Goal: Complete Application Form: Complete application form

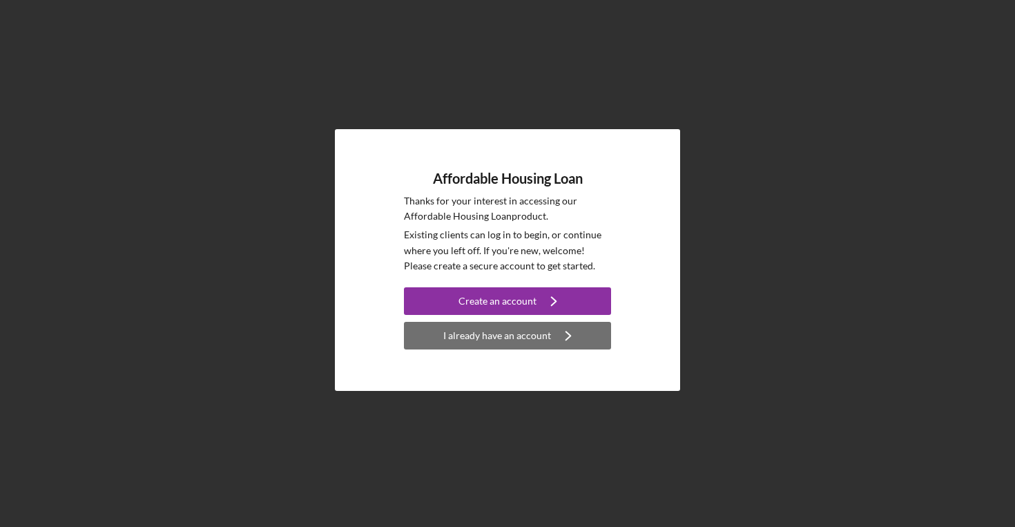
click at [526, 337] on div "I already have an account" at bounding box center [497, 336] width 108 height 28
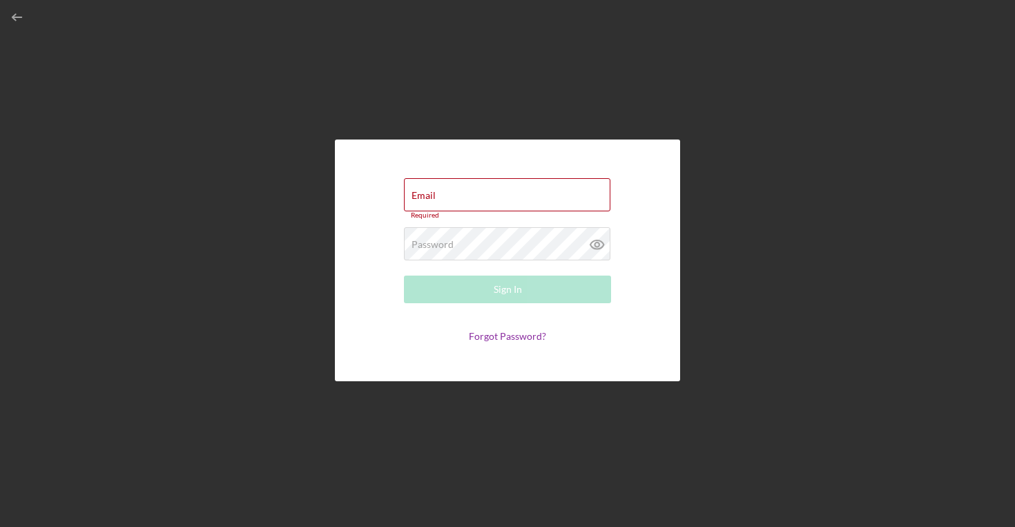
type input "[EMAIL_ADDRESS][DOMAIN_NAME]"
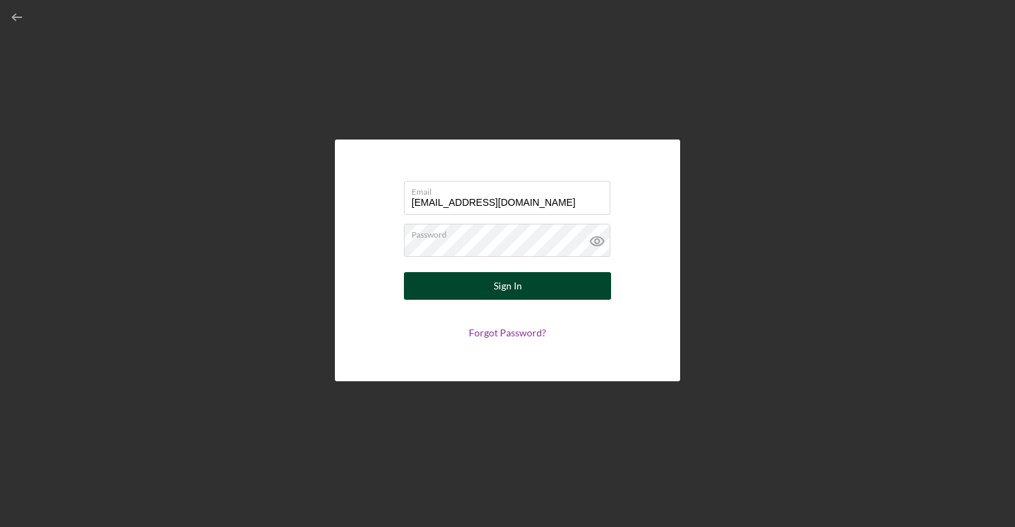
click at [510, 292] on div "Sign In" at bounding box center [508, 286] width 28 height 28
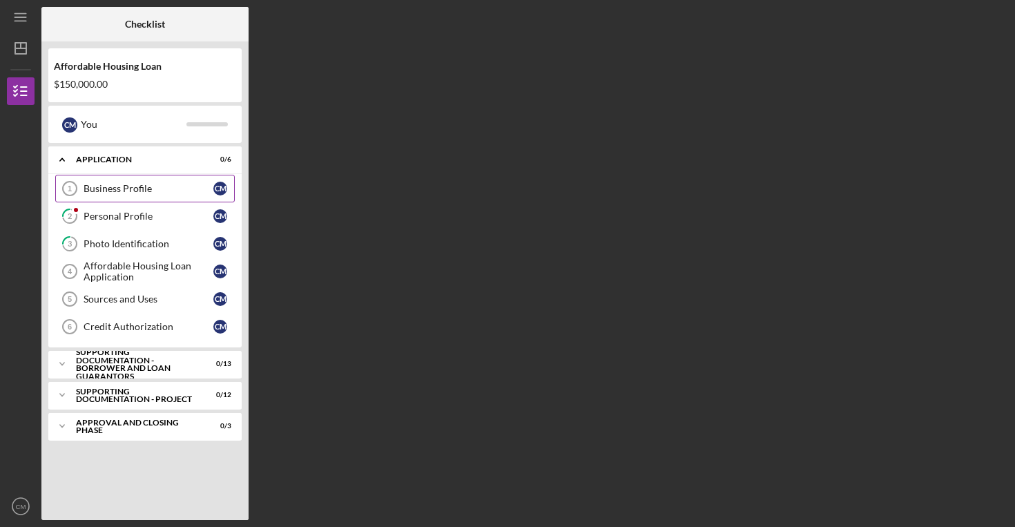
click at [111, 188] on div "Business Profile" at bounding box center [149, 188] width 130 height 11
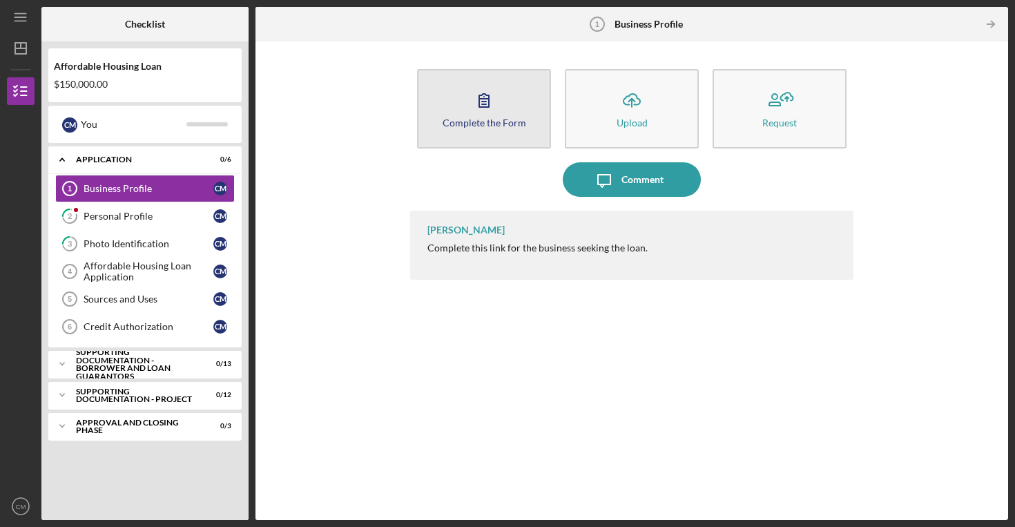
click at [490, 121] on div "Complete the Form" at bounding box center [485, 122] width 84 height 10
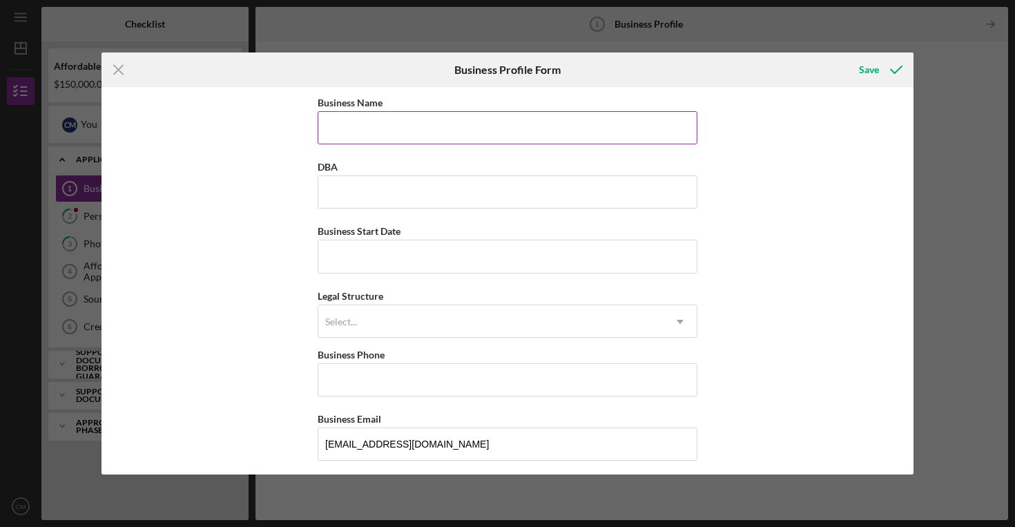
click at [481, 131] on input "Business Name" at bounding box center [508, 127] width 380 height 33
type input "CP Property Preservation Group LLC"
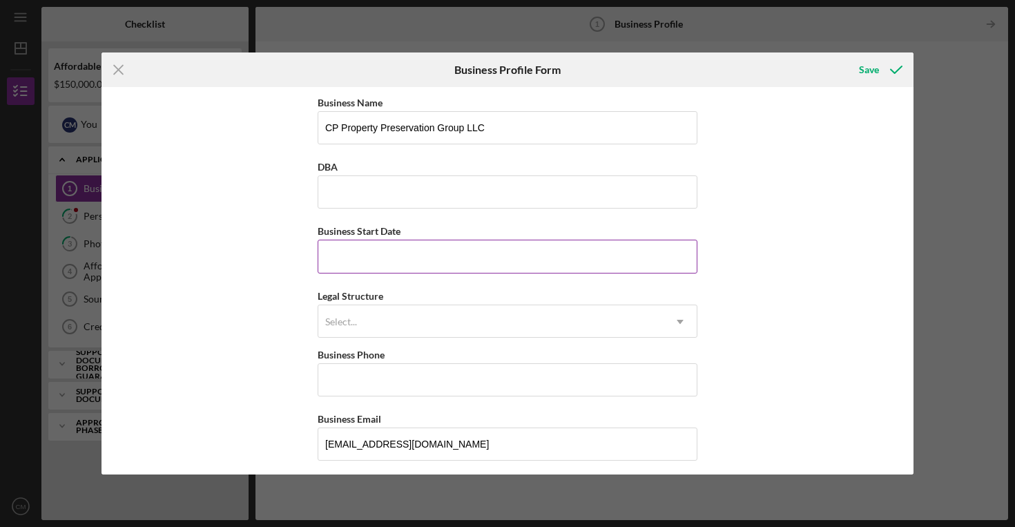
click at [370, 256] on input "Business Start Date" at bounding box center [508, 256] width 380 height 33
click at [741, 262] on div "Business Name CP Property Preservation Group LLC DBA Business Start Date Legal …" at bounding box center [508, 280] width 812 height 387
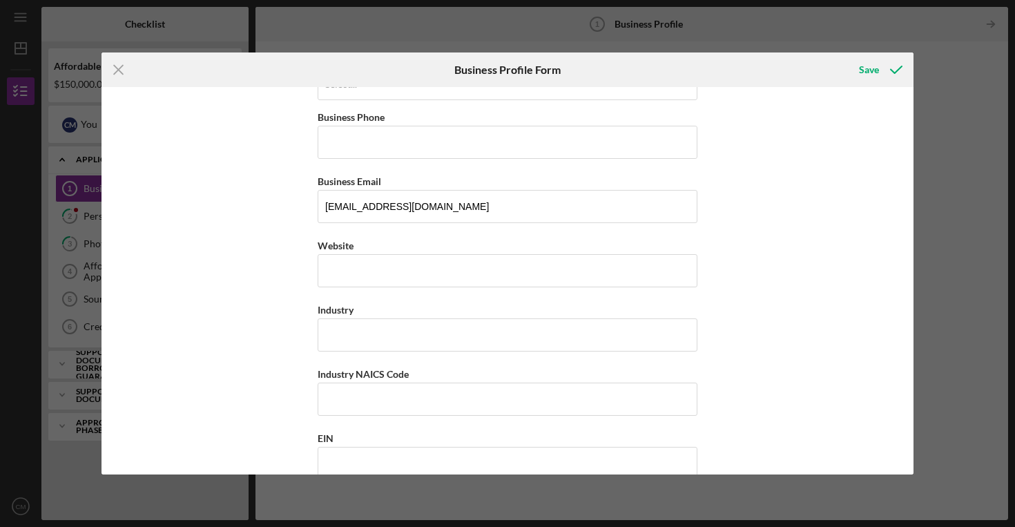
scroll to position [238, 0]
drag, startPoint x: 469, startPoint y: 205, endPoint x: 265, endPoint y: 195, distance: 204.7
click at [265, 195] on div "Business Name CP Property Preservation Group LLC DBA Business Start Date Legal …" at bounding box center [508, 280] width 812 height 387
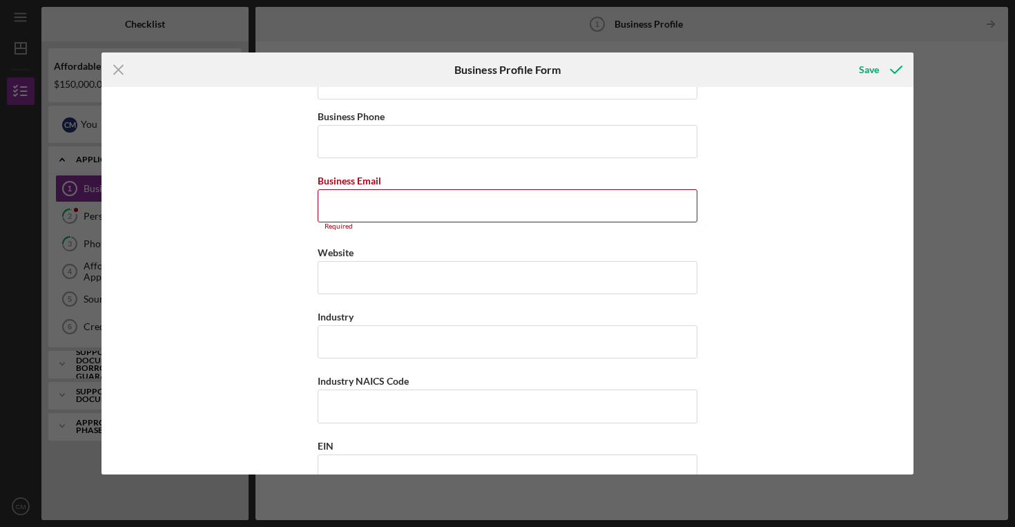
paste input "[EMAIL_ADDRESS][DOMAIN_NAME]"
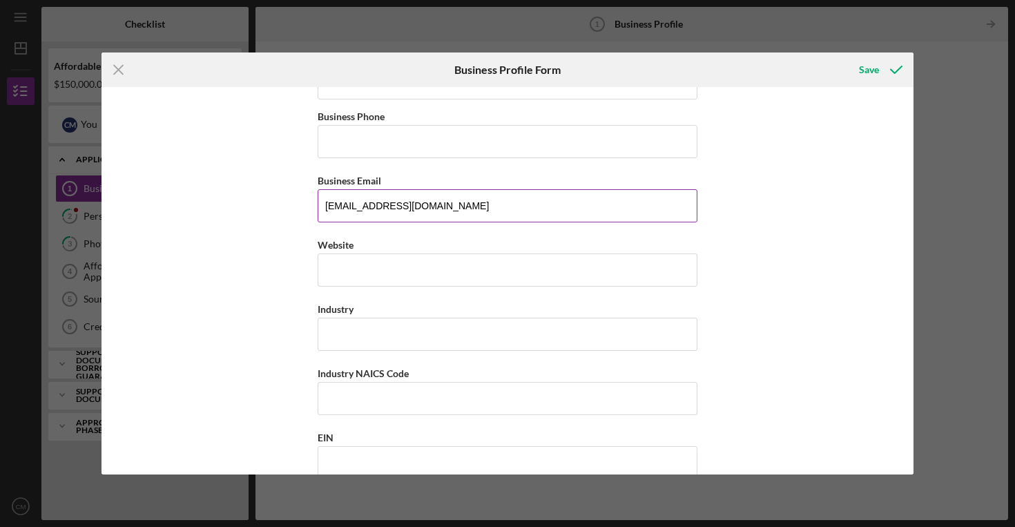
type input "[EMAIL_ADDRESS][DOMAIN_NAME]"
click at [466, 173] on div "Business Email" at bounding box center [508, 180] width 380 height 17
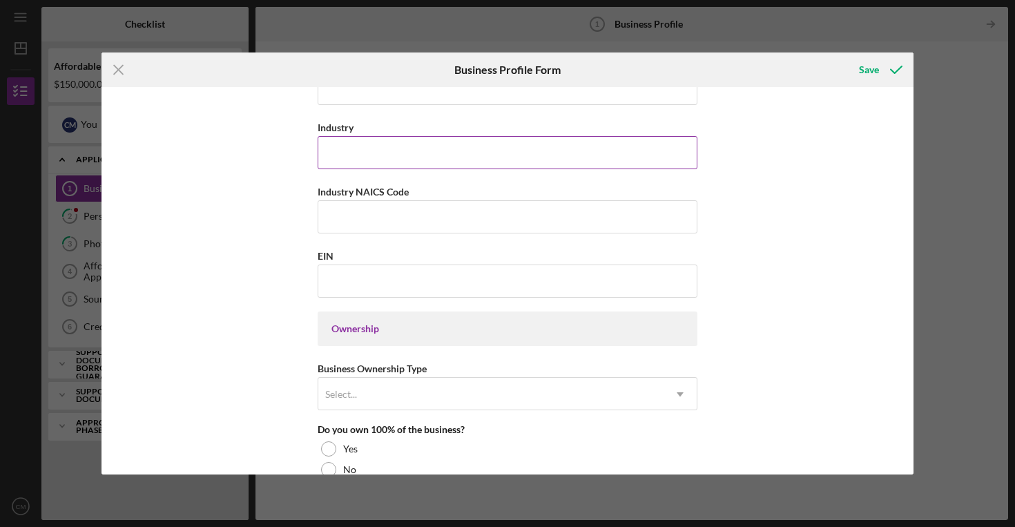
scroll to position [421, 0]
click at [463, 267] on input "EIN" at bounding box center [508, 280] width 380 height 33
type input "[US_EMPLOYER_IDENTIFICATION_NUMBER]"
click at [741, 329] on div "Business Name CP Property Preservation Group LLC DBA Business Start Date Legal …" at bounding box center [508, 280] width 812 height 387
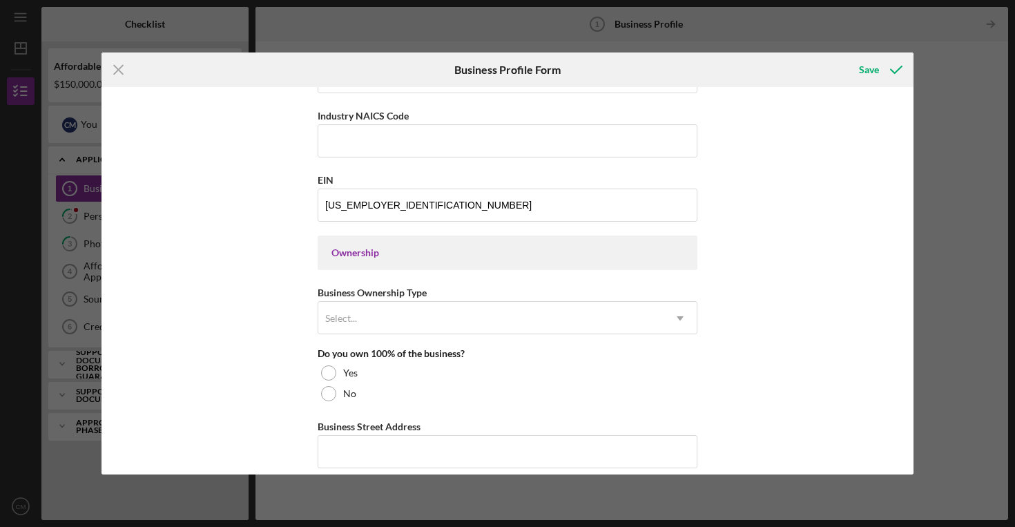
scroll to position [531, 0]
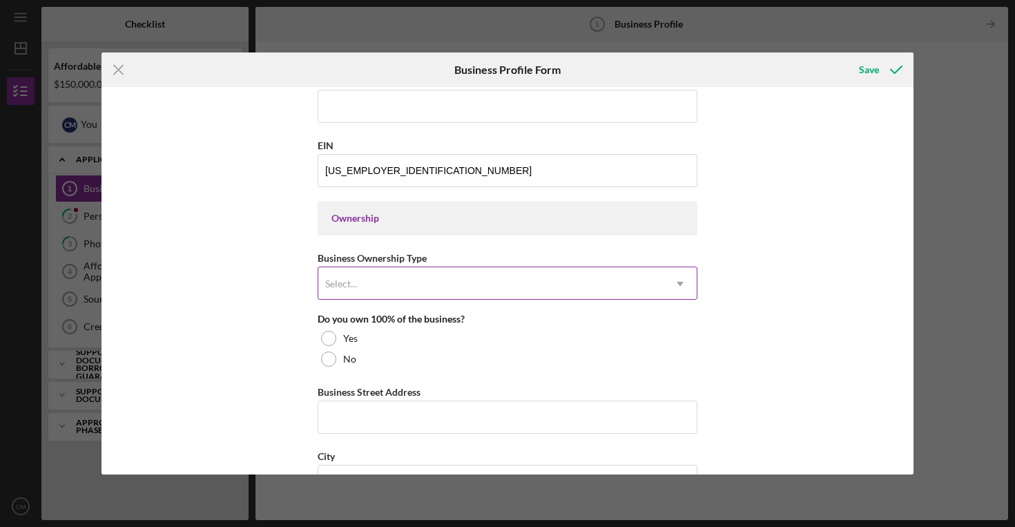
click at [674, 279] on icon "Icon/Dropdown Arrow" at bounding box center [680, 283] width 33 height 33
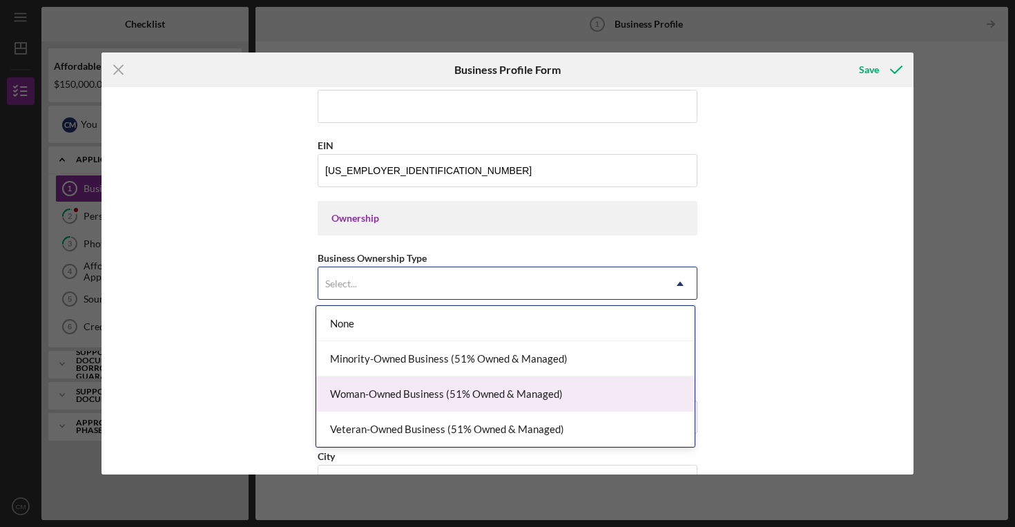
click at [589, 396] on div "Woman-Owned Business (51% Owned & Managed)" at bounding box center [505, 393] width 379 height 35
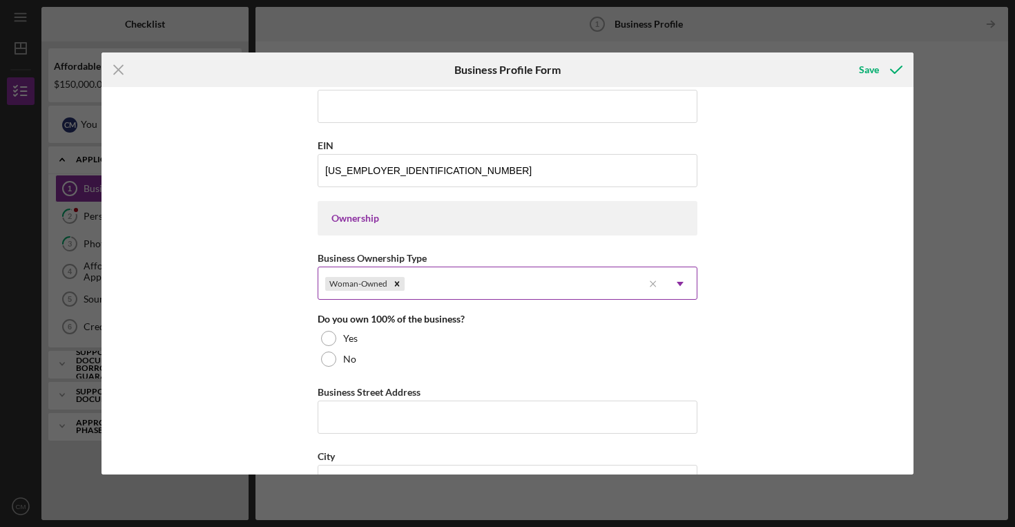
click at [569, 289] on div "Woman-Owned" at bounding box center [480, 284] width 325 height 32
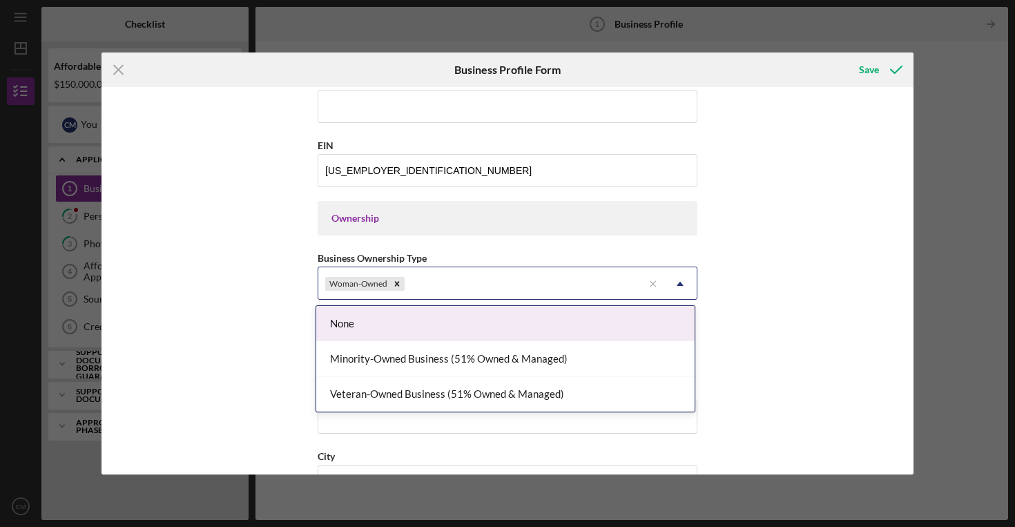
click at [749, 325] on div "Business Name CP Property Preservation Group LLC DBA Business Start Date Legal …" at bounding box center [508, 280] width 812 height 387
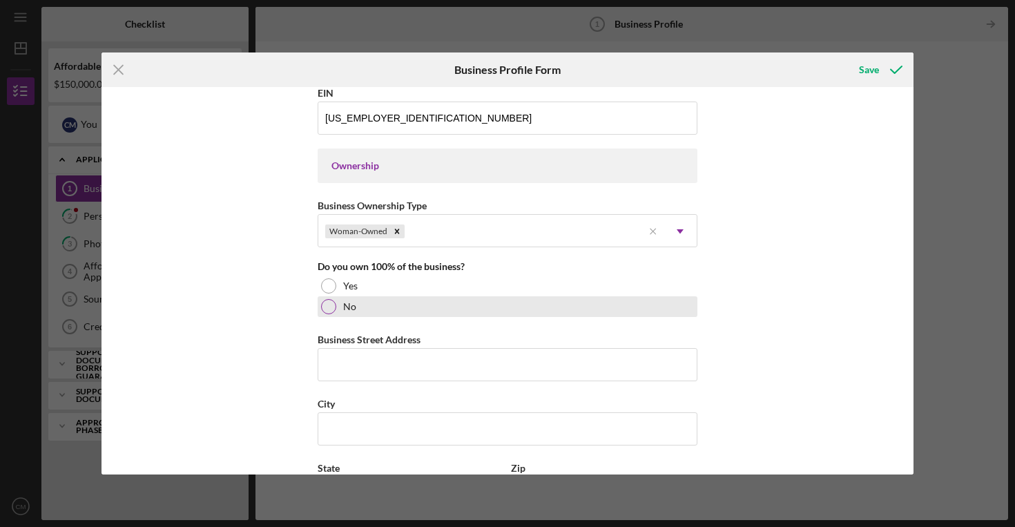
scroll to position [584, 0]
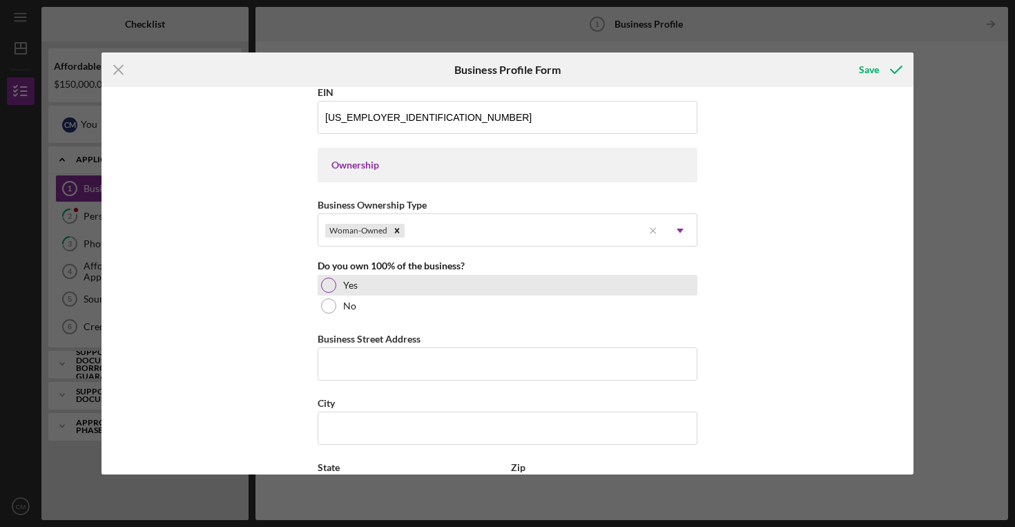
click at [324, 281] on div at bounding box center [328, 285] width 15 height 15
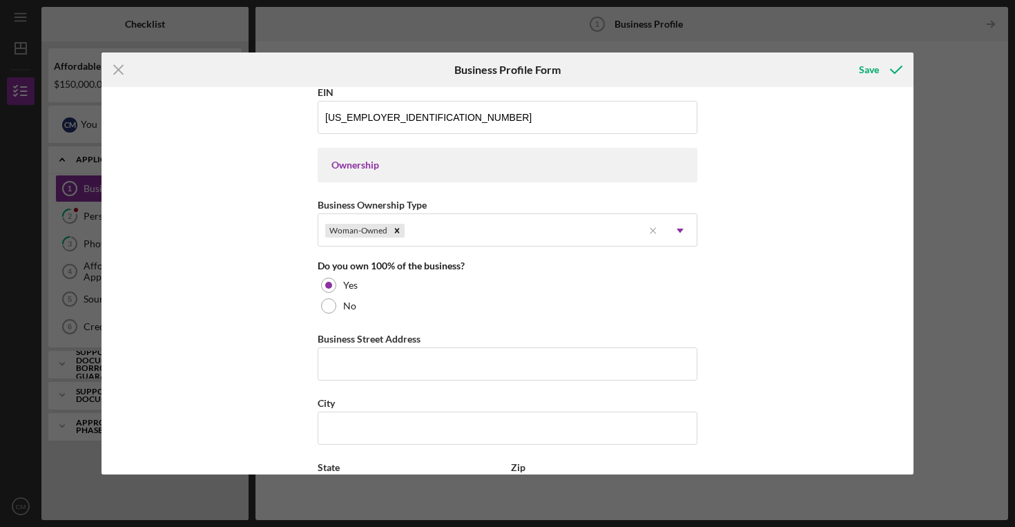
click at [711, 332] on div "Business Name CP Property Preservation Group LLC DBA Business Start Date Legal …" at bounding box center [508, 280] width 812 height 387
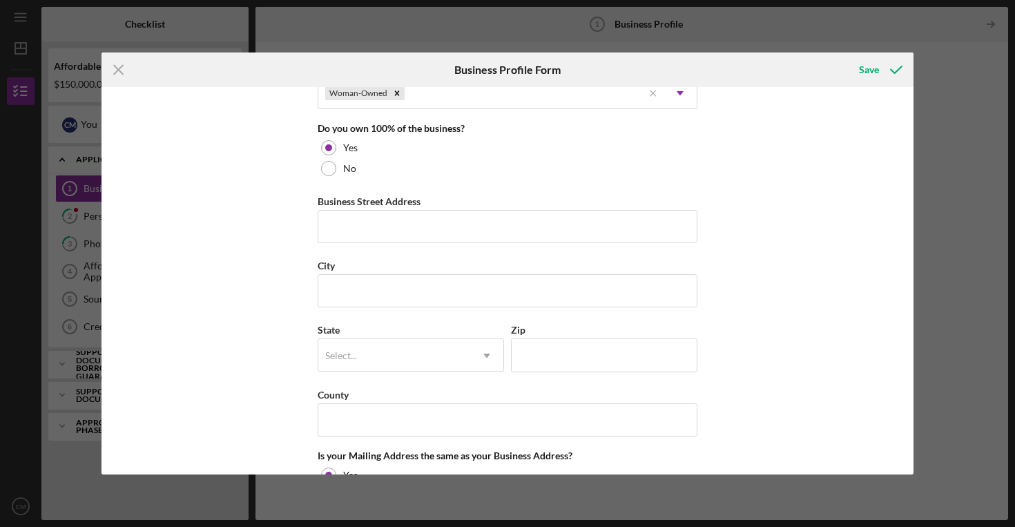
scroll to position [722, 0]
click at [416, 237] on input "Business Street Address" at bounding box center [508, 225] width 380 height 33
type input "[STREET_ADDRESS][PERSON_NAME]"
click at [359, 294] on input "City" at bounding box center [508, 290] width 380 height 33
type input "Columbia"
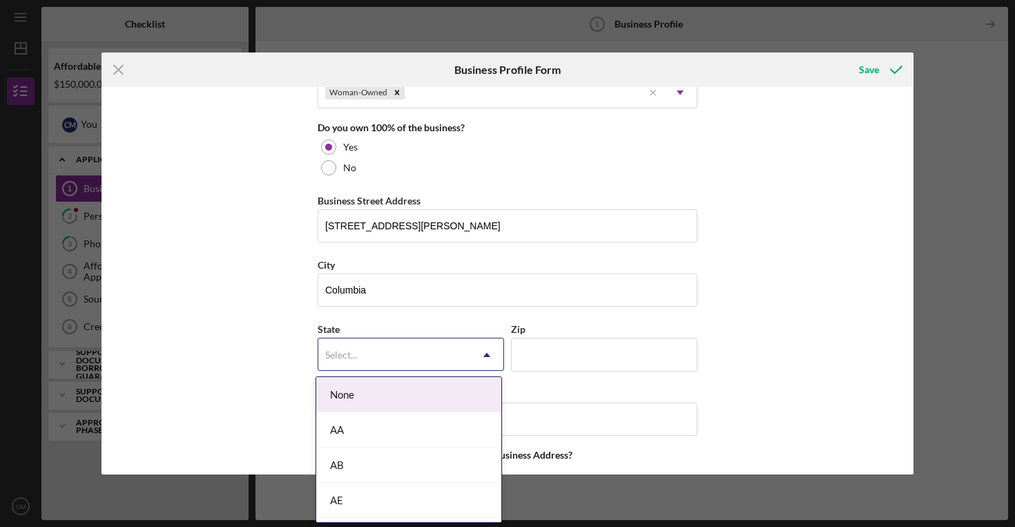
click at [338, 367] on div "Select..." at bounding box center [394, 355] width 152 height 32
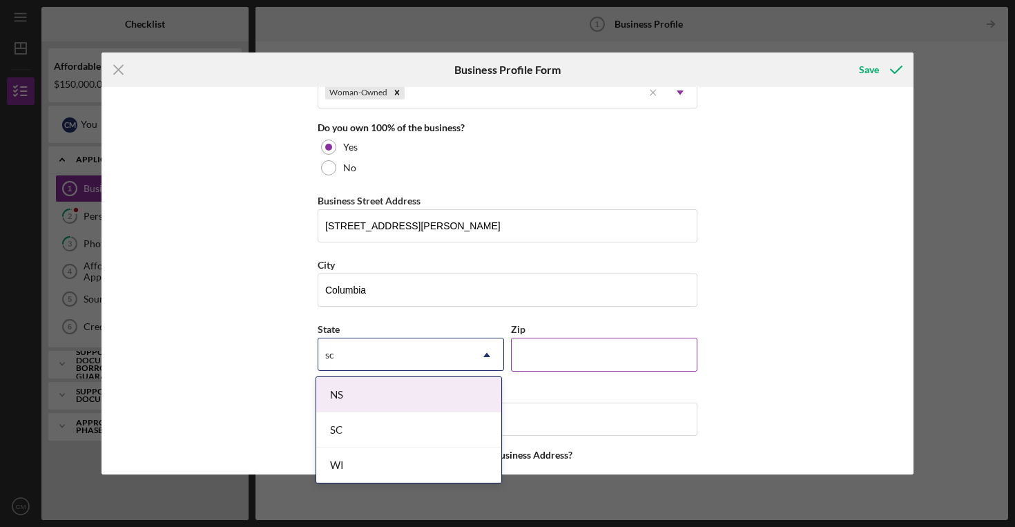
type input "sc"
click at [520, 347] on input "Zip" at bounding box center [604, 354] width 187 height 33
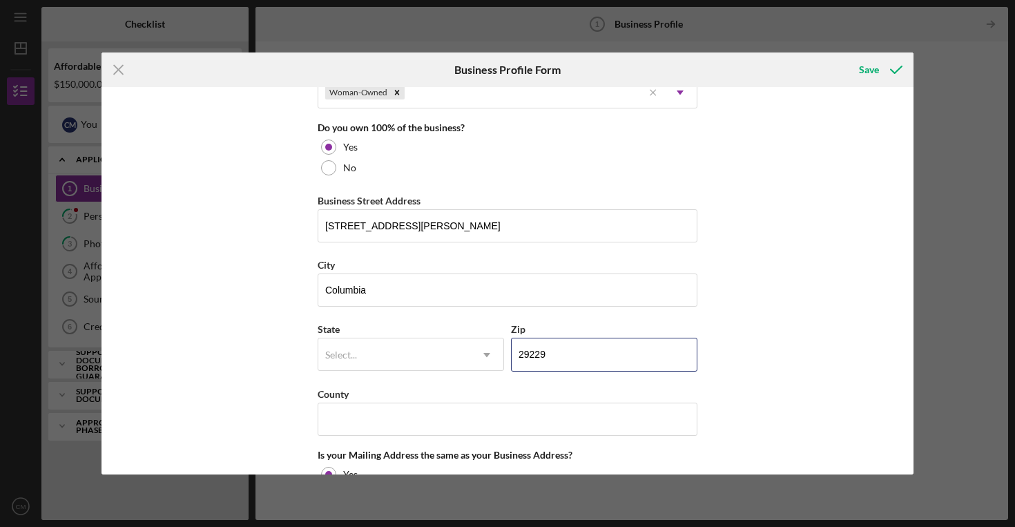
type input "29229"
click at [758, 341] on div "Business Name CP Property Preservation Group LLC DBA Business Start Date Legal …" at bounding box center [508, 280] width 812 height 387
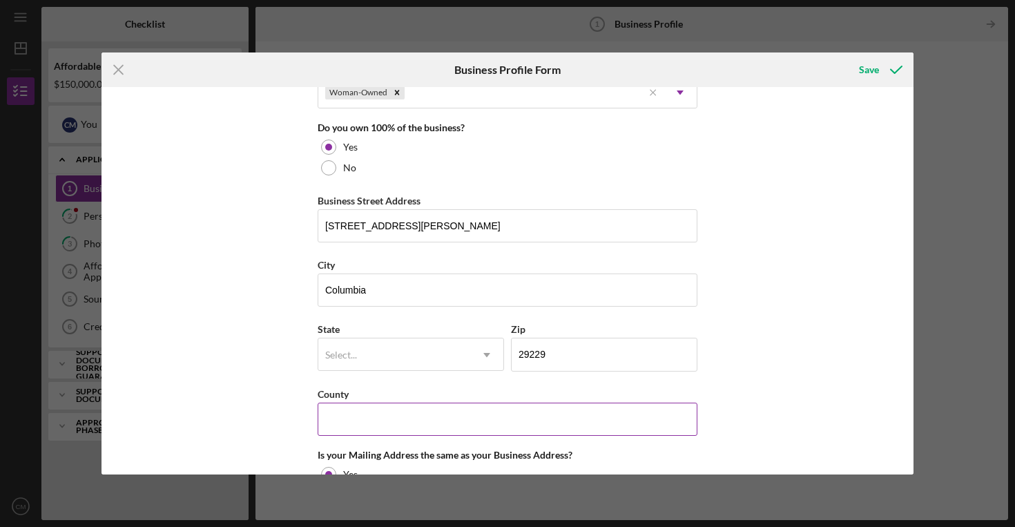
click at [423, 414] on input "County" at bounding box center [508, 419] width 380 height 33
type input "[GEOGRAPHIC_DATA]"
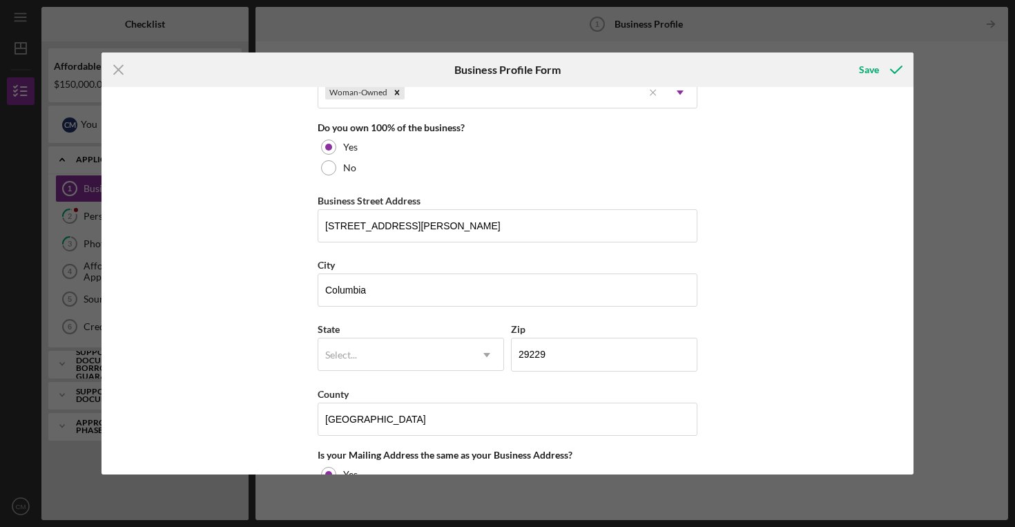
click at [716, 360] on div "Business Name CP Property Preservation Group LLC DBA Business Start Date Legal …" at bounding box center [508, 280] width 812 height 387
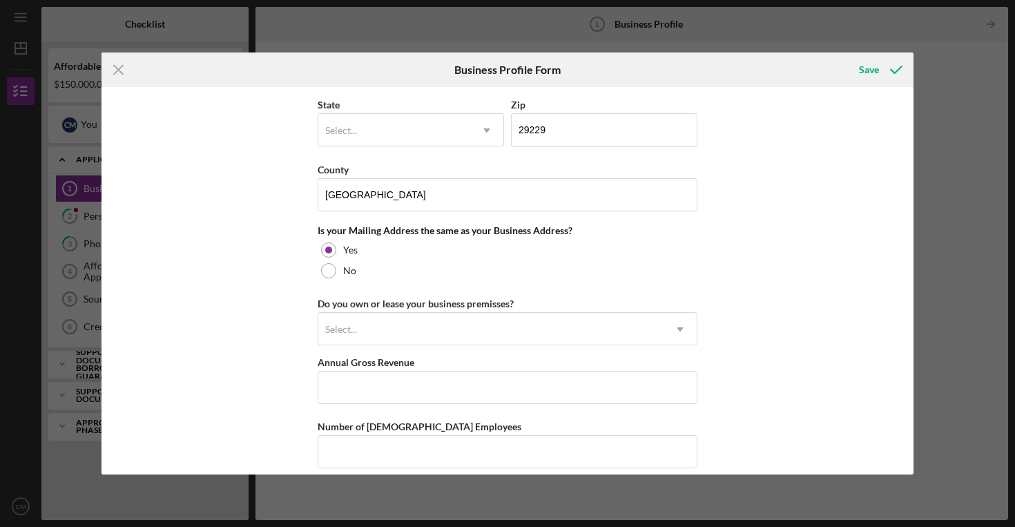
scroll to position [1022, 0]
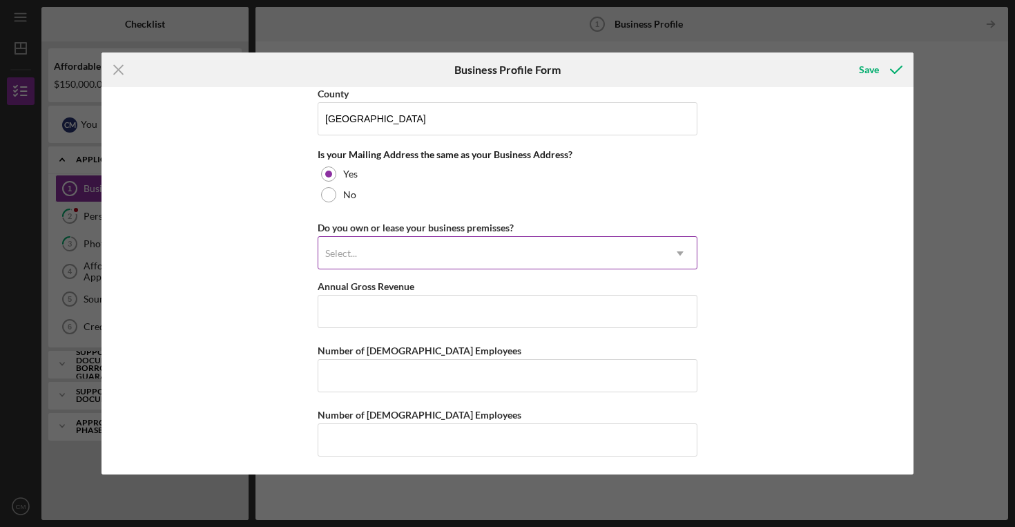
click at [677, 249] on icon "Icon/Dropdown Arrow" at bounding box center [680, 253] width 33 height 33
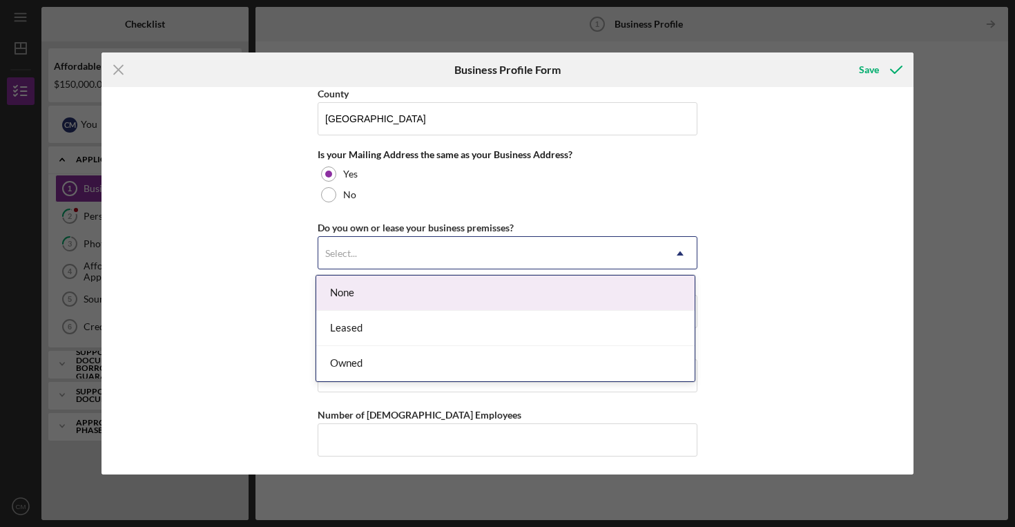
click at [674, 285] on div "None" at bounding box center [505, 293] width 379 height 35
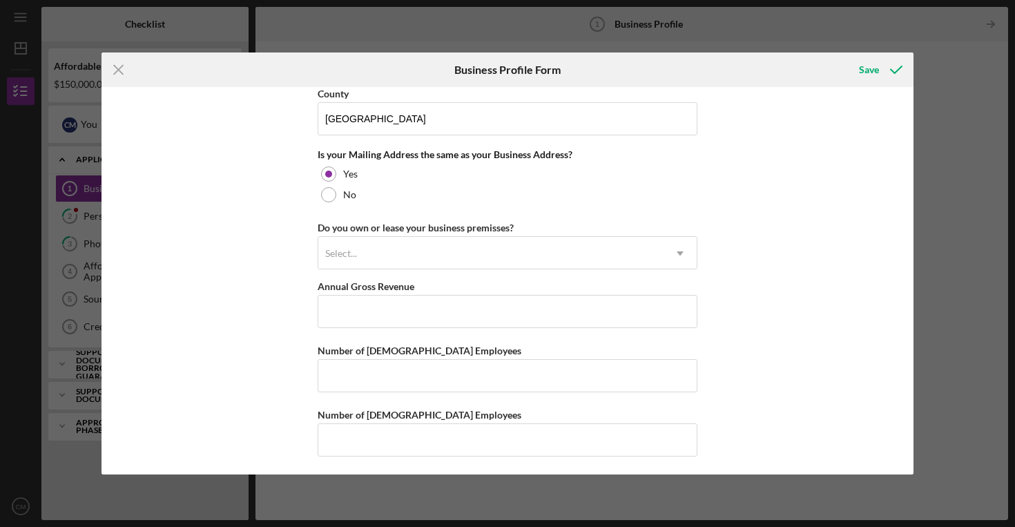
scroll to position [1025, 0]
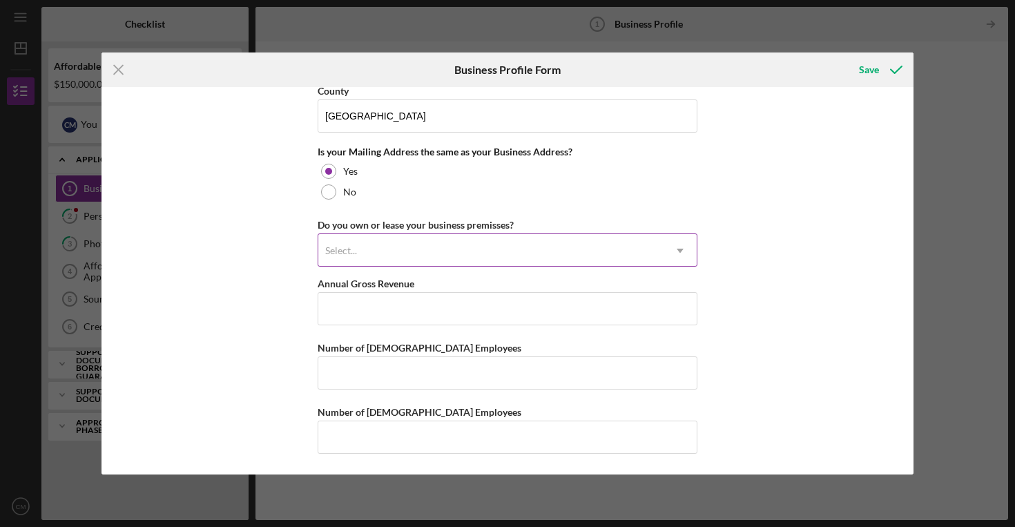
click at [668, 242] on icon "Icon/Dropdown Arrow" at bounding box center [680, 250] width 33 height 33
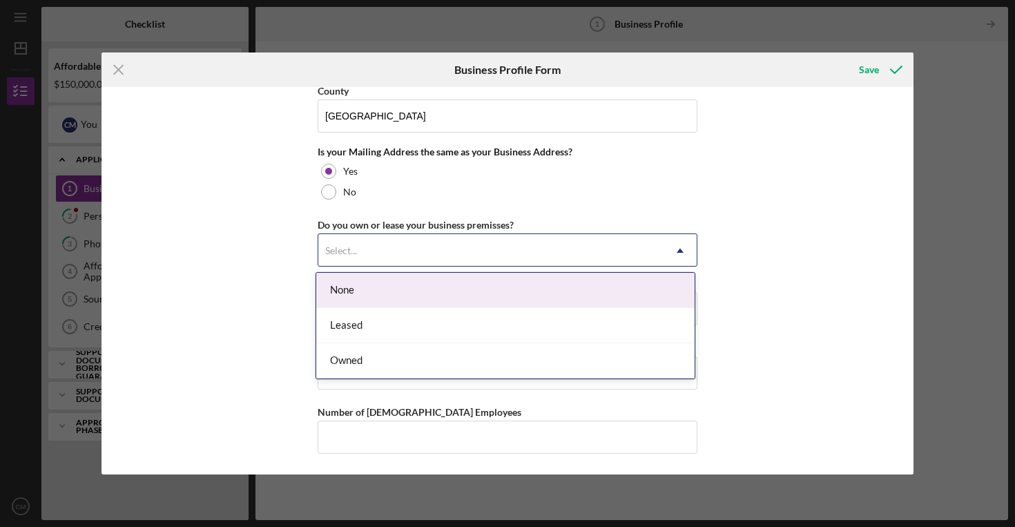
click at [342, 294] on div "None" at bounding box center [505, 290] width 379 height 35
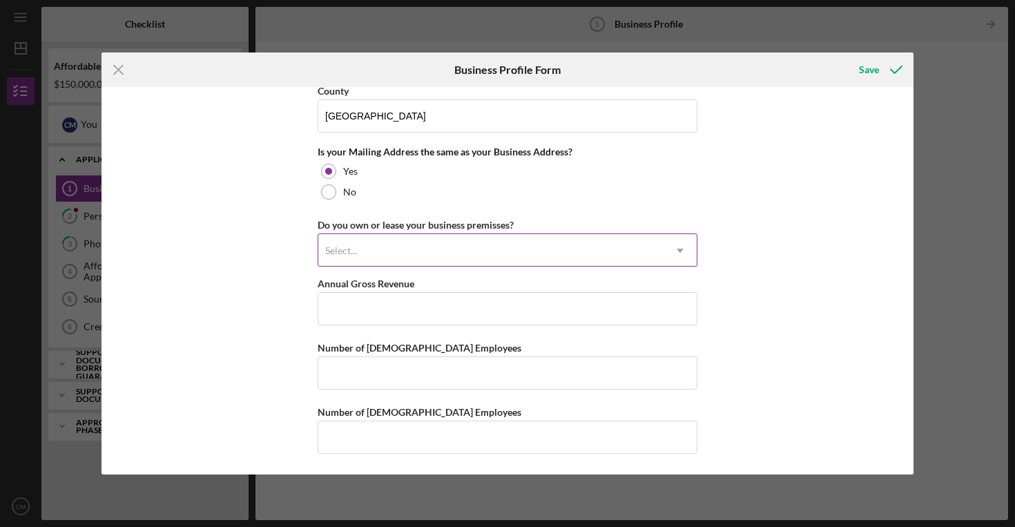
click at [428, 242] on div "Select..." at bounding box center [490, 251] width 345 height 32
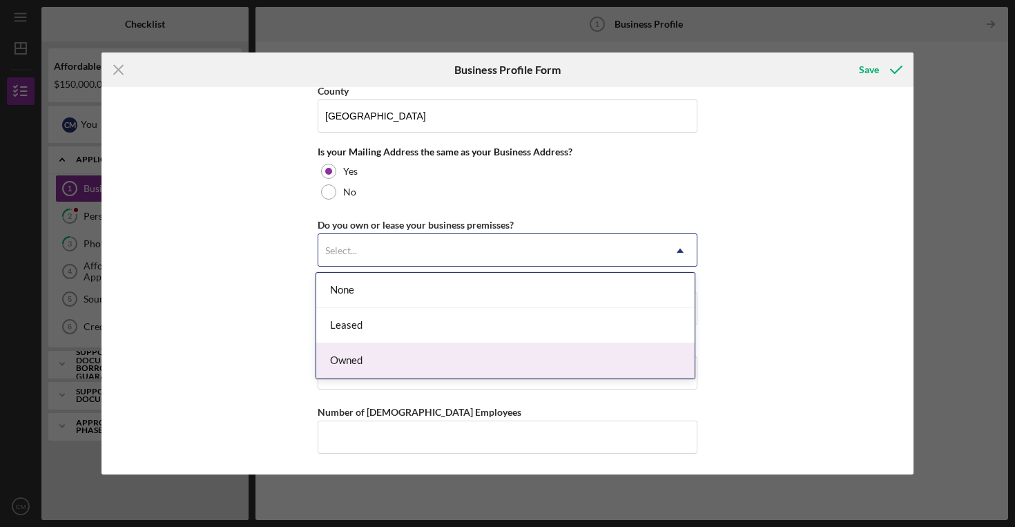
click at [452, 361] on div "Owned" at bounding box center [505, 360] width 379 height 35
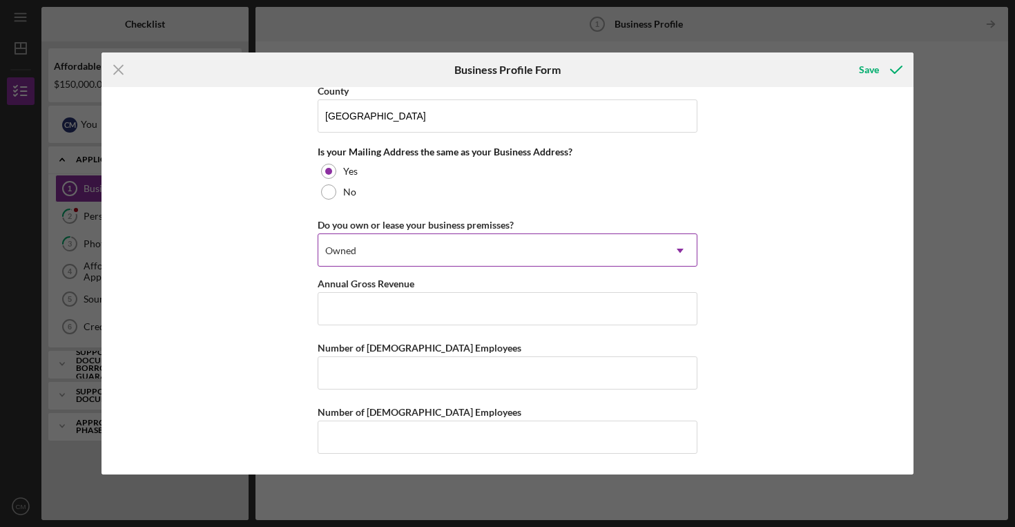
click at [683, 251] on icon "Icon/Dropdown Arrow" at bounding box center [680, 250] width 33 height 33
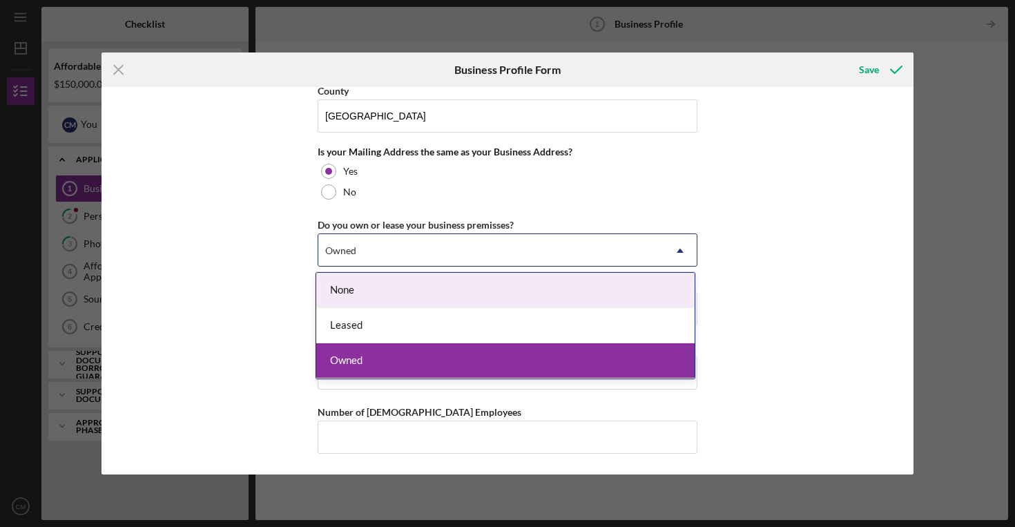
click at [517, 291] on div "None" at bounding box center [505, 290] width 379 height 35
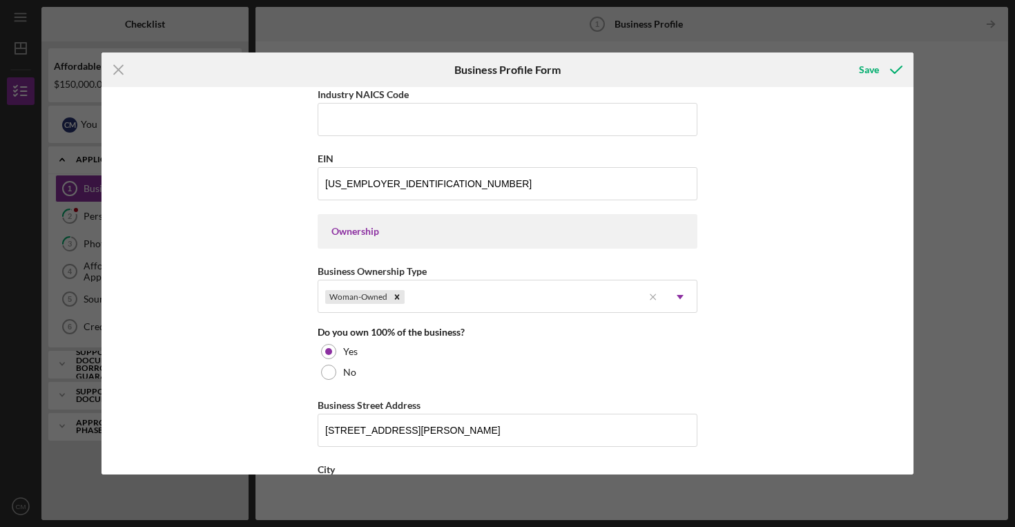
scroll to position [0, 0]
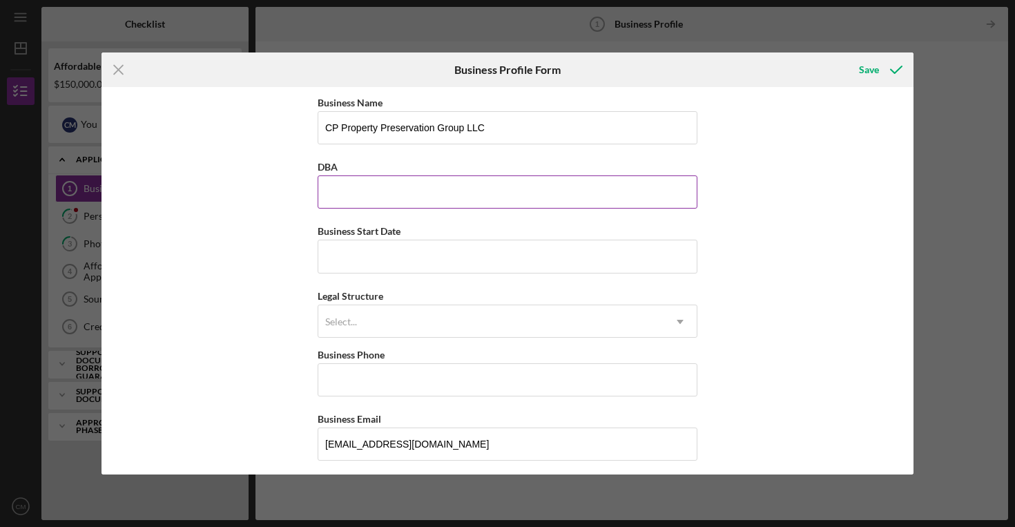
click at [453, 188] on input "DBA" at bounding box center [508, 191] width 380 height 33
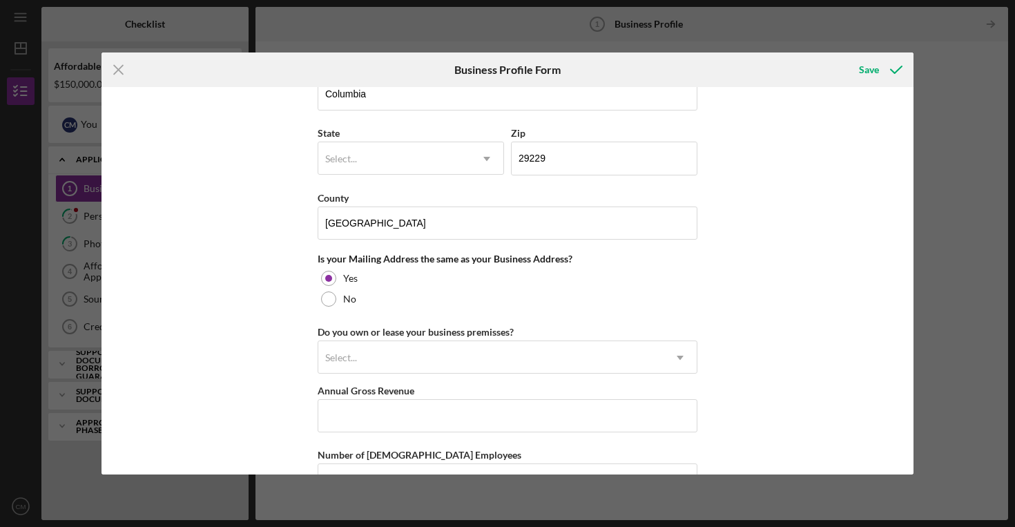
scroll to position [1025, 0]
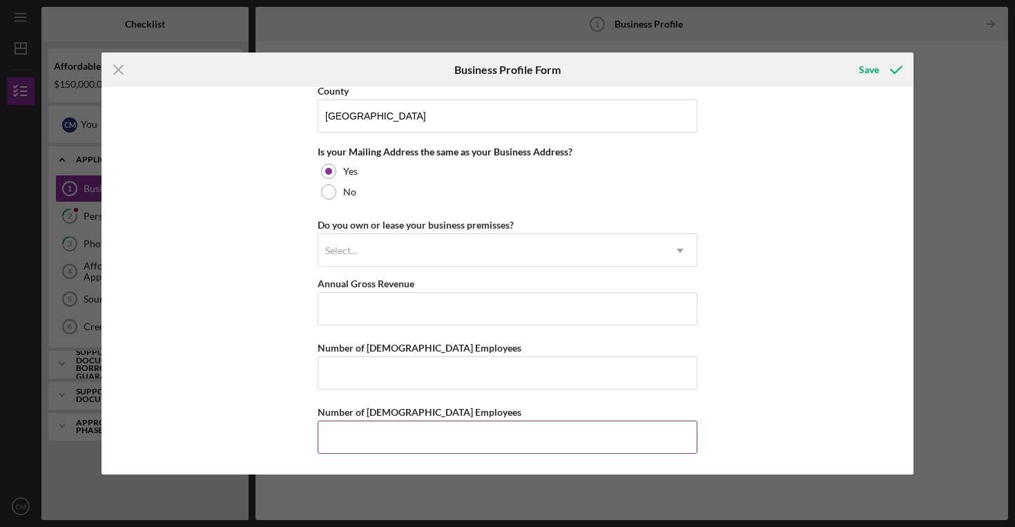
type input "CP Property Preservation Group LLC"
click at [517, 442] on input "Number of [DEMOGRAPHIC_DATA] Employees" at bounding box center [508, 437] width 380 height 33
type input "0"
click at [710, 358] on div "Business Name CP Property Preservation Group LLC DBA CP Property Preservation G…" at bounding box center [508, 280] width 812 height 387
click at [584, 373] on input "Number of [DEMOGRAPHIC_DATA] Employees" at bounding box center [508, 372] width 380 height 33
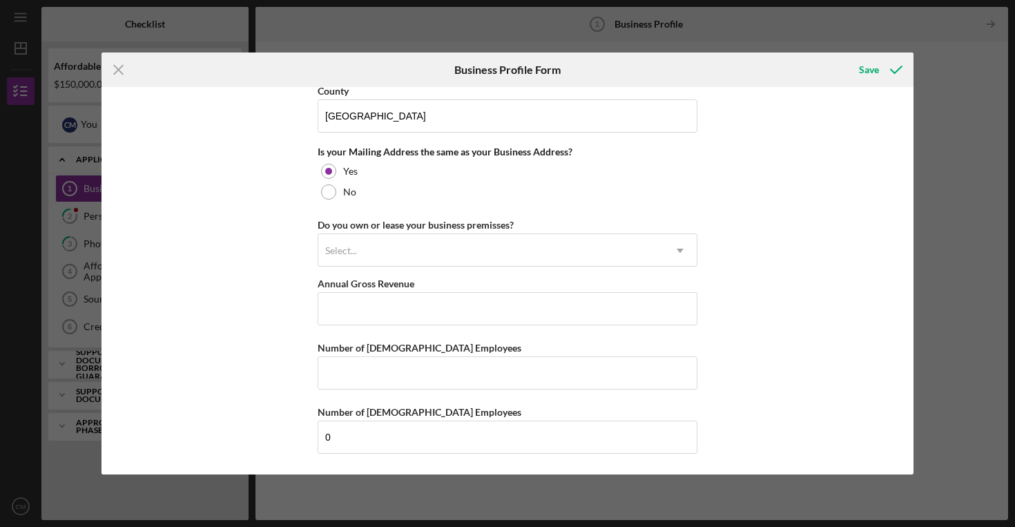
click at [715, 356] on div "Business Name CP Property Preservation Group LLC DBA CP Property Preservation G…" at bounding box center [508, 280] width 812 height 387
click at [635, 381] on input "Number of [DEMOGRAPHIC_DATA] Employees" at bounding box center [508, 372] width 380 height 33
type input "0"
type input "1"
click at [723, 383] on div "Business Name CP Property Preservation Group LLC DBA CP Property Preservation G…" at bounding box center [508, 280] width 812 height 387
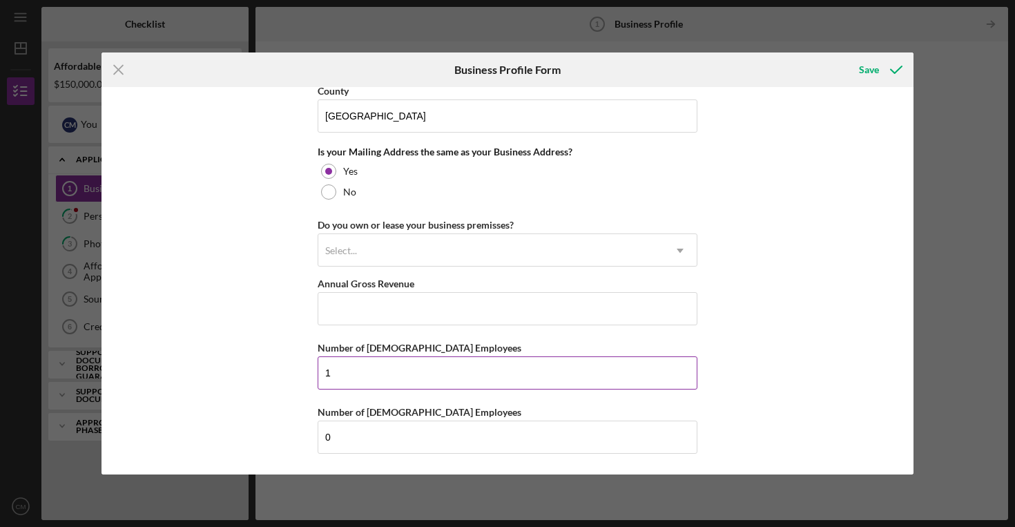
click at [584, 374] on input "1" at bounding box center [508, 372] width 380 height 33
type input "0"
click at [731, 325] on div "Business Name CP Property Preservation Group LLC DBA CP Property Preservation G…" at bounding box center [508, 280] width 812 height 387
click at [588, 295] on input "Annual Gross Revenue" at bounding box center [508, 308] width 380 height 33
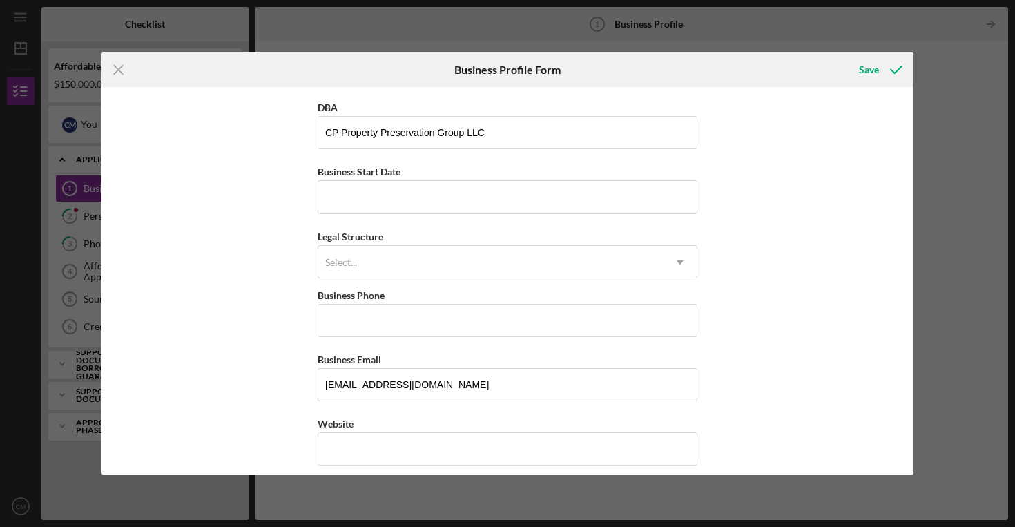
scroll to position [31, 0]
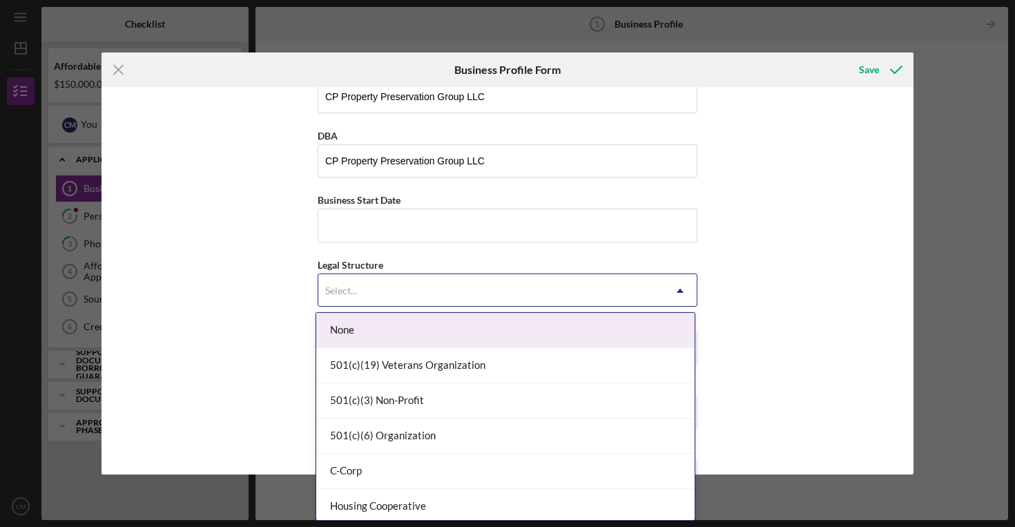
click at [635, 294] on div "Select..." at bounding box center [490, 291] width 345 height 32
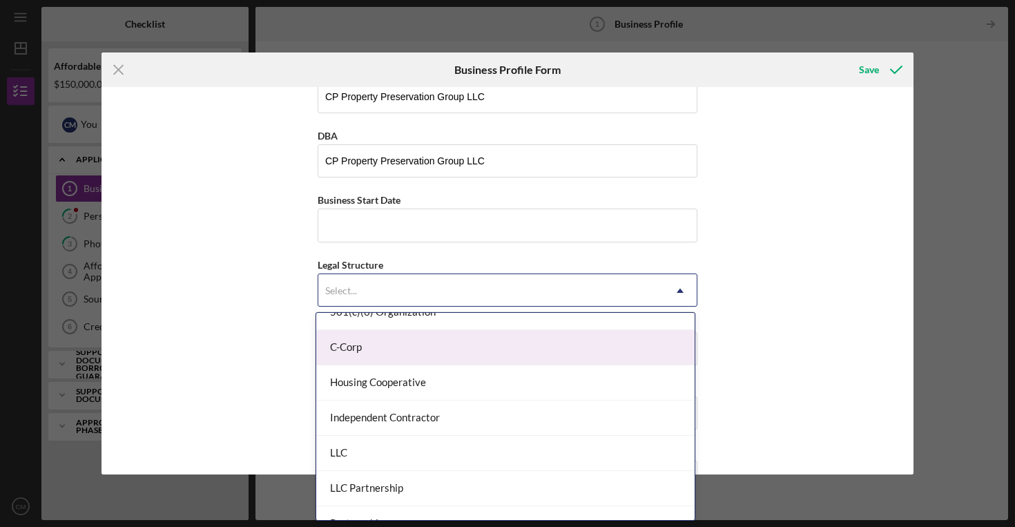
scroll to position [132, 0]
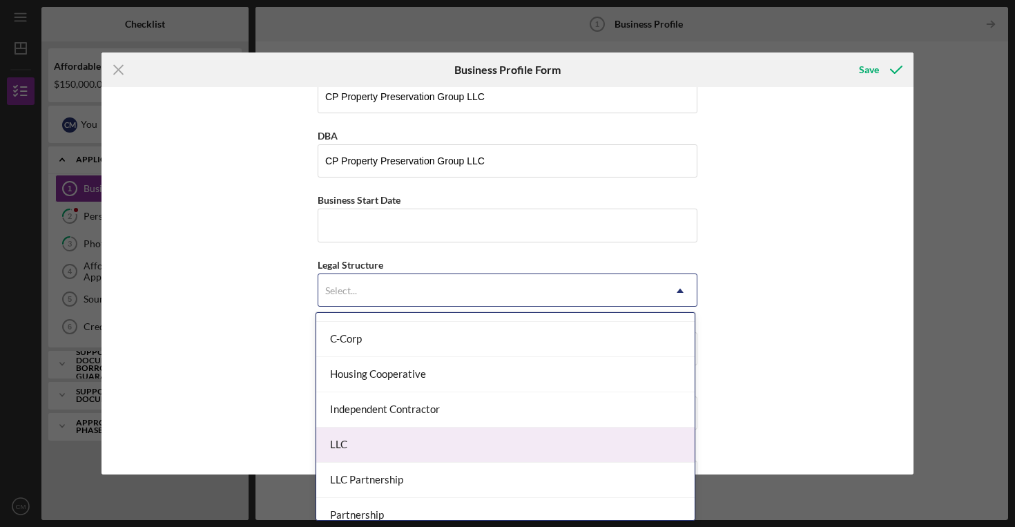
click at [477, 439] on div "LLC" at bounding box center [505, 445] width 379 height 35
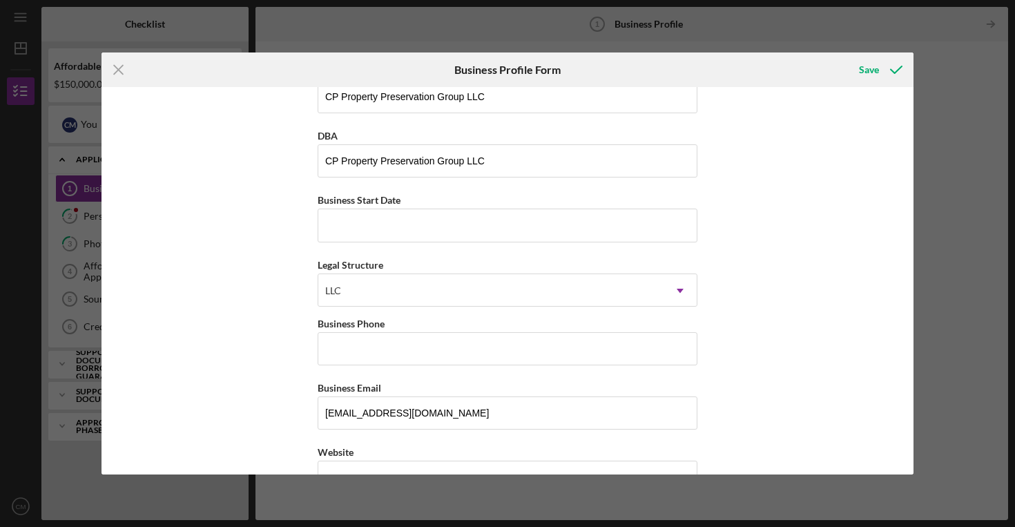
click at [702, 265] on div "Business Name CP Property Preservation Group LLC DBA CP Property Preservation G…" at bounding box center [508, 280] width 812 height 387
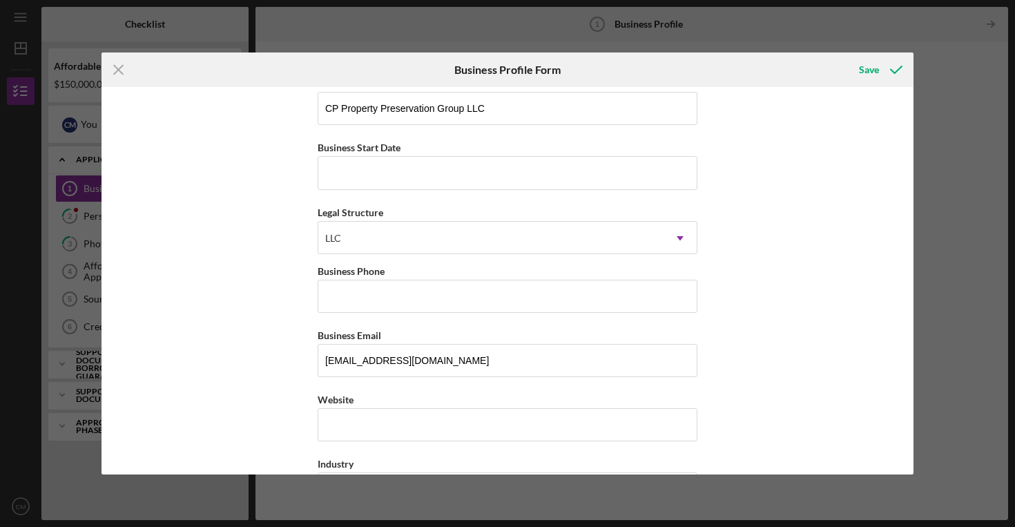
scroll to position [82, 0]
click at [646, 291] on input "Business Phone" at bounding box center [508, 298] width 380 height 33
click at [720, 296] on div "Business Name CP Property Preservation Group LLC DBA CP Property Preservation G…" at bounding box center [508, 280] width 812 height 387
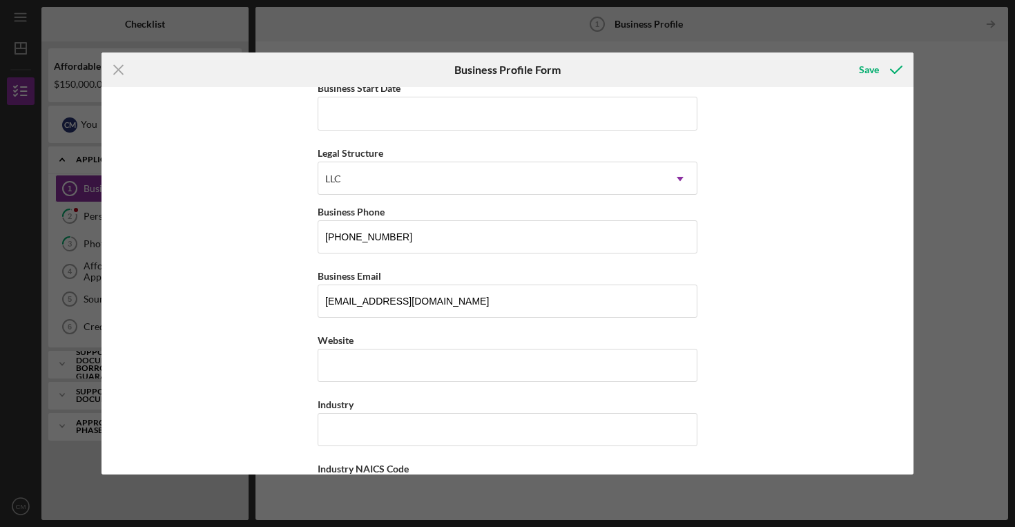
scroll to position [131, 0]
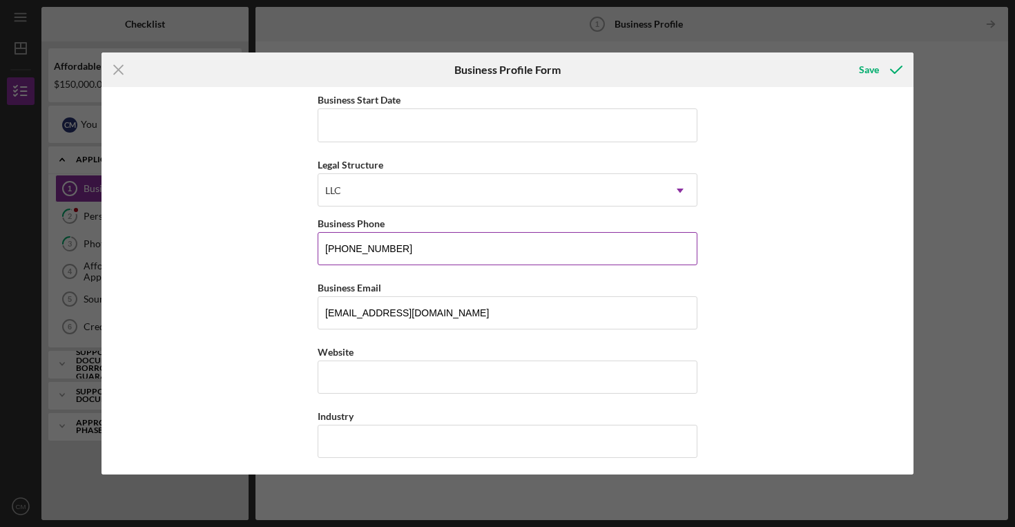
click at [689, 256] on input "[PHONE_NUMBER]" at bounding box center [508, 248] width 380 height 33
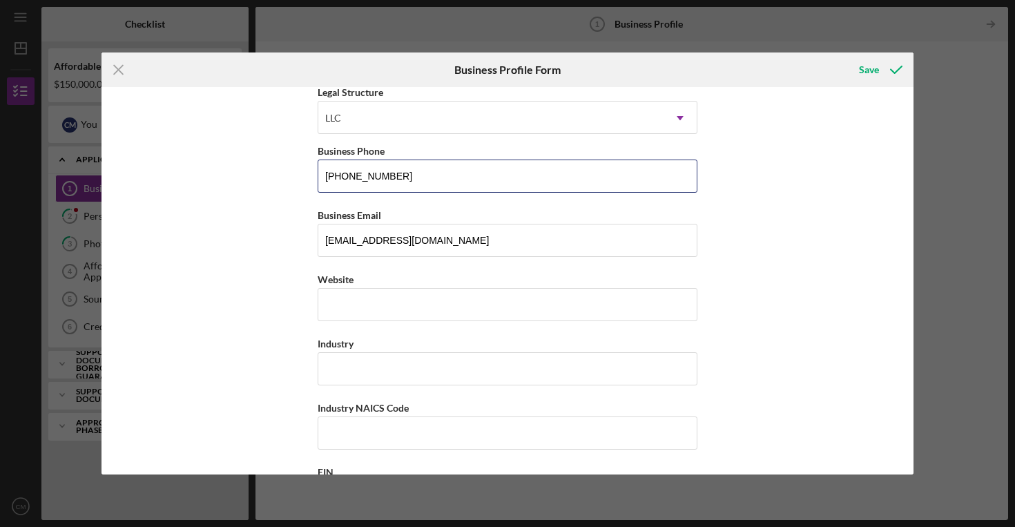
scroll to position [207, 0]
type input "[PHONE_NUMBER]"
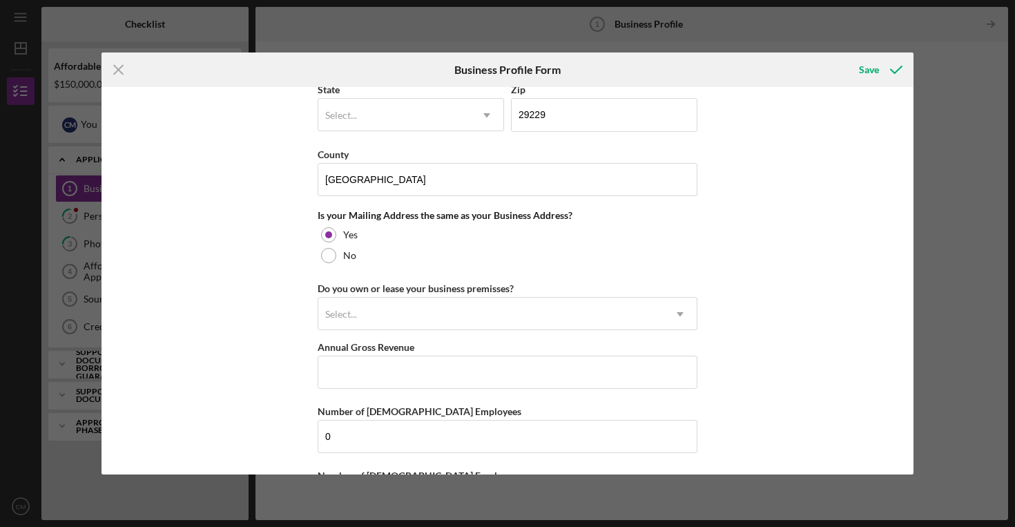
scroll to position [1025, 0]
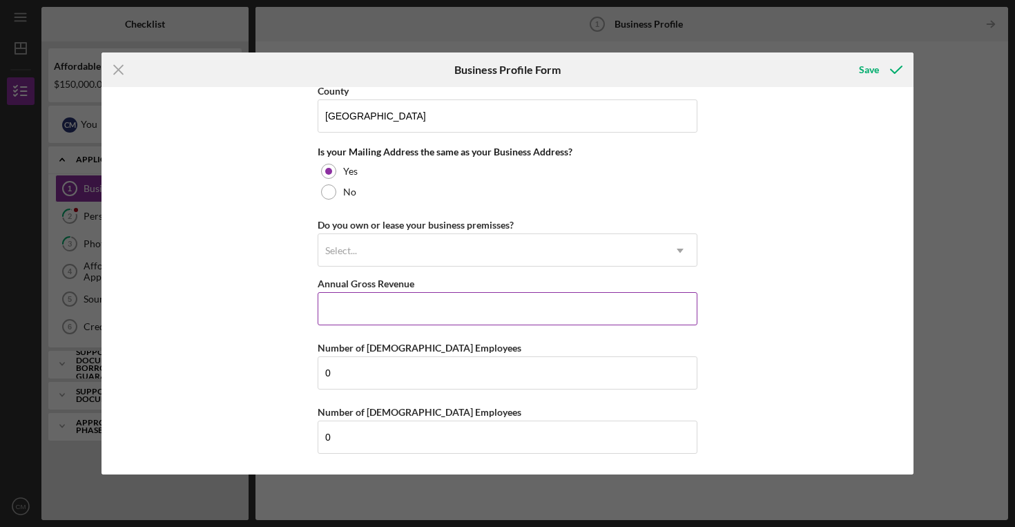
click at [674, 312] on input "Annual Gross Revenue" at bounding box center [508, 308] width 380 height 33
click at [863, 73] on div "Save" at bounding box center [869, 70] width 20 height 28
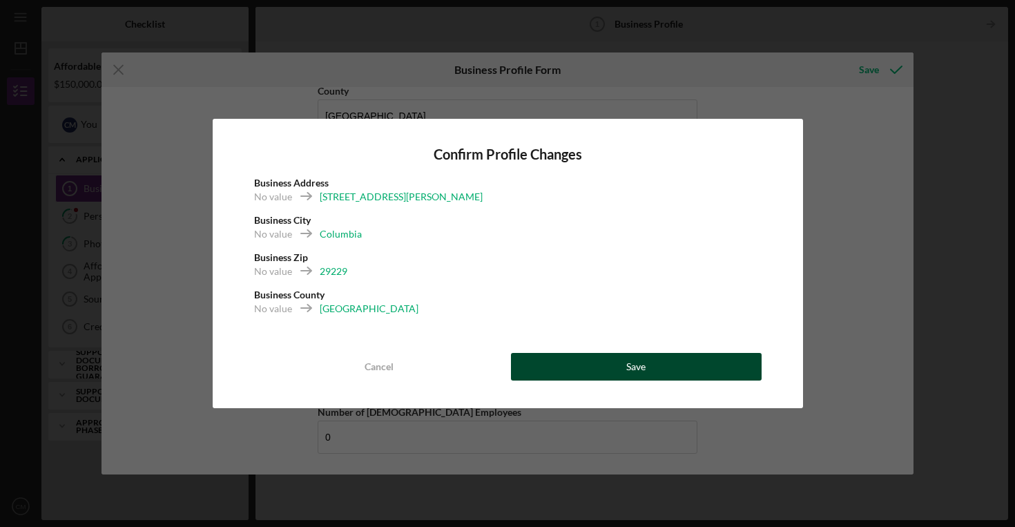
click at [598, 366] on button "Save" at bounding box center [636, 367] width 251 height 28
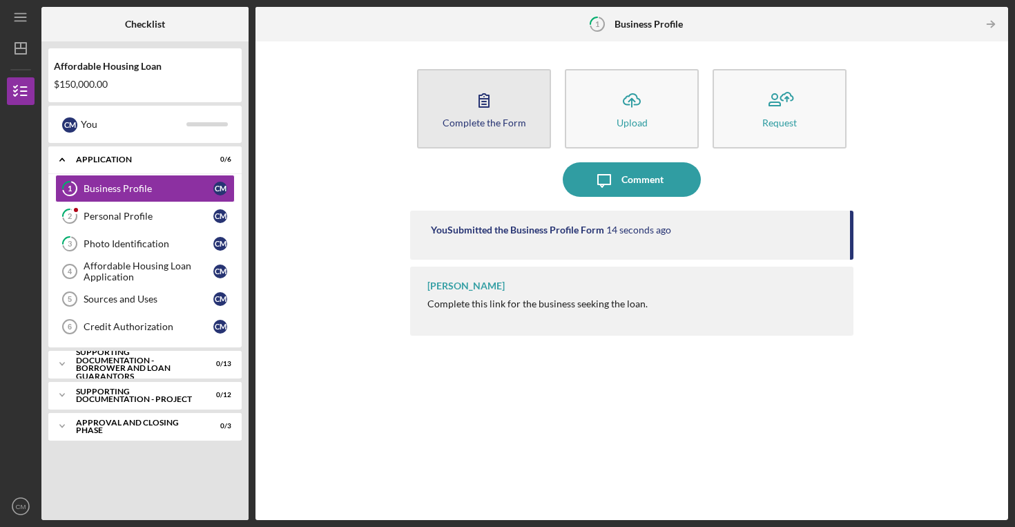
click at [483, 124] on div "Complete the Form" at bounding box center [485, 122] width 84 height 10
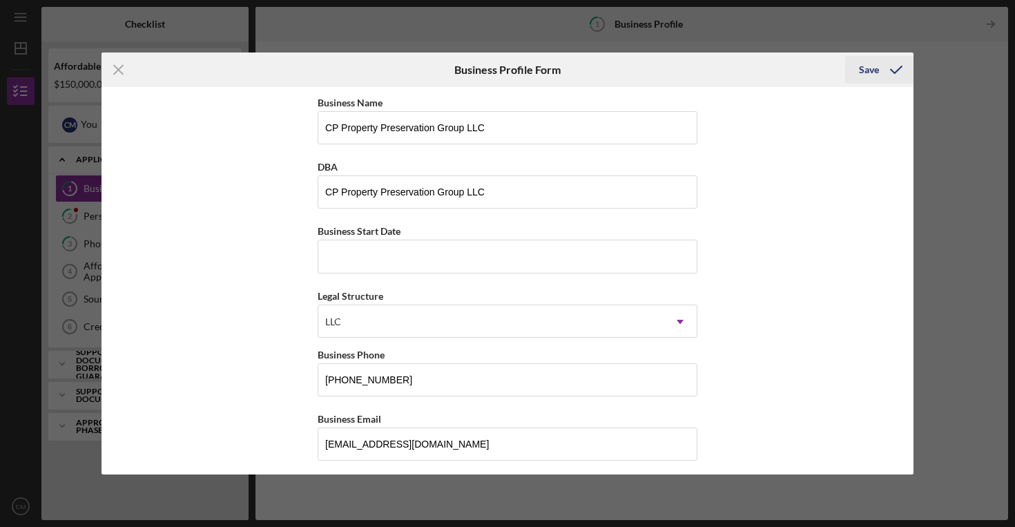
click at [874, 76] on div "Save" at bounding box center [869, 70] width 20 height 28
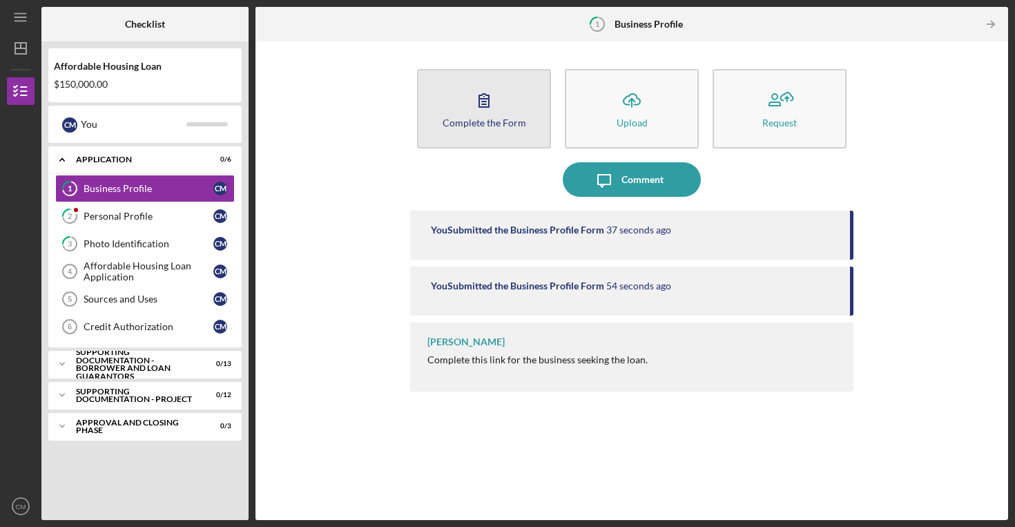
click at [498, 130] on button "Complete the Form Form" at bounding box center [484, 108] width 134 height 79
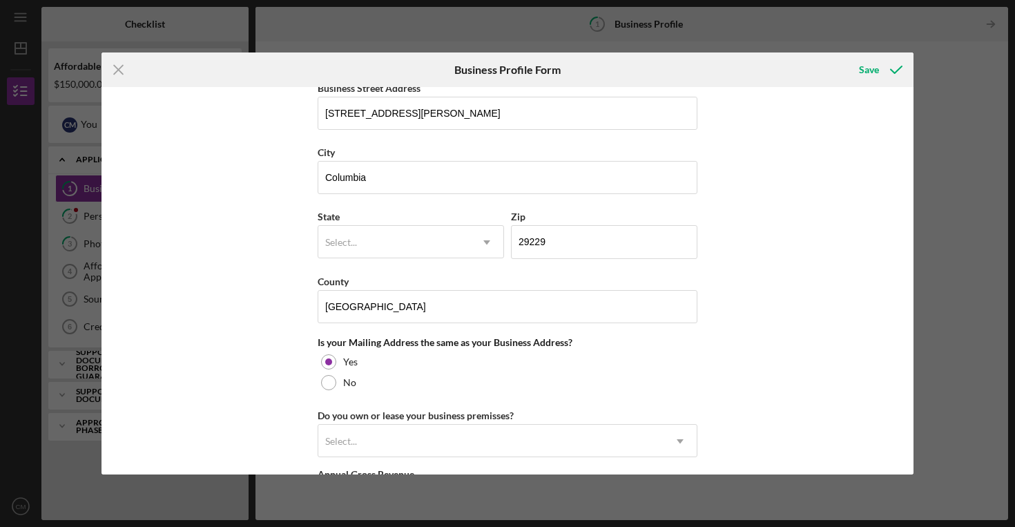
scroll to position [1025, 0]
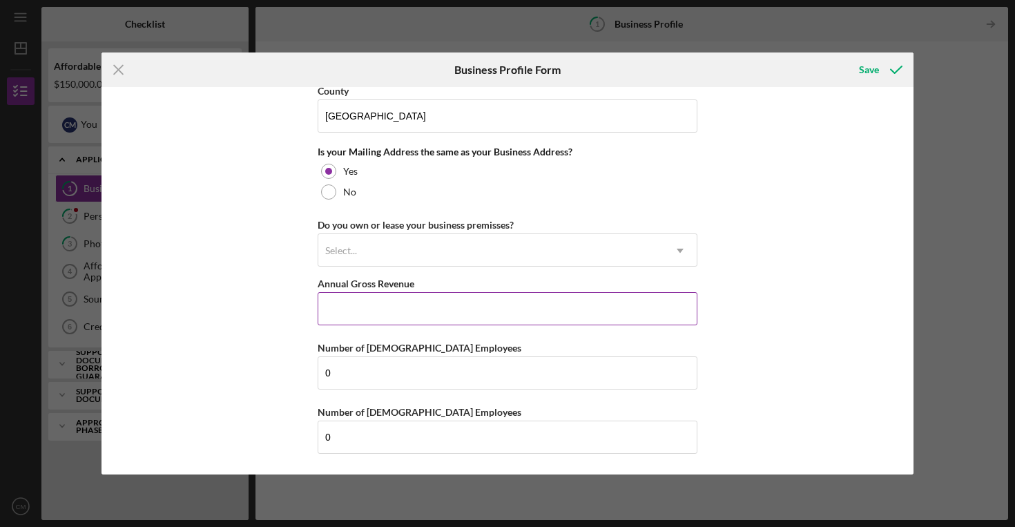
click at [531, 308] on input "Annual Gross Revenue" at bounding box center [508, 308] width 380 height 33
type input "$6"
click at [738, 307] on div "Business Name CP Property Preservation Group LLC DBA CP Property Preservation G…" at bounding box center [508, 280] width 812 height 387
click at [445, 313] on input "$360,000" at bounding box center [508, 308] width 380 height 33
type input "$394,000"
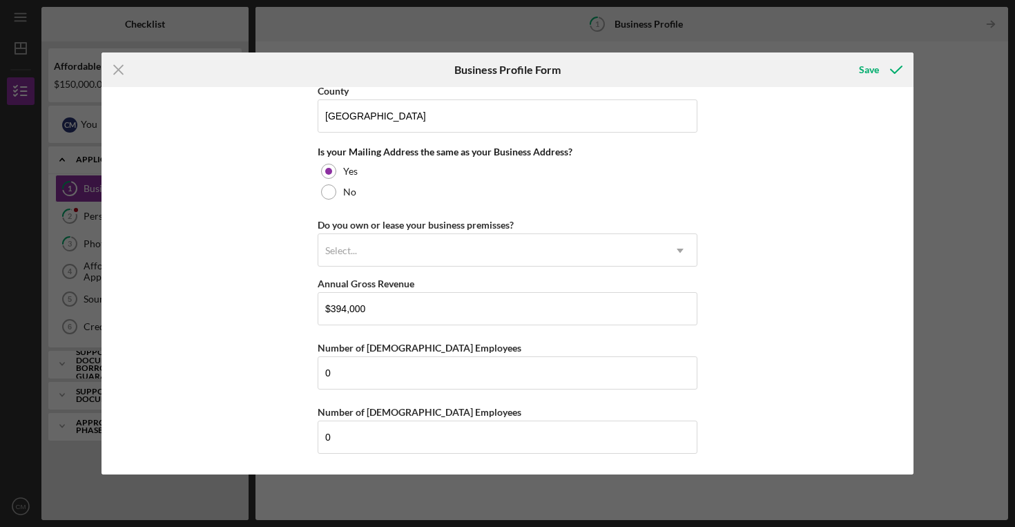
click at [727, 303] on div "Business Name CP Property Preservation Group LLC DBA CP Property Preservation G…" at bounding box center [508, 280] width 812 height 387
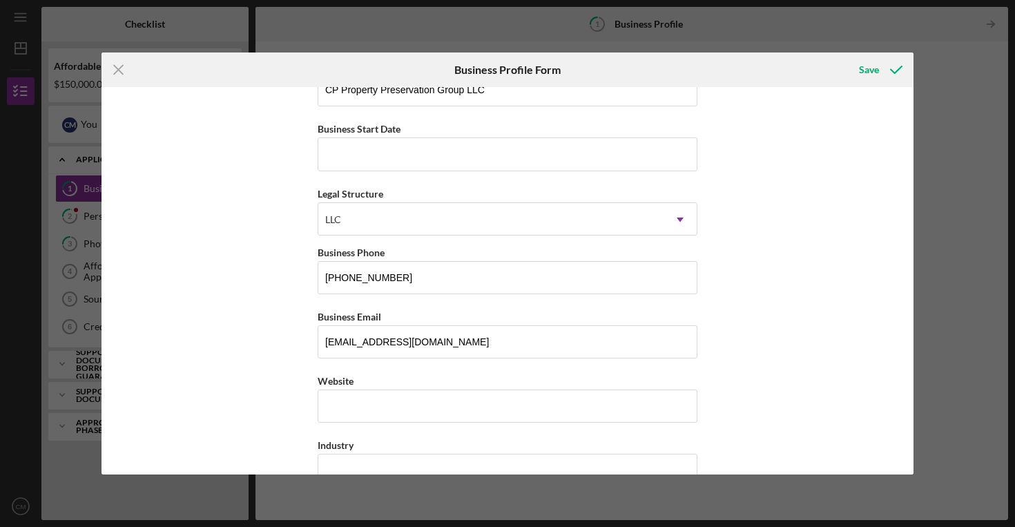
scroll to position [0, 0]
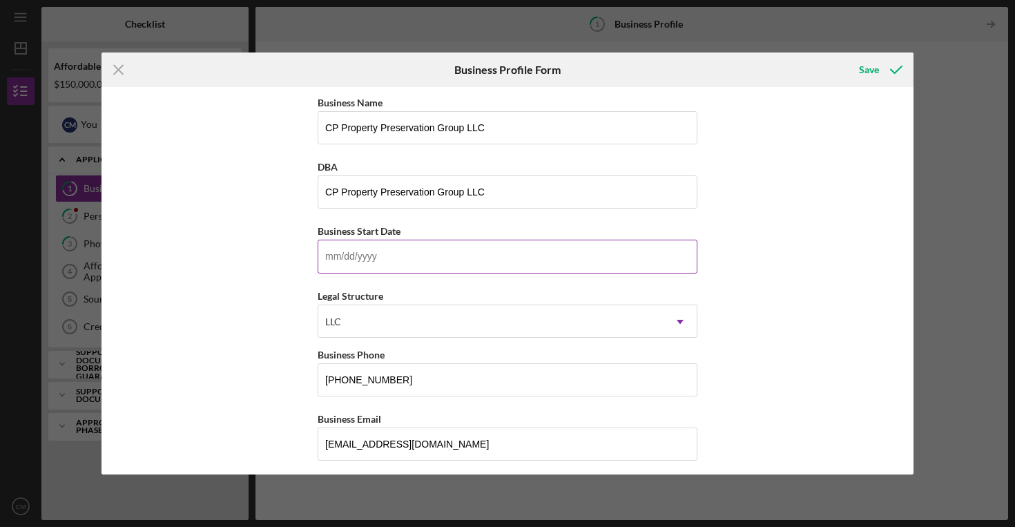
click at [344, 247] on input "Business Start Date" at bounding box center [508, 256] width 380 height 33
type input "[DATE]"
click at [701, 285] on div "Business Name CP Property Preservation Group LLC DBA CP Property Preservation G…" at bounding box center [508, 280] width 812 height 387
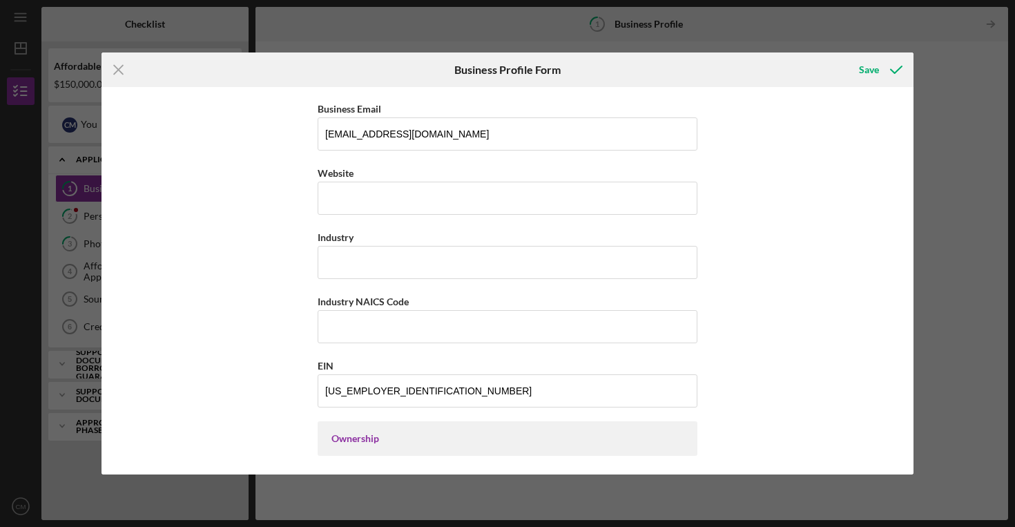
scroll to position [311, 0]
click at [673, 265] on input "Industry" at bounding box center [508, 261] width 380 height 33
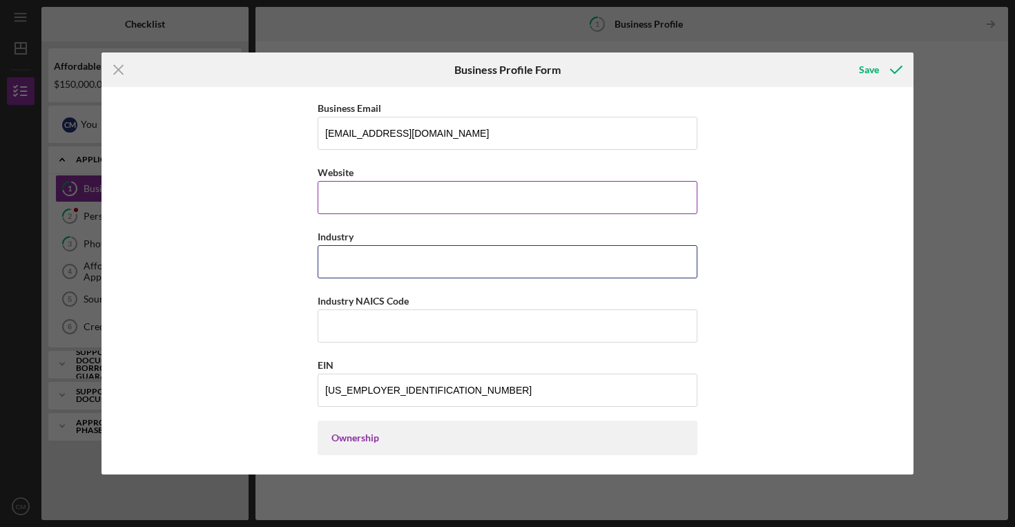
paste input "531390"
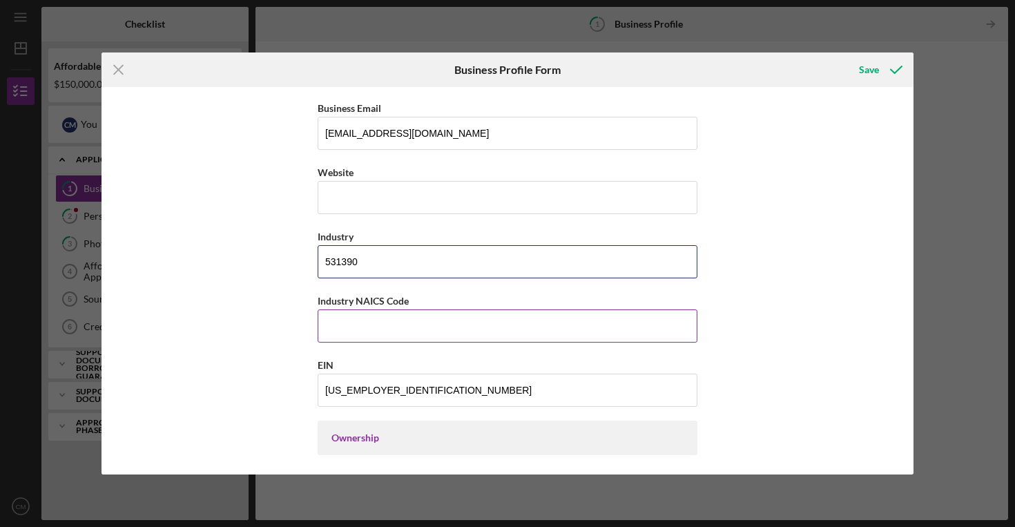
type input "531390"
click at [393, 329] on input "Industry NAICS Code" at bounding box center [508, 325] width 380 height 33
paste input "531390"
type input "531390"
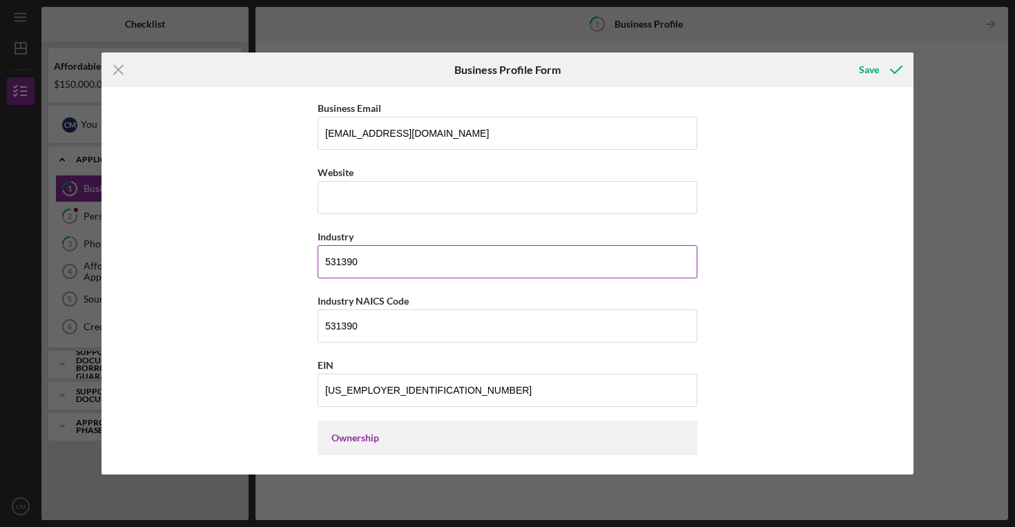
drag, startPoint x: 363, startPoint y: 260, endPoint x: 334, endPoint y: 260, distance: 29.0
click at [334, 260] on input "531390" at bounding box center [508, 261] width 380 height 33
type input "5"
type input "Consulting"
click at [723, 321] on div "Business Name CP Property Preservation Group LLC DBA CP Property Preservation G…" at bounding box center [508, 280] width 812 height 387
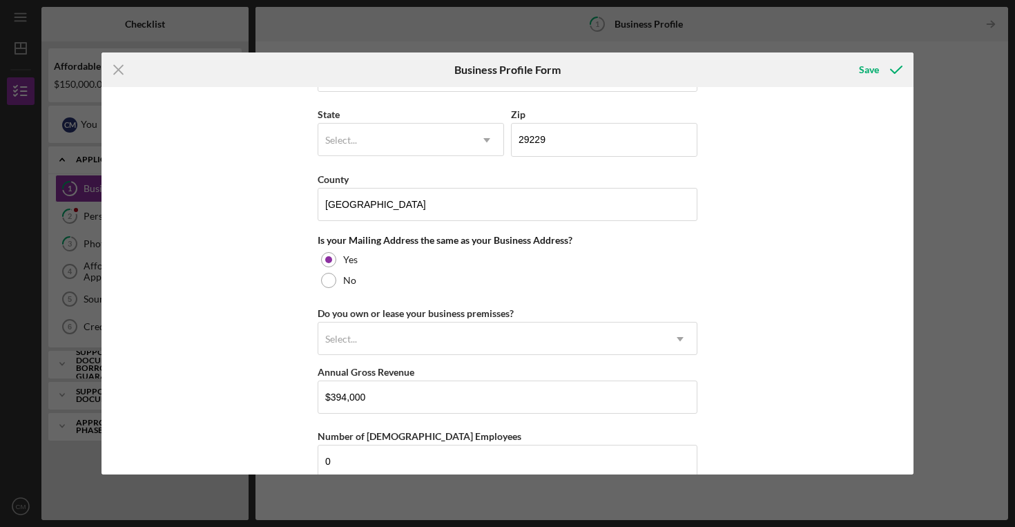
scroll to position [1025, 0]
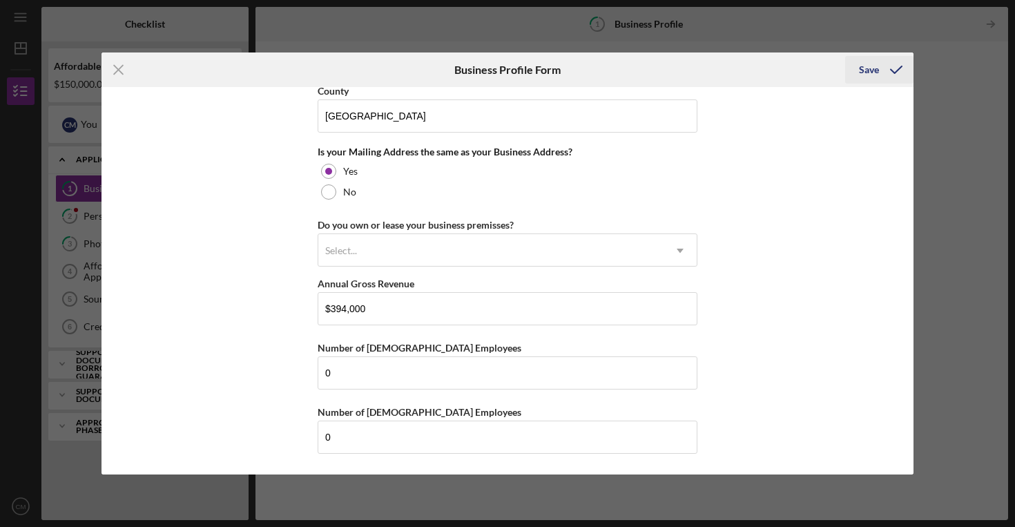
click at [873, 72] on div "Save" at bounding box center [869, 70] width 20 height 28
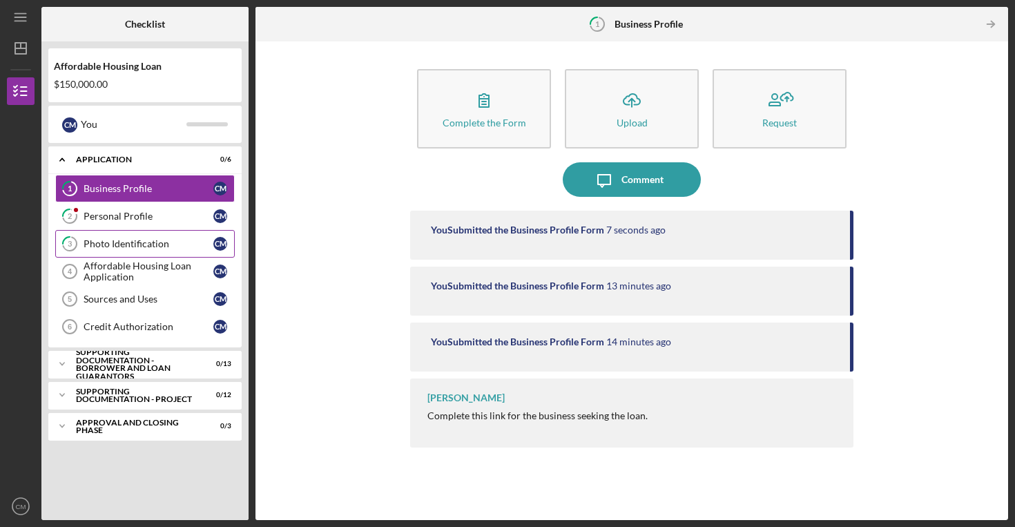
click at [143, 243] on div "Photo Identification" at bounding box center [149, 243] width 130 height 11
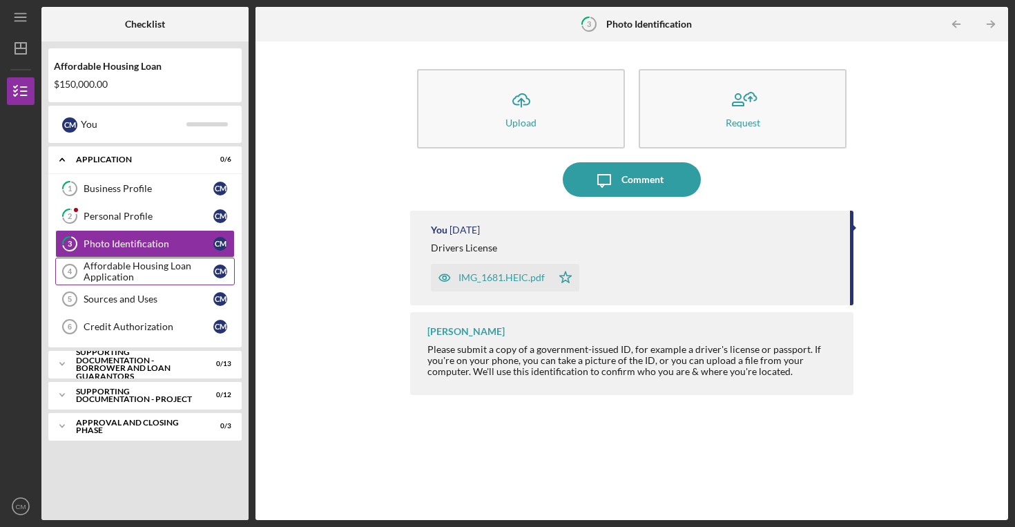
click at [149, 265] on div "Affordable Housing Loan Application" at bounding box center [149, 271] width 130 height 22
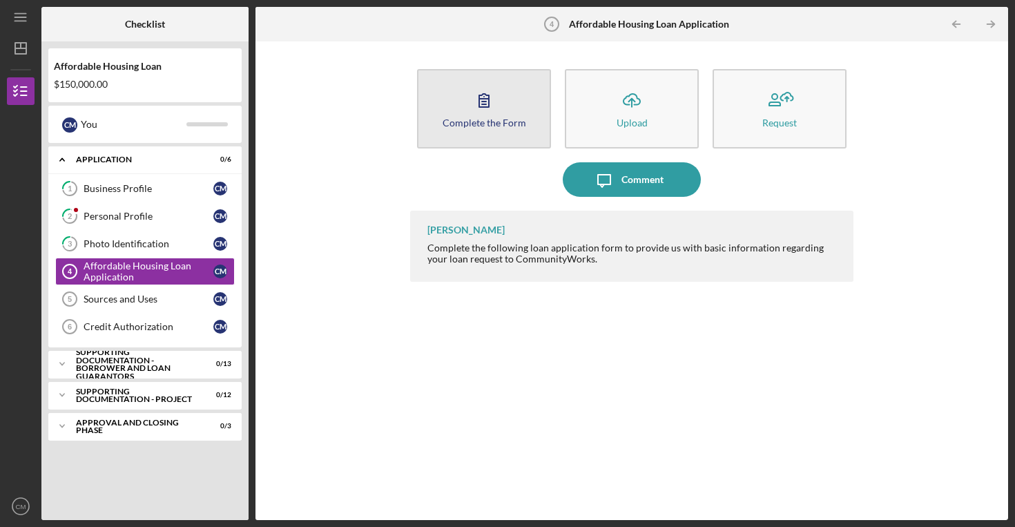
click at [489, 120] on div "Complete the Form" at bounding box center [485, 122] width 84 height 10
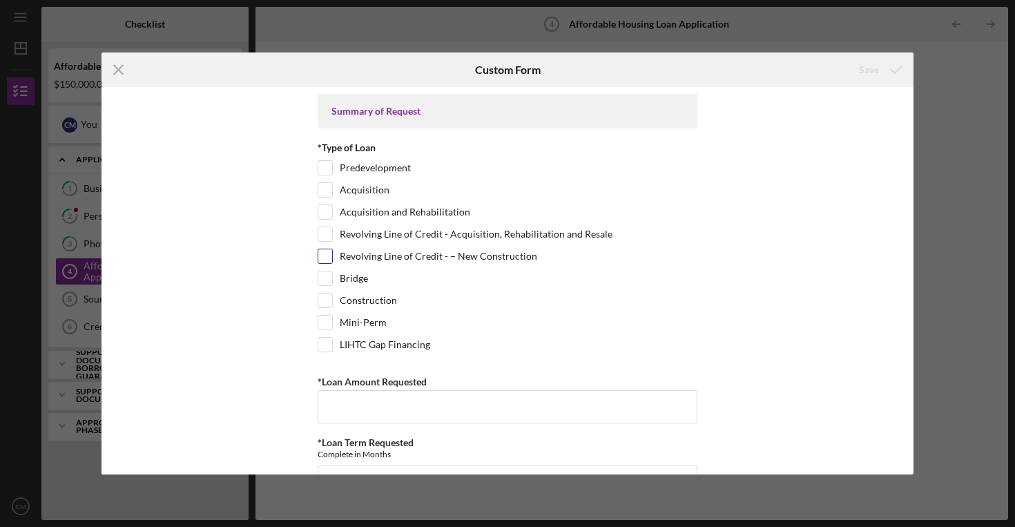
click at [321, 260] on input "Revolving Line of Credit - – New Construction" at bounding box center [325, 256] width 14 height 14
checkbox input "true"
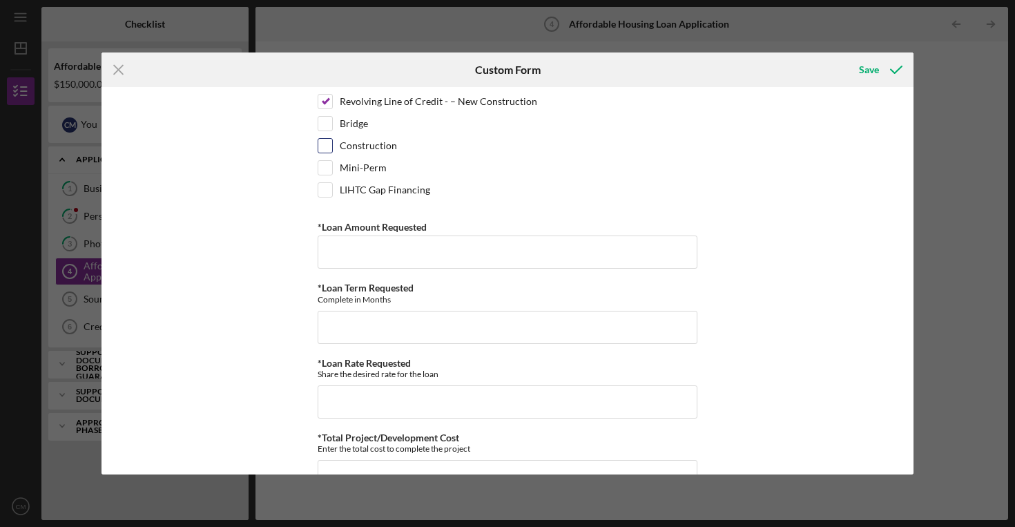
scroll to position [160, 0]
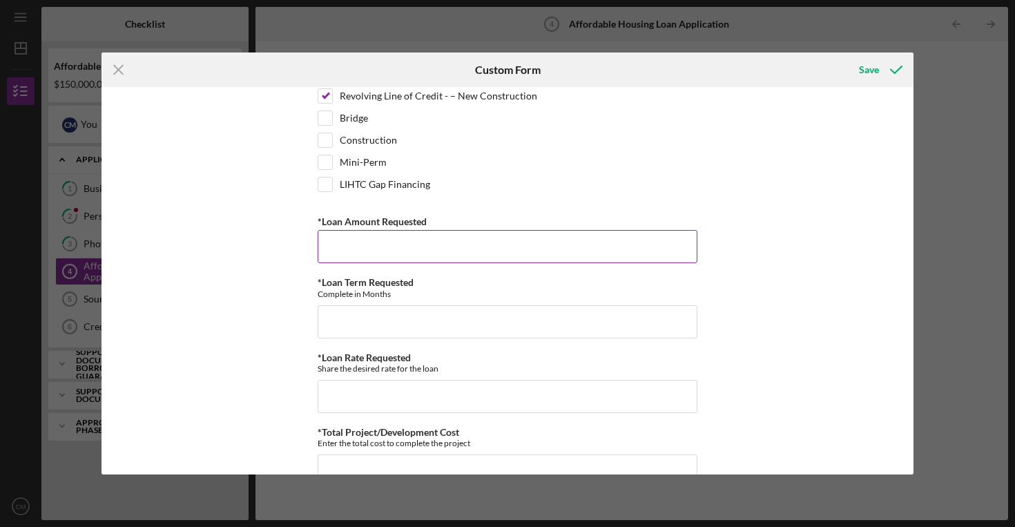
click at [481, 236] on input "*Loan Amount Requested" at bounding box center [508, 246] width 380 height 33
type input "$200,000"
click at [598, 285] on div "*Loan Term Requested Complete in Months" at bounding box center [508, 287] width 380 height 21
click at [506, 336] on input "*Loan Term Requested" at bounding box center [508, 321] width 380 height 33
type input "12"
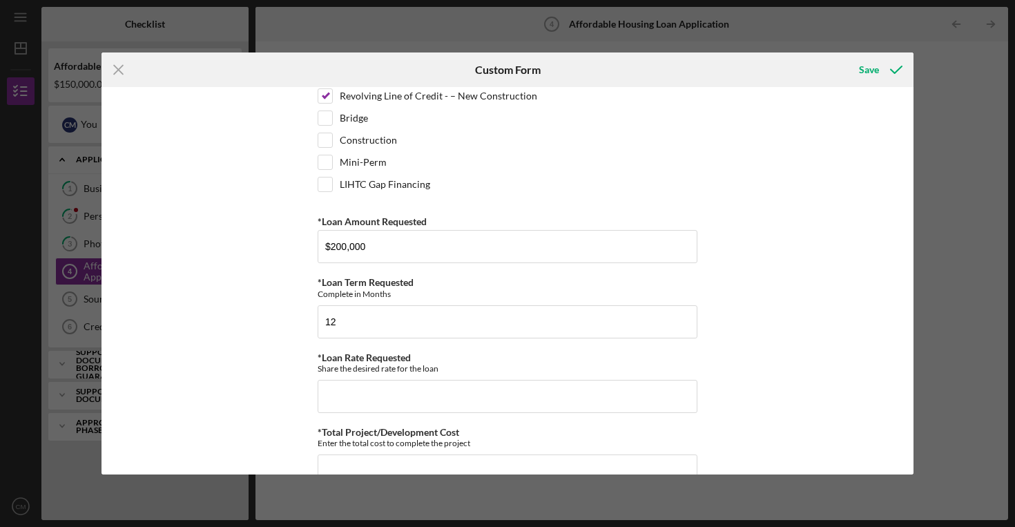
click at [722, 327] on div "Summary of Request *Type of Loan Predevelopment Acquisition Acquisition and Reh…" at bounding box center [508, 280] width 812 height 387
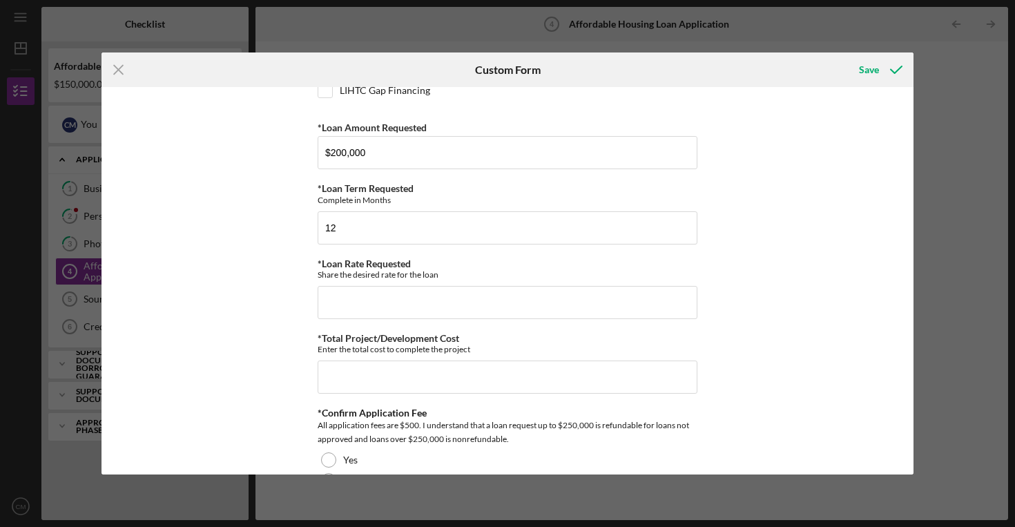
scroll to position [258, 0]
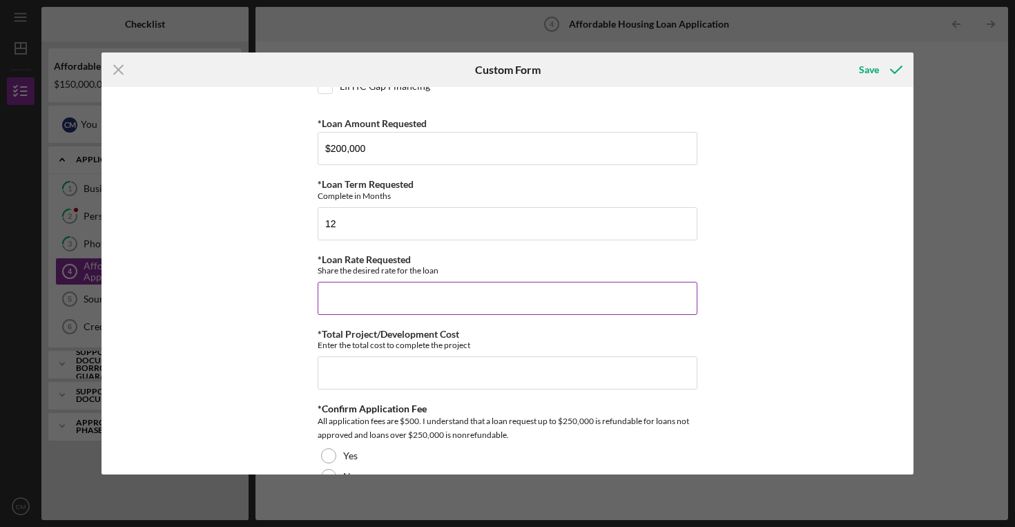
click at [613, 301] on input "*Loan Rate Requested" at bounding box center [508, 298] width 380 height 33
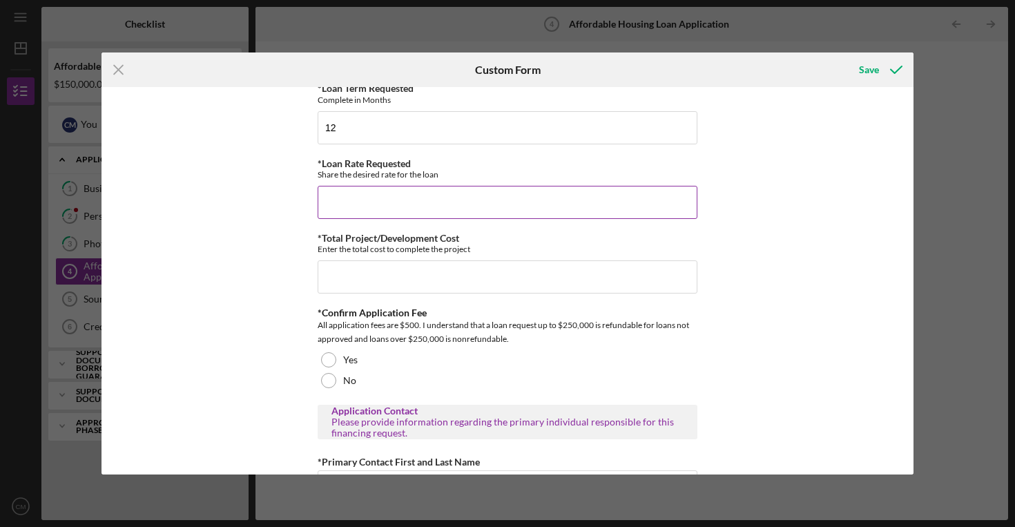
scroll to position [347, 0]
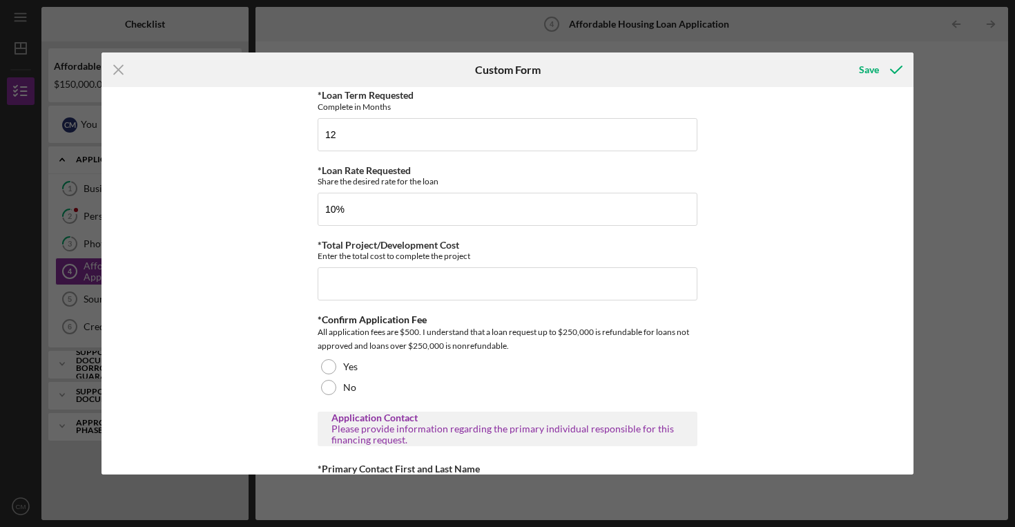
type input "10.00000%"
click at [735, 252] on div "Summary of Request *Type of Loan Predevelopment Acquisition Acquisition and Reh…" at bounding box center [508, 280] width 812 height 387
drag, startPoint x: 364, startPoint y: 210, endPoint x: 245, endPoint y: 202, distance: 119.8
click at [245, 202] on div "Summary of Request *Type of Loan Predevelopment Acquisition Acquisition and Reh…" at bounding box center [508, 280] width 812 height 387
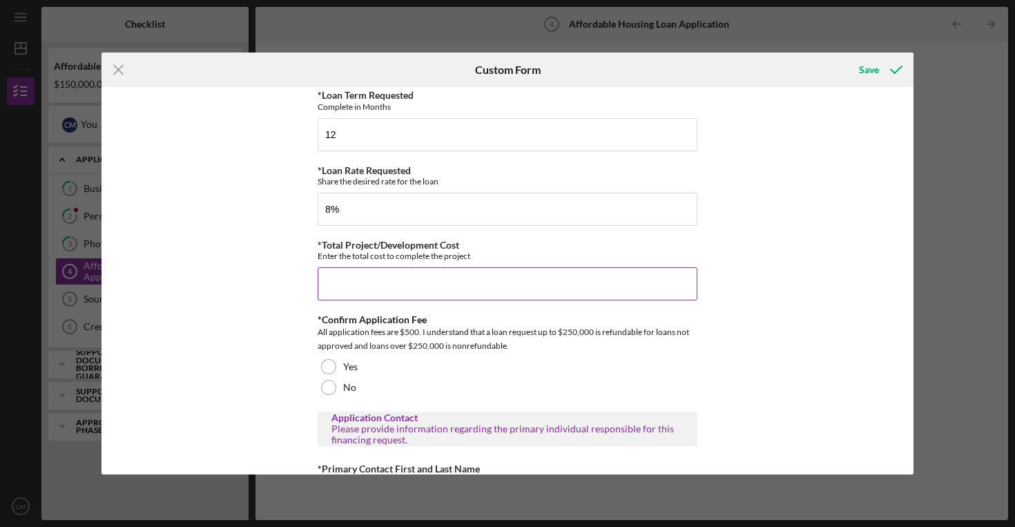
type input "8.00000%"
click at [500, 251] on div "Enter the total cost to complete the project" at bounding box center [508, 256] width 380 height 10
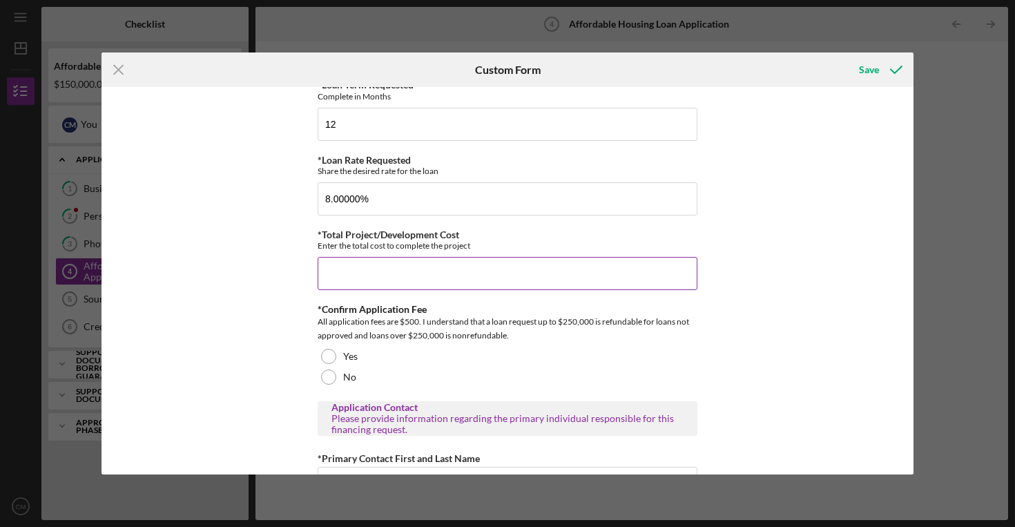
scroll to position [361, 0]
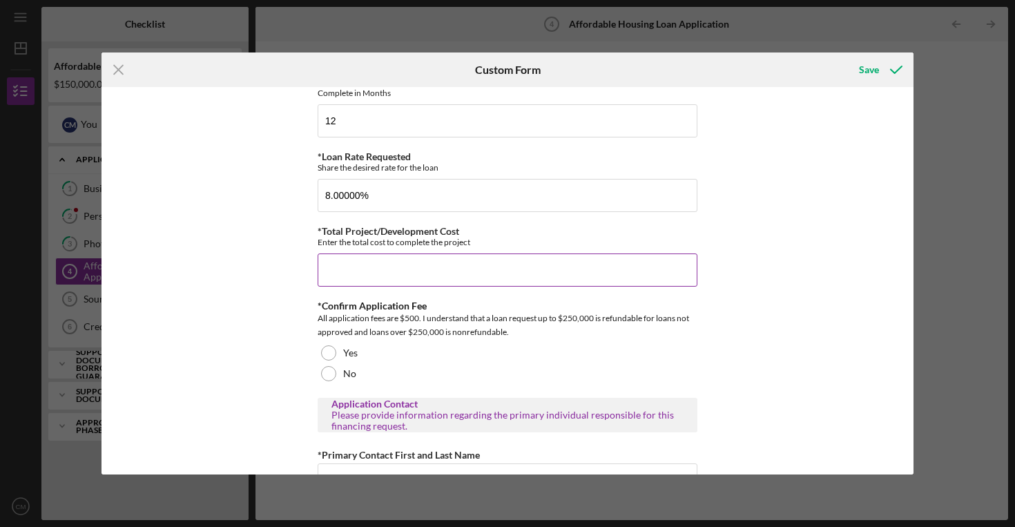
click at [505, 265] on input "*Total Project/Development Cost" at bounding box center [508, 270] width 380 height 33
type input "$120,000"
click at [707, 238] on div "Summary of Request *Type of Loan Predevelopment Acquisition Acquisition and Reh…" at bounding box center [508, 280] width 812 height 387
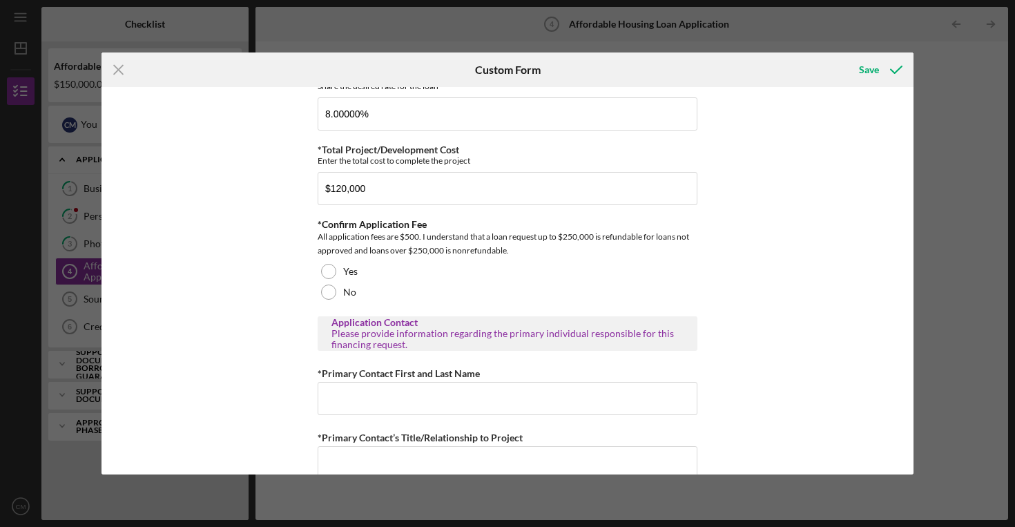
scroll to position [537, 0]
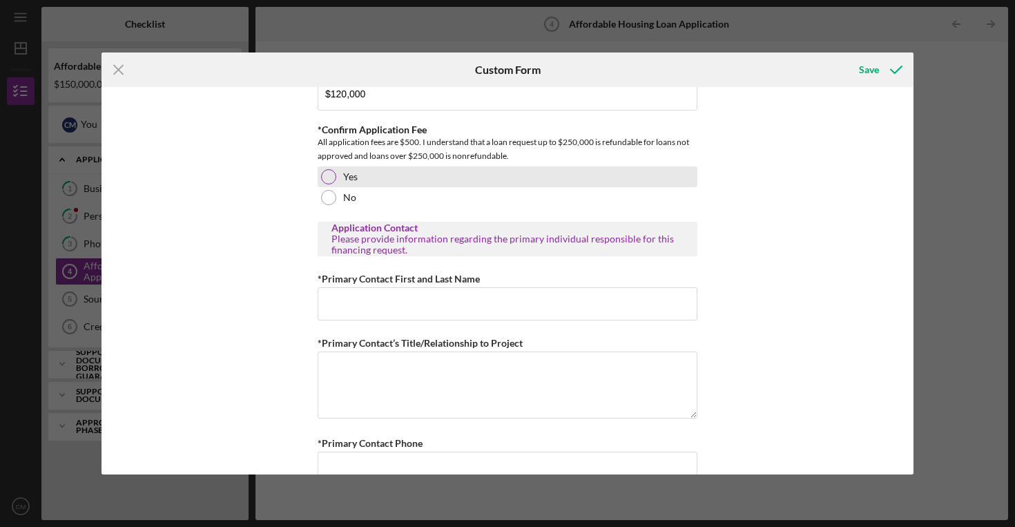
click at [329, 182] on div at bounding box center [328, 176] width 15 height 15
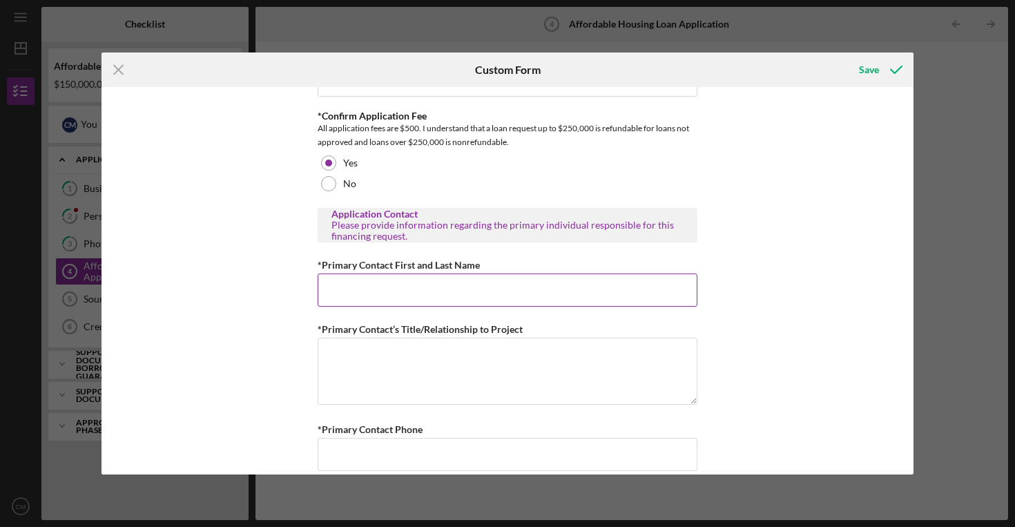
scroll to position [554, 0]
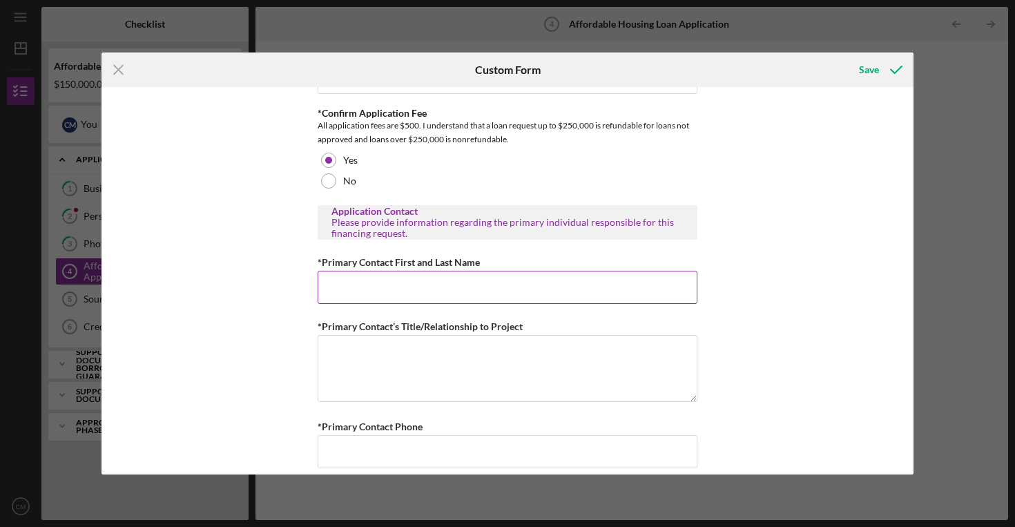
click at [443, 283] on input "*Primary Contact First and Last Name" at bounding box center [508, 287] width 380 height 33
type input "[PERSON_NAME]"
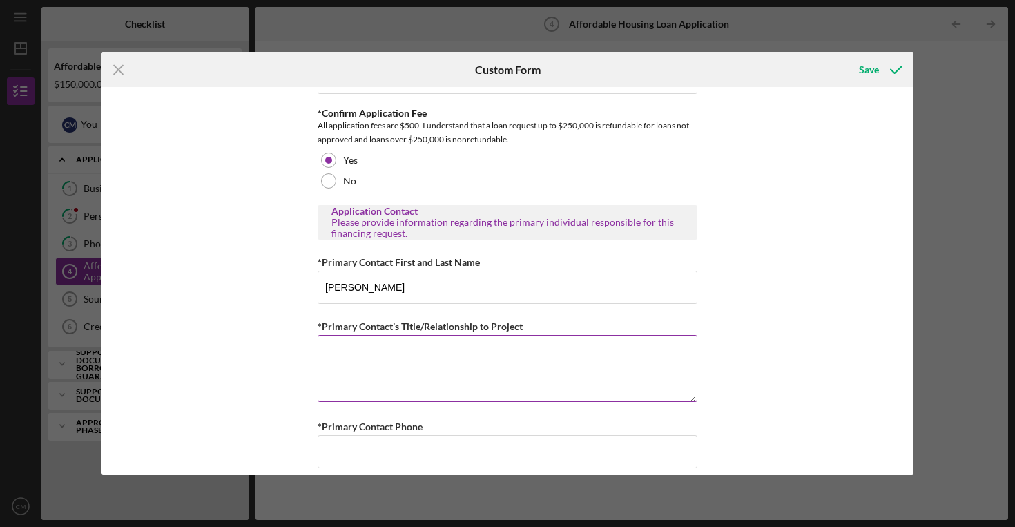
click at [474, 373] on textarea "*Primary Contact’s Title/Relationship to Project" at bounding box center [508, 368] width 380 height 66
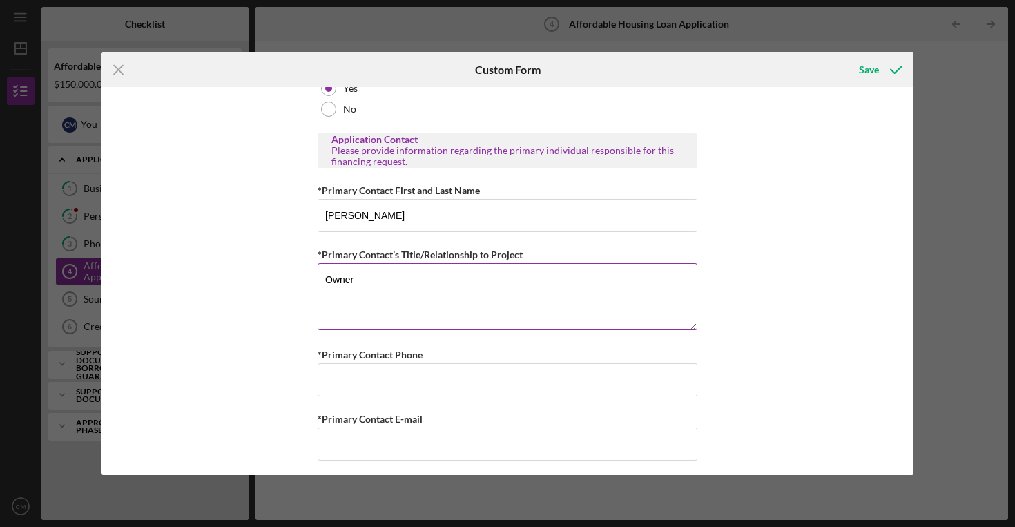
scroll to position [627, 0]
type textarea "Owner"
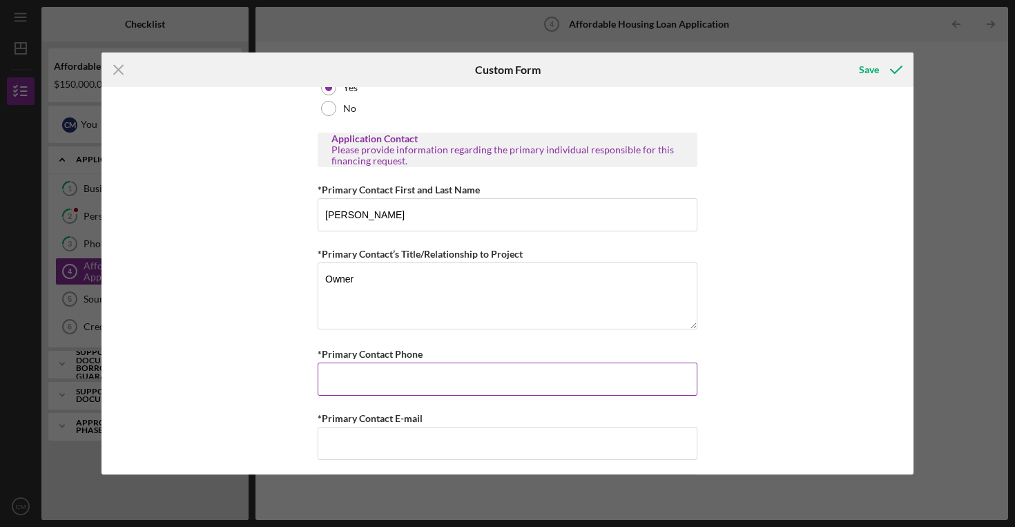
click at [417, 379] on input "*Primary Contact Phone" at bounding box center [508, 379] width 380 height 33
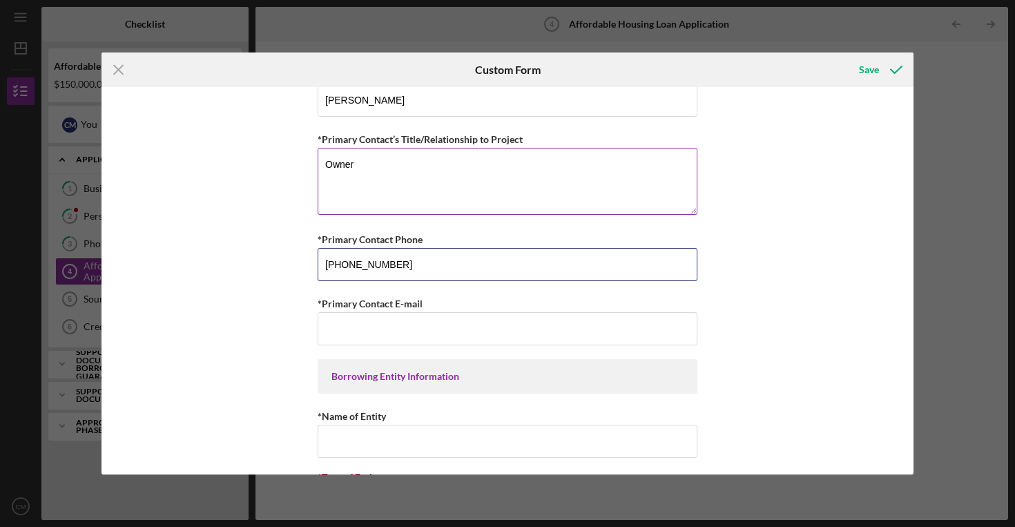
scroll to position [748, 0]
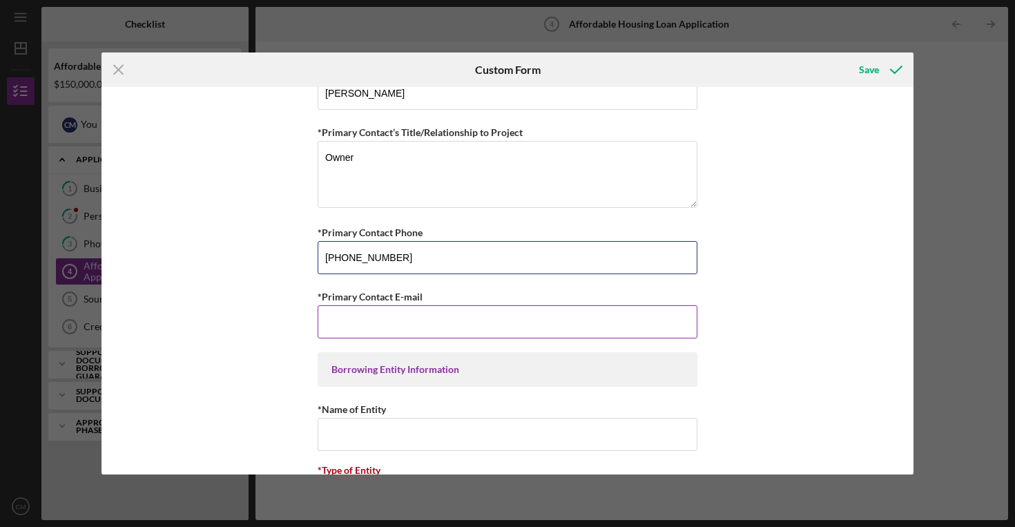
type input "[PHONE_NUMBER]"
click at [415, 322] on input "*Primary Contact E-mail" at bounding box center [508, 321] width 380 height 33
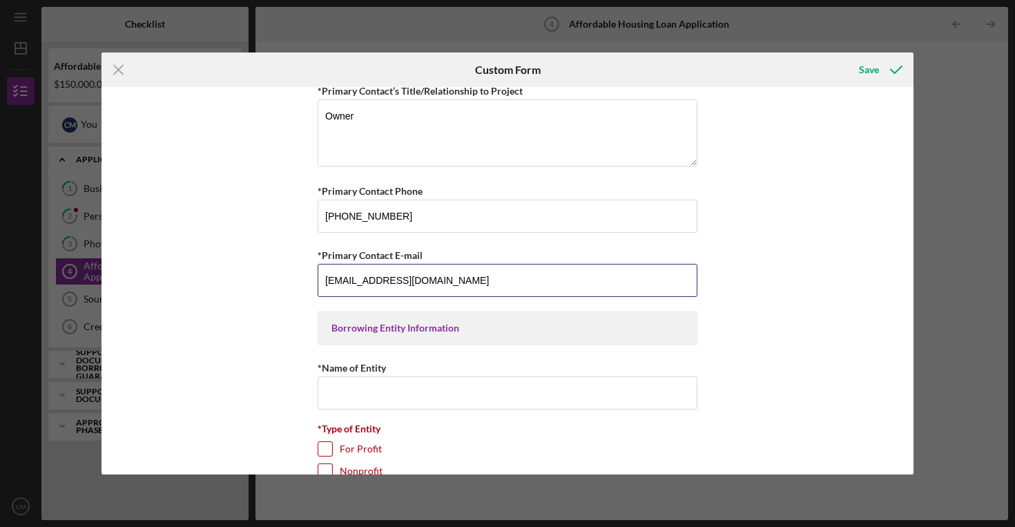
scroll to position [791, 0]
type input "[EMAIL_ADDRESS][DOMAIN_NAME]"
click at [466, 365] on div "*Name of Entity" at bounding box center [508, 366] width 380 height 17
click at [455, 386] on input "*Name of Entity" at bounding box center [508, 391] width 380 height 33
type input "CP Property Preservation Group LLC"
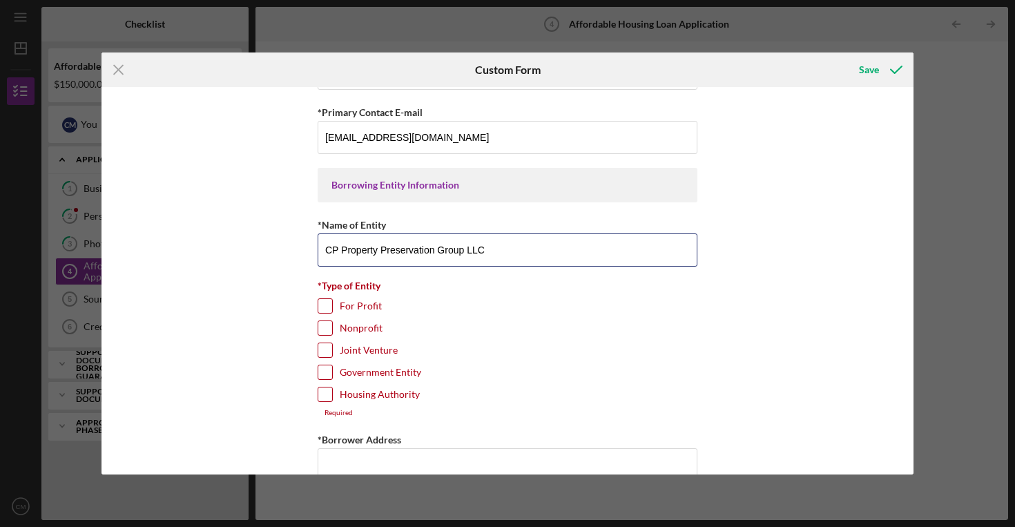
scroll to position [977, 0]
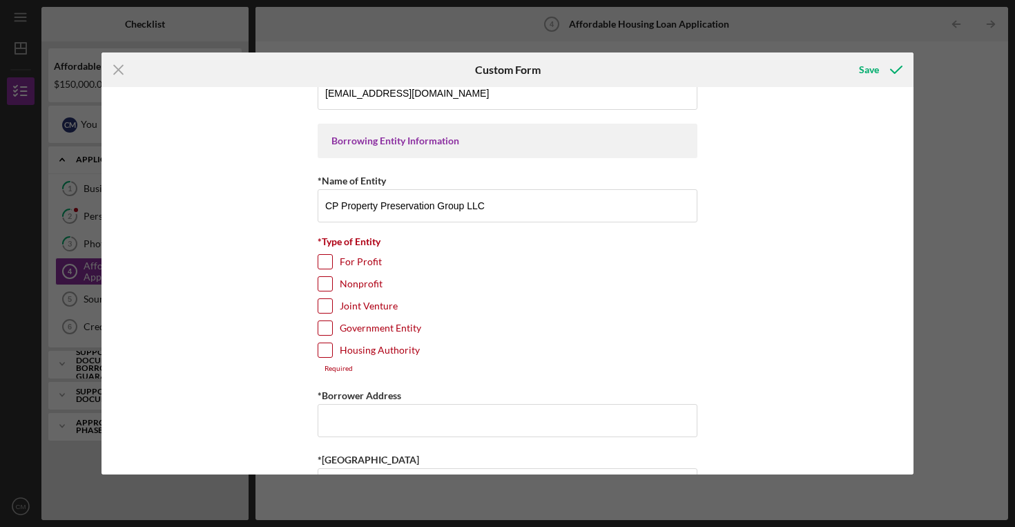
click at [322, 266] on input "For Profit" at bounding box center [325, 262] width 14 height 14
checkbox input "true"
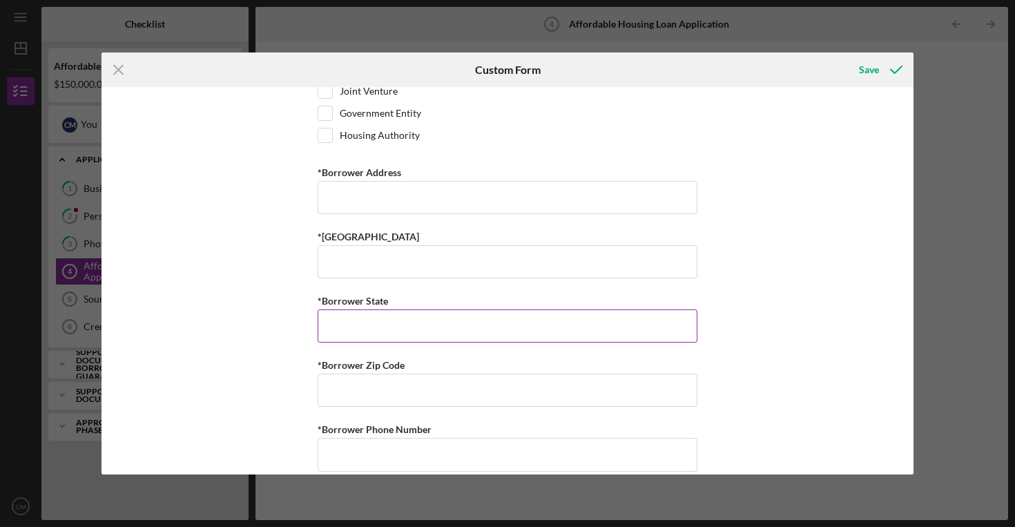
scroll to position [1190, 0]
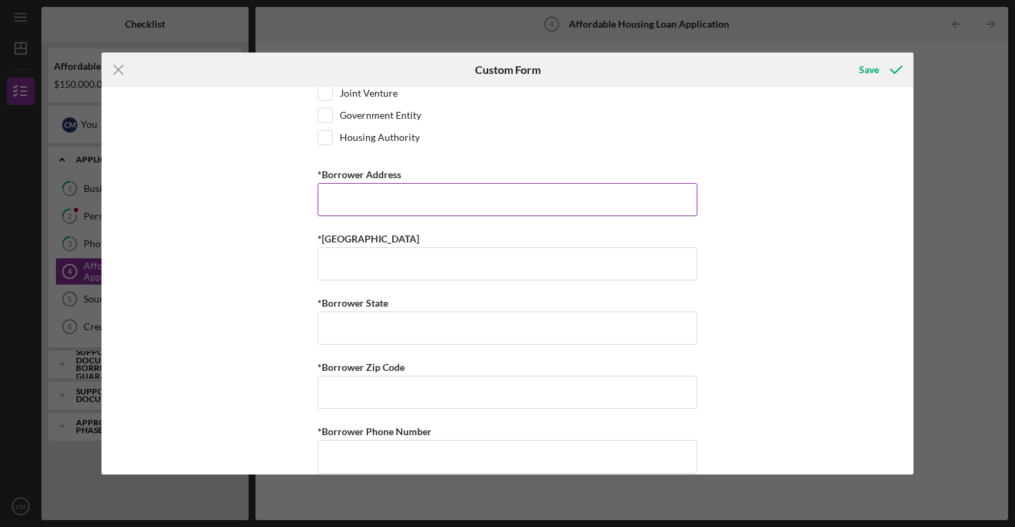
click at [481, 206] on input "*Borrower Address" at bounding box center [508, 199] width 380 height 33
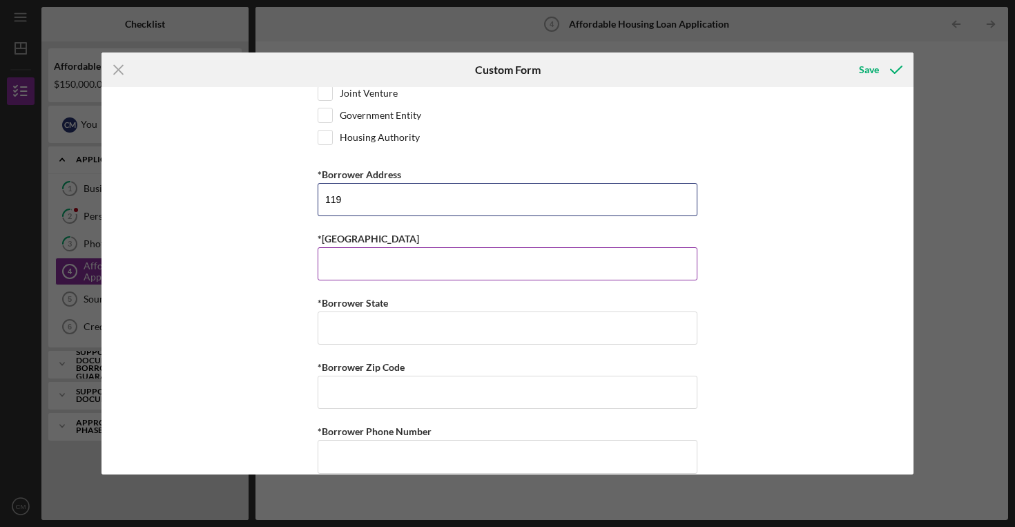
type input "[STREET_ADDRESS][PERSON_NAME]"
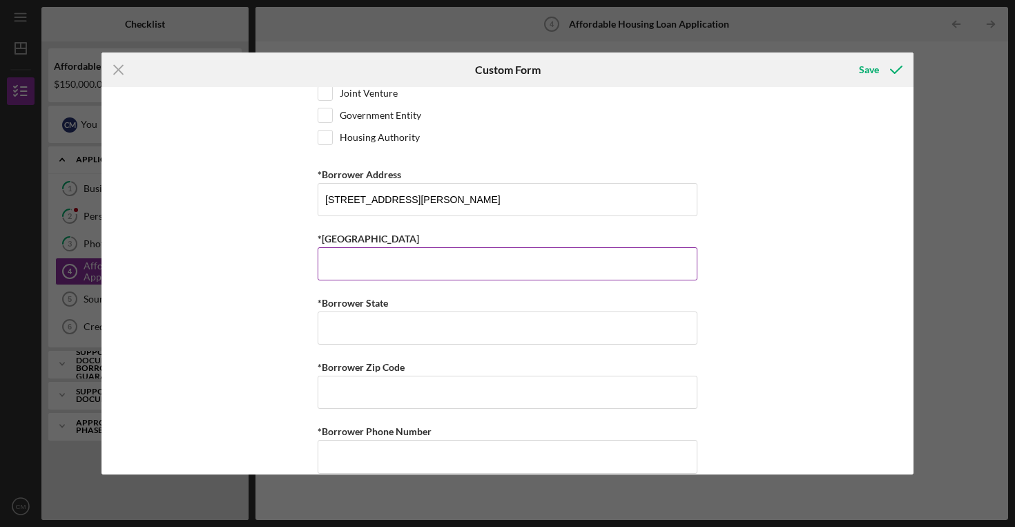
type input "Columbia"
type input "SC"
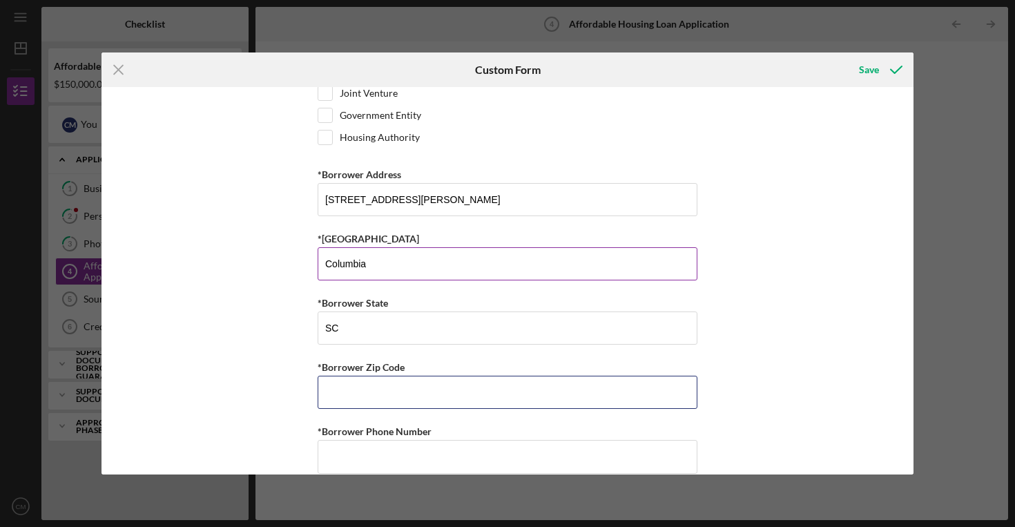
type input "29229"
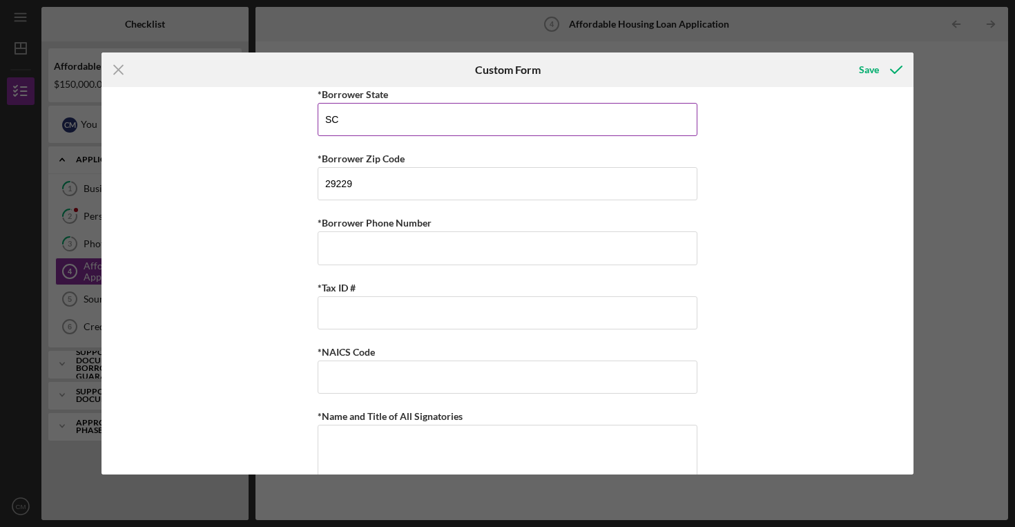
scroll to position [1430, 0]
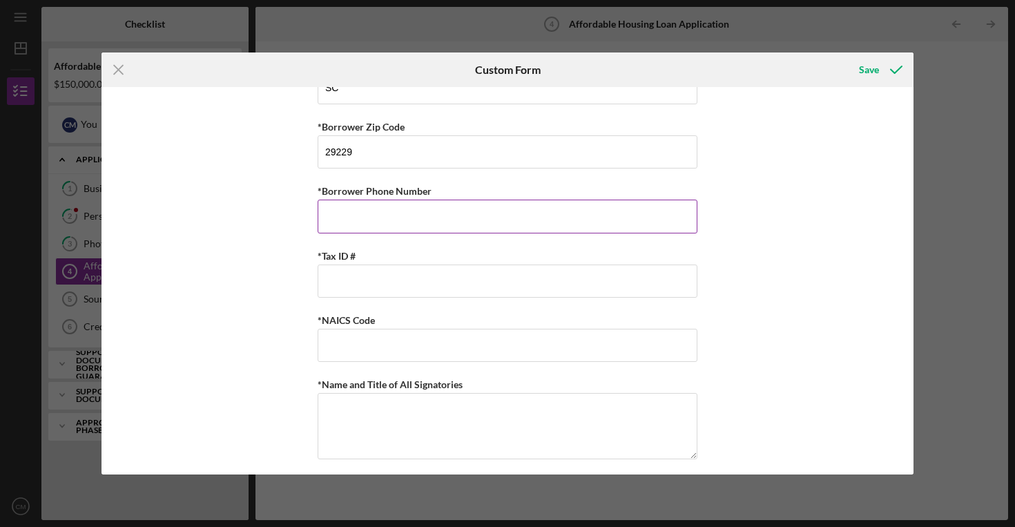
click at [456, 217] on input "*Borrower Phone Number" at bounding box center [508, 216] width 380 height 33
type input "[PHONE_NUMBER]"
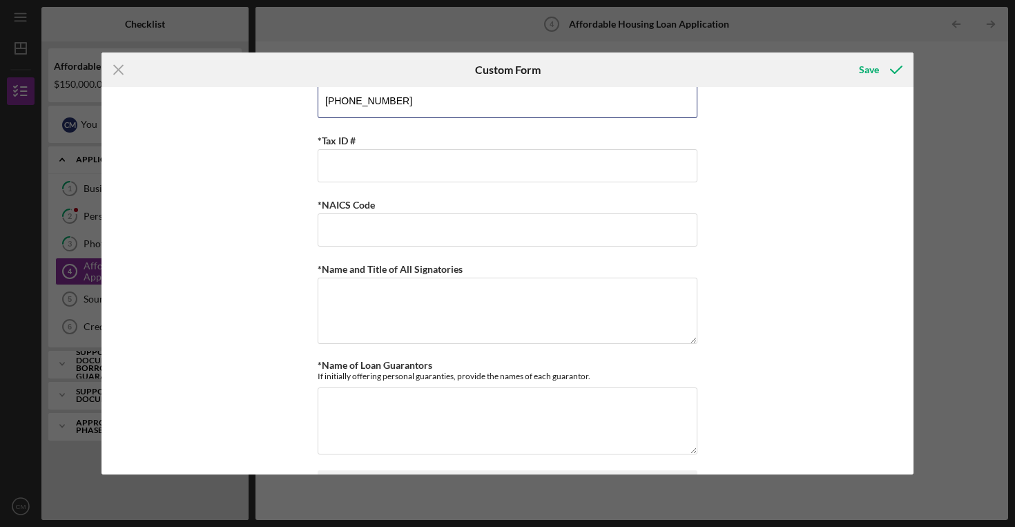
scroll to position [1541, 0]
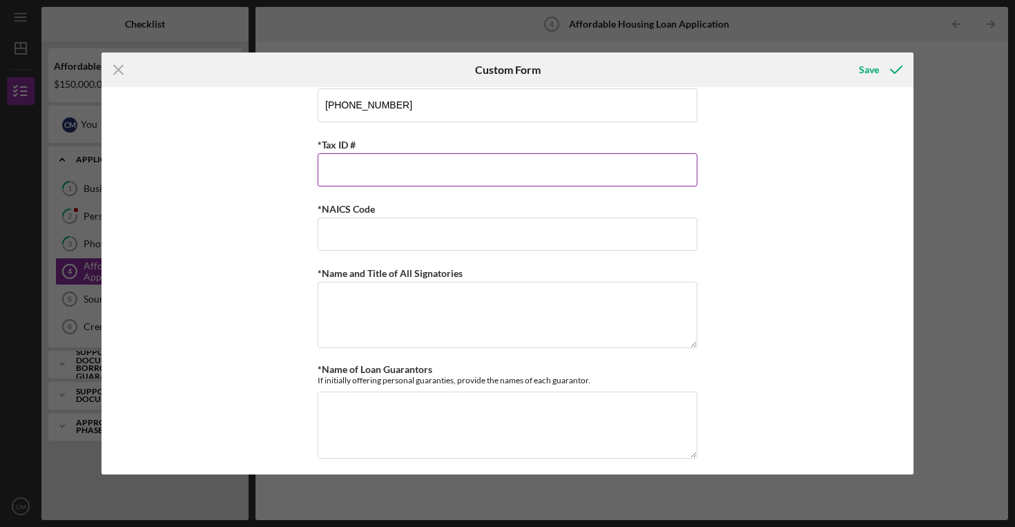
click at [381, 177] on input "*Tax ID #" at bounding box center [508, 169] width 380 height 33
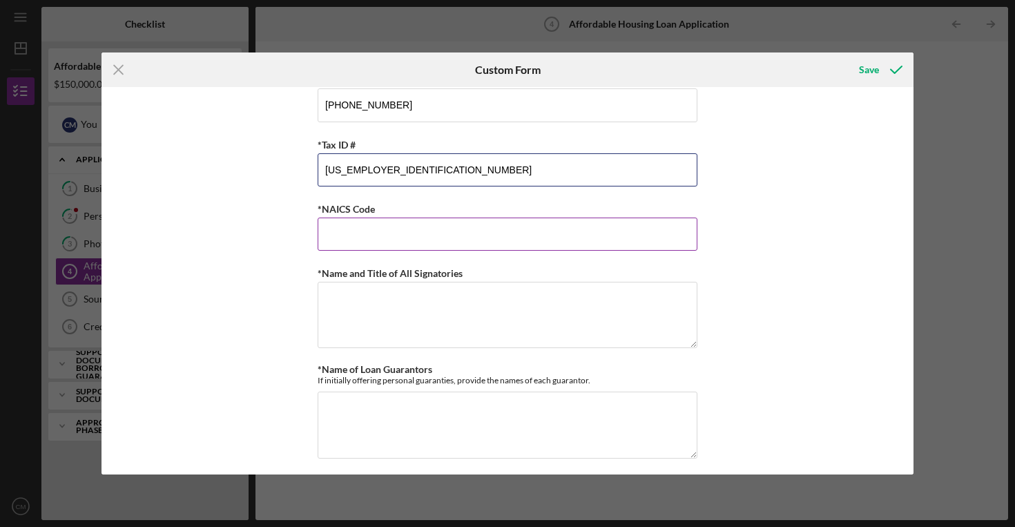
type input "[US_EMPLOYER_IDENTIFICATION_NUMBER]"
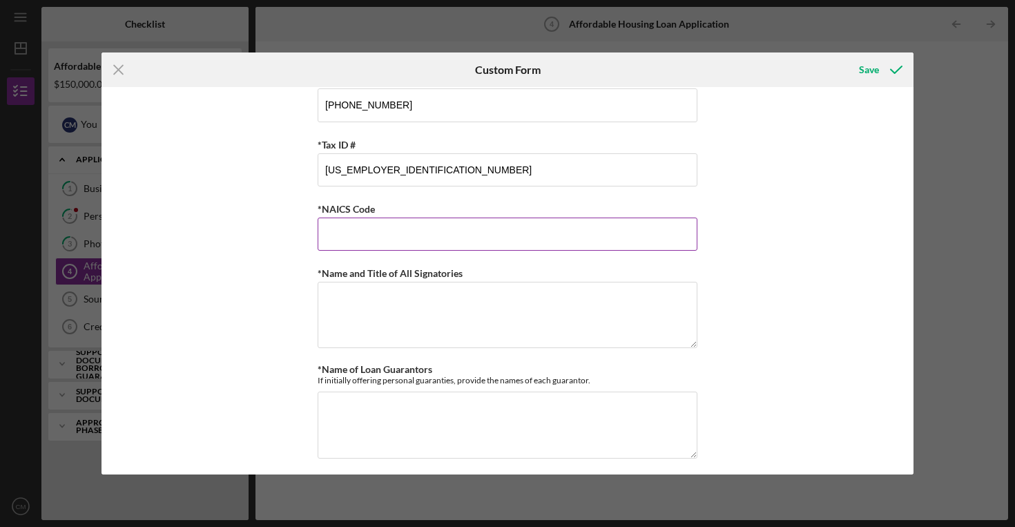
click at [375, 236] on input "*NAICS Code" at bounding box center [508, 234] width 380 height 33
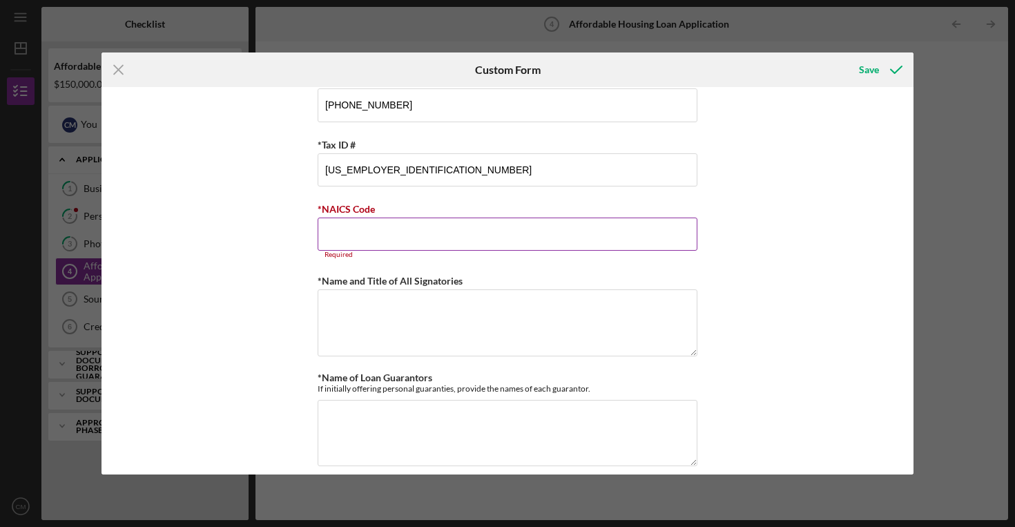
paste input "531,390"
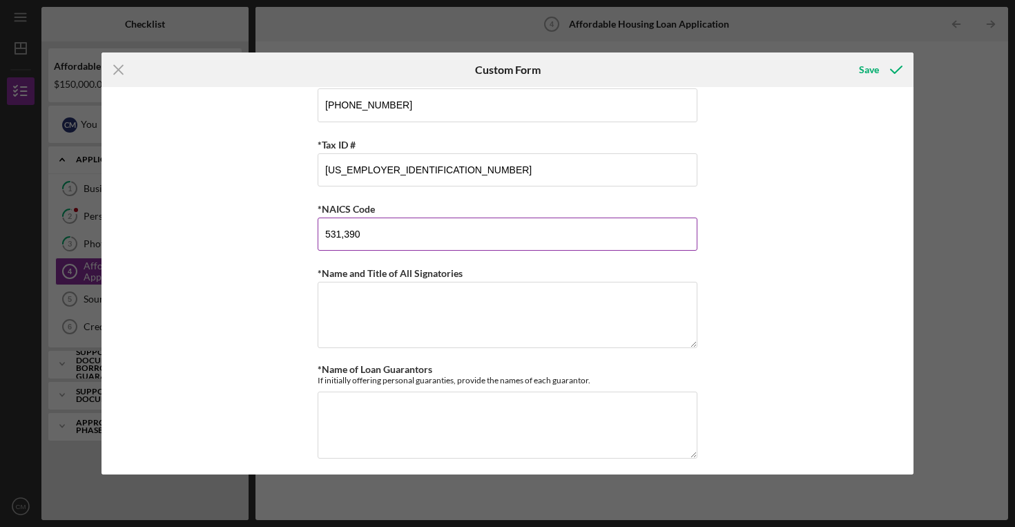
click at [340, 235] on input "531,390" at bounding box center [508, 234] width 380 height 33
click at [341, 231] on input "531,390" at bounding box center [508, 234] width 380 height 33
click at [346, 230] on input "531,390" at bounding box center [508, 234] width 380 height 33
click at [356, 234] on input "90" at bounding box center [508, 234] width 380 height 33
type input "9"
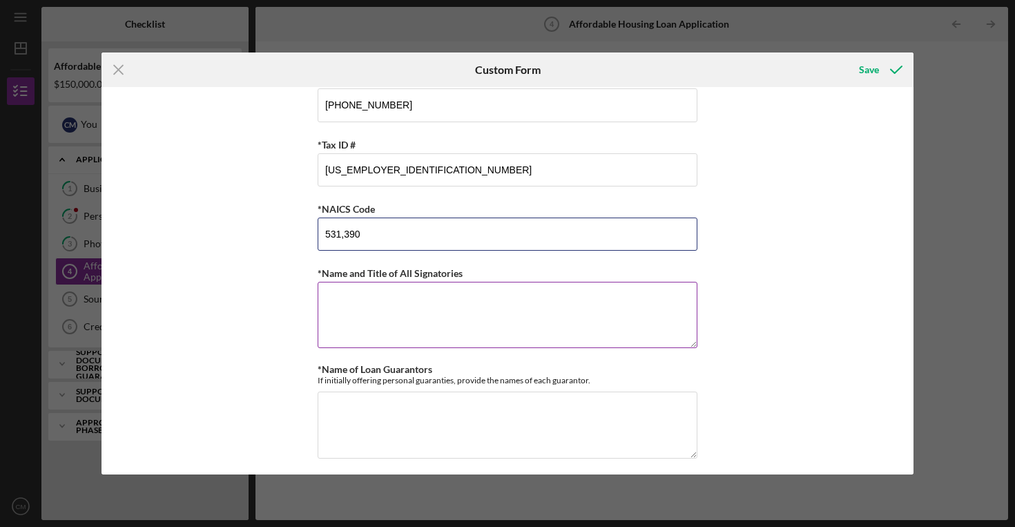
type input "531,390"
click at [354, 307] on textarea "*Name and Title of All Signatories" at bounding box center [508, 315] width 380 height 66
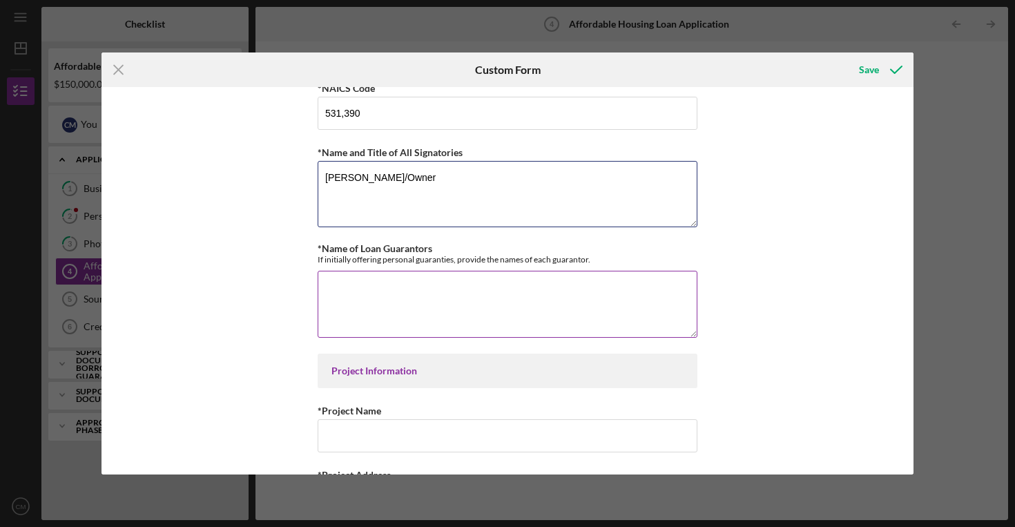
scroll to position [1675, 0]
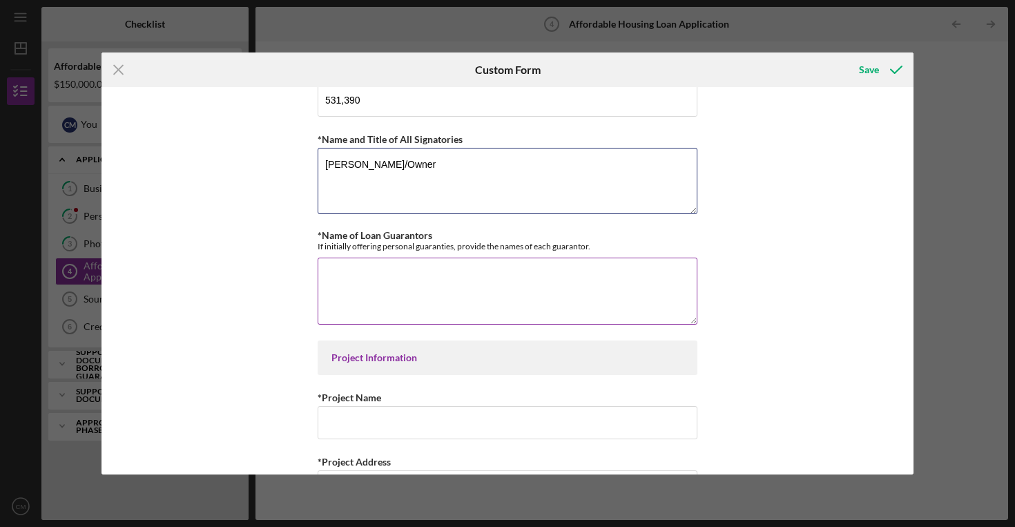
type textarea "[PERSON_NAME]/Owner"
click at [398, 296] on textarea "*Name of Loan Guarantors" at bounding box center [508, 291] width 380 height 66
type textarea "[PERSON_NAME]"
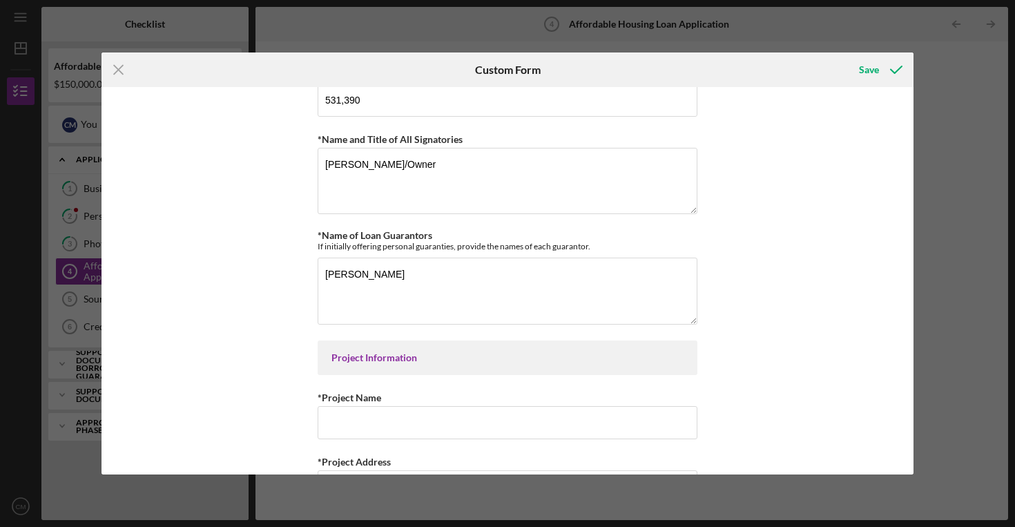
click at [744, 341] on div "Summary of Request *Type of Loan Predevelopment Acquisition Acquisition and Reh…" at bounding box center [508, 280] width 812 height 387
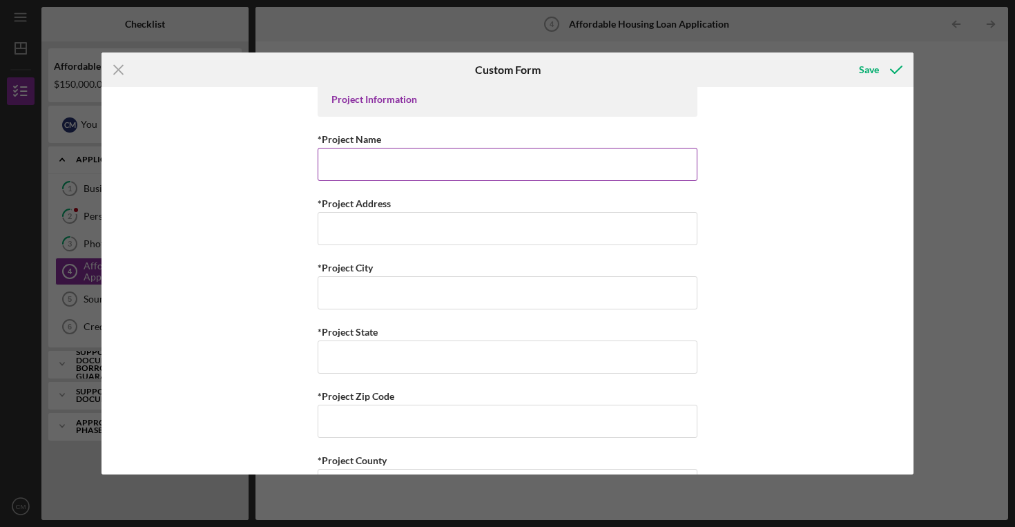
scroll to position [1936, 0]
click at [389, 160] on input "*Project Name" at bounding box center [508, 161] width 380 height 33
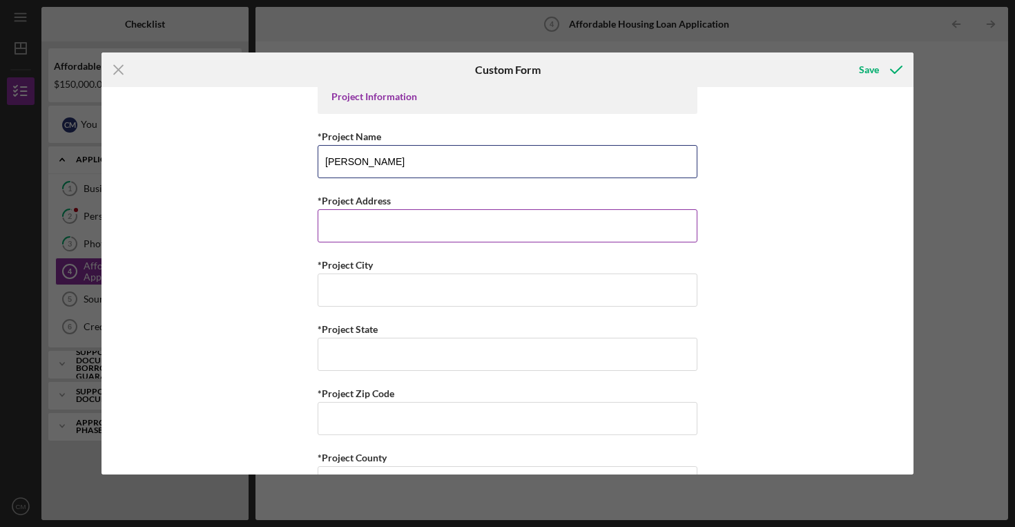
type input "[PERSON_NAME]"
click at [541, 240] on input "*Project Address" at bounding box center [508, 225] width 380 height 33
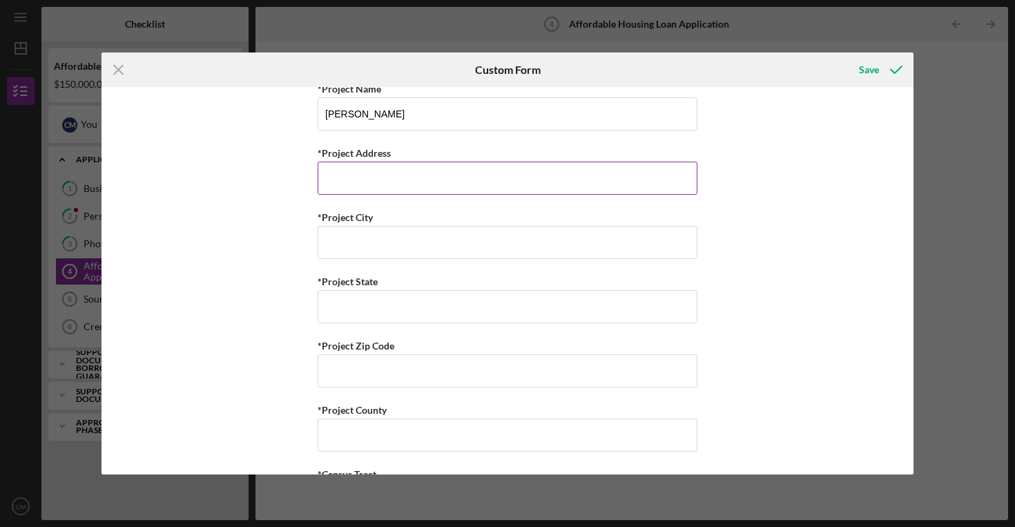
scroll to position [1989, 0]
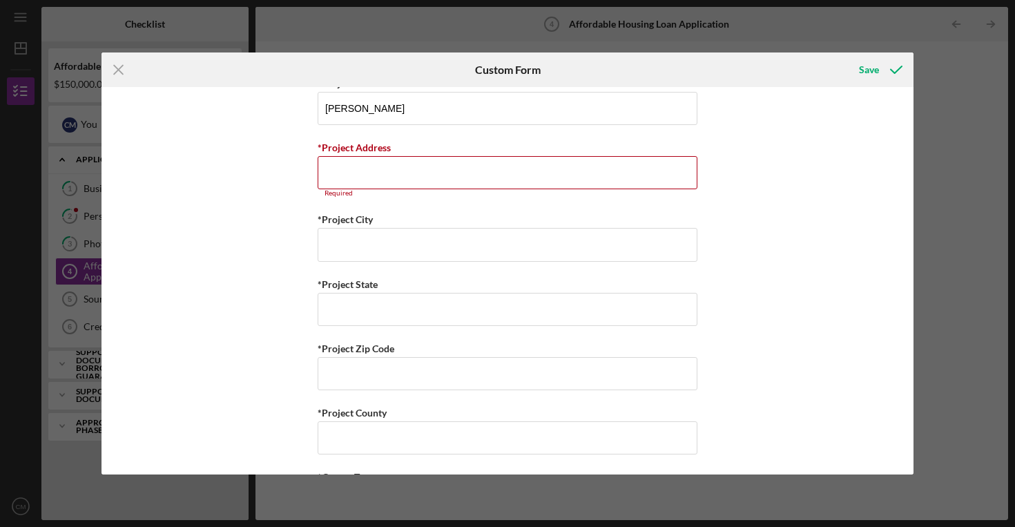
click at [726, 275] on div "Summary of Request *Type of Loan Predevelopment Acquisition Acquisition and Reh…" at bounding box center [508, 280] width 812 height 387
click at [506, 240] on input "*Project City" at bounding box center [508, 244] width 380 height 33
type input "Columbia"
click at [351, 311] on input "*Project State" at bounding box center [508, 309] width 380 height 33
type input "SC"
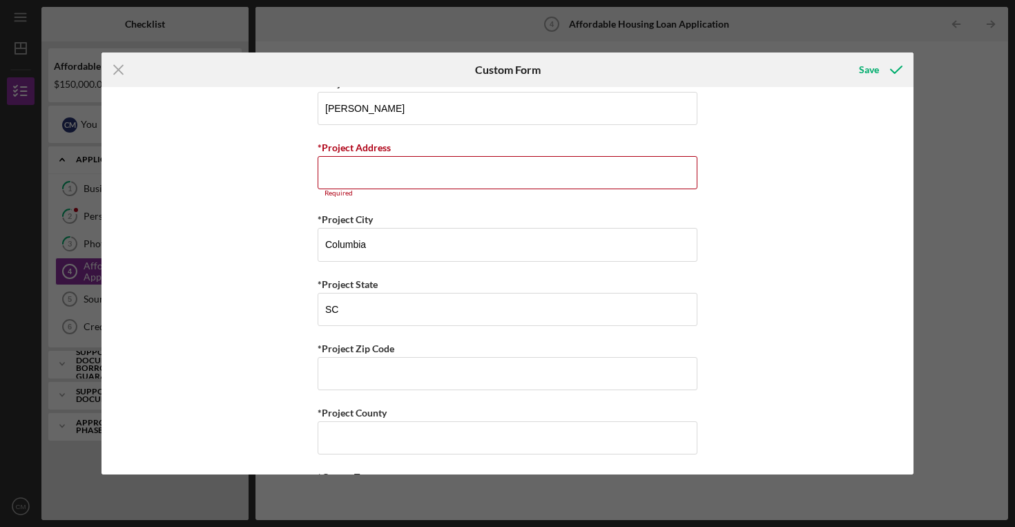
click at [240, 301] on div "Summary of Request *Type of Loan Predevelopment Acquisition Acquisition and Reh…" at bounding box center [508, 280] width 812 height 387
click at [388, 365] on input "*Project Zip Code" at bounding box center [508, 373] width 380 height 33
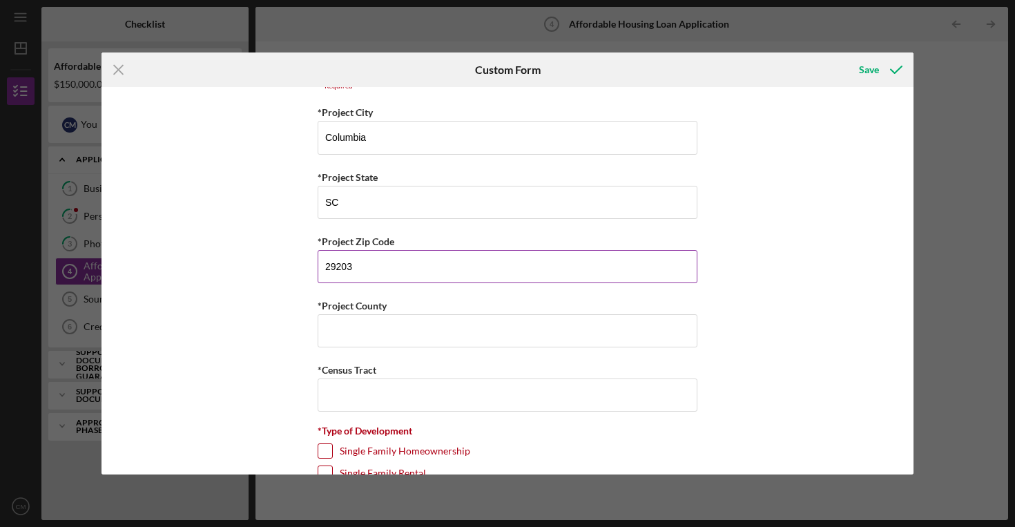
scroll to position [2097, 0]
type input "29203"
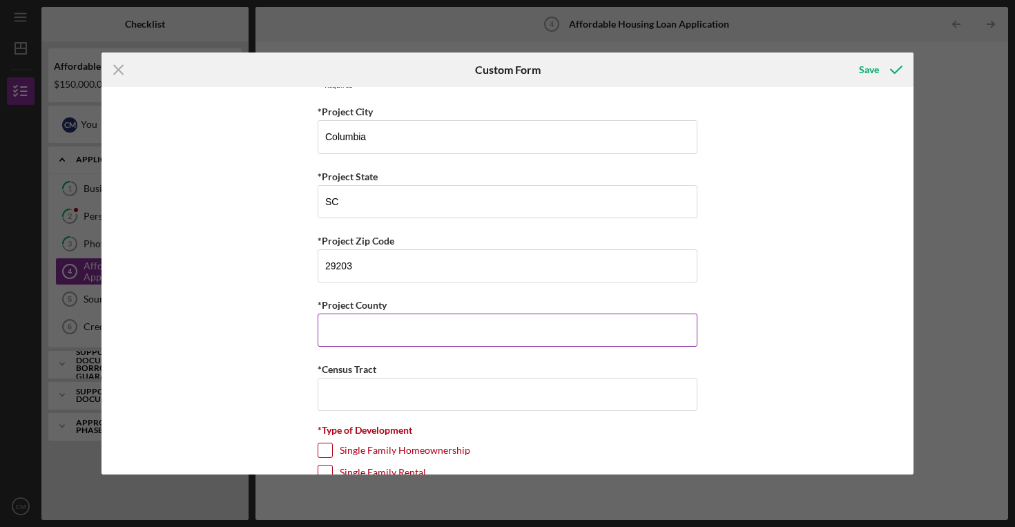
click at [404, 324] on input "*Project County" at bounding box center [508, 330] width 380 height 33
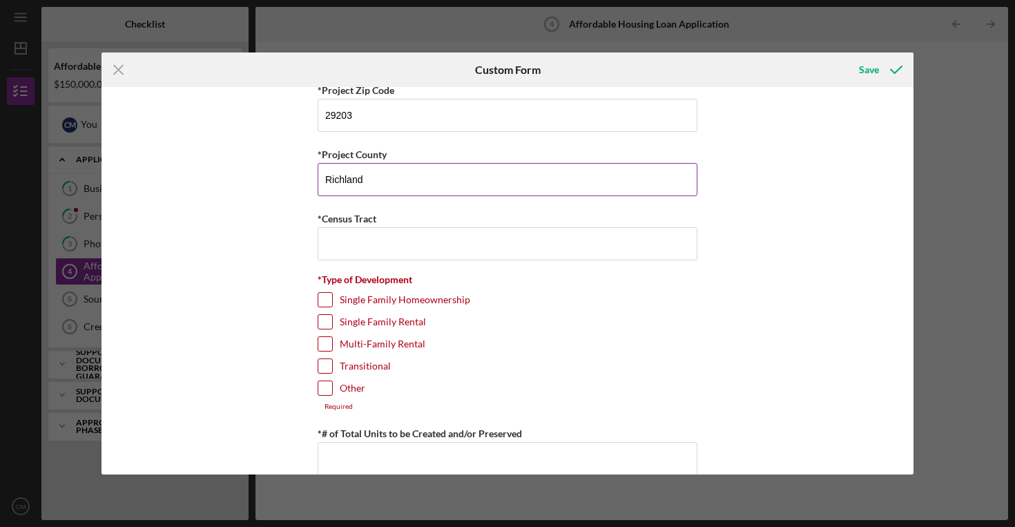
scroll to position [2277, 0]
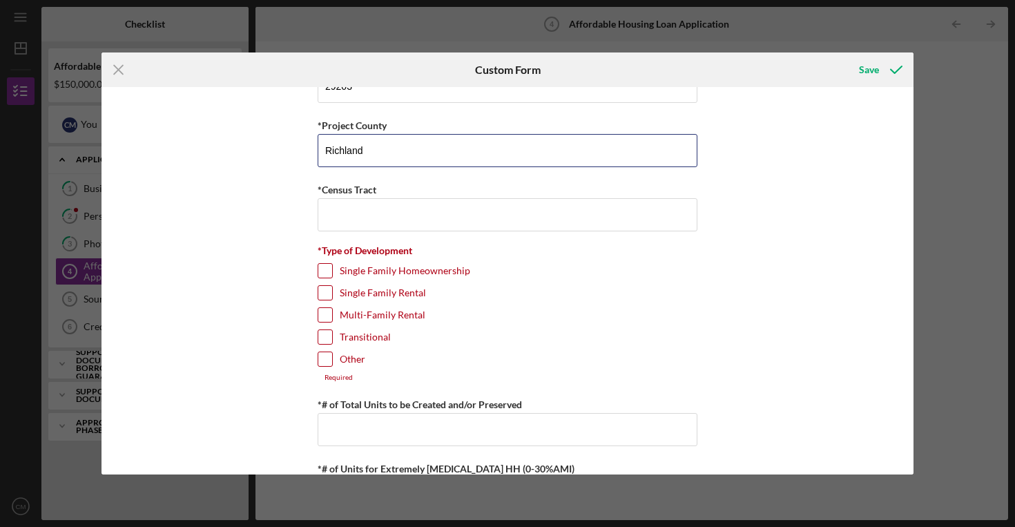
type input "Richland"
click at [323, 267] on input "Single Family Homeownership" at bounding box center [325, 271] width 14 height 14
checkbox input "true"
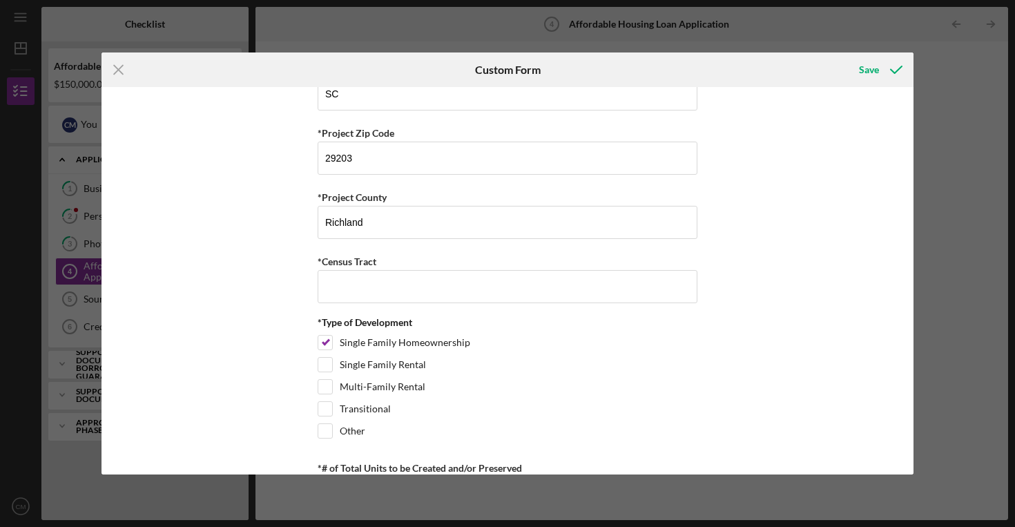
scroll to position [2193, 0]
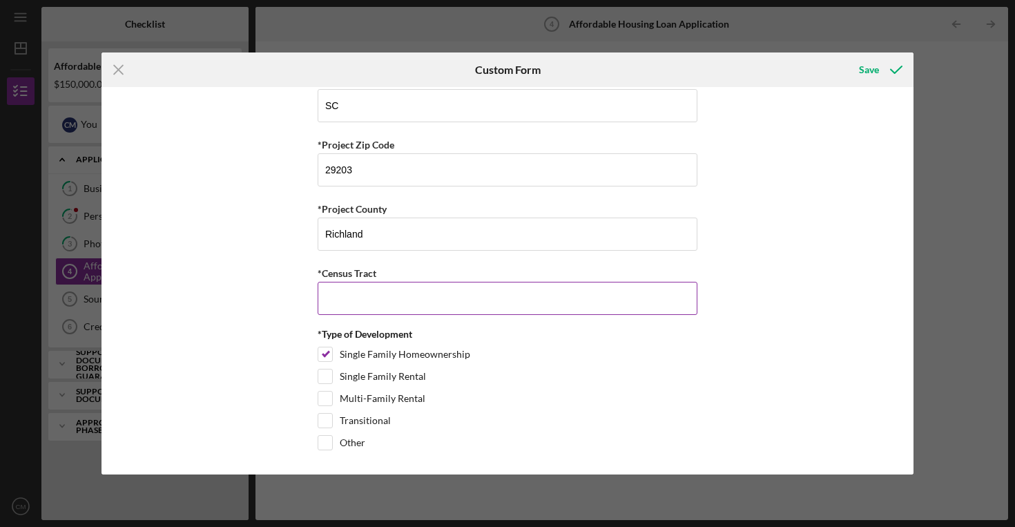
click at [504, 302] on input "*Census Tract" at bounding box center [508, 298] width 380 height 33
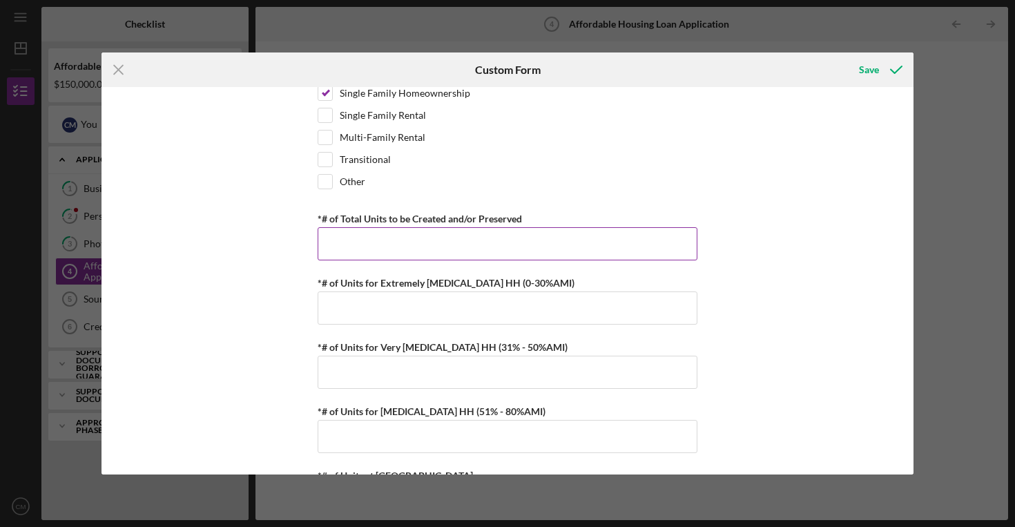
click at [560, 229] on input "*# of Total Units to be Created and/or Preserved" at bounding box center [508, 243] width 380 height 33
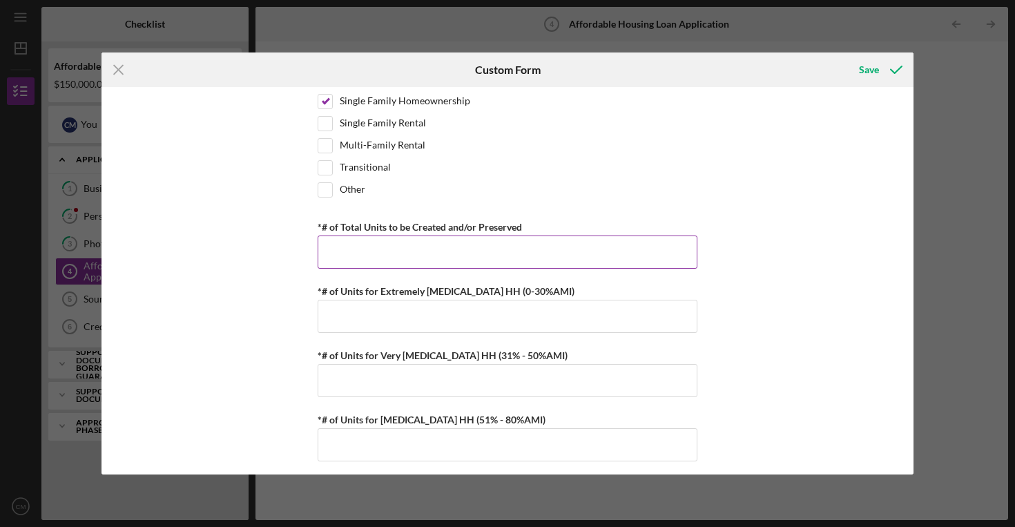
scroll to position [2462, 0]
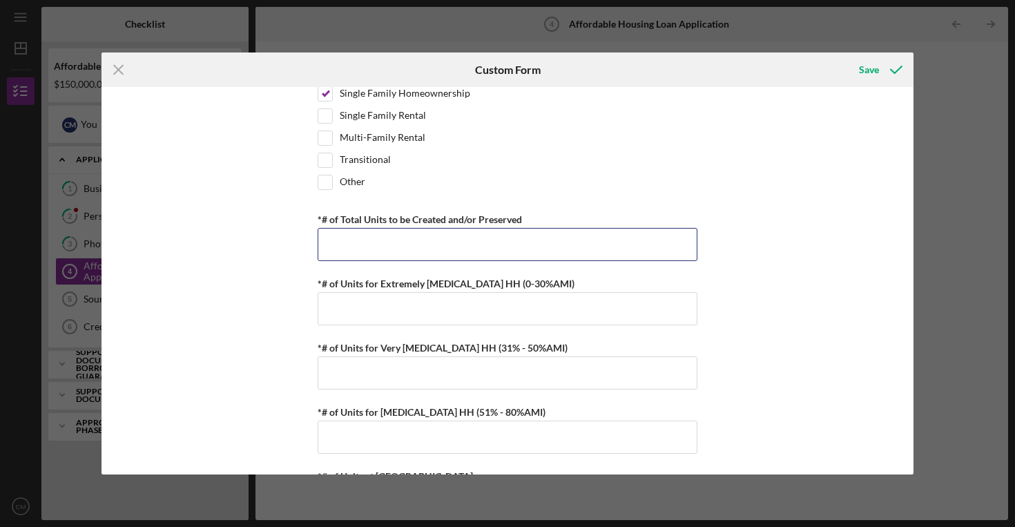
type input "2"
click at [735, 313] on div "Summary of Request *Type of Loan Predevelopment Acquisition Acquisition and Reh…" at bounding box center [508, 280] width 812 height 387
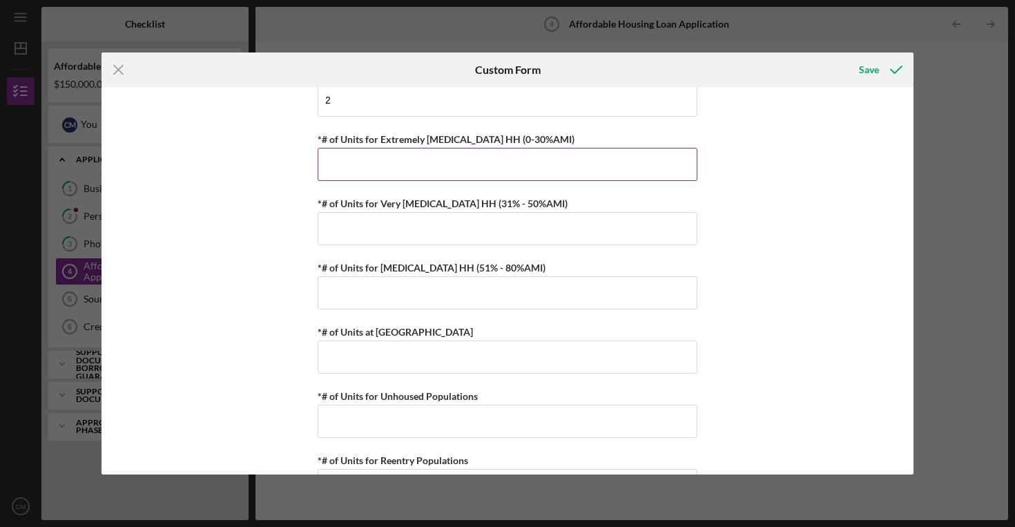
scroll to position [2609, 0]
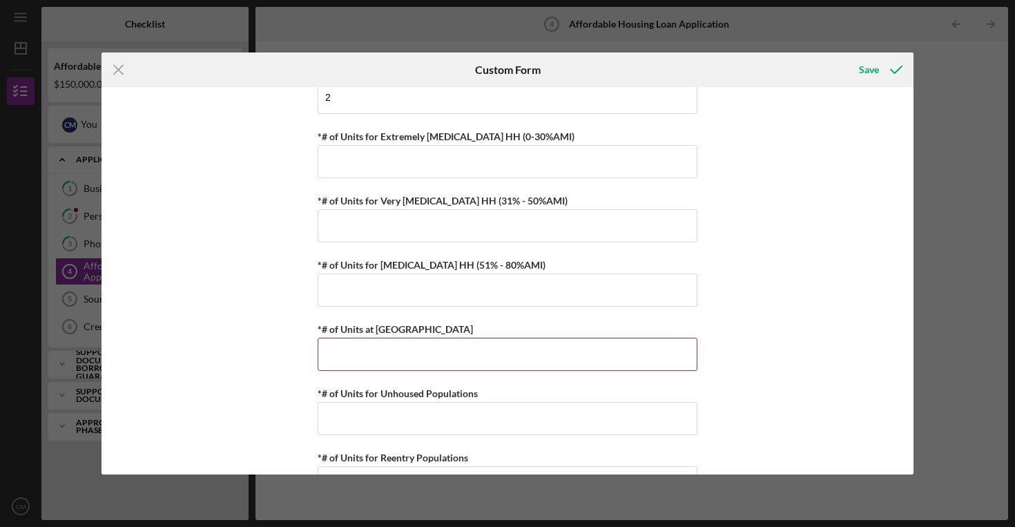
click at [441, 360] on input "*# of Units at [GEOGRAPHIC_DATA]" at bounding box center [508, 354] width 380 height 33
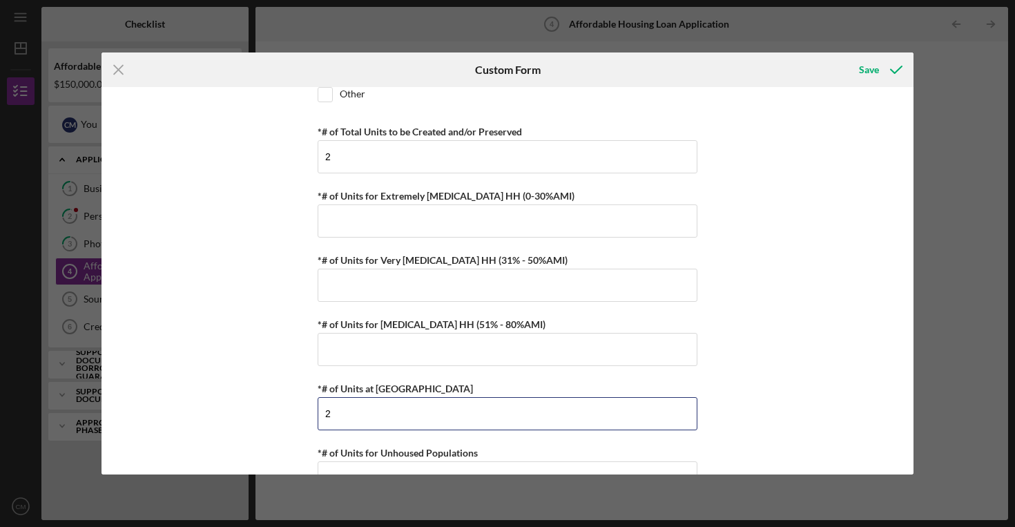
scroll to position [2547, 0]
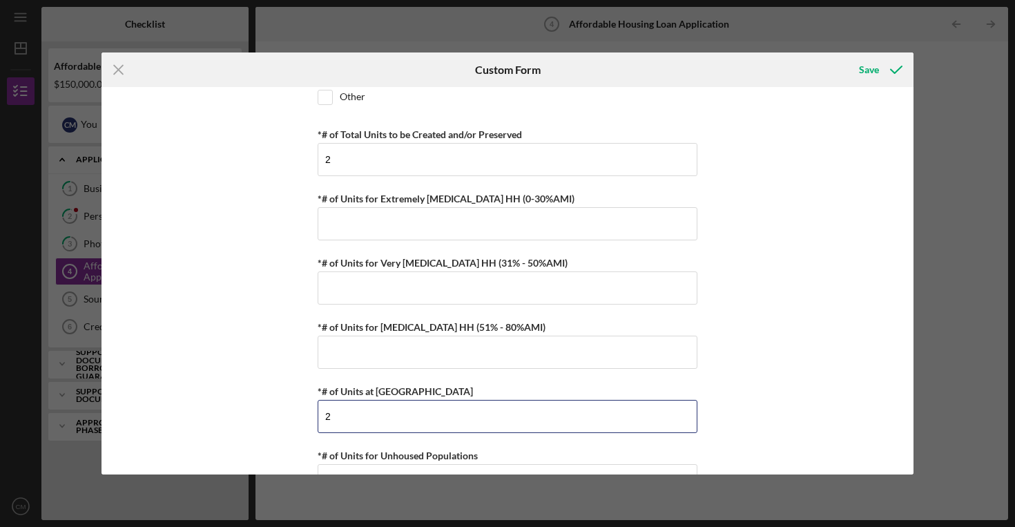
type input "2"
click at [725, 323] on div "Summary of Request *Type of Loan Predevelopment Acquisition Acquisition and Reh…" at bounding box center [508, 280] width 812 height 387
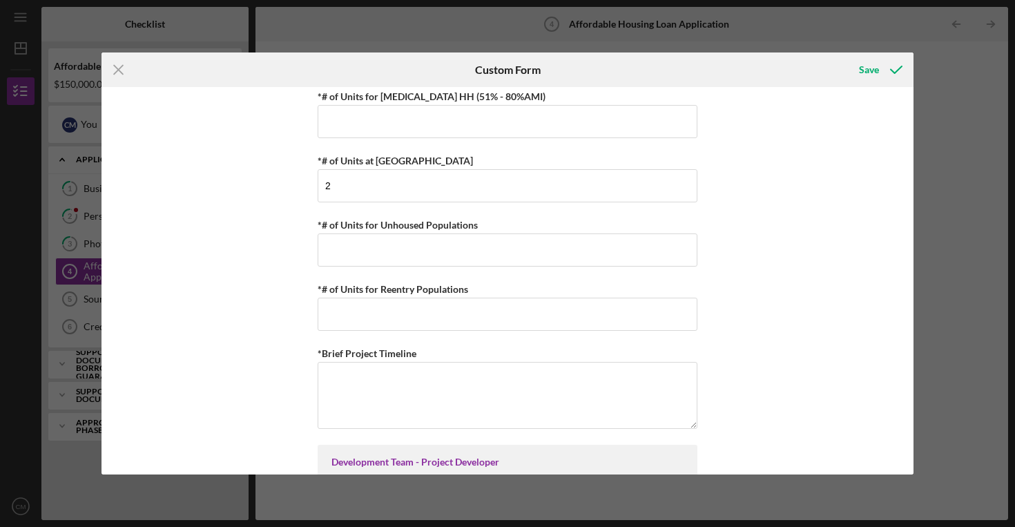
scroll to position [2781, 0]
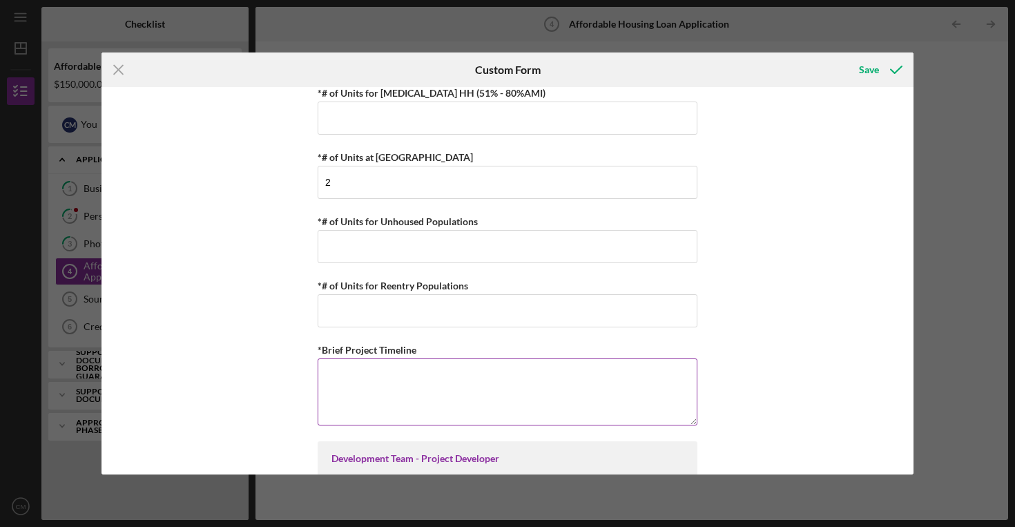
click at [518, 375] on textarea "*Brief Project Timeline" at bounding box center [508, 392] width 380 height 66
type textarea "5"
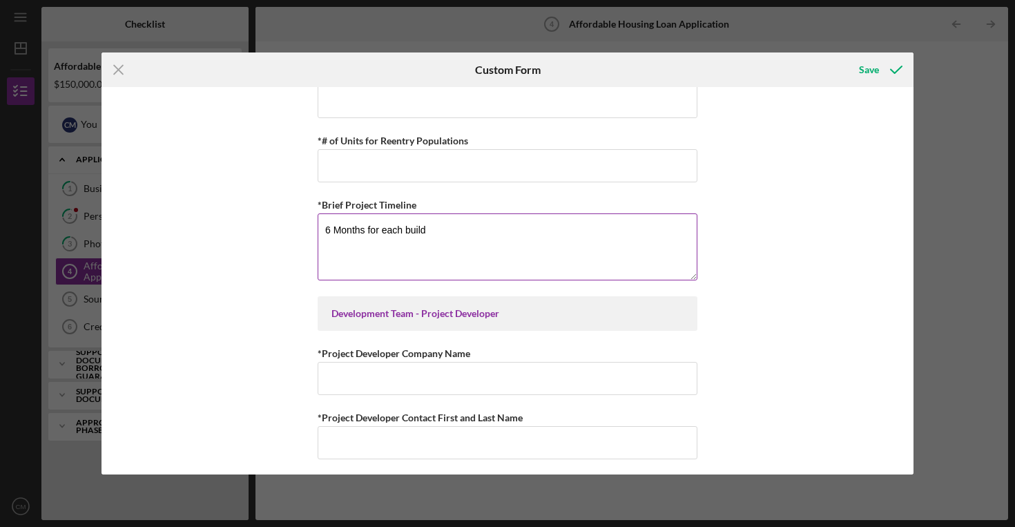
scroll to position [2928, 0]
type textarea "6 Months for each build"
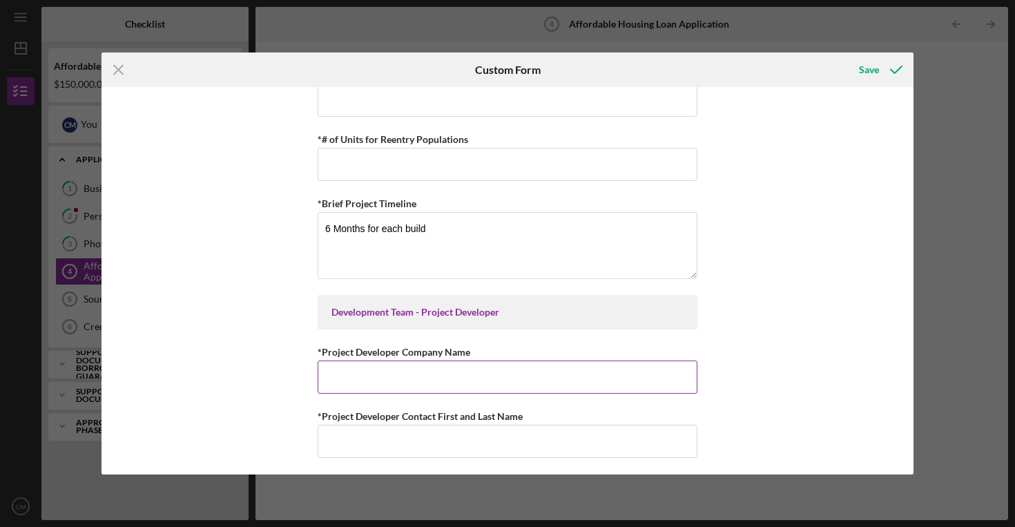
click at [383, 381] on input "*Project Developer Company Name" at bounding box center [508, 377] width 380 height 33
type input "P"
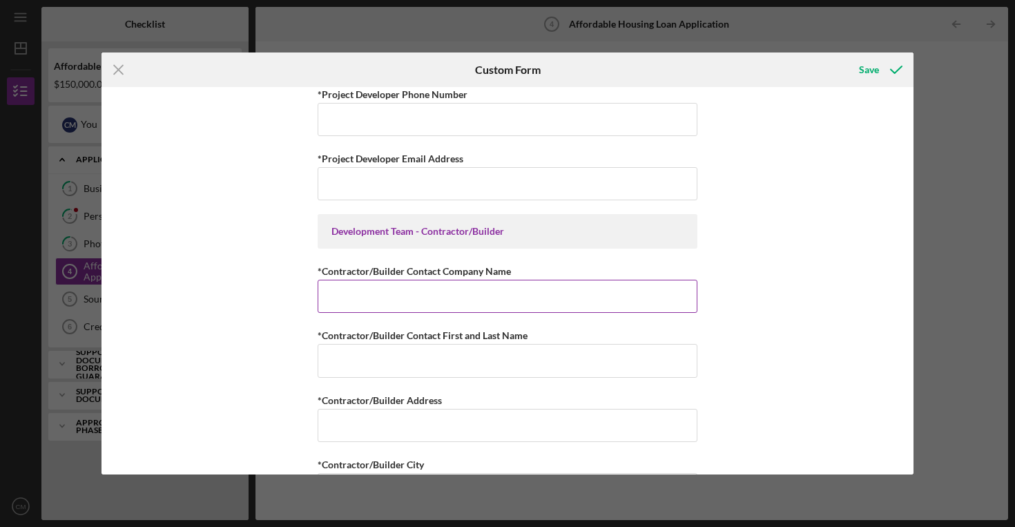
click at [381, 294] on input "*Contractor/Builder Contact Company Name" at bounding box center [508, 296] width 380 height 33
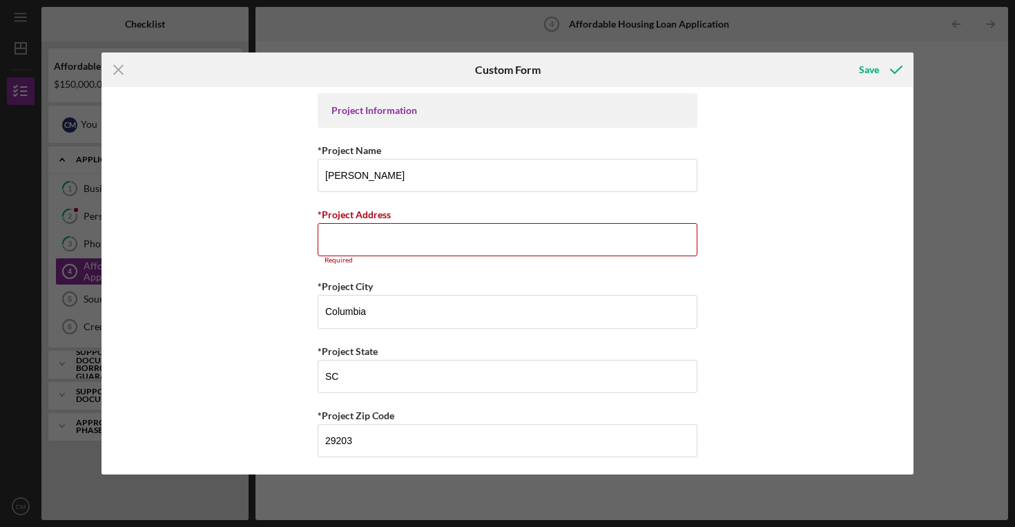
scroll to position [1913, 0]
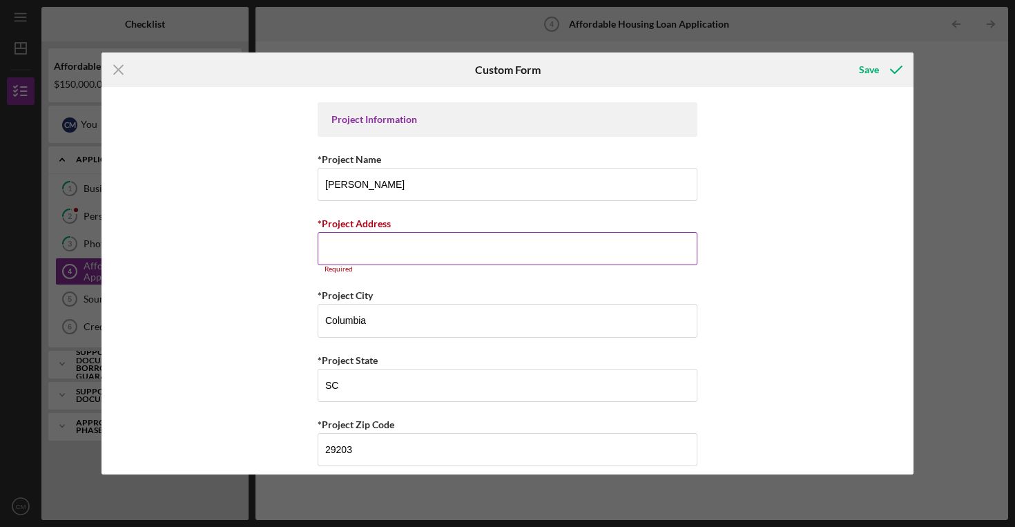
type input "Prestige Contstruction"
click at [405, 247] on input "*Project Address" at bounding box center [508, 248] width 380 height 33
paste input "SE/S [PERSON_NAME]"
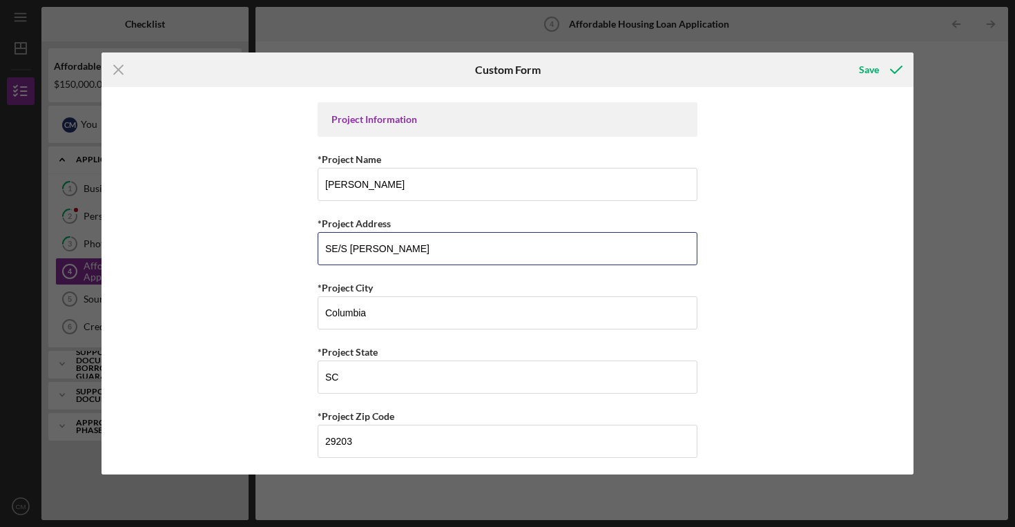
type input "SE/S [PERSON_NAME]"
click at [745, 347] on div "Summary of Request *Type of Loan Predevelopment Acquisition Acquisition and Reh…" at bounding box center [508, 280] width 812 height 387
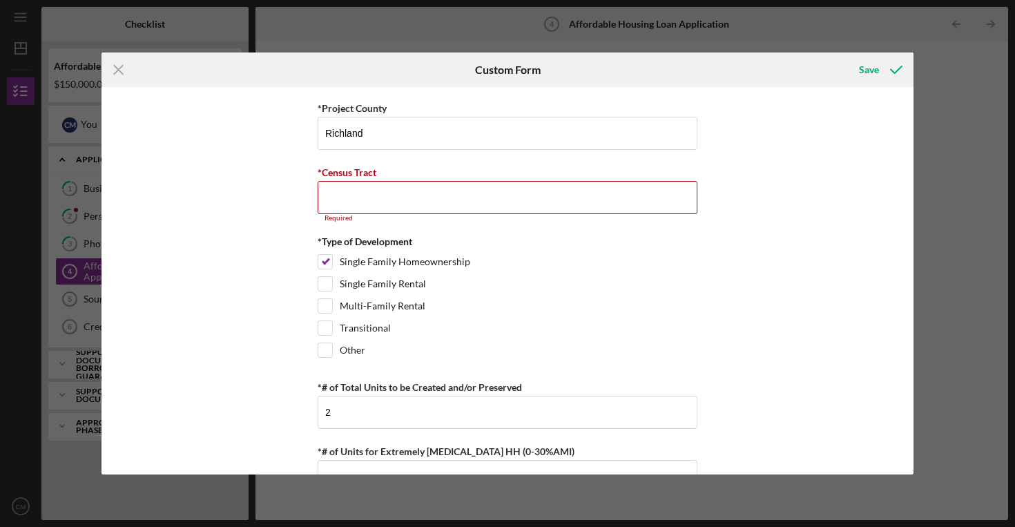
scroll to position [2285, 0]
click at [371, 198] on input "*Census Tract" at bounding box center [508, 198] width 380 height 33
paste input "Tax Map Number: R11810-02-02"
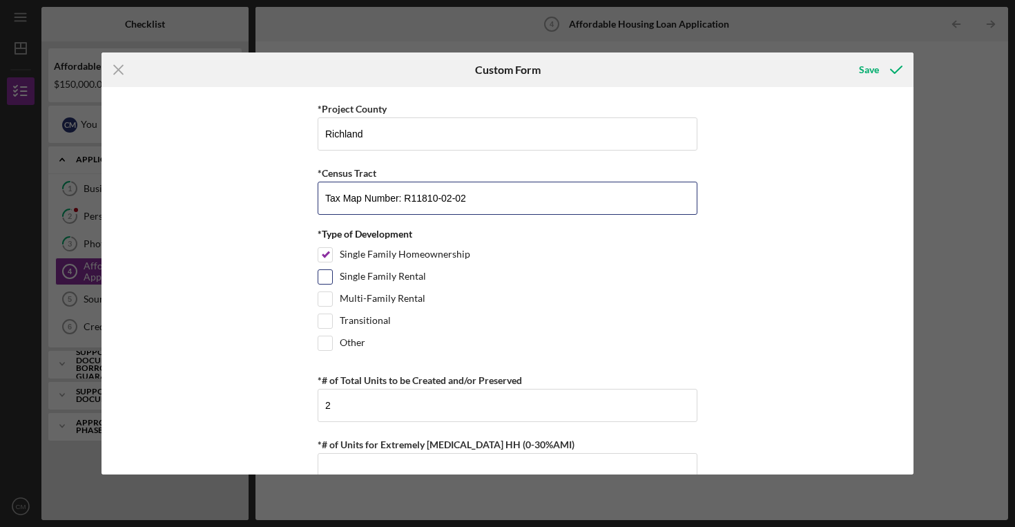
type input "Tax Map Number: R11810-02-02"
click at [519, 271] on div "Single Family Rental" at bounding box center [508, 280] width 380 height 22
click at [572, 245] on div "*Type of Development Single Family Homeownership Single Family Rental Multi-Fam…" at bounding box center [508, 293] width 380 height 128
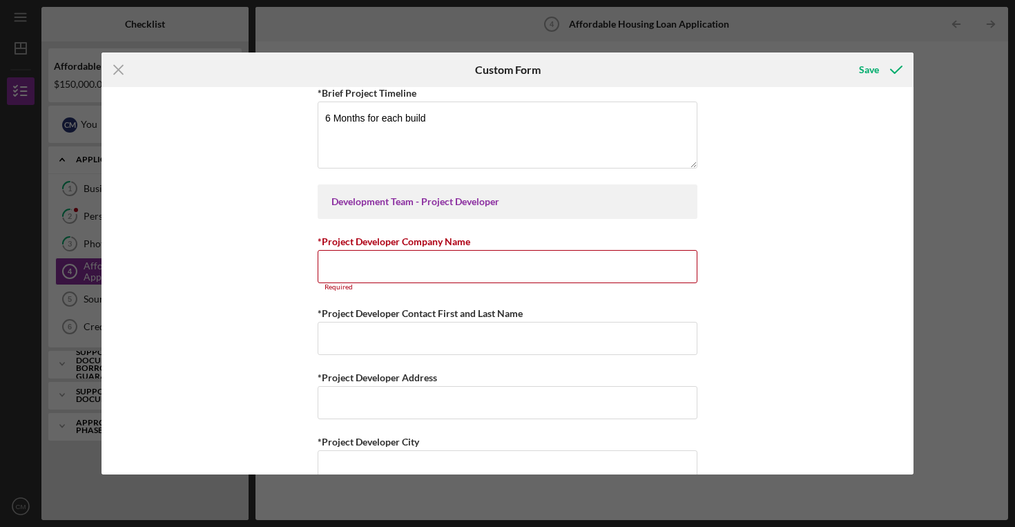
scroll to position [3043, 0]
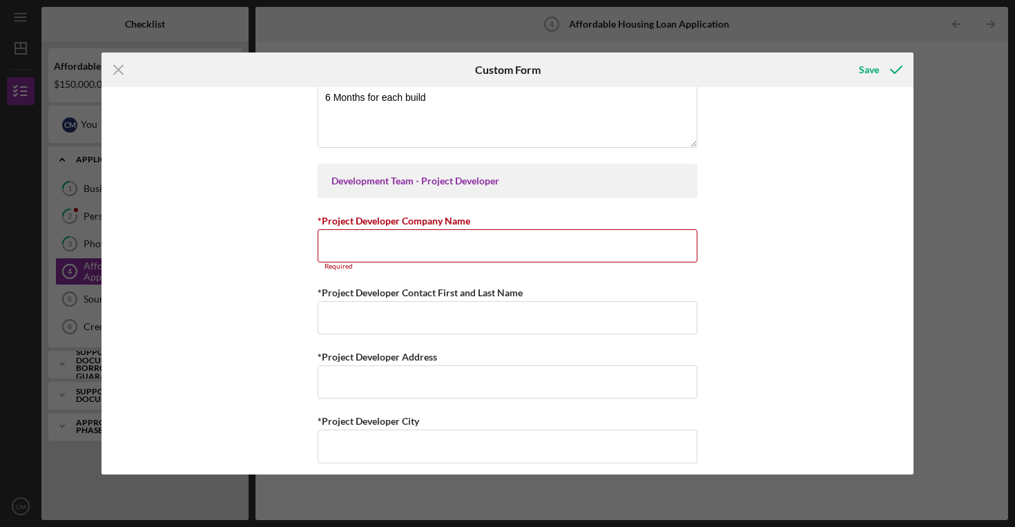
click at [572, 245] on input "*Project Developer Company Name" at bounding box center [508, 245] width 380 height 33
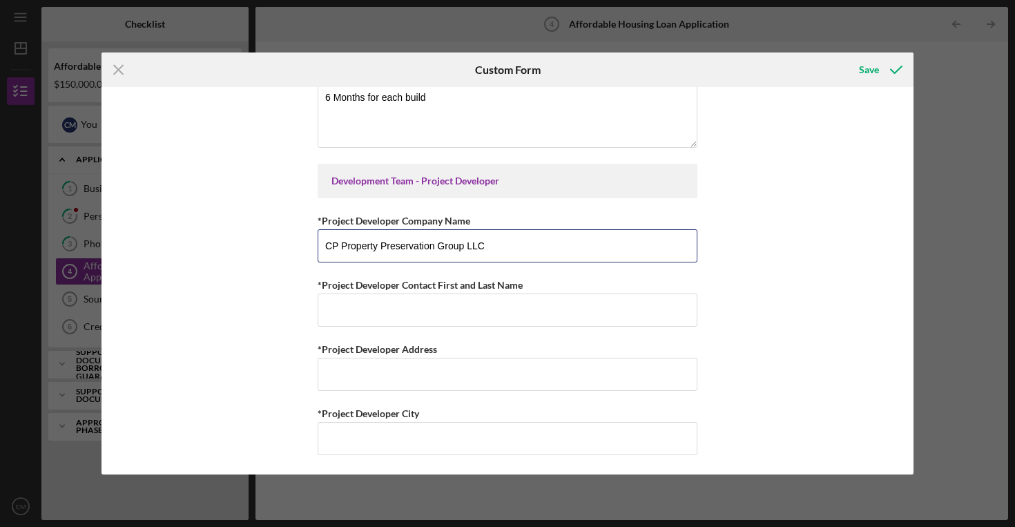
type input "CP Property Preservation Group LLC"
click at [760, 291] on div "Summary of Request *Type of Loan Predevelopment Acquisition Acquisition and Reh…" at bounding box center [508, 280] width 812 height 387
click at [478, 309] on input "*Project Developer Contact First and Last Name" at bounding box center [508, 310] width 380 height 33
type input "[PERSON_NAME]"
type input "[STREET_ADDRESS][PERSON_NAME]"
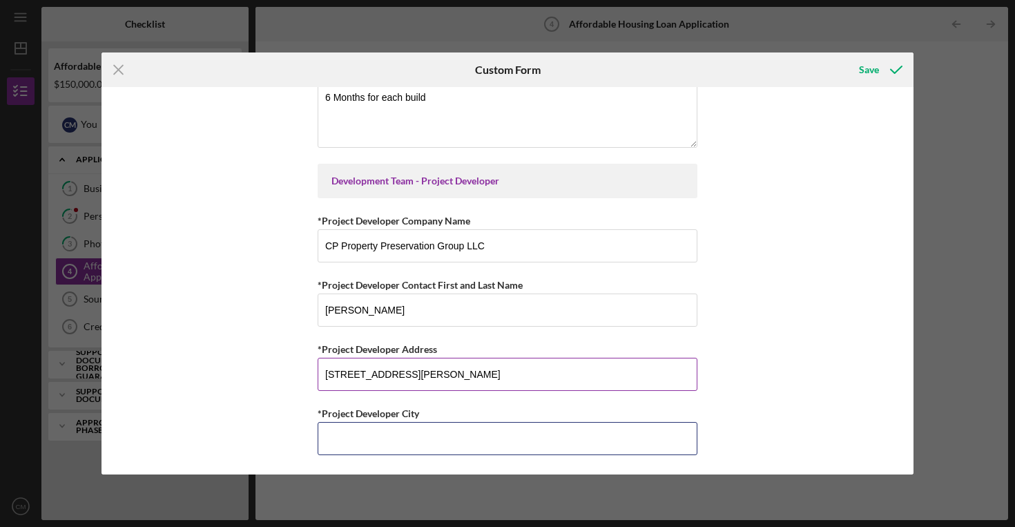
type input "Columbia"
type input "SC"
type input "29229"
type input "8035567639"
type input "[EMAIL_ADDRESS][DOMAIN_NAME]"
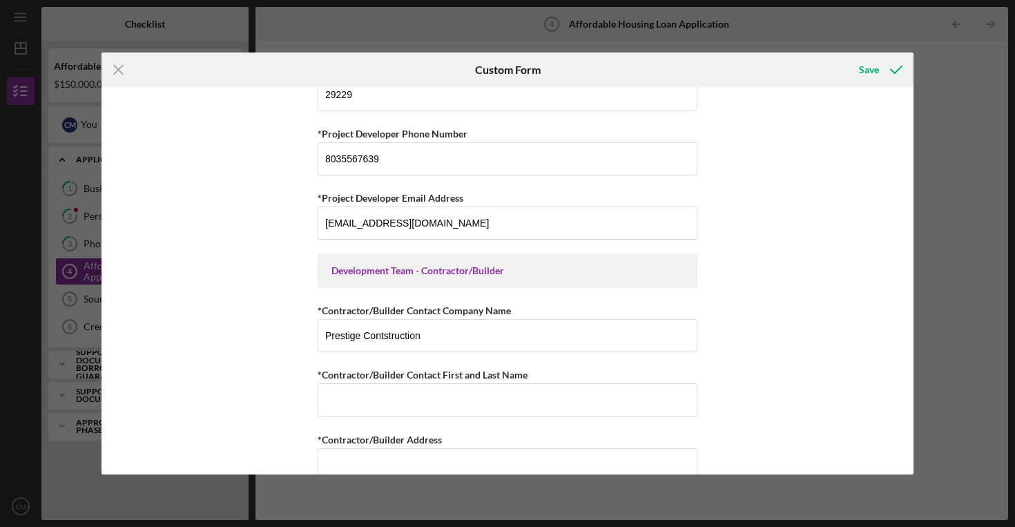
scroll to position [3519, 0]
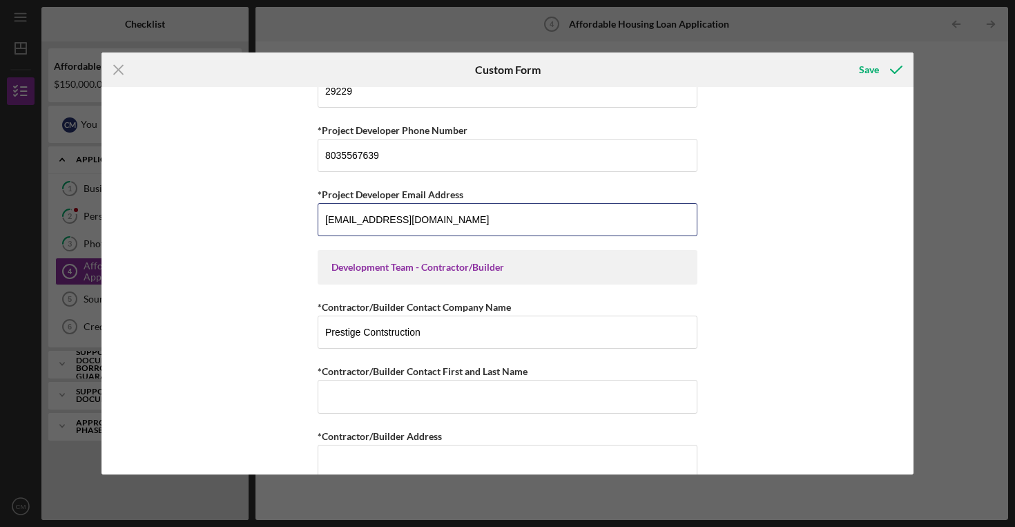
drag, startPoint x: 451, startPoint y: 213, endPoint x: 263, endPoint y: 204, distance: 188.1
click at [263, 204] on div "Summary of Request *Type of Loan Predevelopment Acquisition Acquisition and Reh…" at bounding box center [508, 280] width 812 height 387
type input "[EMAIL_ADDRESS][DOMAIN_NAME]"
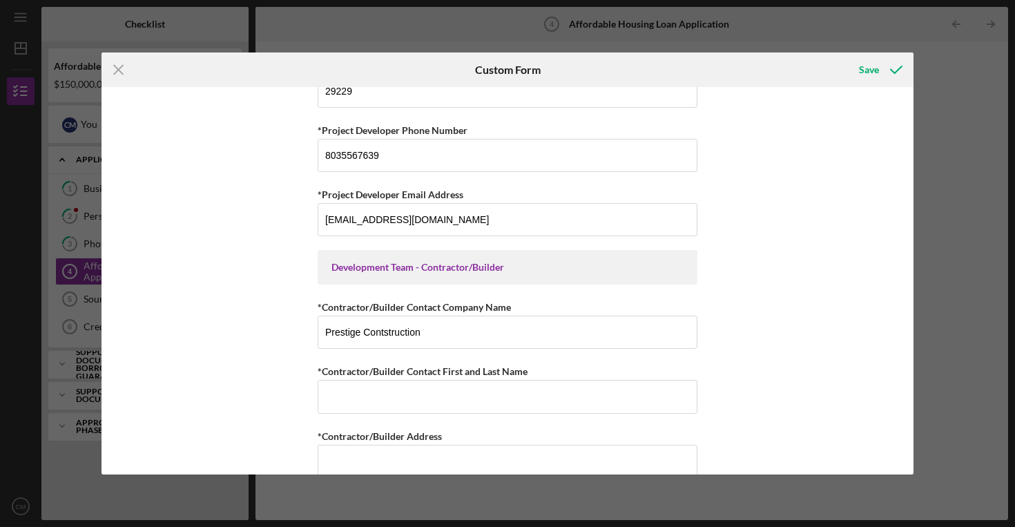
click at [287, 292] on div "Summary of Request *Type of Loan Predevelopment Acquisition Acquisition and Reh…" at bounding box center [508, 280] width 812 height 387
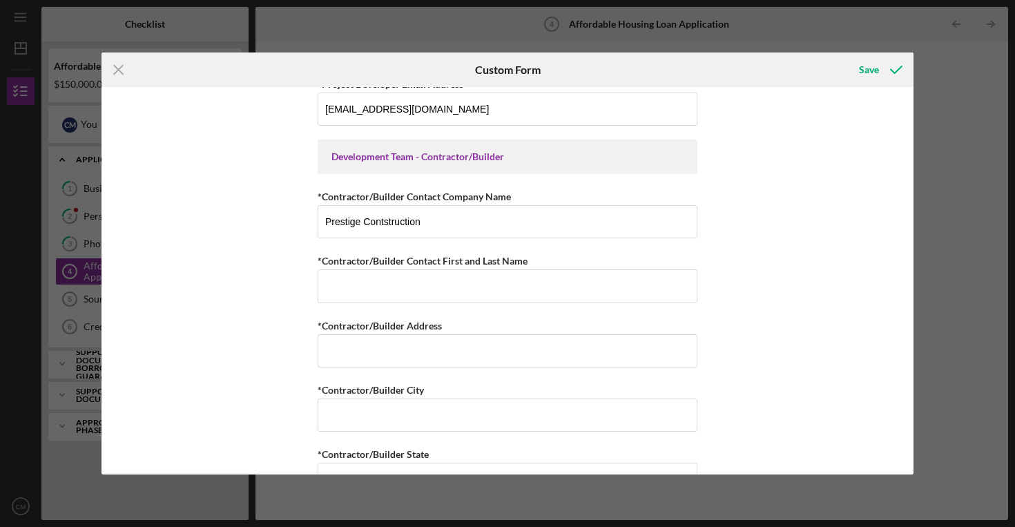
scroll to position [3642, 0]
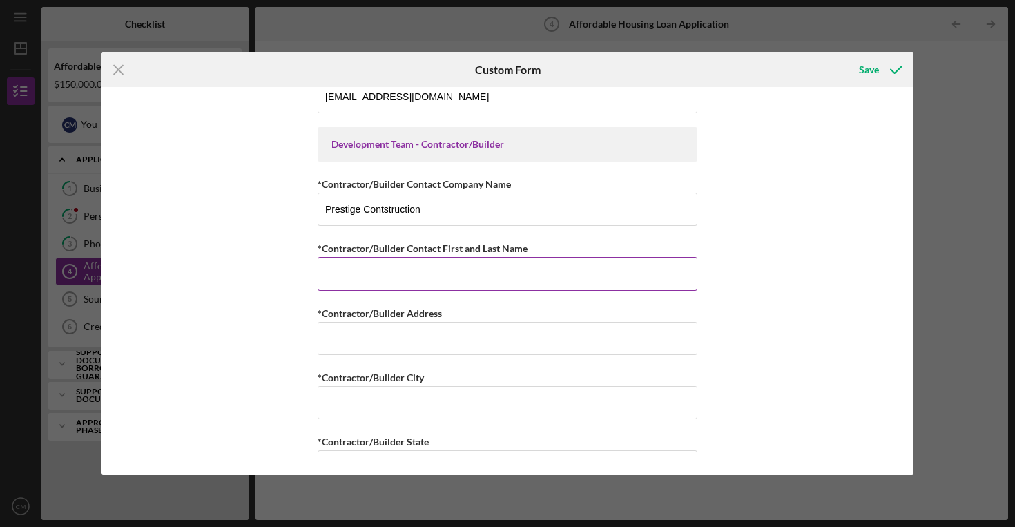
click at [350, 277] on input "*Contractor/Builder Contact First and Last Name" at bounding box center [508, 273] width 380 height 33
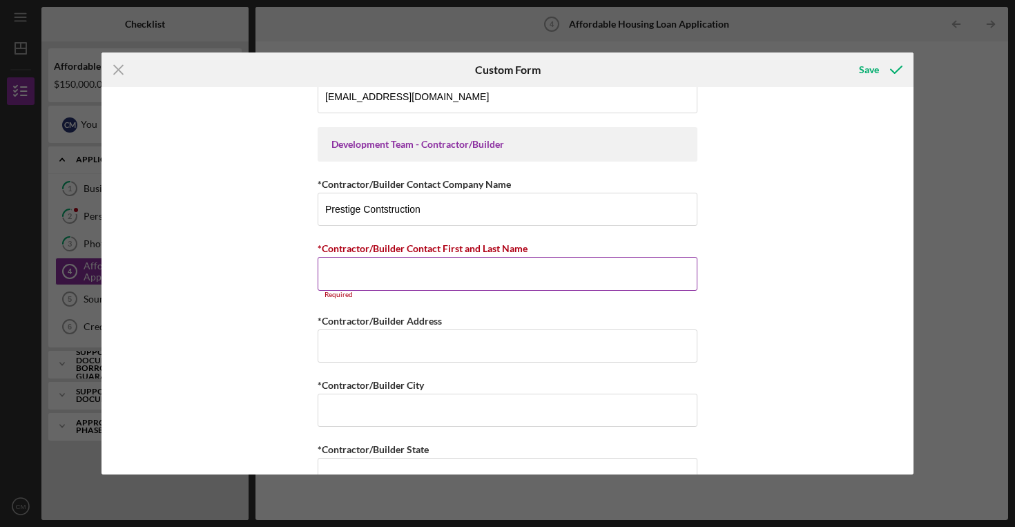
paste input "[PERSON_NAME]"
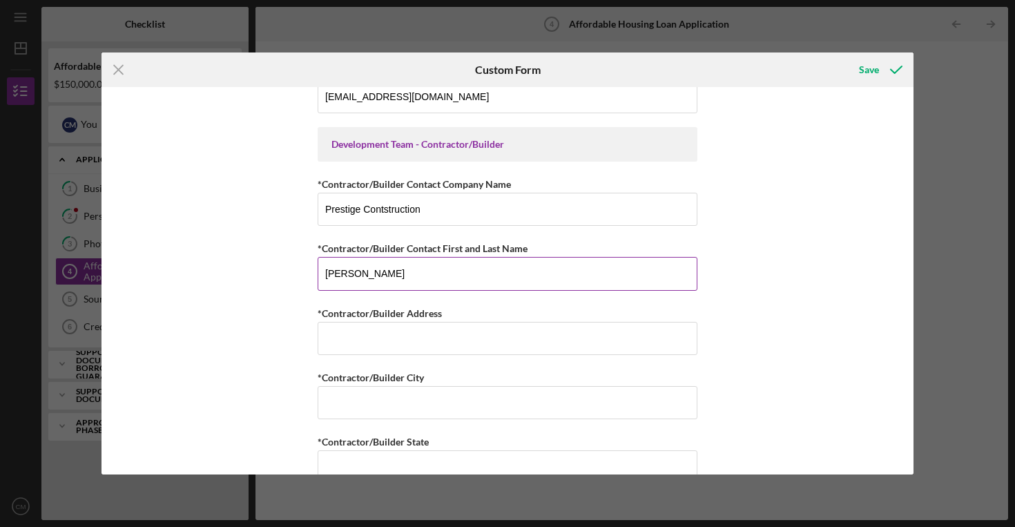
type input "[PERSON_NAME]"
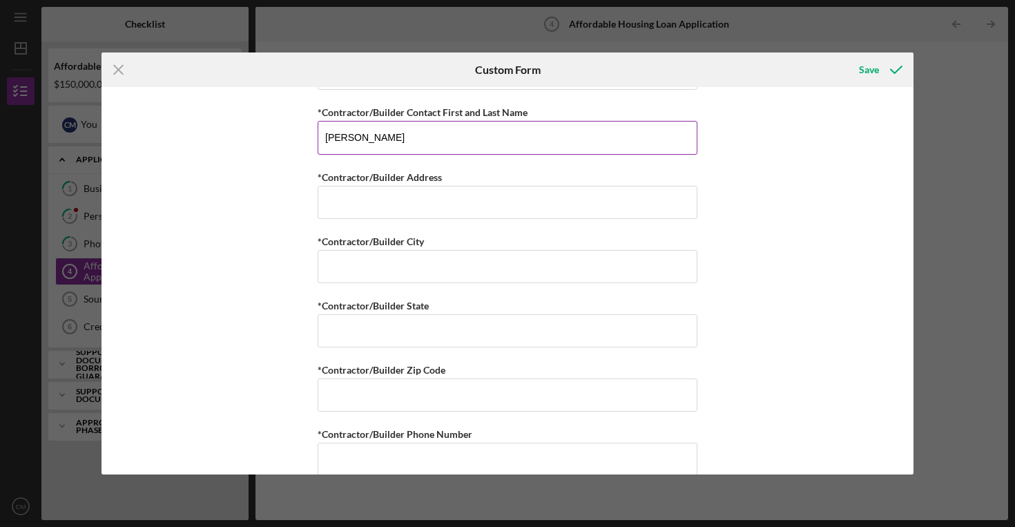
scroll to position [3780, 0]
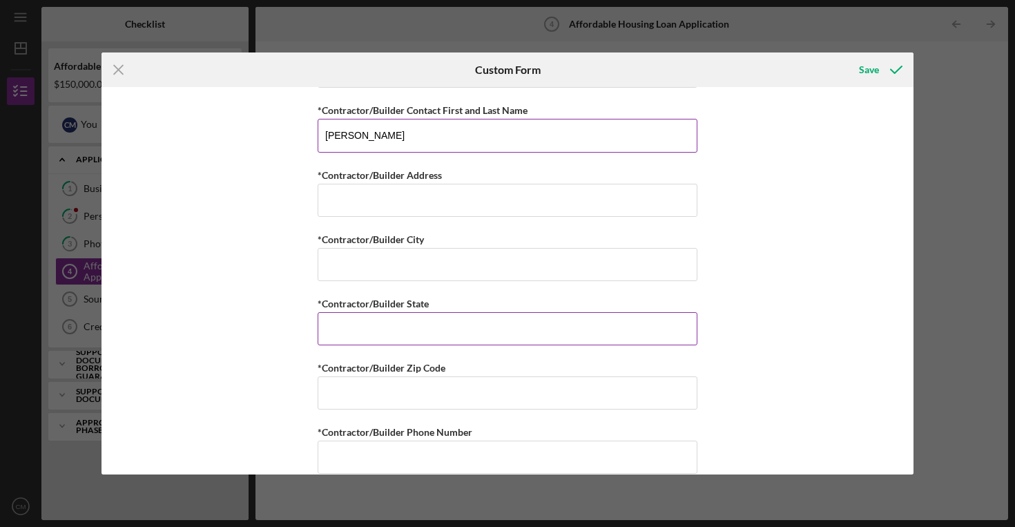
click at [452, 319] on input "*Contractor/Builder State" at bounding box center [508, 328] width 380 height 33
type input "SC"
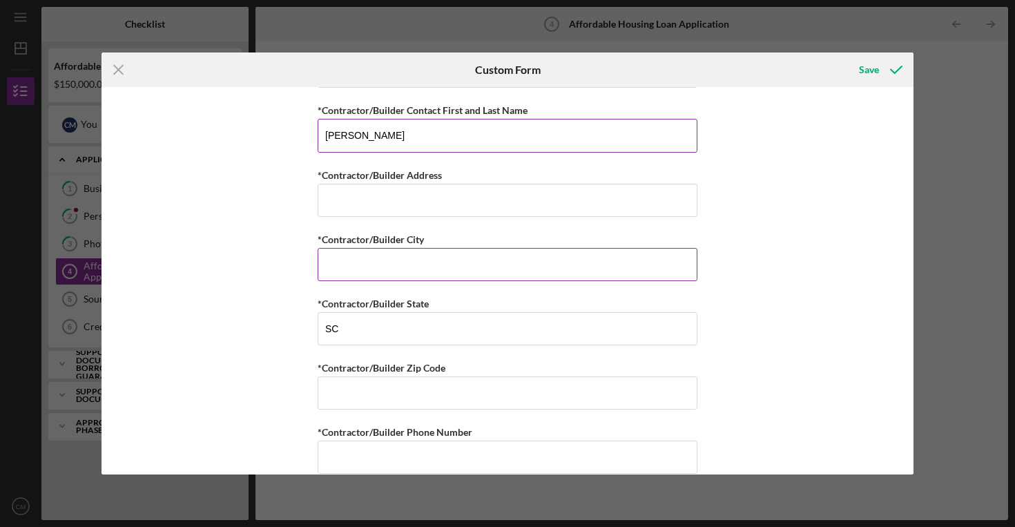
click at [438, 262] on input "*Contractor/Builder City" at bounding box center [508, 264] width 380 height 33
type input "Columbia"
click at [289, 355] on div "Summary of Request *Type of Loan Predevelopment Acquisition Acquisition and Reh…" at bounding box center [508, 280] width 812 height 387
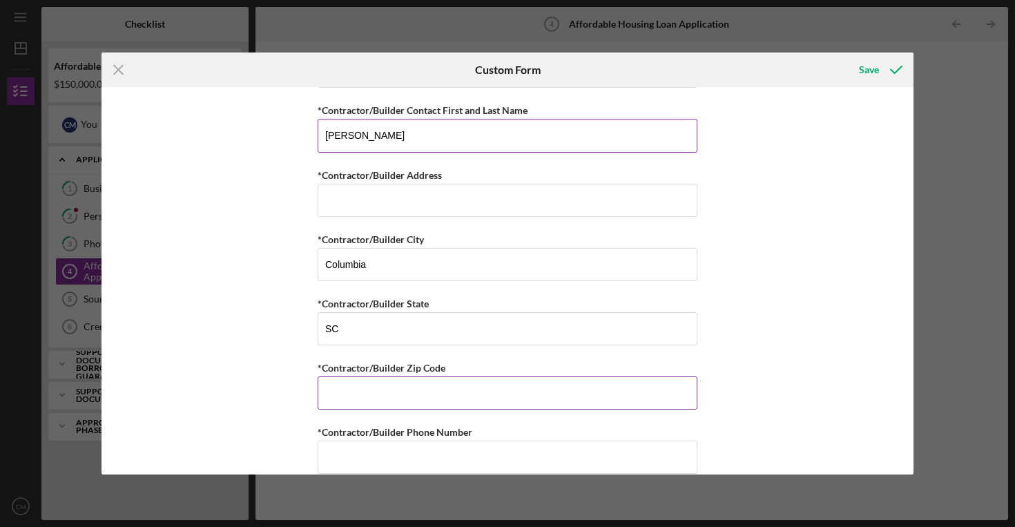
click at [376, 398] on input "*Contractor/Builder Zip Code" at bounding box center [508, 392] width 380 height 33
type input "29223"
click at [303, 276] on div "Summary of Request *Type of Loan Predevelopment Acquisition Acquisition and Reh…" at bounding box center [508, 280] width 812 height 387
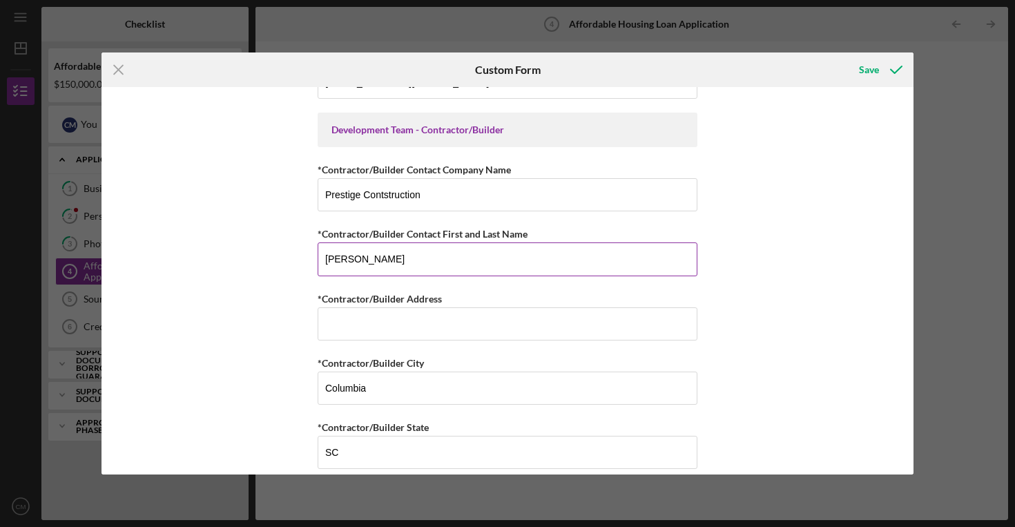
scroll to position [3654, 0]
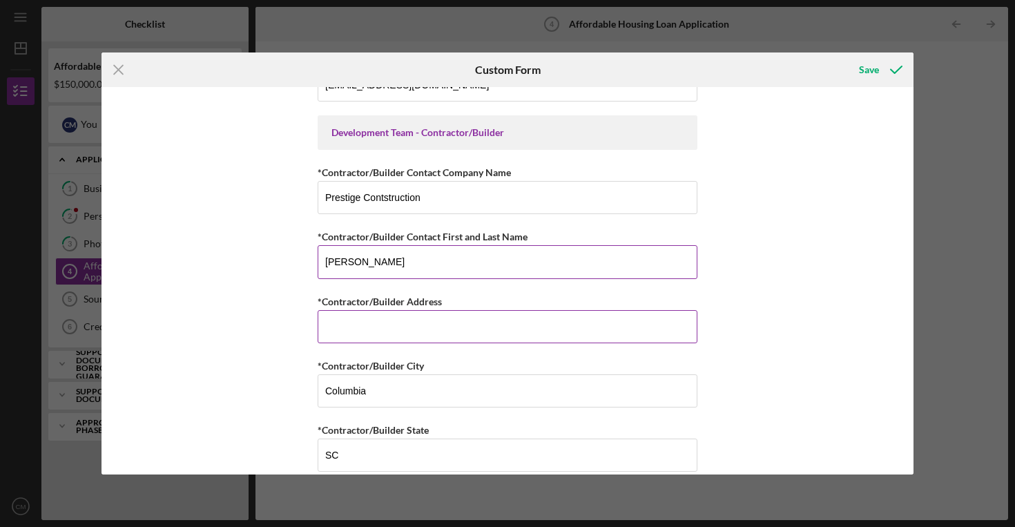
click at [359, 323] on input "*Contractor/Builder Address" at bounding box center [508, 326] width 380 height 33
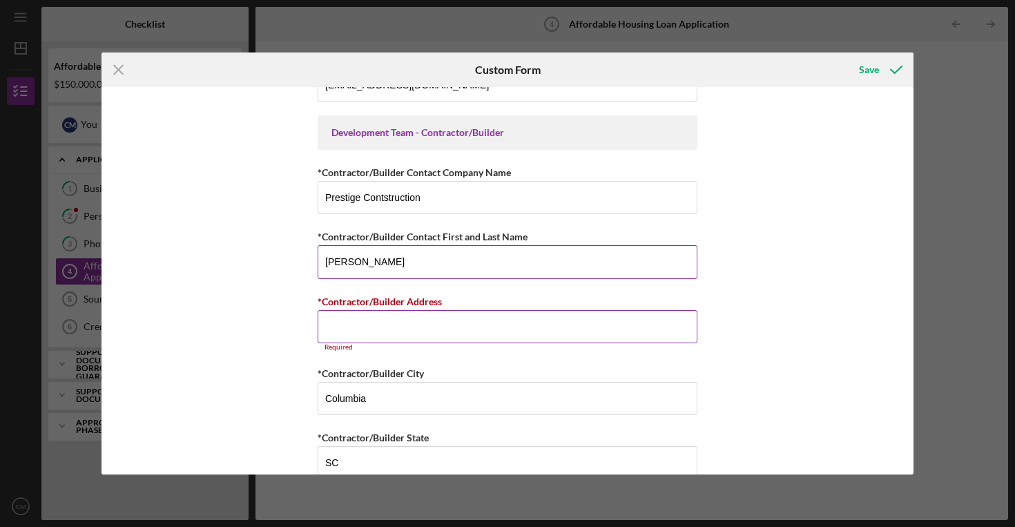
paste input "[PHONE_NUMBER]"
type input "[PHONE_NUMBER]"
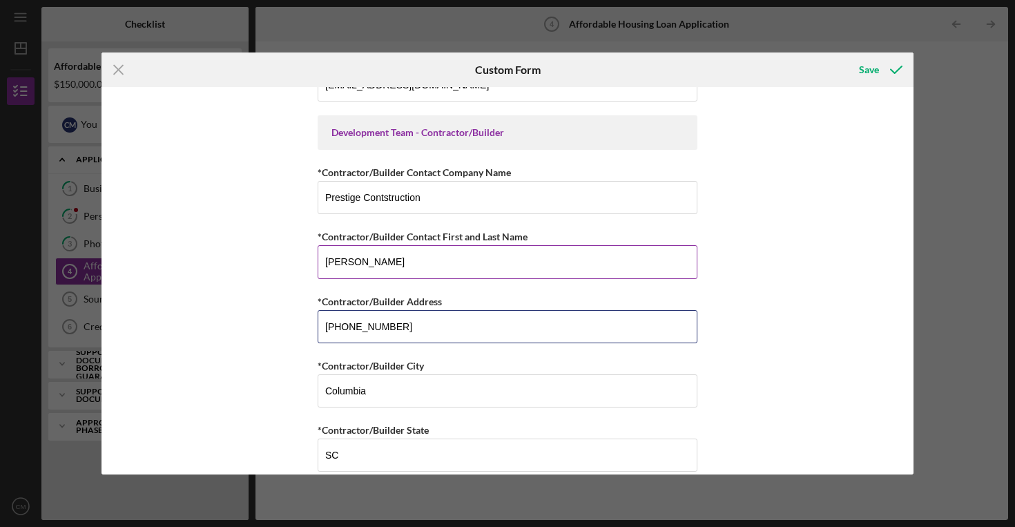
drag, startPoint x: 423, startPoint y: 329, endPoint x: 247, endPoint y: 323, distance: 176.3
click at [247, 323] on div "Summary of Request *Type of Loan Predevelopment Acquisition Acquisition and Reh…" at bounding box center [508, 280] width 812 height 387
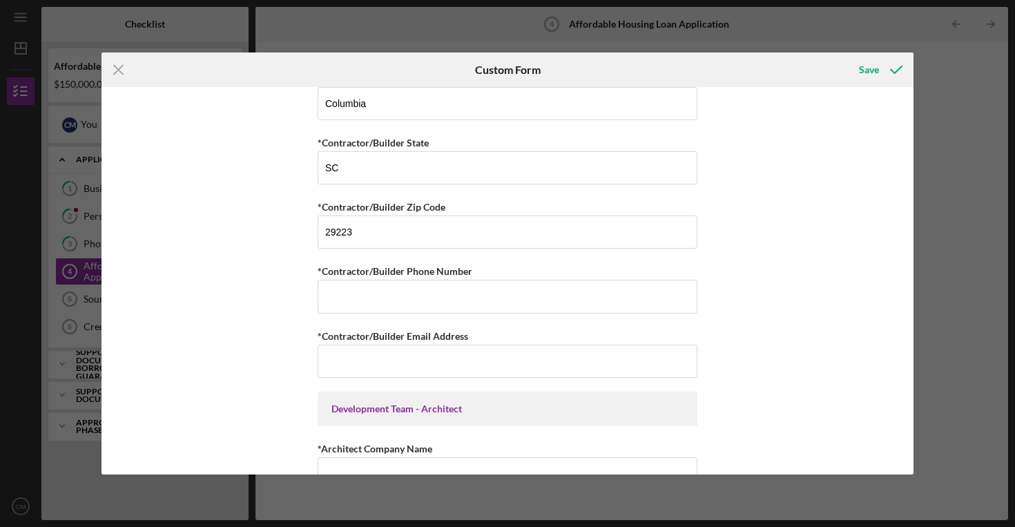
scroll to position [3956, 0]
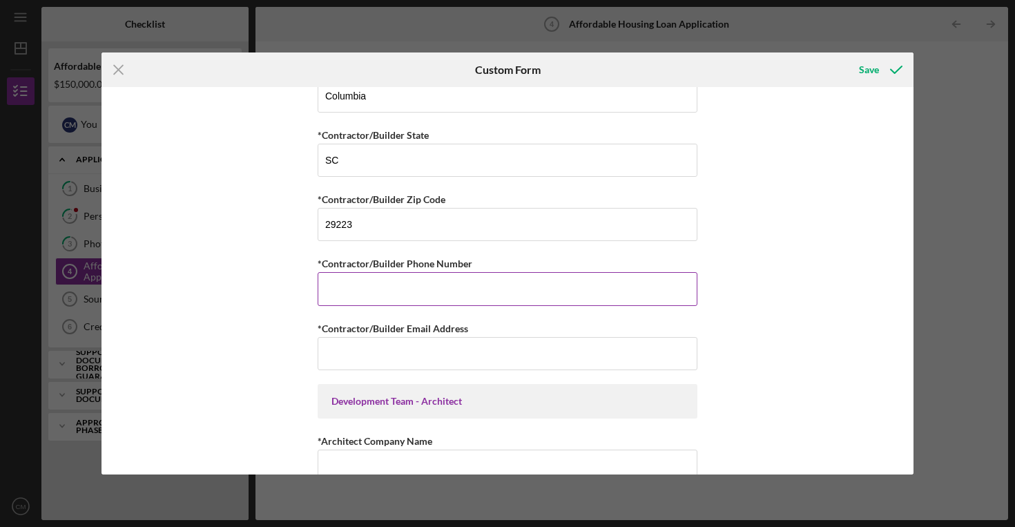
click at [363, 290] on input "*Contractor/Builder Phone Number" at bounding box center [508, 288] width 380 height 33
paste input "[PHONE_NUMBER]"
click at [347, 289] on input "[PHONE_NUMBER]" at bounding box center [508, 288] width 380 height 33
click at [327, 291] on input "([PHONE_NUMBER]" at bounding box center [508, 288] width 380 height 33
type input "[PHONE_NUMBER]"
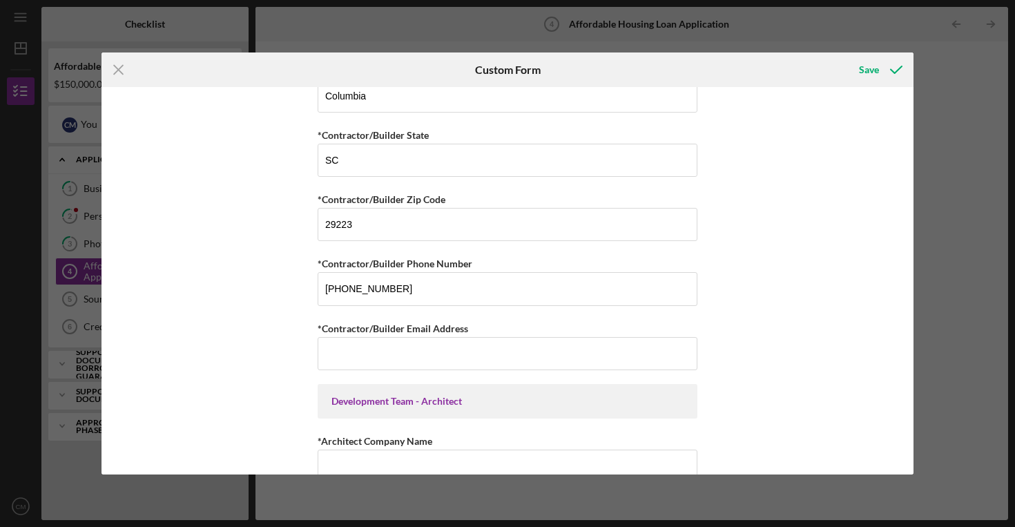
click at [276, 309] on div "Summary of Request *Type of Loan Predevelopment Acquisition Acquisition and Reh…" at bounding box center [508, 280] width 812 height 387
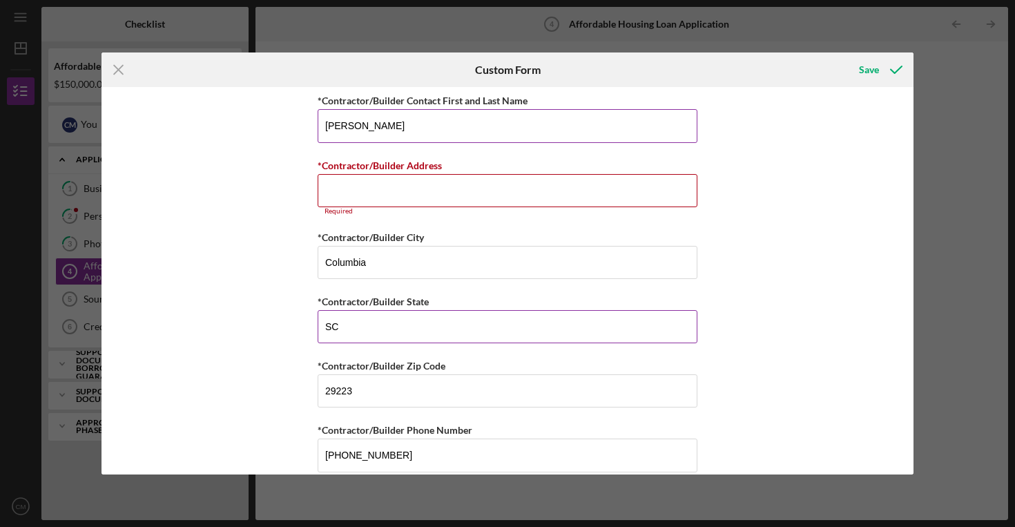
scroll to position [3787, 0]
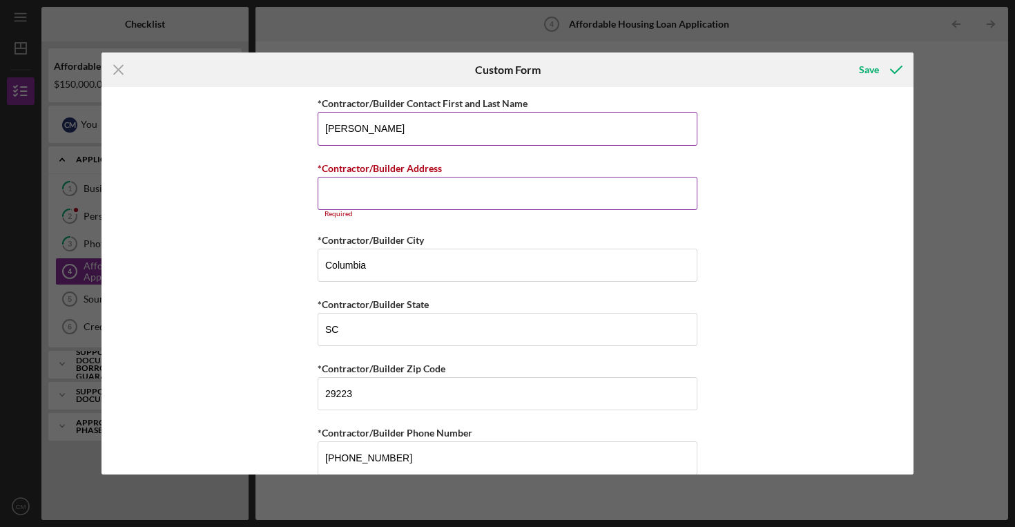
click at [390, 185] on input "*Contractor/Builder Address" at bounding box center [508, 193] width 380 height 33
paste input "Po Box 24314, Columbia, [GEOGRAPHIC_DATA]"
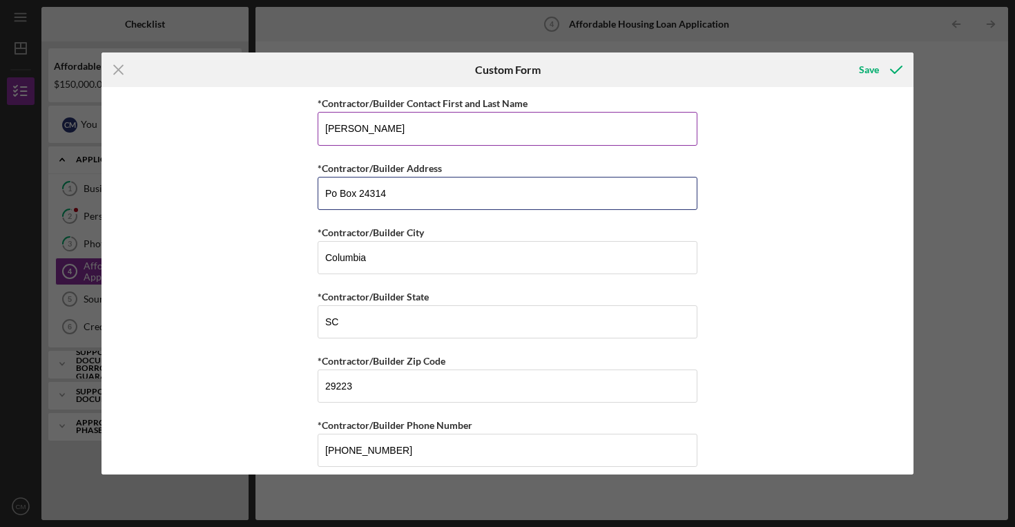
type input "Po Box 24314"
click at [432, 391] on input "29223" at bounding box center [508, 386] width 380 height 33
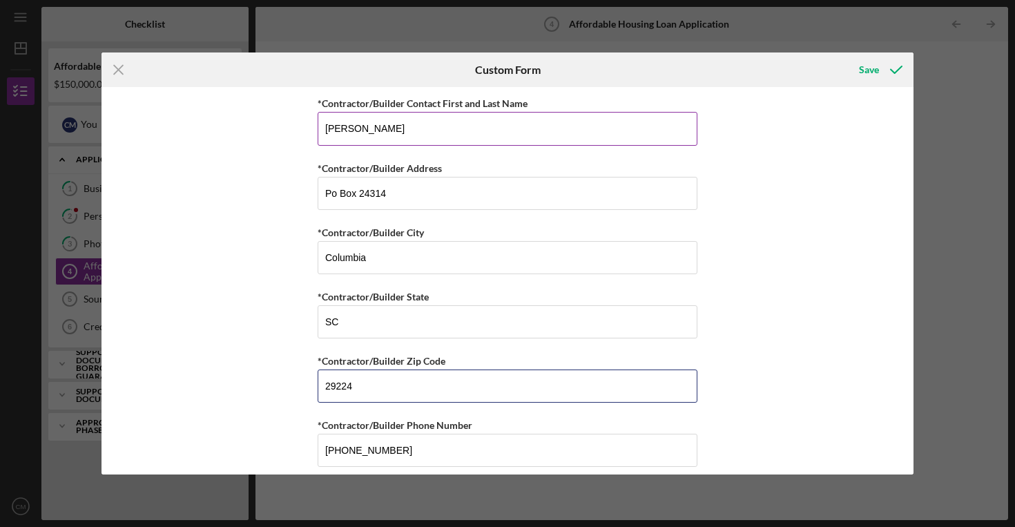
type input "29224"
click at [760, 336] on div "Summary of Request *Type of Loan Predevelopment Acquisition Acquisition and Reh…" at bounding box center [508, 280] width 812 height 387
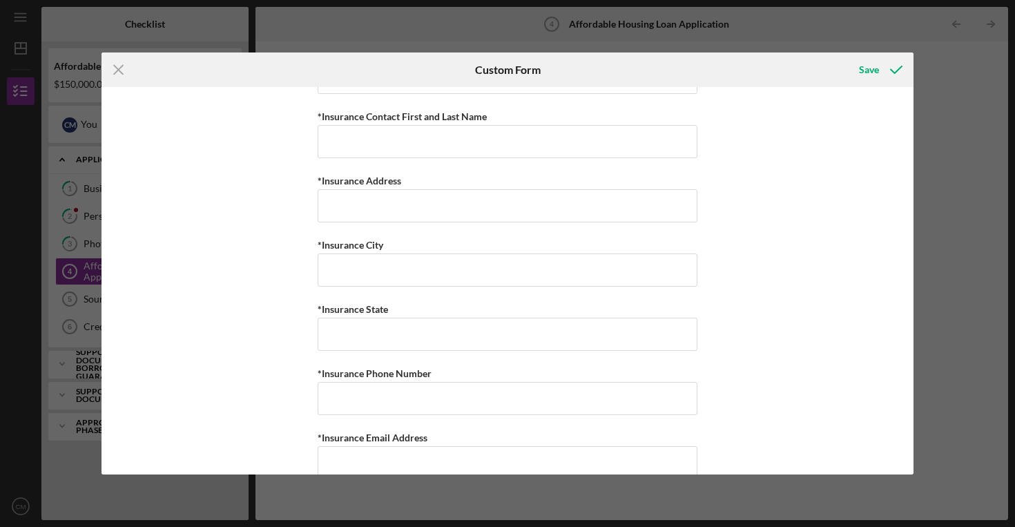
scroll to position [5423, 0]
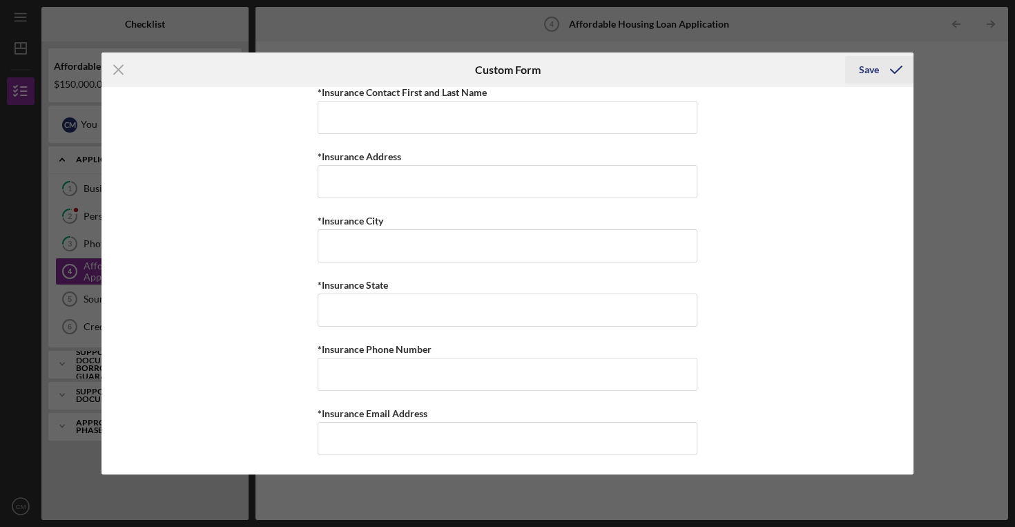
click at [868, 60] on div "Save" at bounding box center [869, 70] width 20 height 28
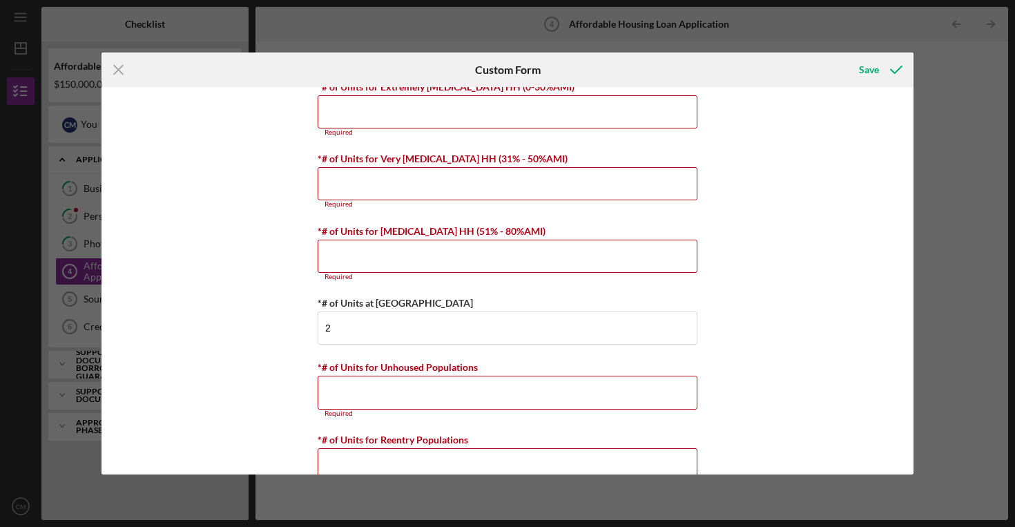
scroll to position [2633, 0]
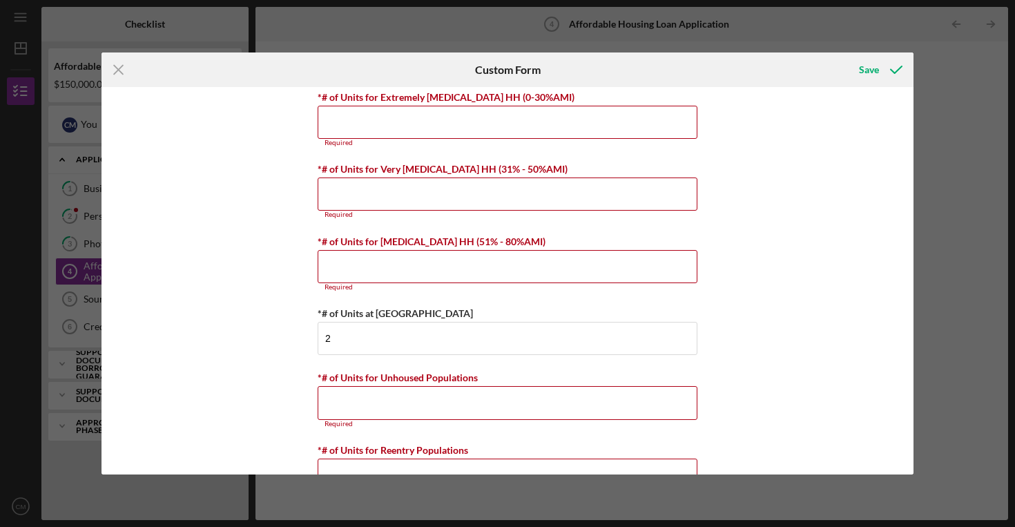
click at [706, 233] on div "Summary of Request *Type of Loan Predevelopment Acquisition Acquisition and Reh…" at bounding box center [508, 280] width 812 height 387
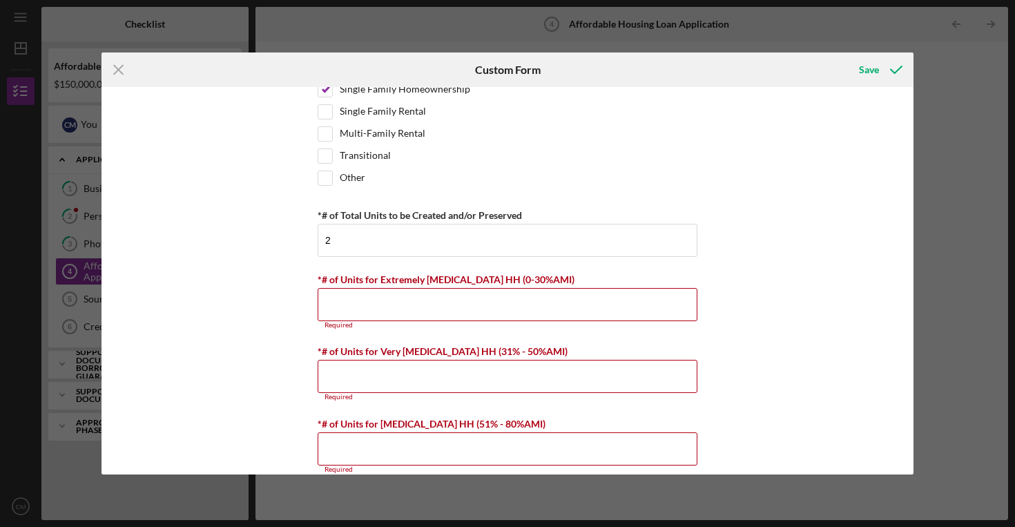
scroll to position [2452, 0]
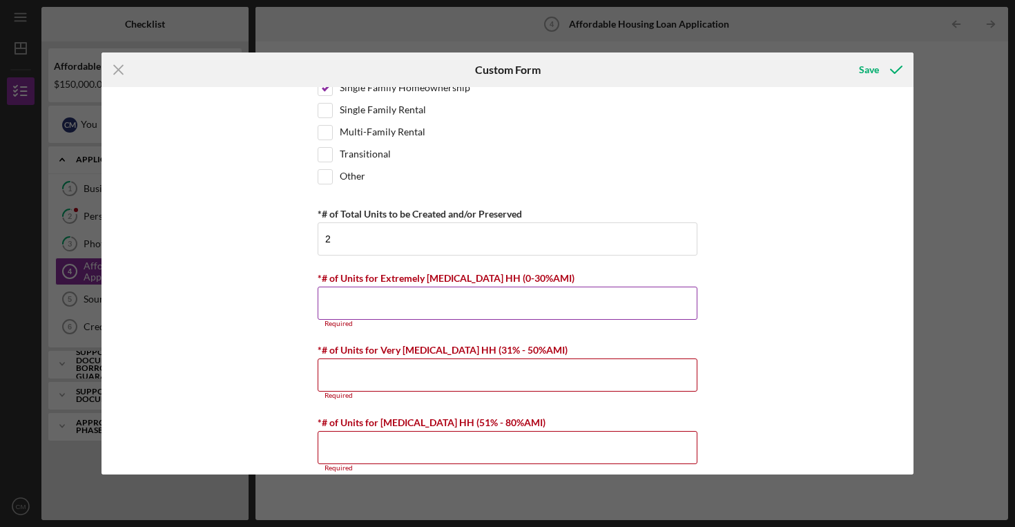
click at [638, 309] on input "*# of Units for Extremely [MEDICAL_DATA] HH (0-30%AMI)" at bounding box center [508, 303] width 380 height 33
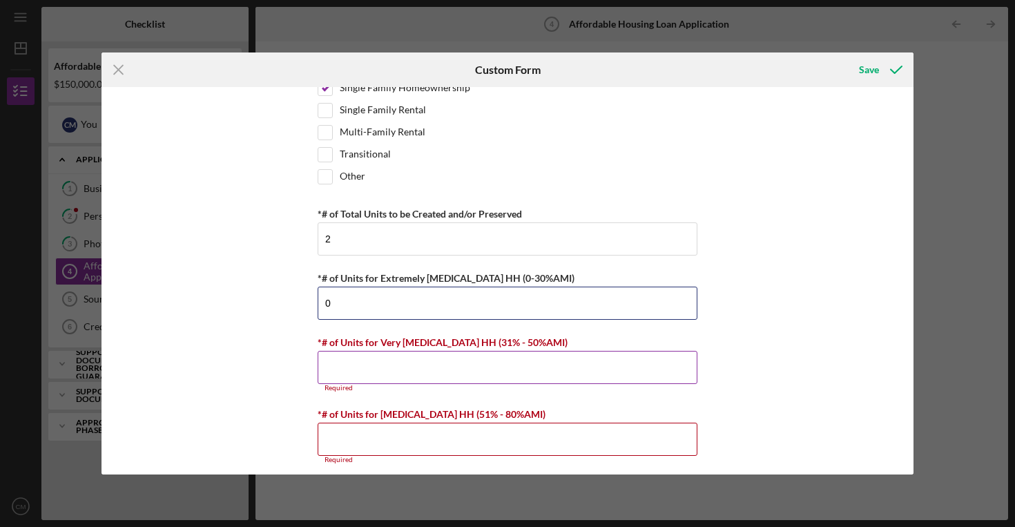
type input "0"
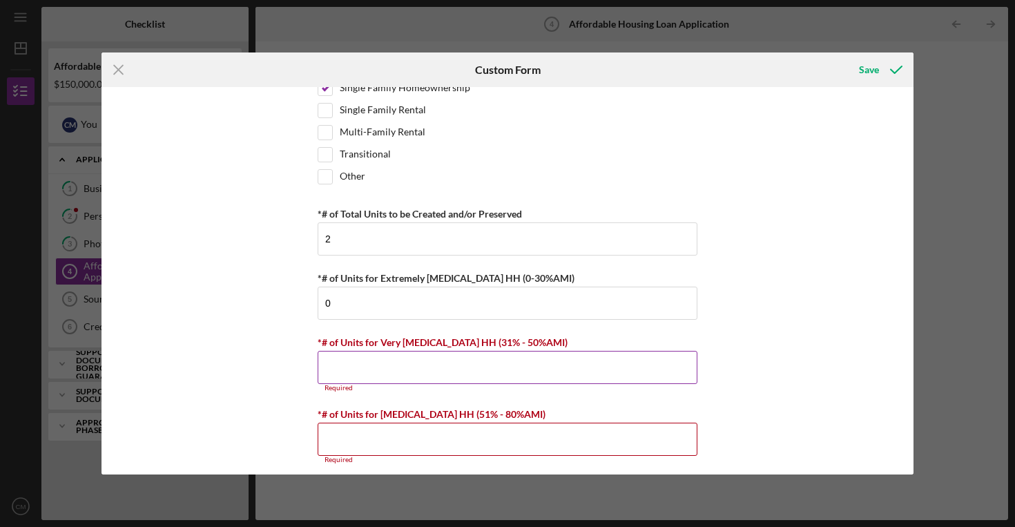
click at [551, 360] on input "*# of Units for Very [MEDICAL_DATA] HH (31% - 50%AMI)" at bounding box center [508, 367] width 380 height 33
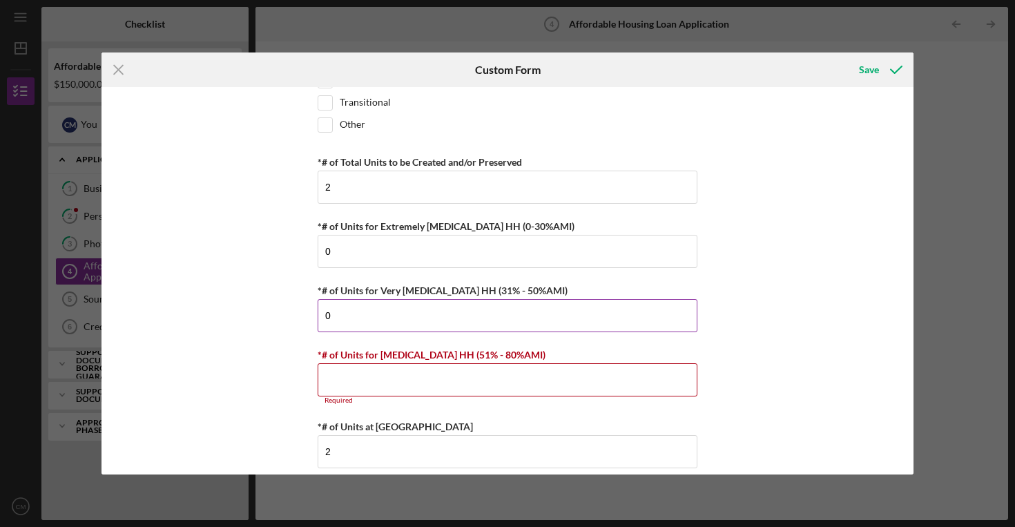
scroll to position [2505, 0]
type input "0"
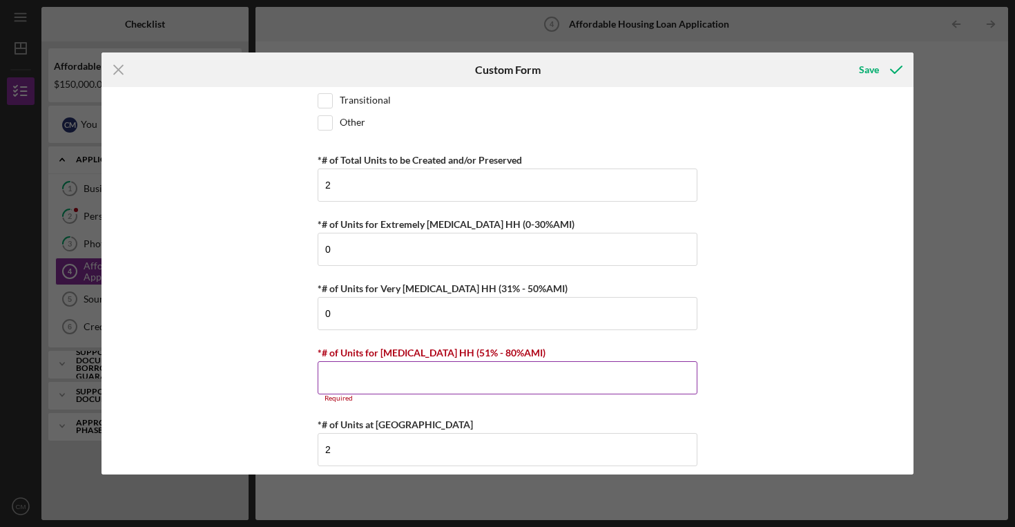
click at [535, 377] on input "*# of Units for [MEDICAL_DATA] HH (51% - 80%AMI)" at bounding box center [508, 377] width 380 height 33
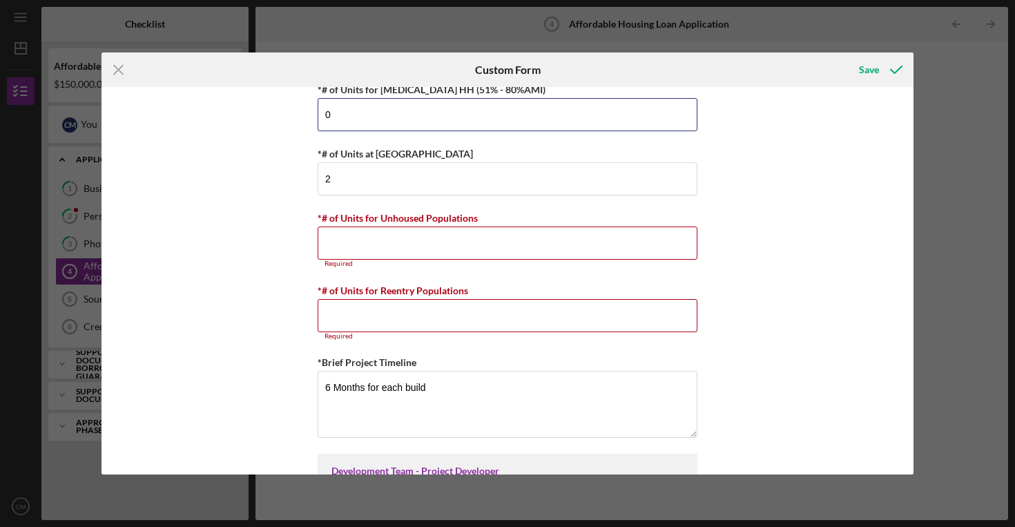
scroll to position [2770, 0]
type input "0"
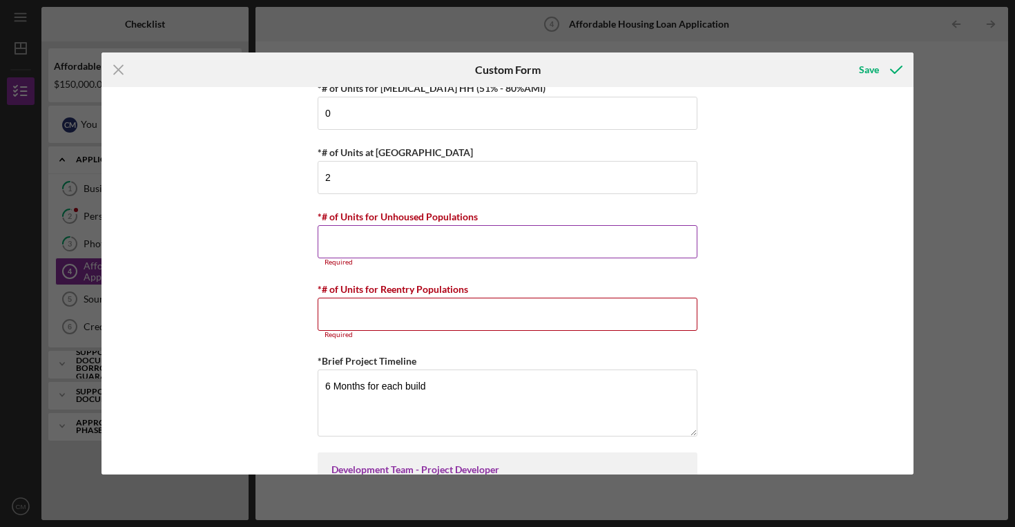
click at [517, 253] on input "*# of Units for Unhoused Populations" at bounding box center [508, 241] width 380 height 33
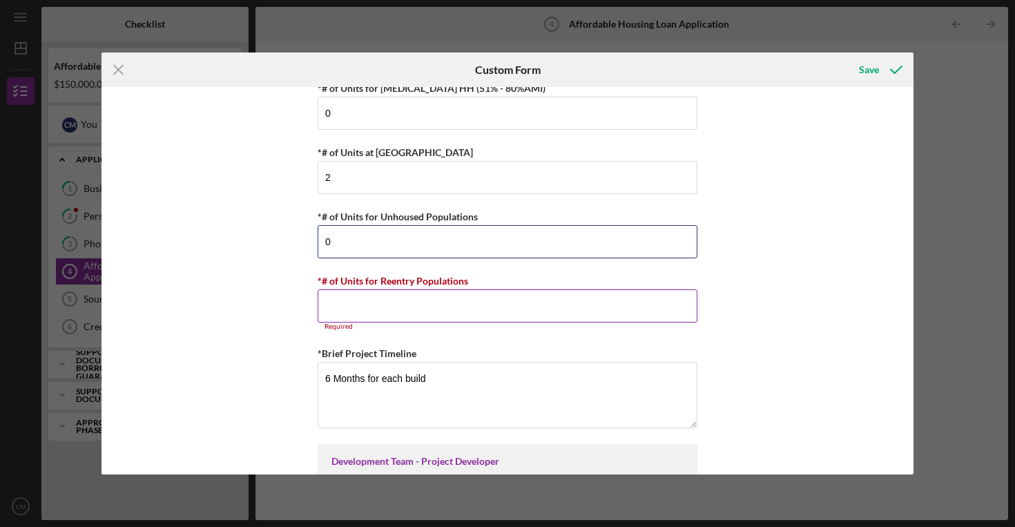
type input "0"
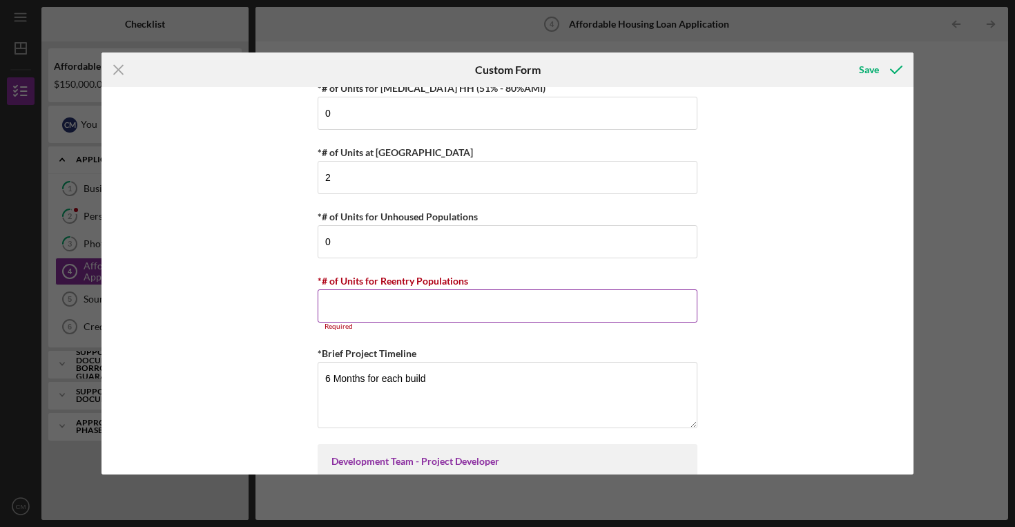
click at [451, 303] on input "*# of Units for Reentry Populations" at bounding box center [508, 305] width 380 height 33
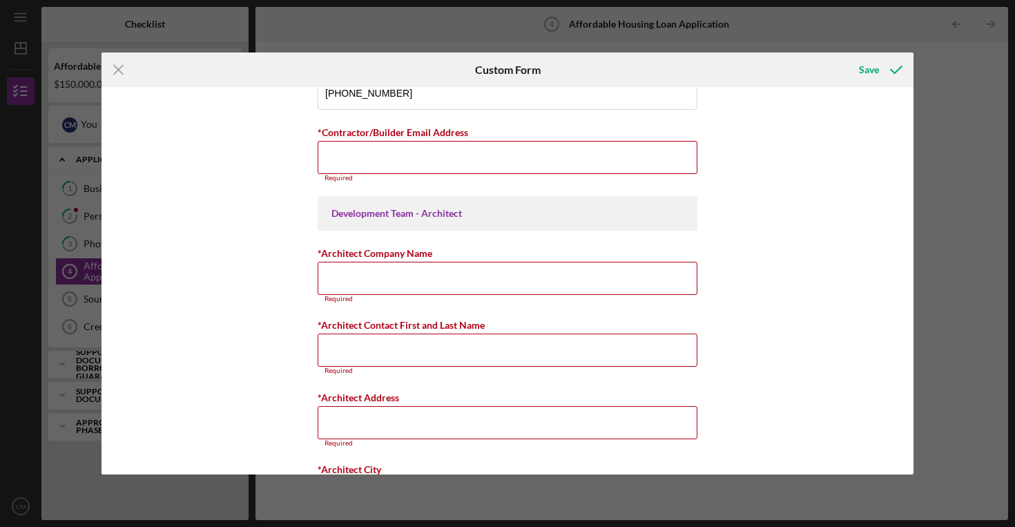
scroll to position [4145, 0]
type input "0"
click at [477, 282] on input "*Architect Company Name" at bounding box center [508, 277] width 380 height 33
type input "o"
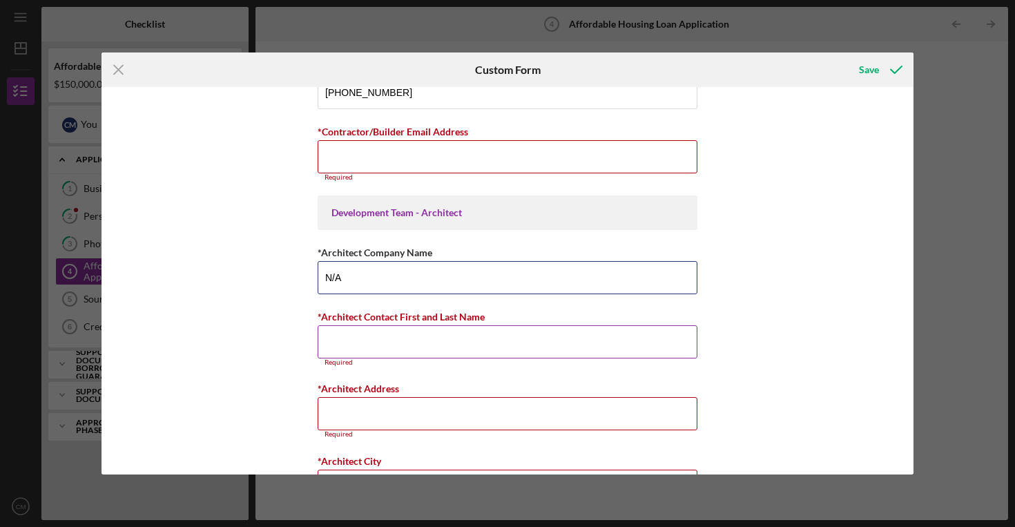
type input "N/A"
click at [458, 340] on input "*Architect Contact First and Last Name" at bounding box center [508, 341] width 380 height 33
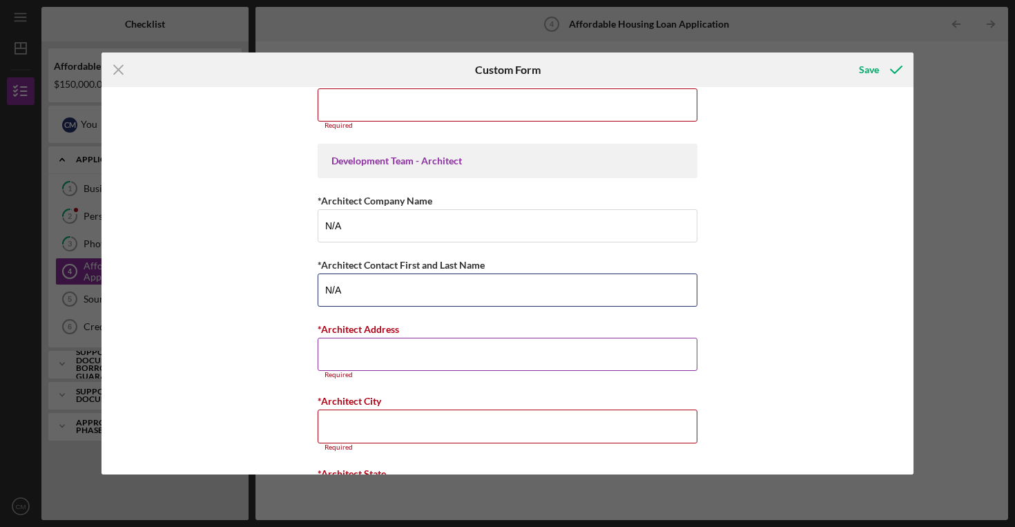
scroll to position [4201, 0]
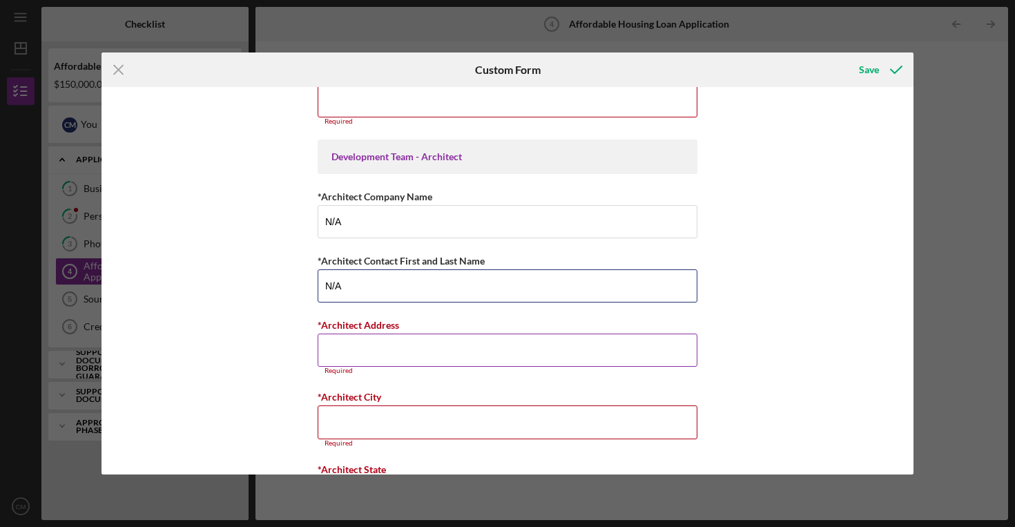
type input "N/A"
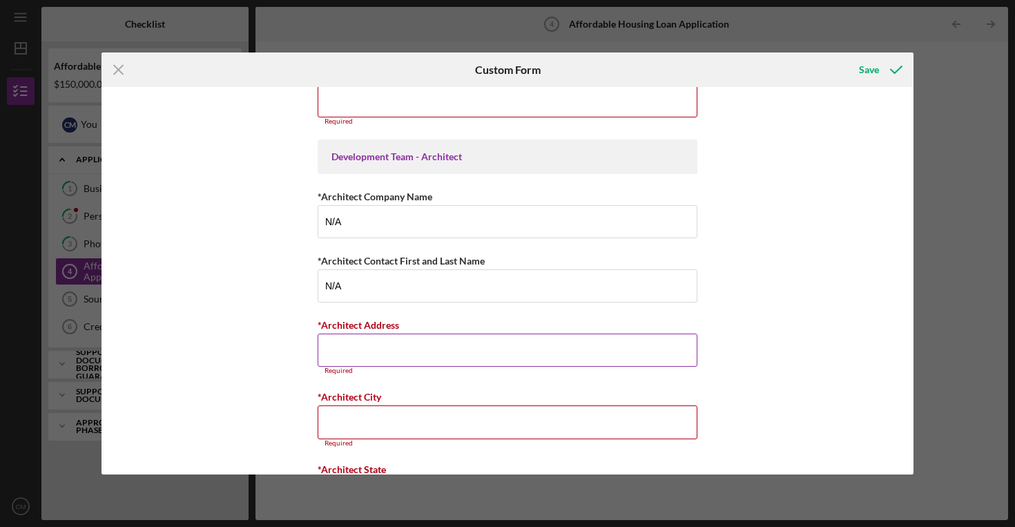
click at [335, 345] on input "*Architect Address" at bounding box center [508, 350] width 380 height 33
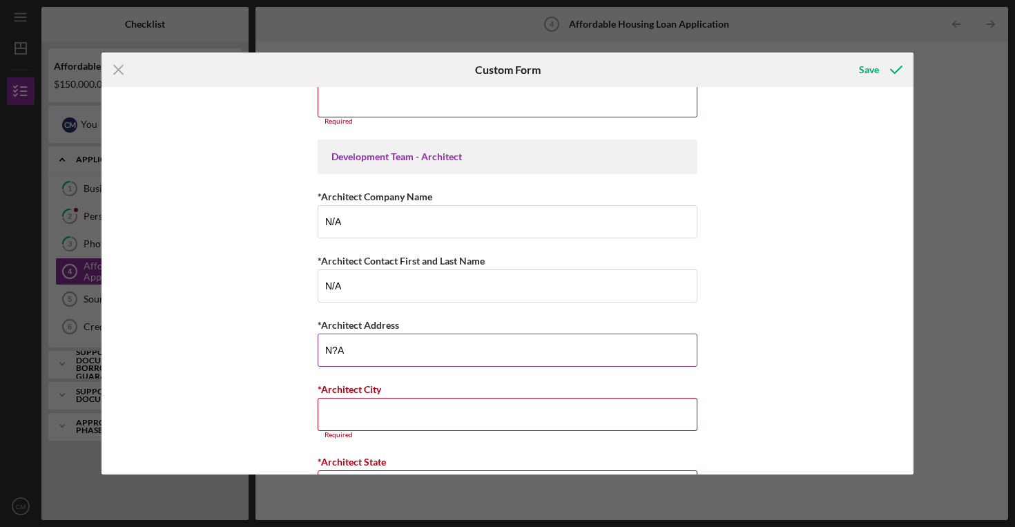
click at [332, 345] on input "N?A" at bounding box center [508, 350] width 380 height 33
type input "N/A"
click at [331, 407] on input "*Architect City" at bounding box center [508, 414] width 380 height 33
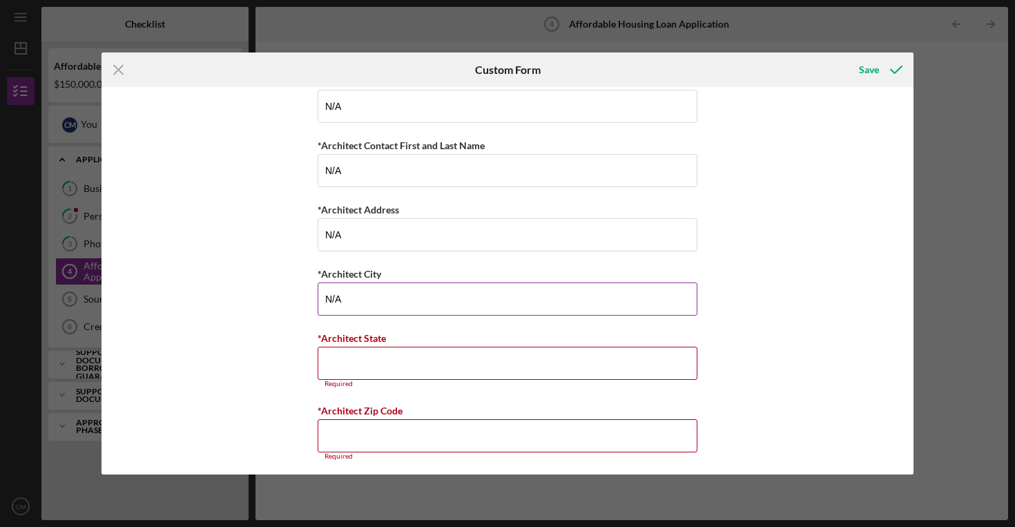
scroll to position [4320, 0]
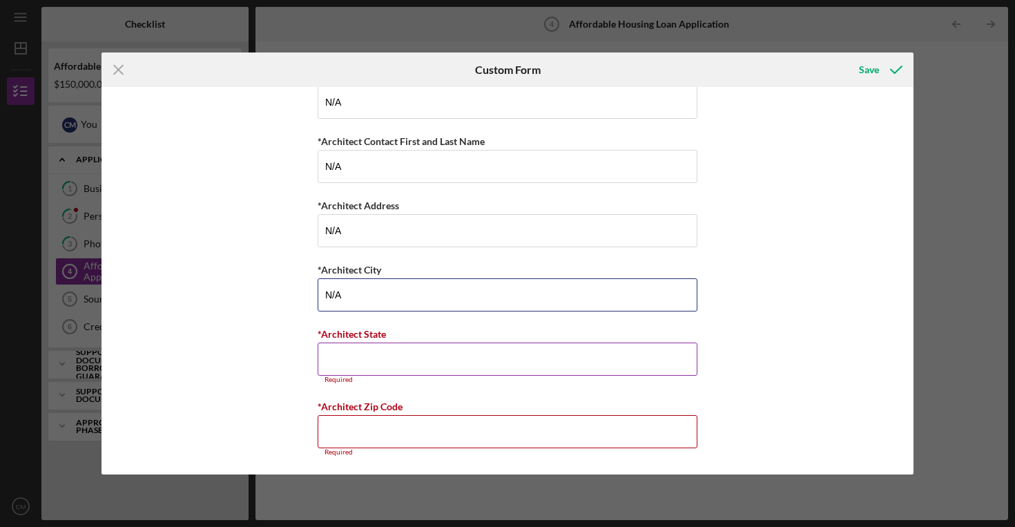
type input "N/A"
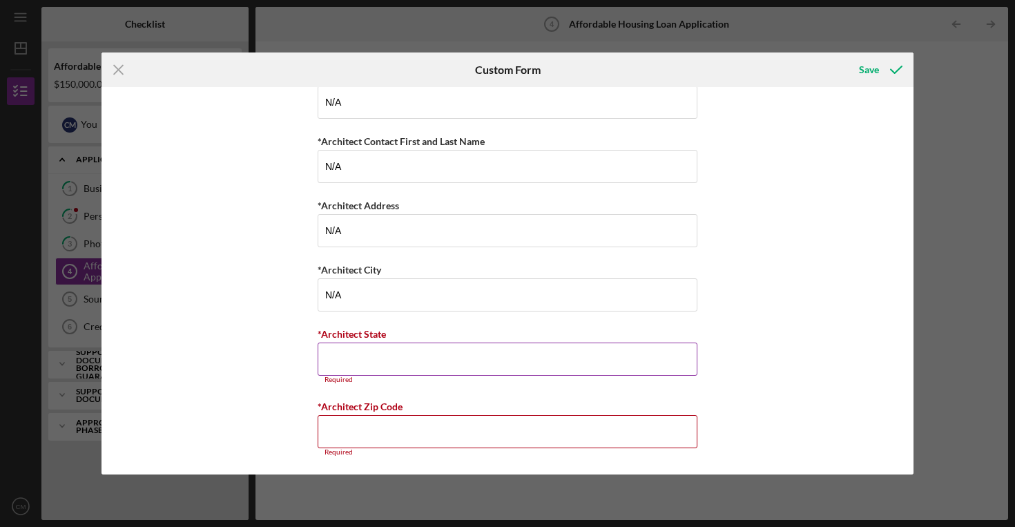
click at [331, 345] on input "*Architect State" at bounding box center [508, 359] width 380 height 33
type input "n"
type input "M"
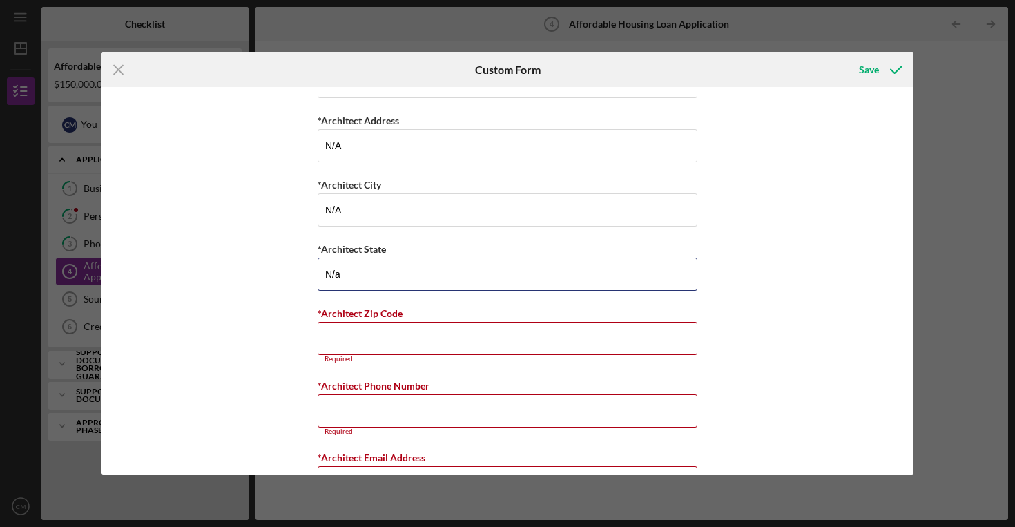
scroll to position [4406, 0]
type input "N/a"
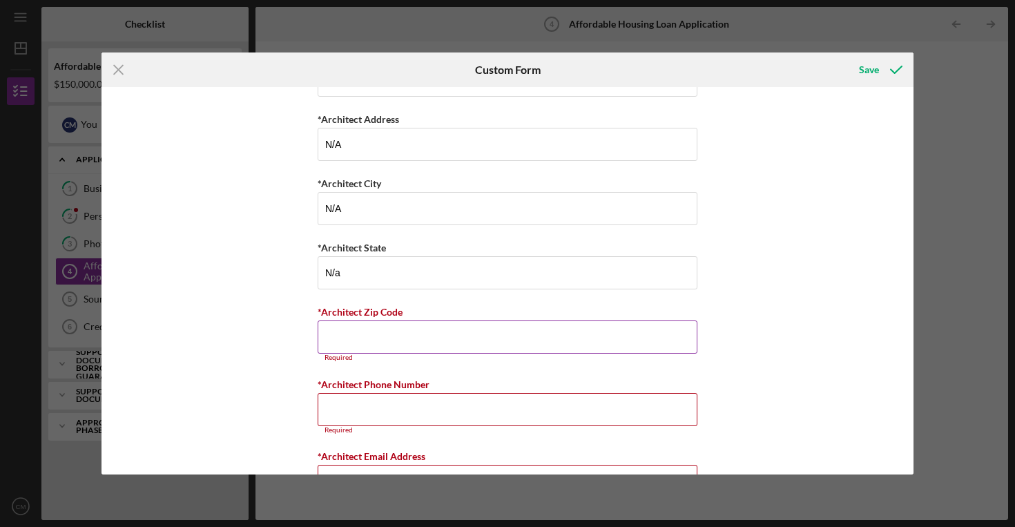
click at [334, 345] on input "*Architect Zip Code" at bounding box center [508, 337] width 380 height 33
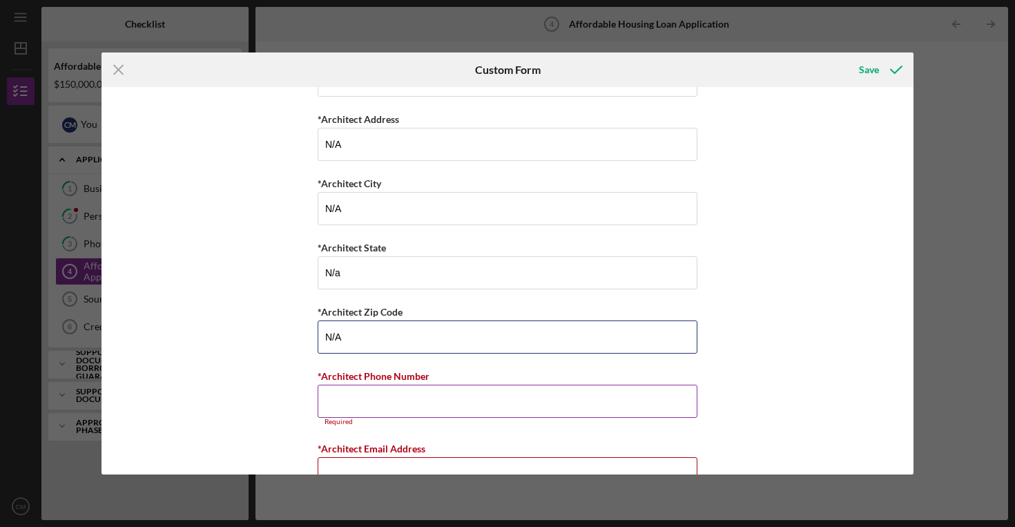
type input "N/A"
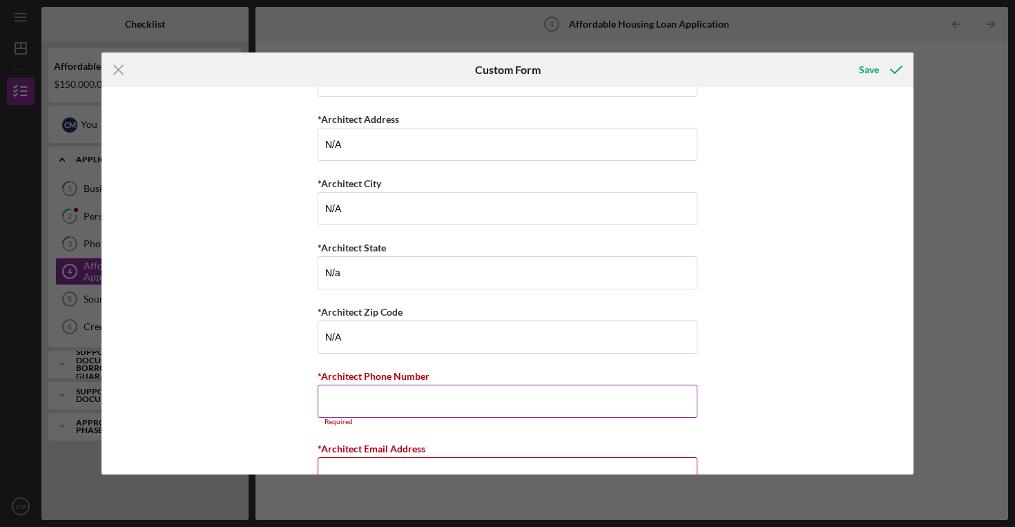
click at [334, 401] on input "*Architect Phone Number" at bounding box center [508, 401] width 380 height 33
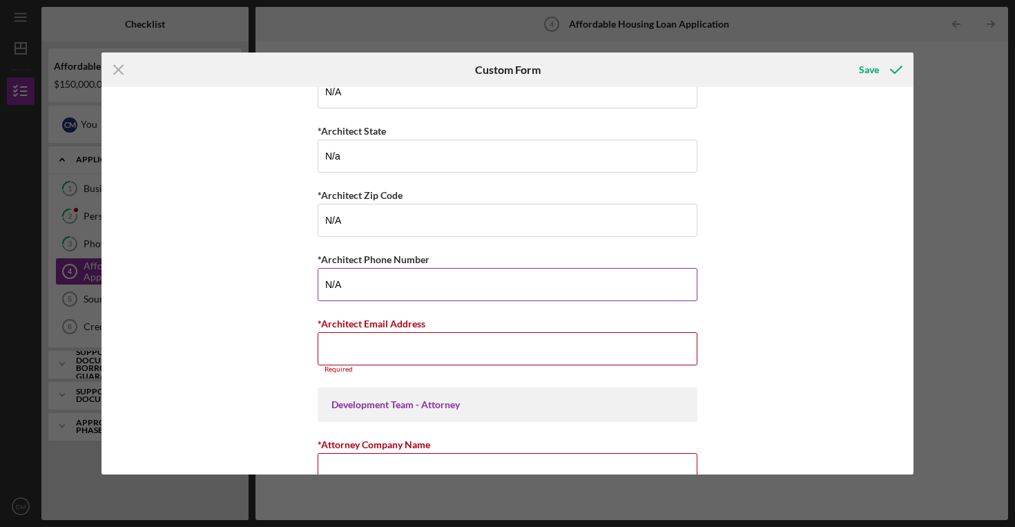
scroll to position [4575, 0]
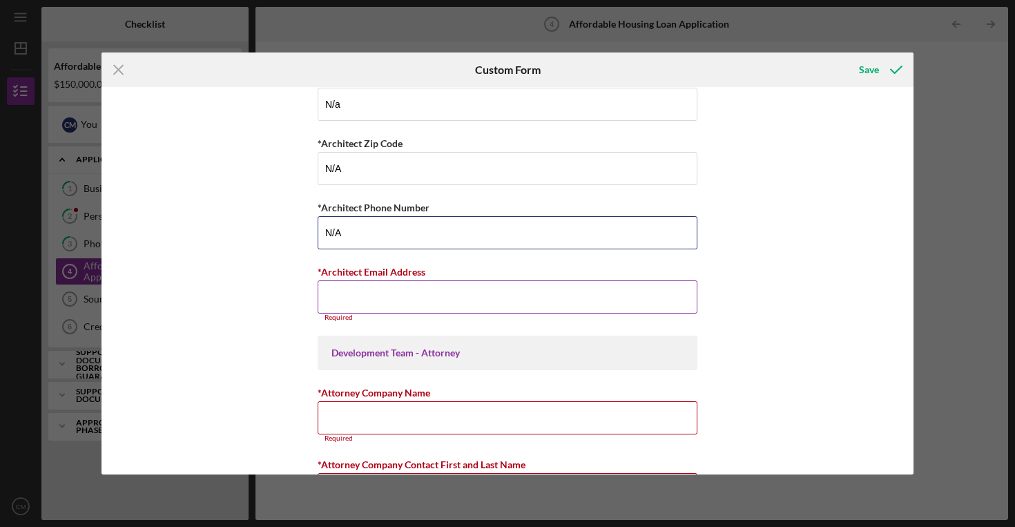
type input "N/A"
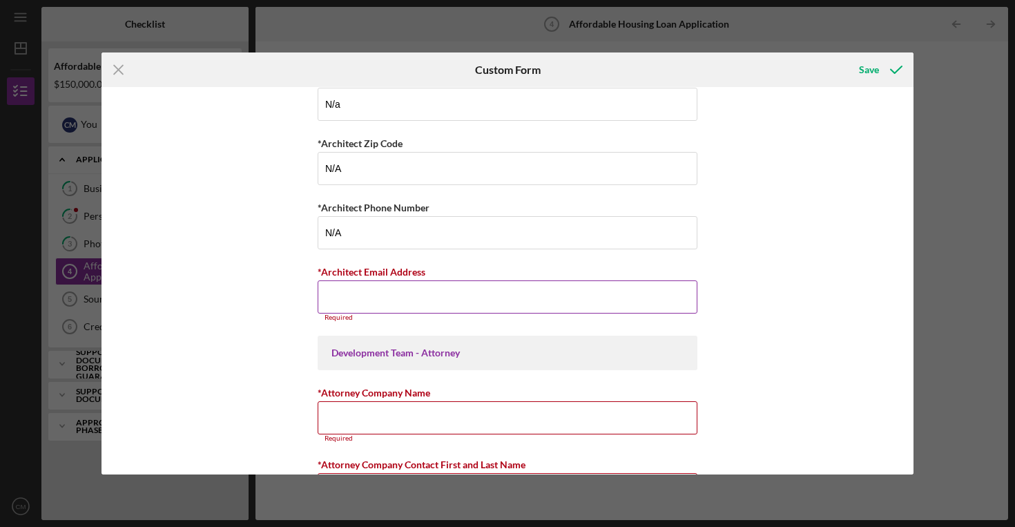
click at [355, 296] on input "*Architect Email Address" at bounding box center [508, 296] width 380 height 33
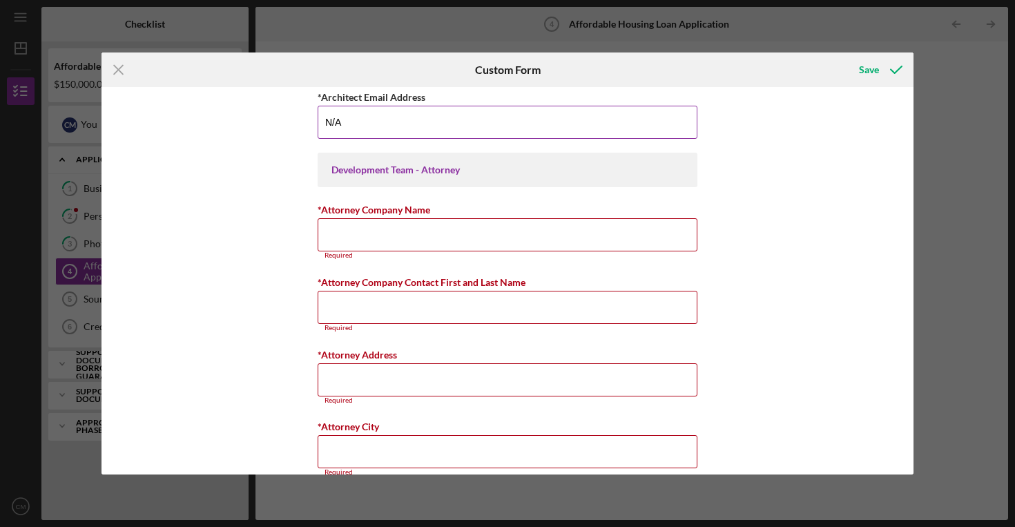
scroll to position [4751, 0]
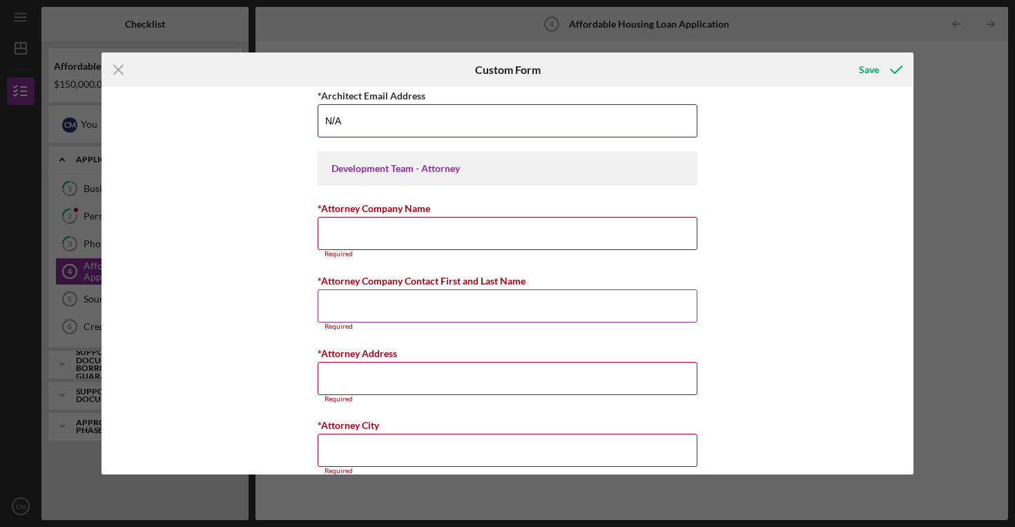
type input "N/A"
click at [387, 275] on label "*Attorney Company Contact First and Last Name" at bounding box center [422, 281] width 208 height 12
click at [387, 289] on input "*Attorney Company Contact First and Last Name" at bounding box center [508, 305] width 380 height 33
click at [381, 240] on input "*Attorney Company Name" at bounding box center [508, 233] width 380 height 33
click at [717, 265] on div "Summary of Request *Type of Loan Predevelopment Acquisition Acquisition and Reh…" at bounding box center [508, 280] width 812 height 387
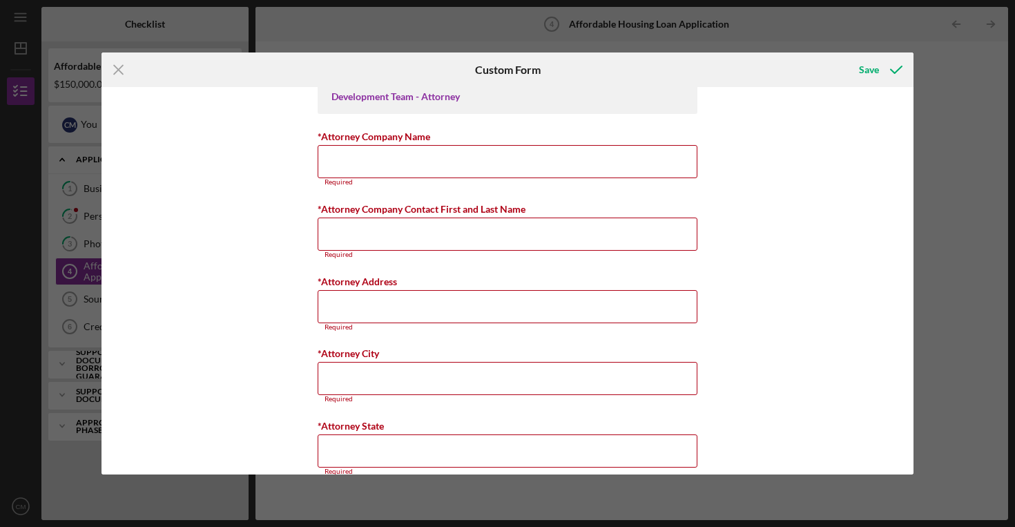
scroll to position [4786, 0]
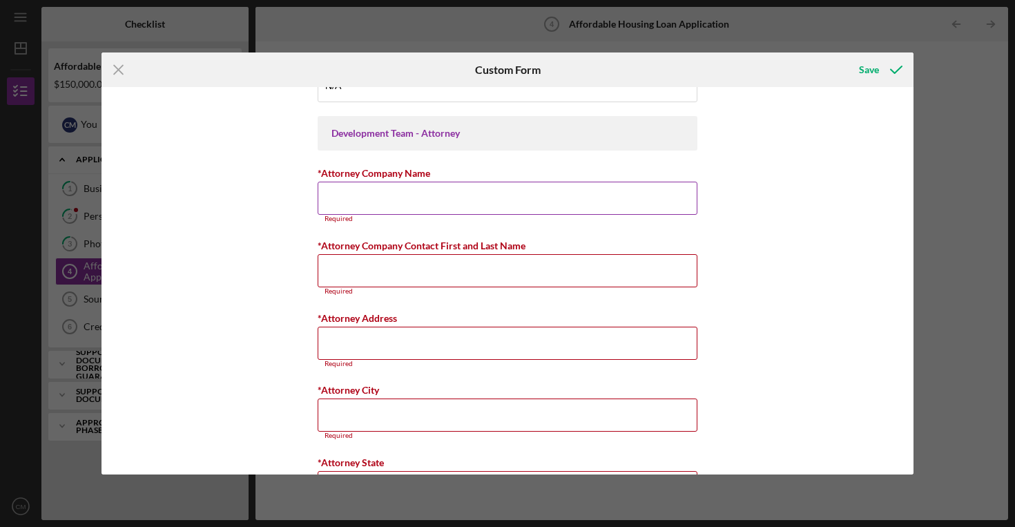
click at [480, 201] on input "*Attorney Company Name" at bounding box center [508, 198] width 380 height 33
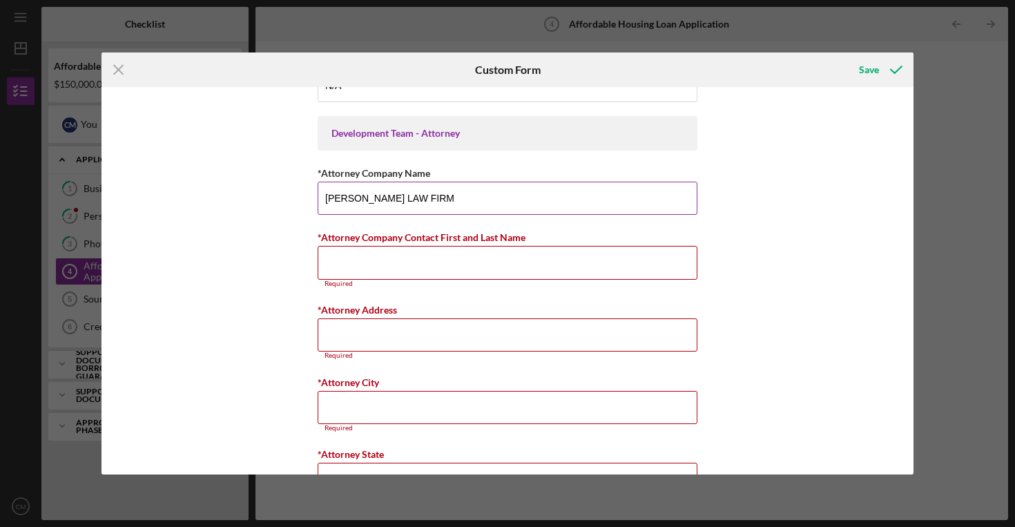
type input "[PERSON_NAME] LAW FIRM"
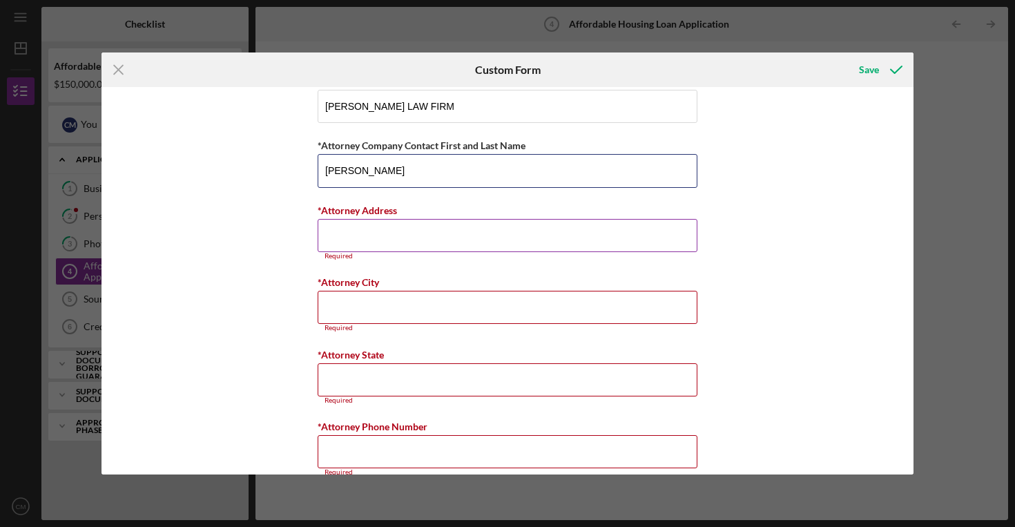
scroll to position [4905, 0]
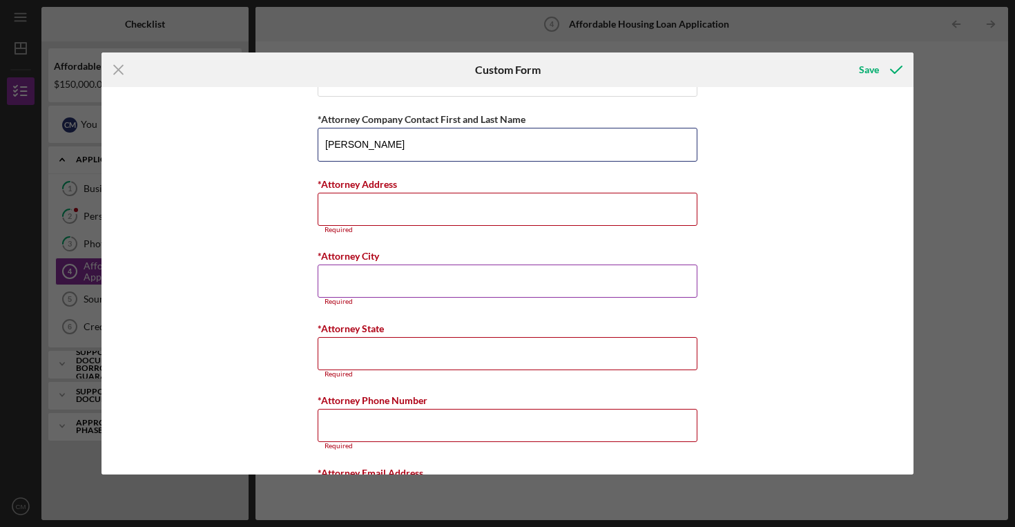
type input "[PERSON_NAME]"
click at [408, 279] on input "*Attorney City" at bounding box center [508, 281] width 380 height 33
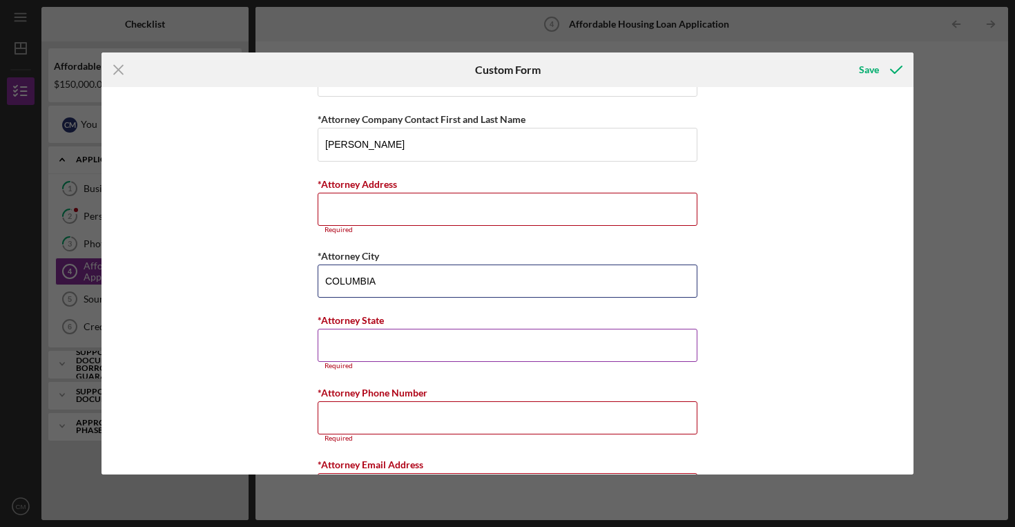
type input "COLUMBIA"
click at [364, 341] on input "*Attorney State" at bounding box center [508, 345] width 380 height 33
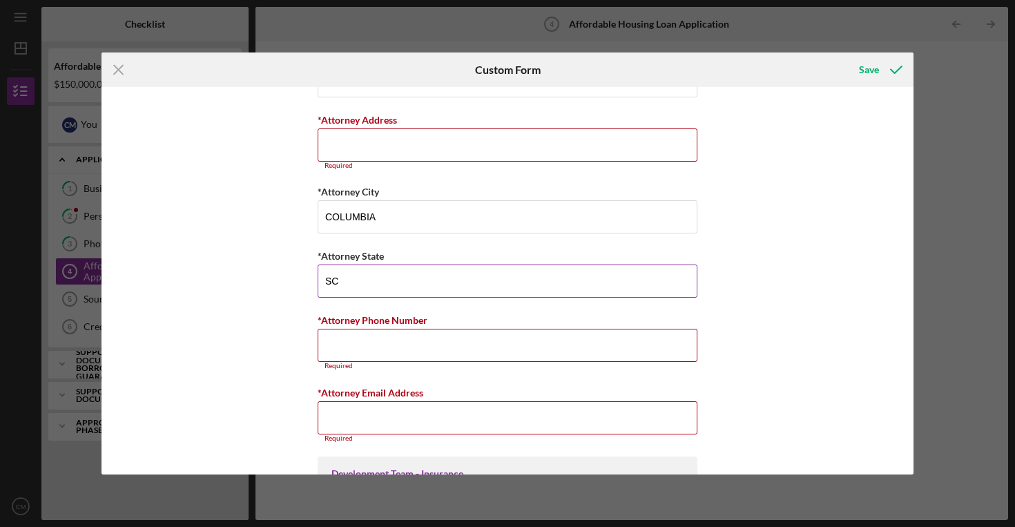
scroll to position [4969, 0]
type input "SC"
click at [349, 349] on input "*Attorney Phone Number" at bounding box center [508, 344] width 380 height 33
click at [343, 139] on input "*Attorney Address" at bounding box center [508, 144] width 380 height 33
click at [417, 350] on input "*Attorney Phone Number" at bounding box center [508, 344] width 380 height 33
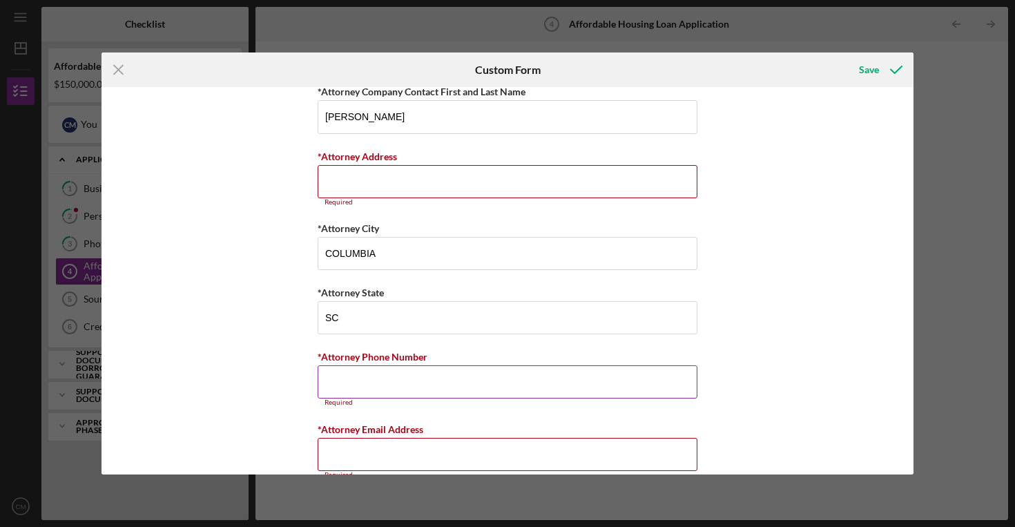
scroll to position [4924, 0]
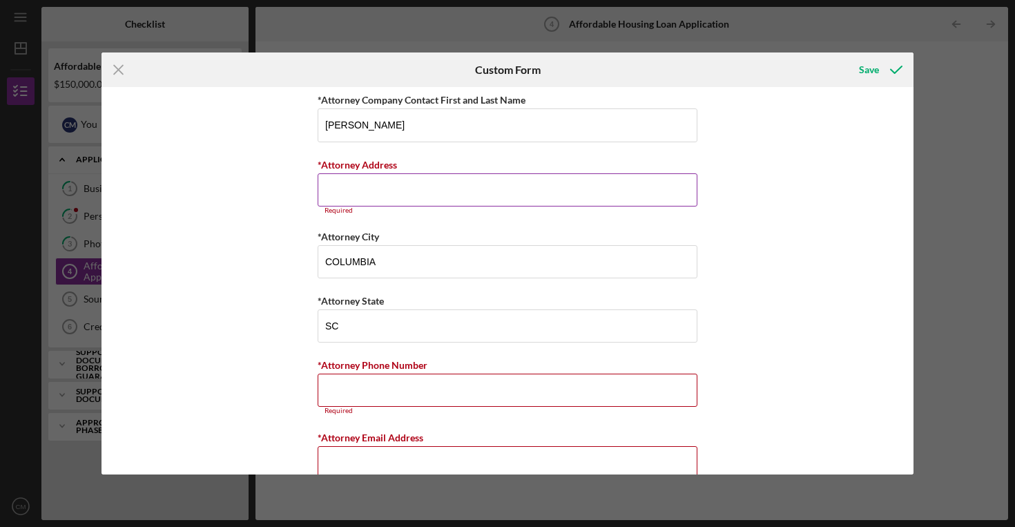
click at [365, 187] on input "*Attorney Address" at bounding box center [508, 189] width 380 height 33
paste input "[STREET_ADDRESS]"
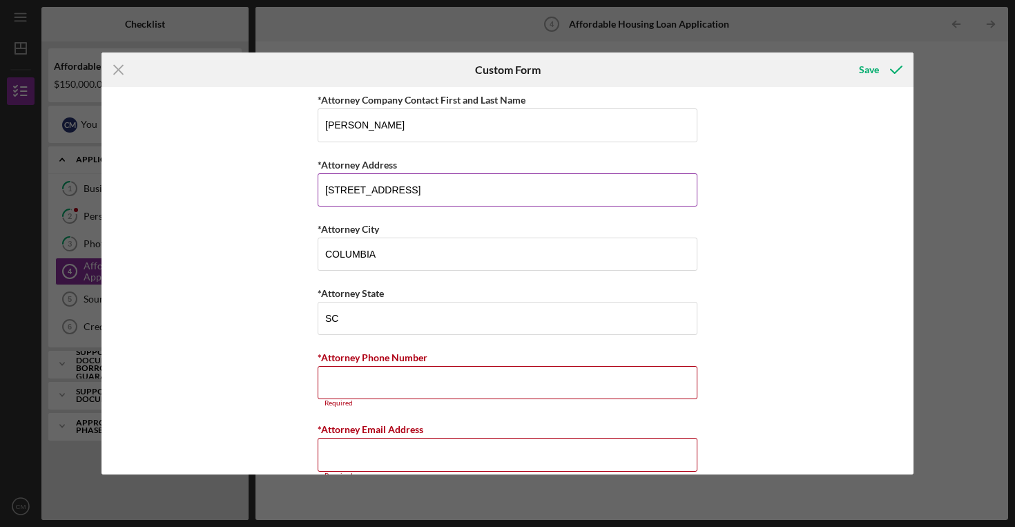
drag, startPoint x: 539, startPoint y: 198, endPoint x: 427, endPoint y: 189, distance: 112.3
click at [427, 189] on input "[STREET_ADDRESS]" at bounding box center [508, 189] width 380 height 33
type input "[STREET_ADDRESS]"
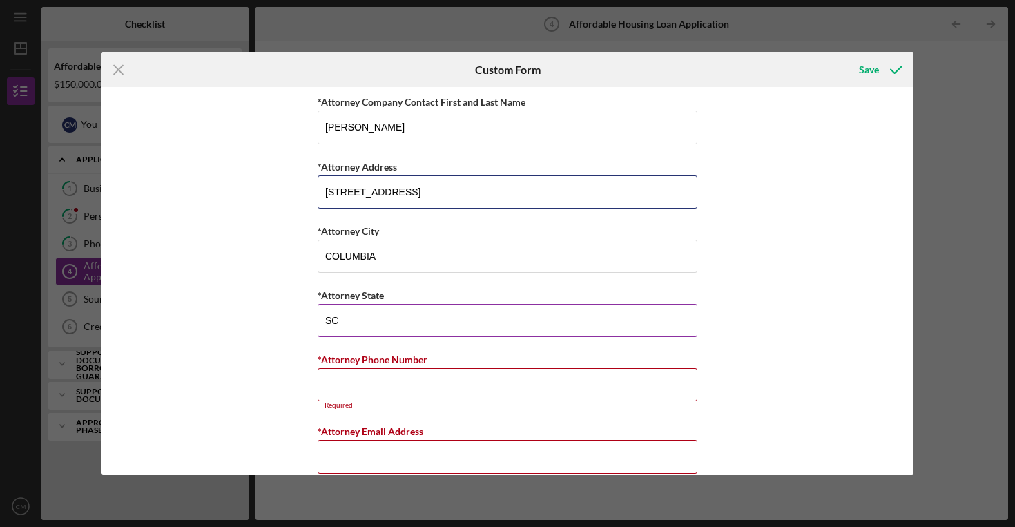
scroll to position [4921, 0]
drag, startPoint x: 433, startPoint y: 191, endPoint x: 270, endPoint y: 184, distance: 163.2
click at [270, 184] on div "Summary of Request *Type of Loan Predevelopment Acquisition Acquisition and Reh…" at bounding box center [508, 280] width 812 height 387
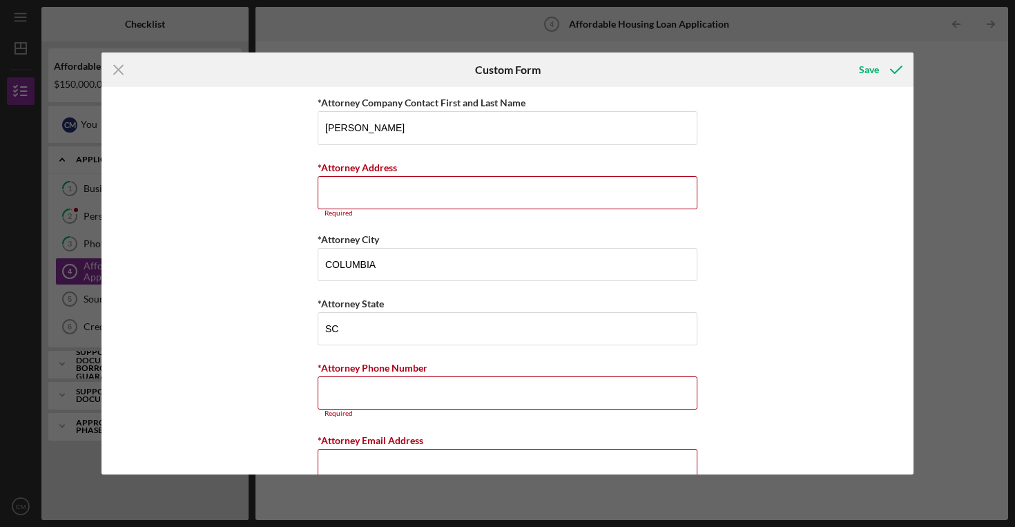
paste input "[STREET_ADDRESS]"
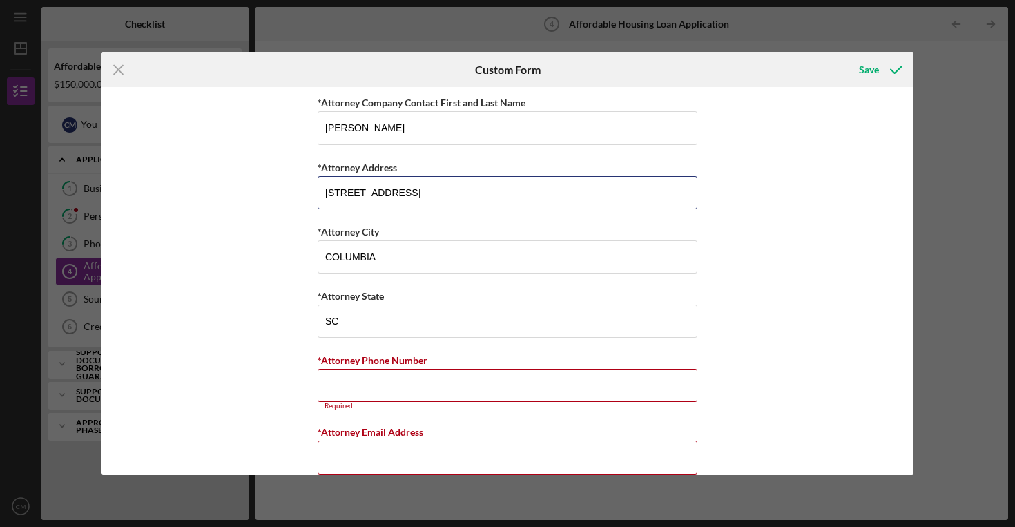
type input "[STREET_ADDRESS]"
click at [283, 252] on div "Summary of Request *Type of Loan Predevelopment Acquisition Acquisition and Reh…" at bounding box center [508, 280] width 812 height 387
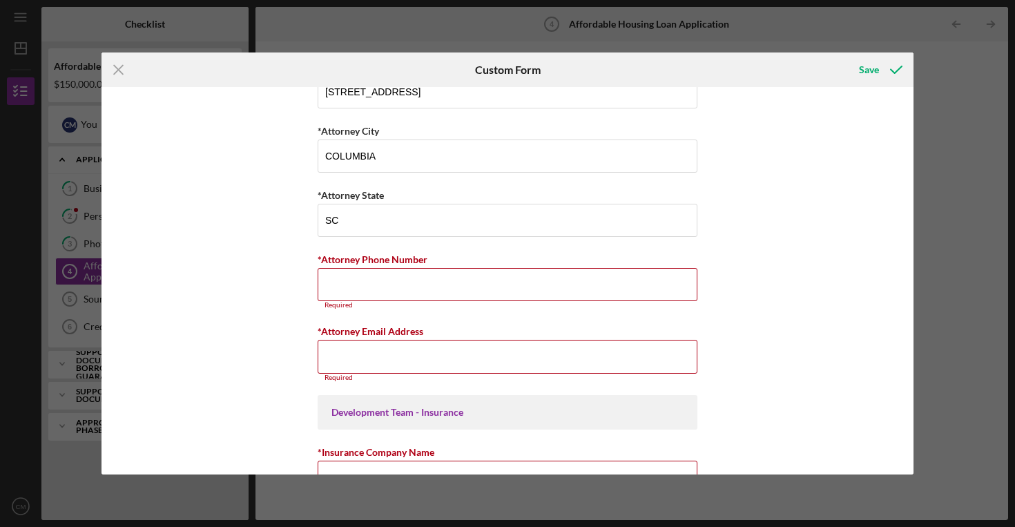
scroll to position [5023, 0]
click at [370, 282] on input "*Attorney Phone Number" at bounding box center [508, 283] width 380 height 33
paste input "[PHONE_NUMBER]"
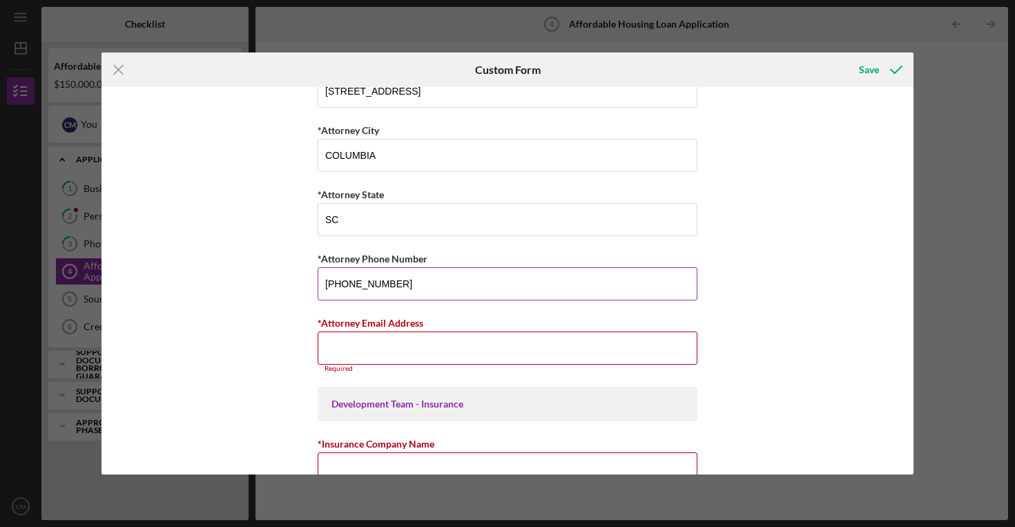
click at [347, 283] on input "[PHONE_NUMBER]" at bounding box center [508, 283] width 380 height 33
click at [326, 283] on input "(803779-3456" at bounding box center [508, 283] width 380 height 33
type input "[PHONE_NUMBER]"
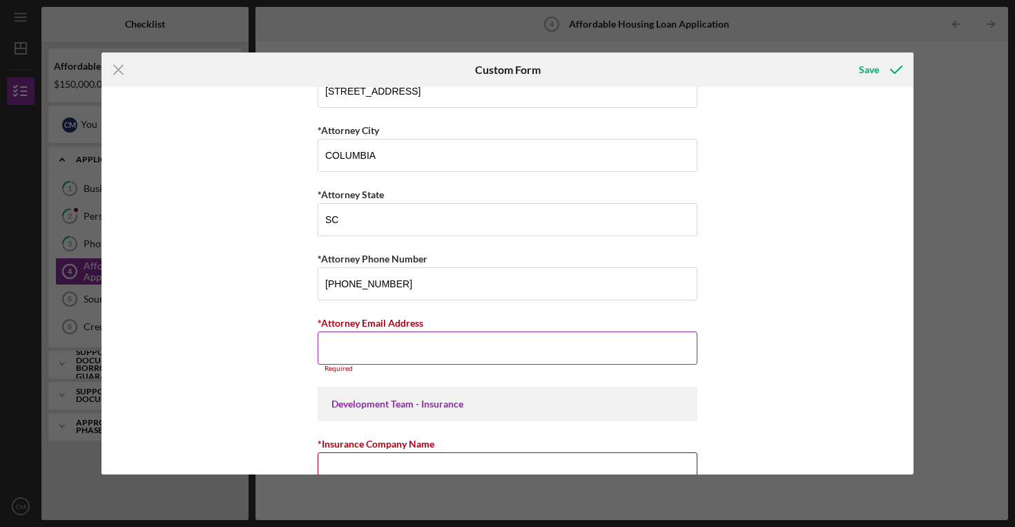
click at [347, 343] on input "*Attorney Email Address" at bounding box center [508, 348] width 380 height 33
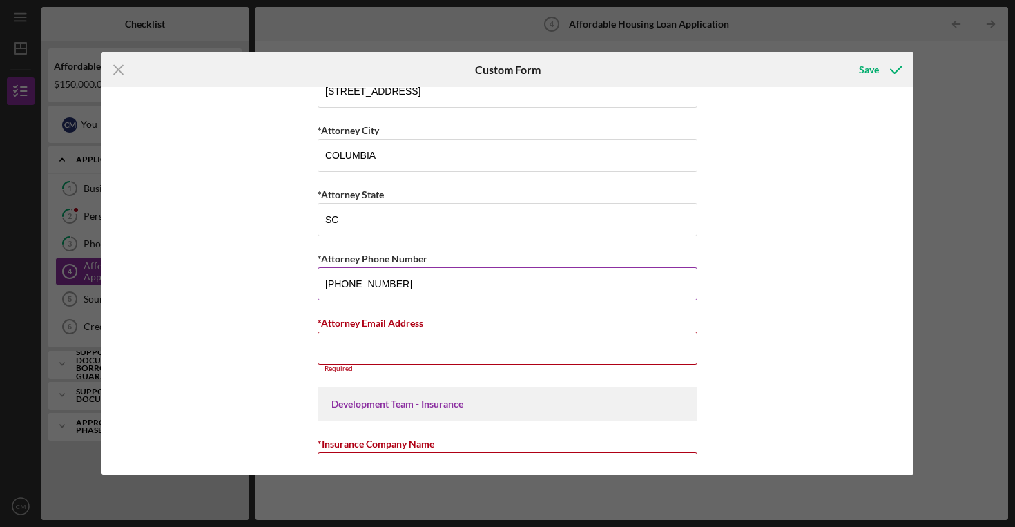
paste input "[EMAIL_ADDRESS][DOMAIN_NAME]"
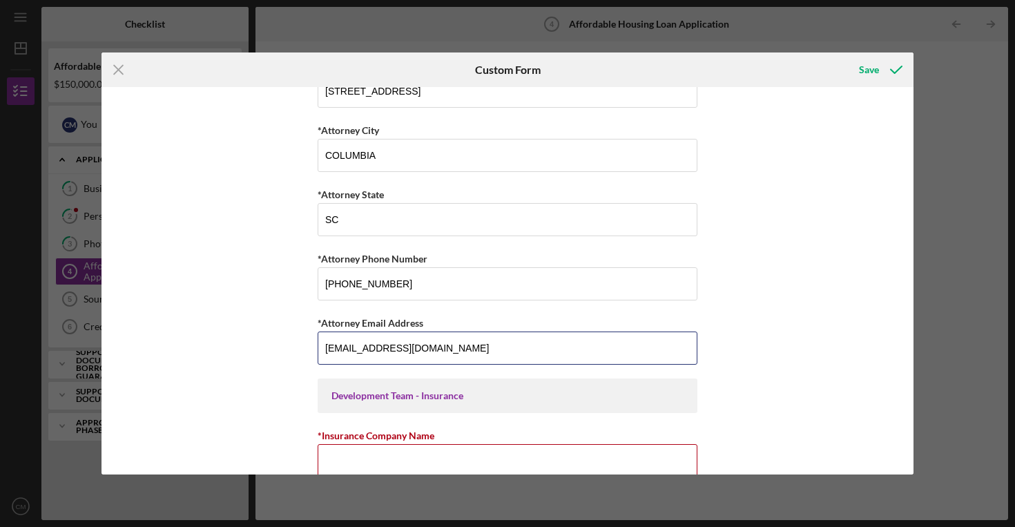
type input "[EMAIL_ADDRESS][DOMAIN_NAME]"
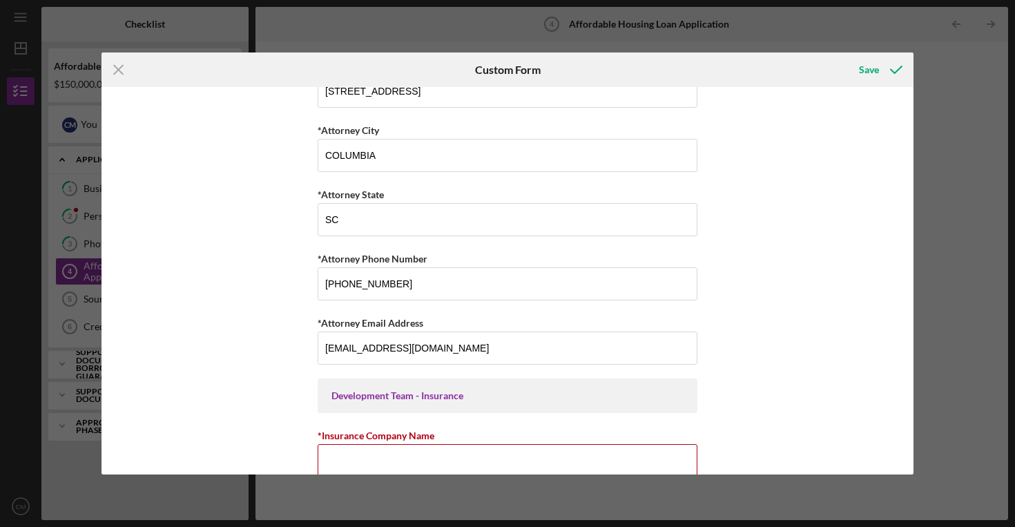
click at [735, 326] on div "Summary of Request *Type of Loan Predevelopment Acquisition Acquisition and Reh…" at bounding box center [508, 280] width 812 height 387
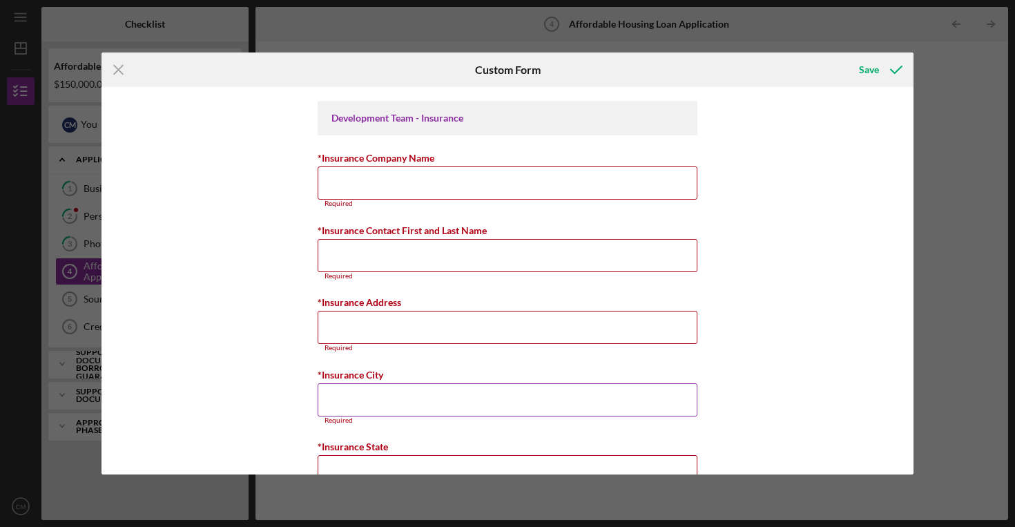
scroll to position [5264, 0]
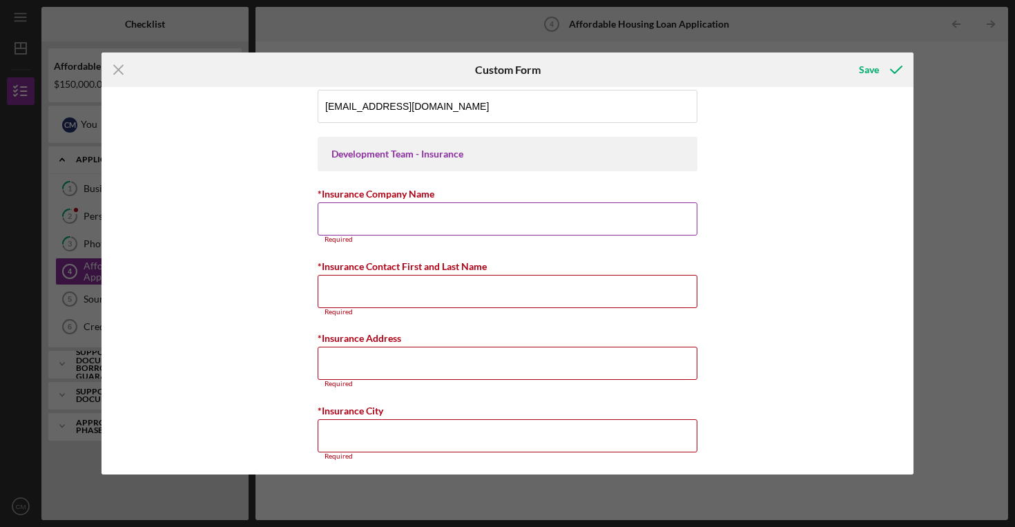
click at [432, 213] on input "*Insurance Company Name" at bounding box center [508, 218] width 380 height 33
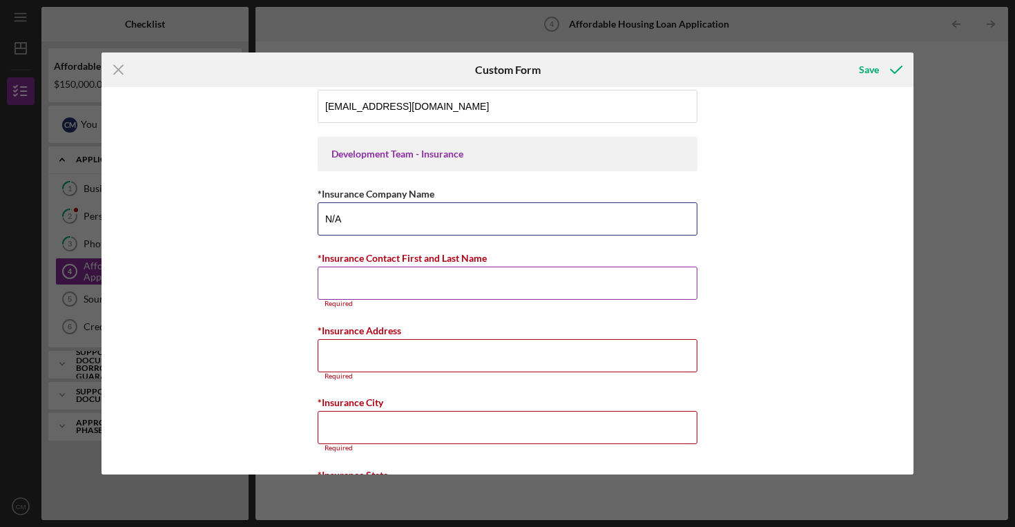
type input "N/A"
click at [399, 292] on input "*Insurance Contact First and Last Name" at bounding box center [508, 283] width 380 height 33
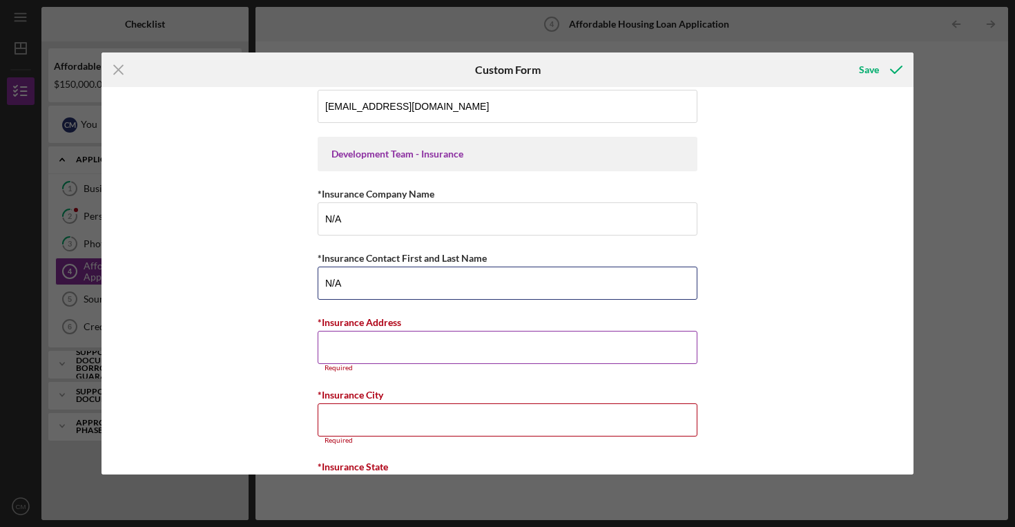
type input "N/A"
click at [335, 341] on input "*Insurance Address" at bounding box center [508, 347] width 380 height 33
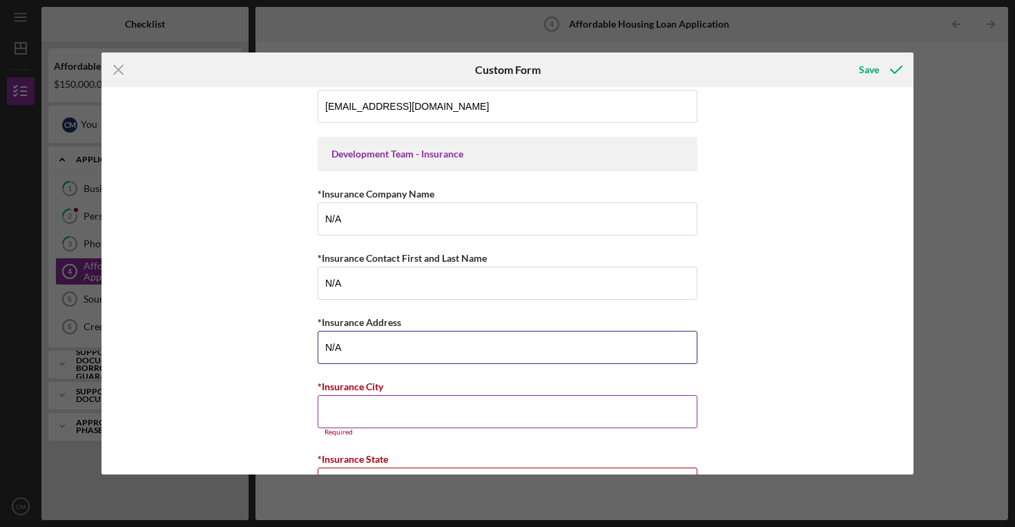
type input "N/A"
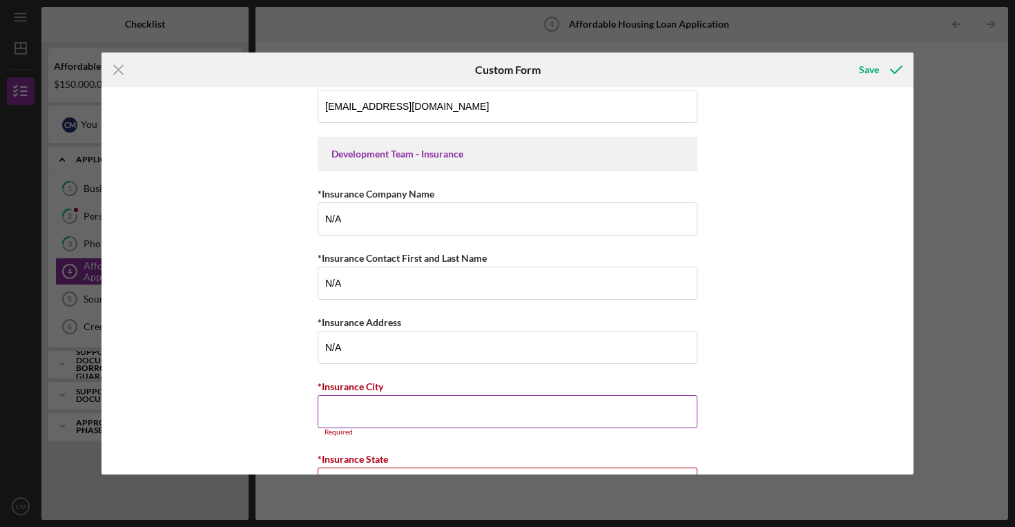
click at [329, 406] on input "*Insurance City" at bounding box center [508, 411] width 380 height 33
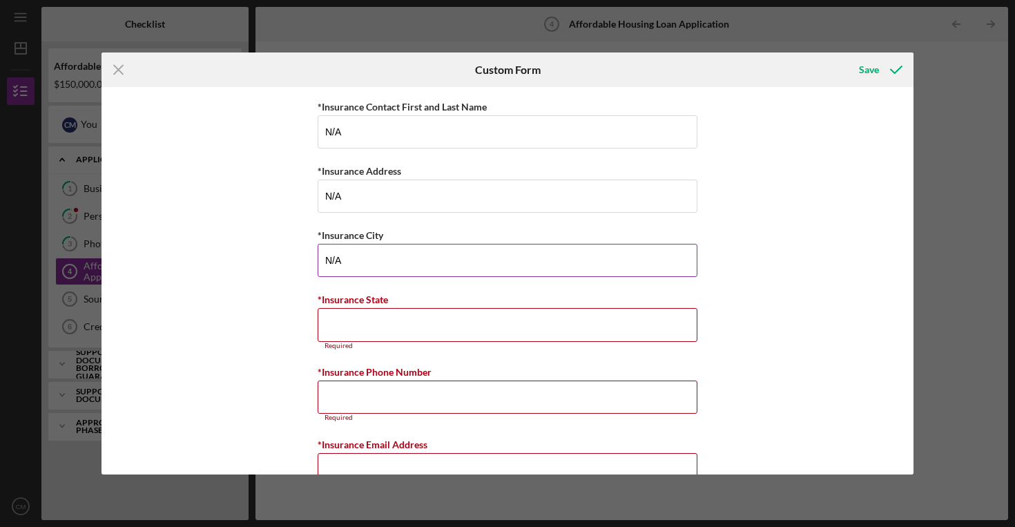
scroll to position [5421, 0]
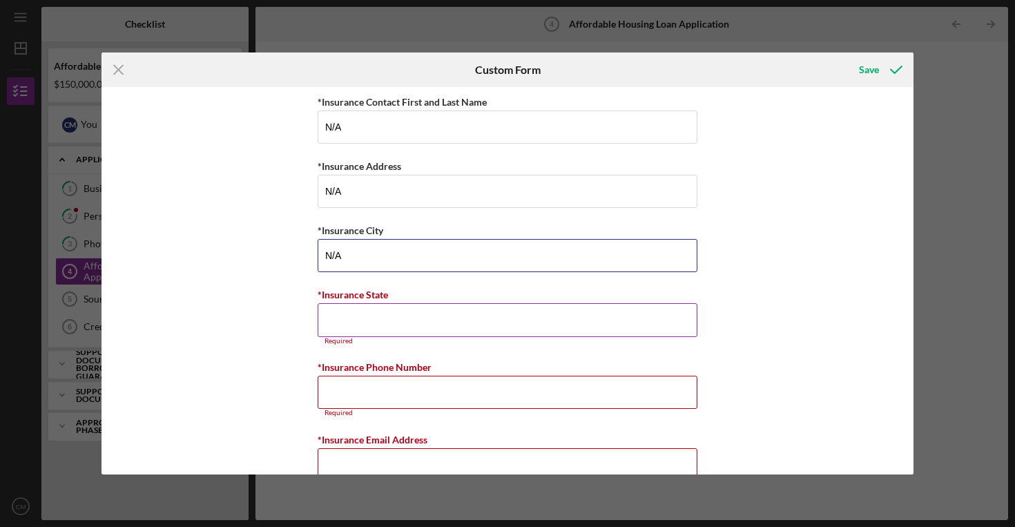
type input "N/A"
click at [325, 316] on input "*Insurance State" at bounding box center [508, 319] width 380 height 33
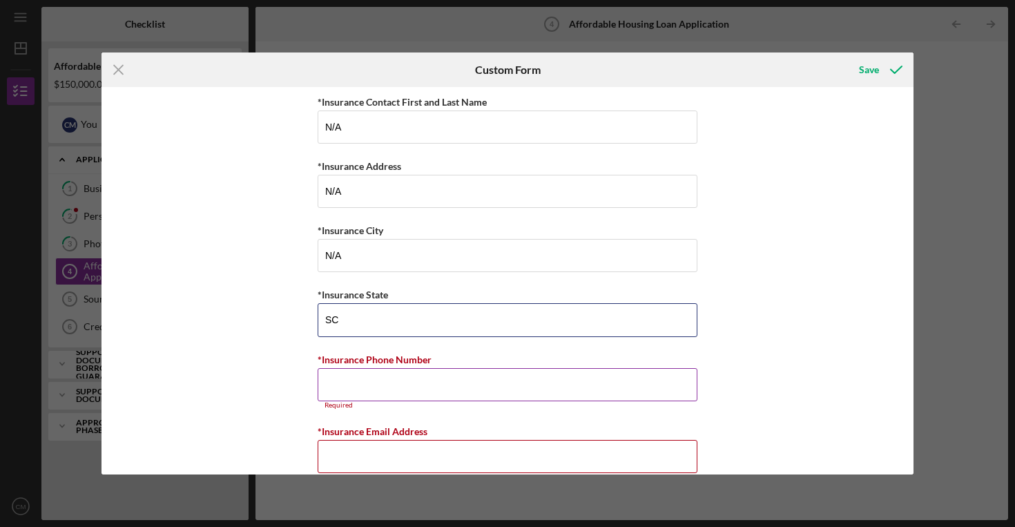
type input "SC"
click at [348, 377] on input "*Insurance Phone Number" at bounding box center [508, 384] width 380 height 33
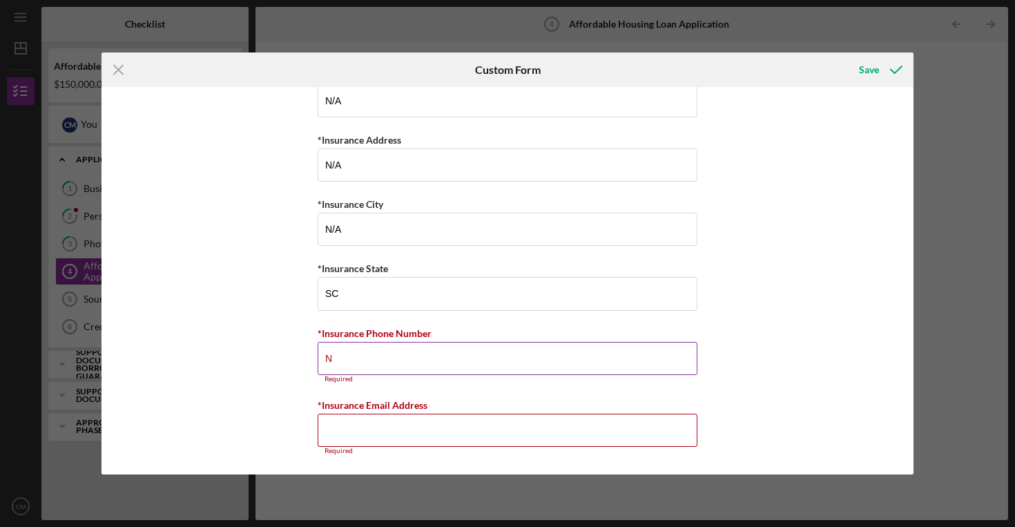
scroll to position [5438, 0]
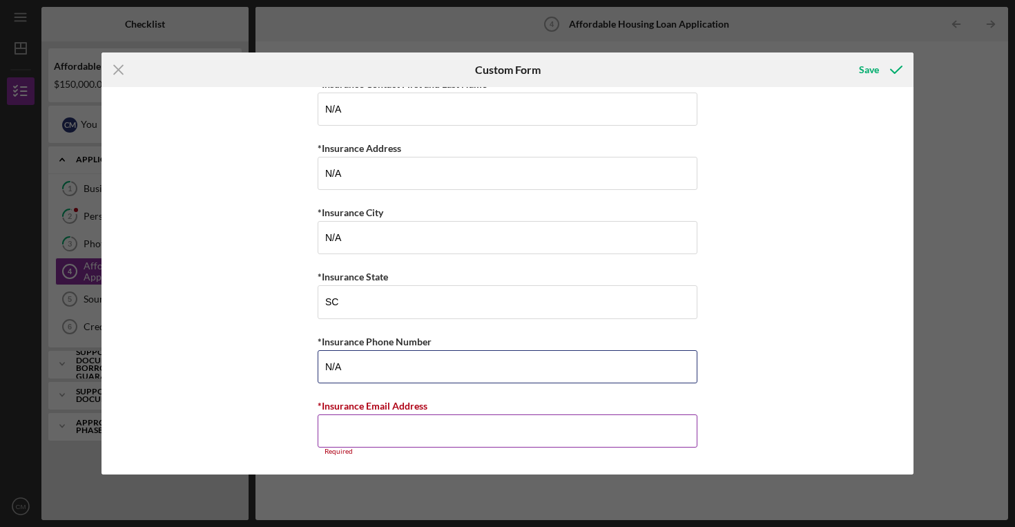
type input "N/A"
click at [397, 428] on input "*Insurance Email Address" at bounding box center [508, 430] width 380 height 33
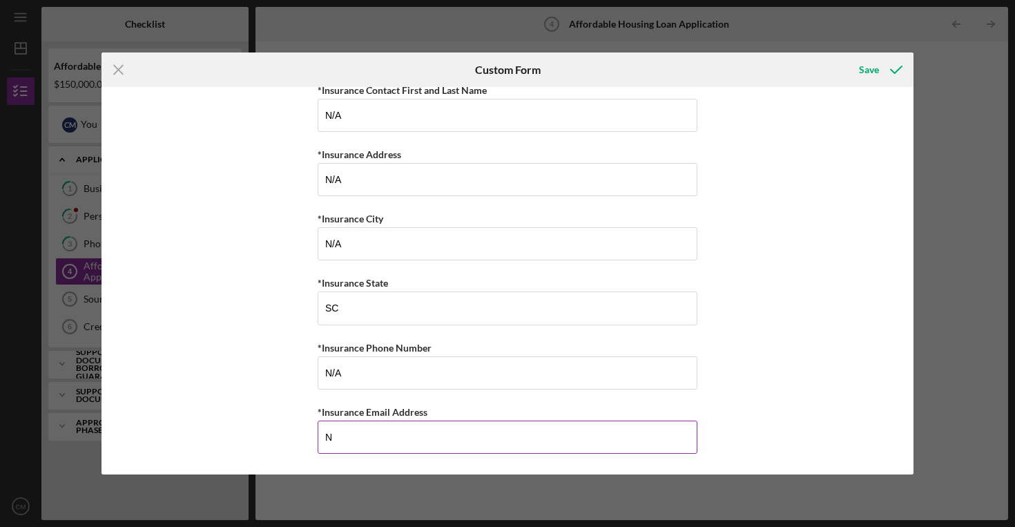
scroll to position [5431, 0]
type input "N/A"
click at [859, 73] on div "Save" at bounding box center [869, 70] width 20 height 28
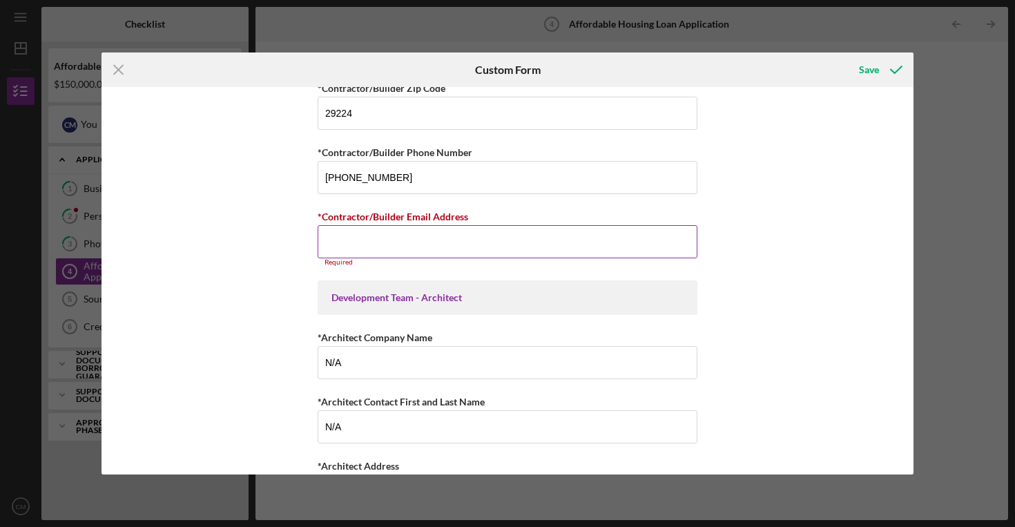
scroll to position [4049, 0]
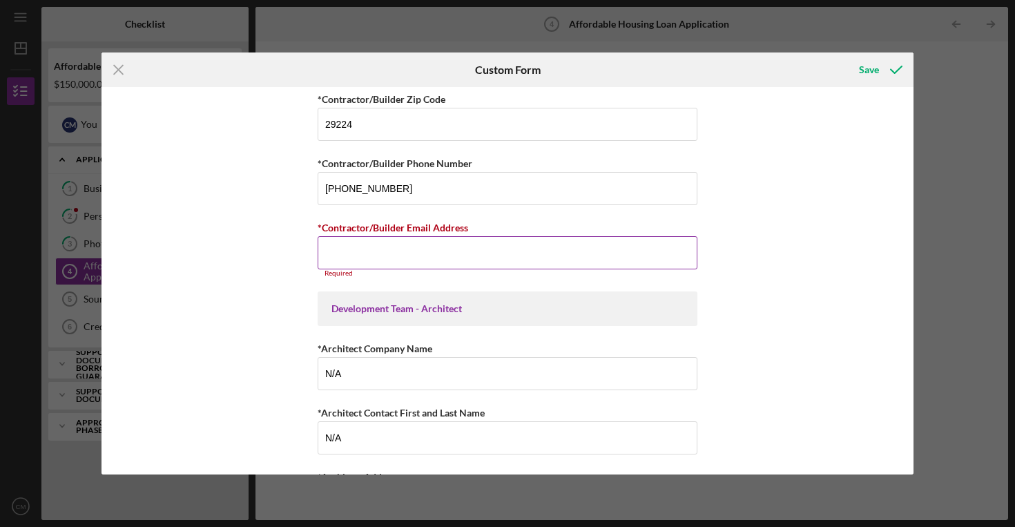
click at [389, 237] on input "*Contractor/Builder Email Address" at bounding box center [508, 252] width 380 height 33
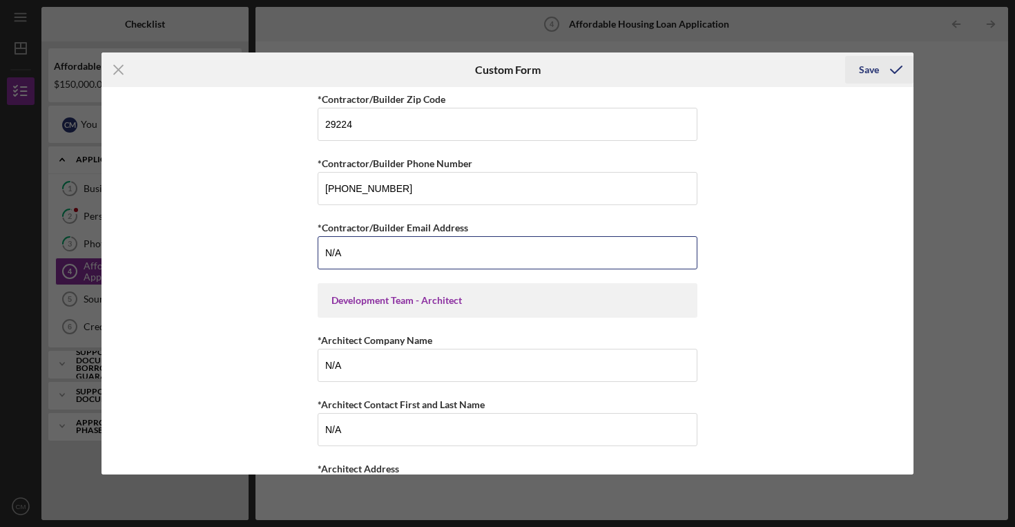
type input "N/A"
click at [869, 66] on div "Save" at bounding box center [869, 70] width 20 height 28
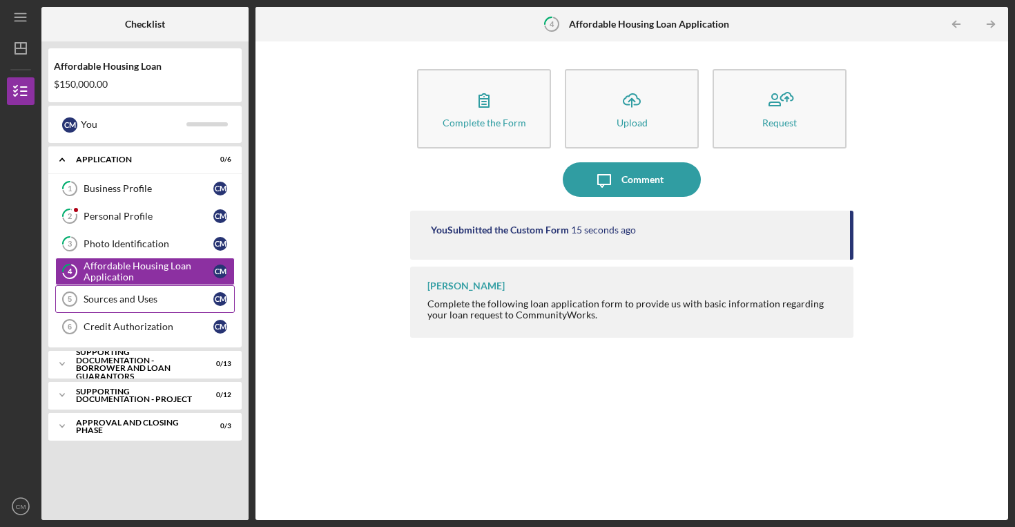
click at [125, 307] on link "Sources and Uses 5 Sources and Uses C M" at bounding box center [145, 299] width 180 height 28
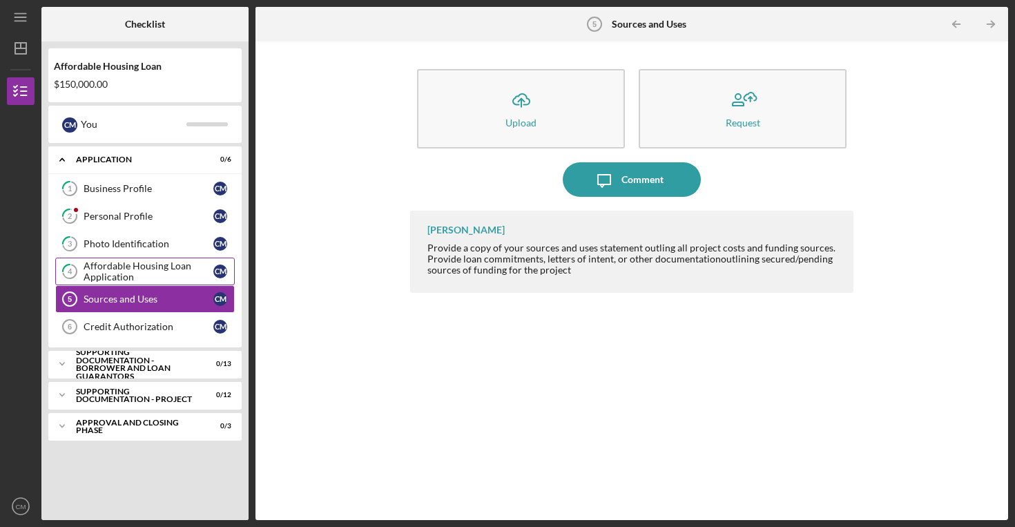
click at [137, 275] on div "Affordable Housing Loan Application" at bounding box center [149, 271] width 130 height 22
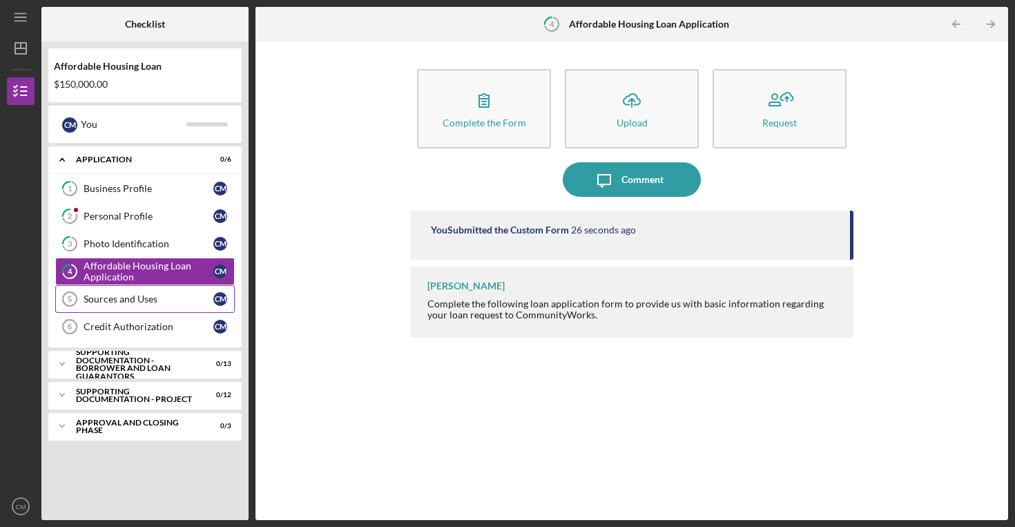
click at [124, 309] on link "Sources and Uses 5 Sources and Uses C M" at bounding box center [145, 299] width 180 height 28
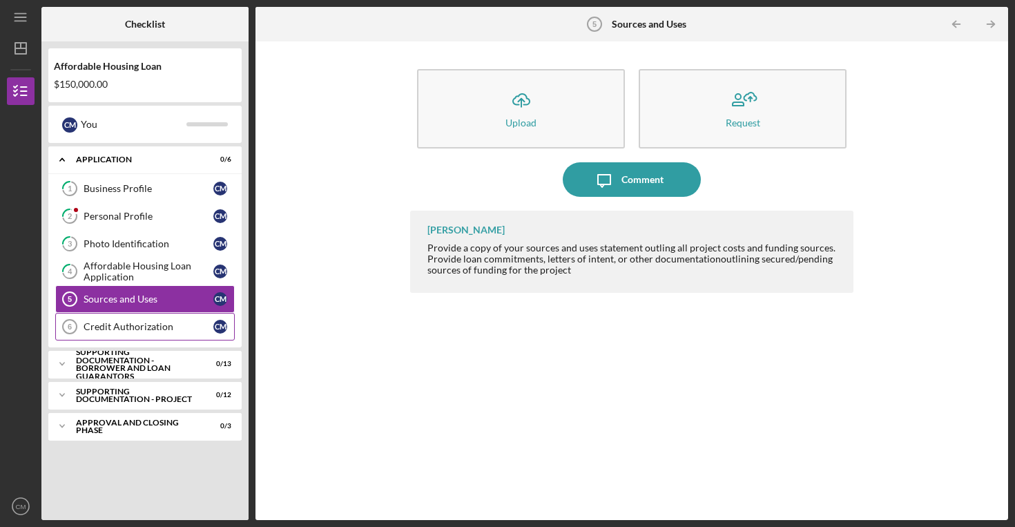
click at [153, 332] on link "Credit Authorization 6 Credit Authorization C M" at bounding box center [145, 327] width 180 height 28
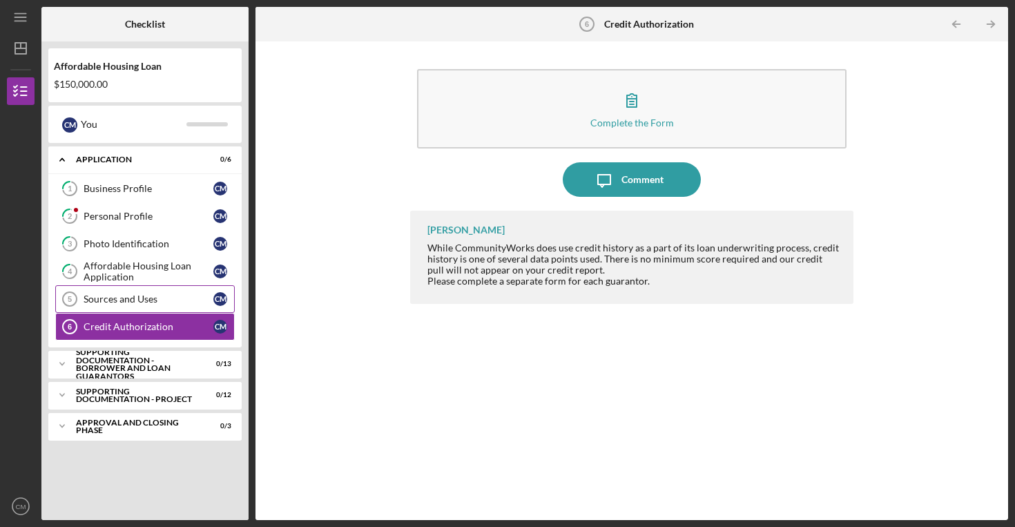
click at [160, 299] on div "Sources and Uses" at bounding box center [149, 299] width 130 height 11
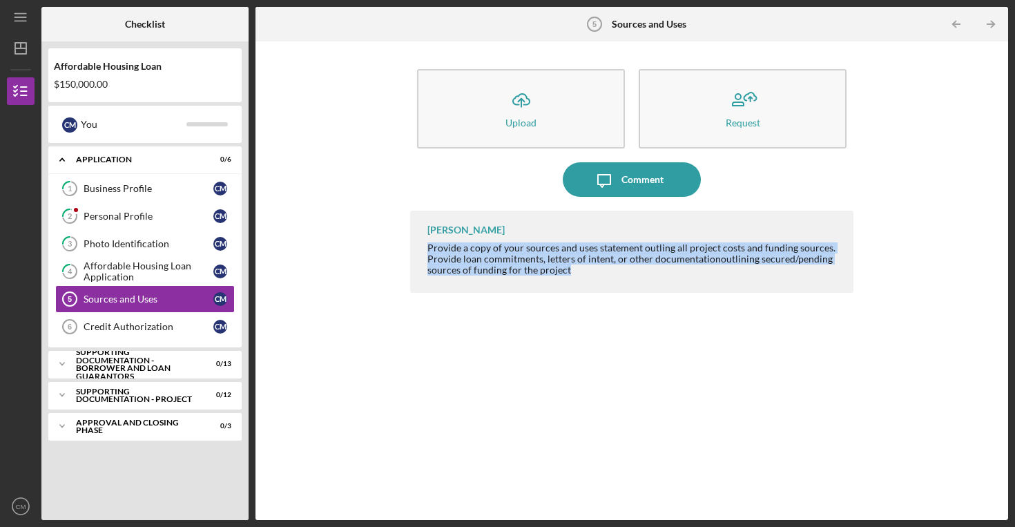
drag, startPoint x: 573, startPoint y: 274, endPoint x: 423, endPoint y: 247, distance: 152.4
click at [423, 247] on div "[PERSON_NAME] Provide a copy of your sources and uses statement outling all pro…" at bounding box center [631, 252] width 443 height 82
copy div "Provide a copy of your sources and uses statement outling all project costs and…"
click at [131, 369] on div "Supporting Documentation - Borrower and Loan Guarantors" at bounding box center [150, 364] width 149 height 24
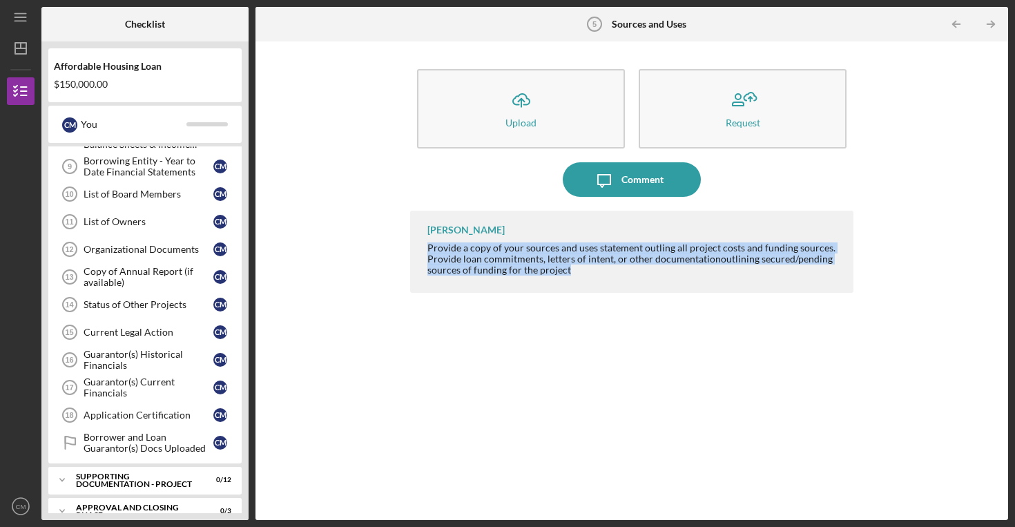
scroll to position [301, 0]
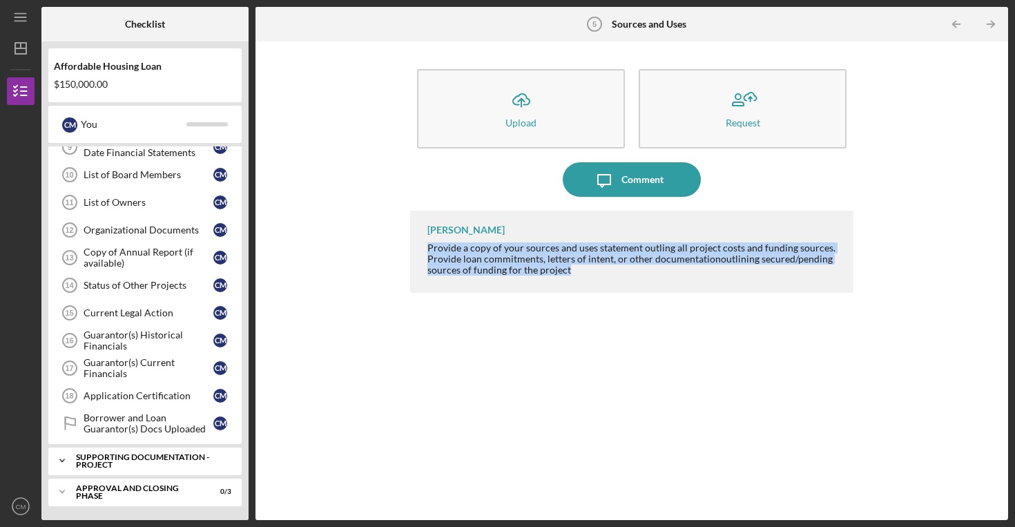
click at [157, 459] on div "Supporting Documentation - Project" at bounding box center [150, 461] width 149 height 16
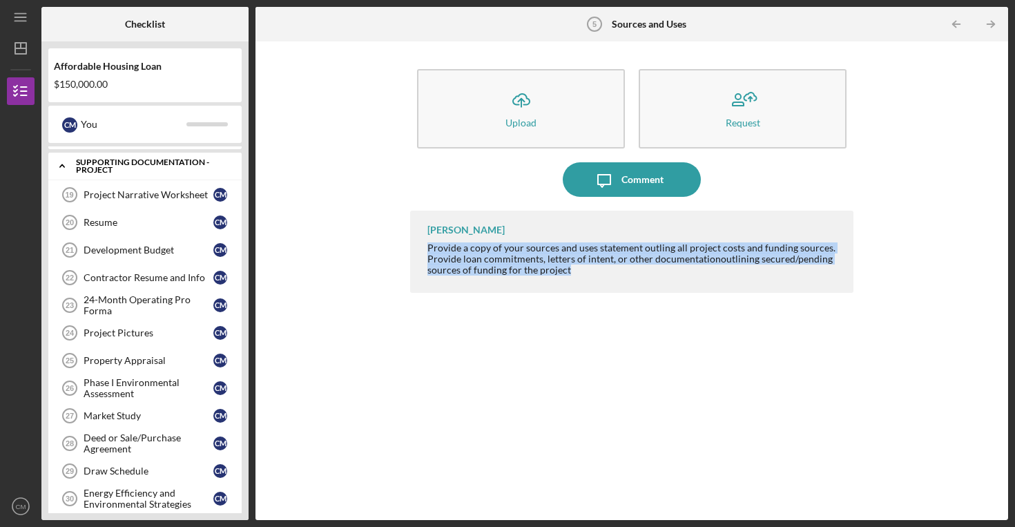
scroll to position [577, 0]
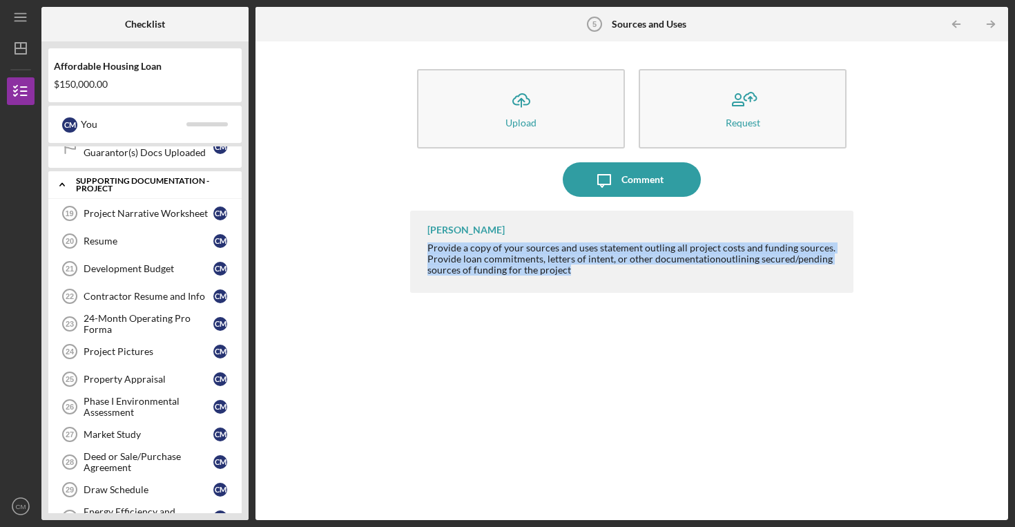
click at [155, 194] on div "Icon/Expander Supporting Documentation - Project 0 / 12" at bounding box center [144, 185] width 193 height 28
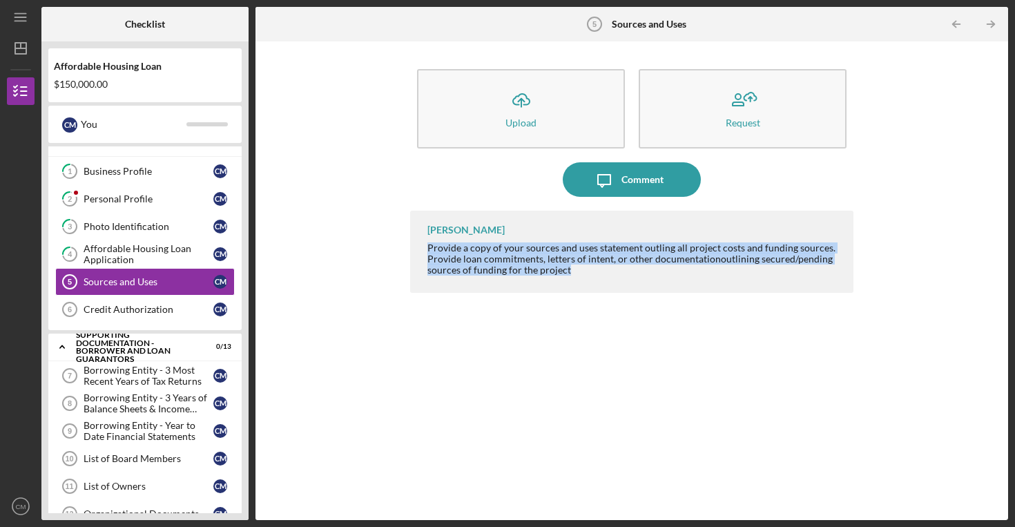
scroll to position [6, 0]
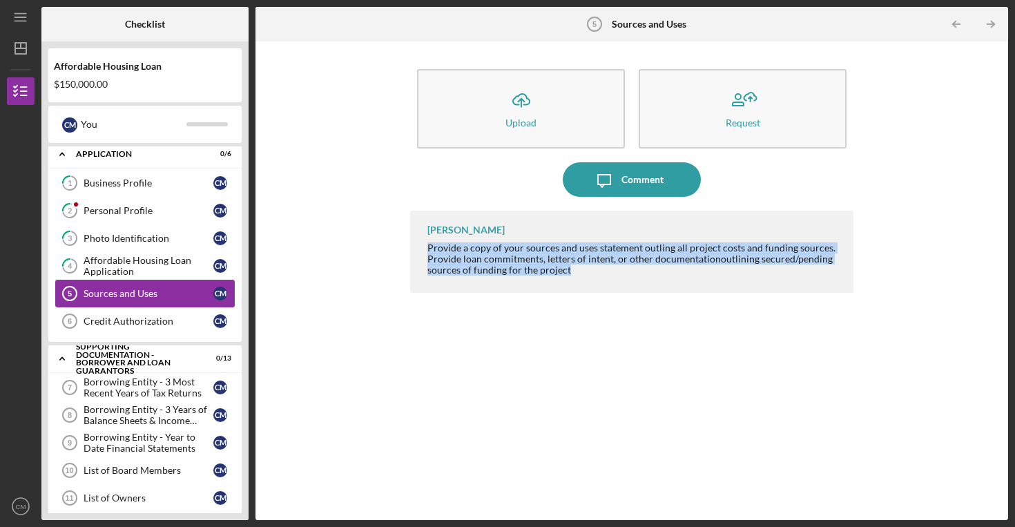
click at [146, 294] on div "Sources and Uses" at bounding box center [149, 293] width 130 height 11
click at [605, 276] on div "Provide a copy of your sources and uses statement outling all project costs and…" at bounding box center [634, 258] width 412 height 33
drag, startPoint x: 597, startPoint y: 274, endPoint x: 427, endPoint y: 249, distance: 171.8
click at [427, 249] on div "[PERSON_NAME] Provide a copy of your sources and uses statement outling all pro…" at bounding box center [631, 252] width 443 height 82
copy div "Provide a copy of your sources and uses statement outling all project costs and…"
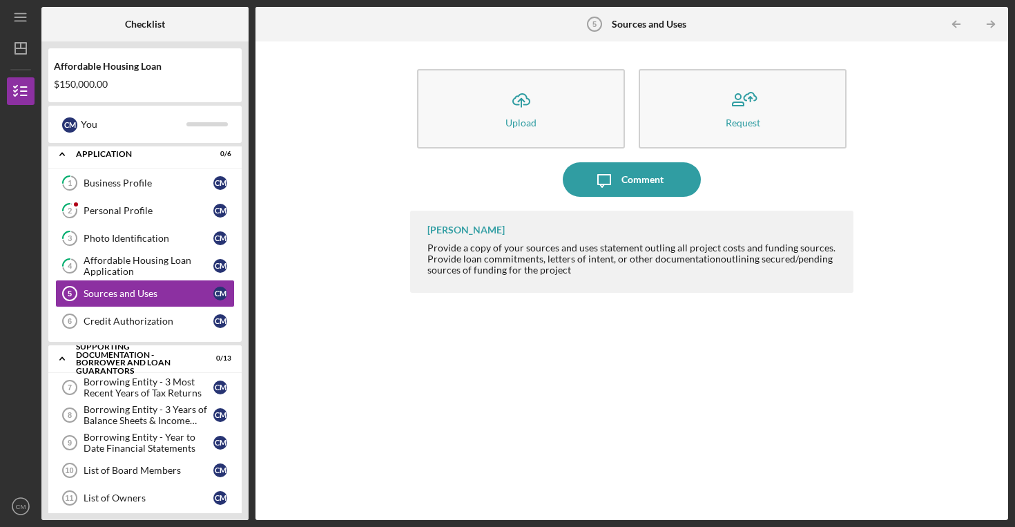
click at [401, 209] on div "Icon/Upload Upload Request Icon/Message Comment [PERSON_NAME] Provide a copy of…" at bounding box center [631, 280] width 739 height 465
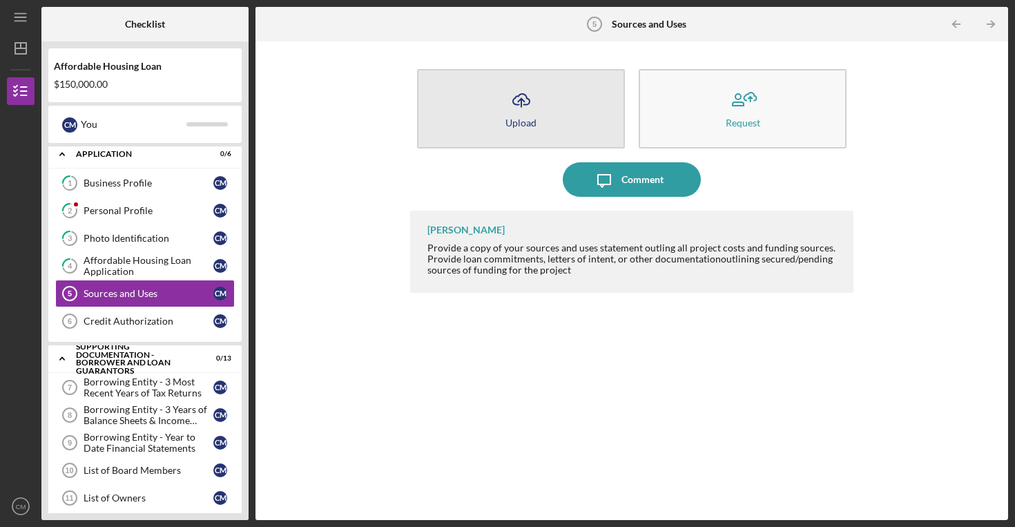
click at [526, 113] on icon "Icon/Upload" at bounding box center [521, 100] width 35 height 35
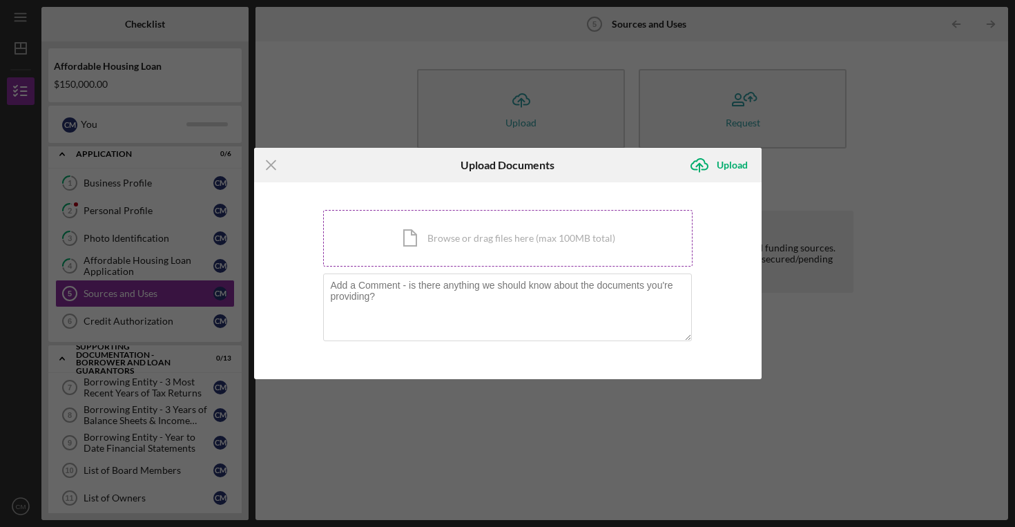
click at [437, 233] on div "Icon/Document Browse or drag files here (max 100MB total) Tap to choose files o…" at bounding box center [508, 238] width 370 height 57
click at [447, 244] on div "Icon/Document Browse or drag files here (max 100MB total) Tap to choose files o…" at bounding box center [508, 238] width 370 height 57
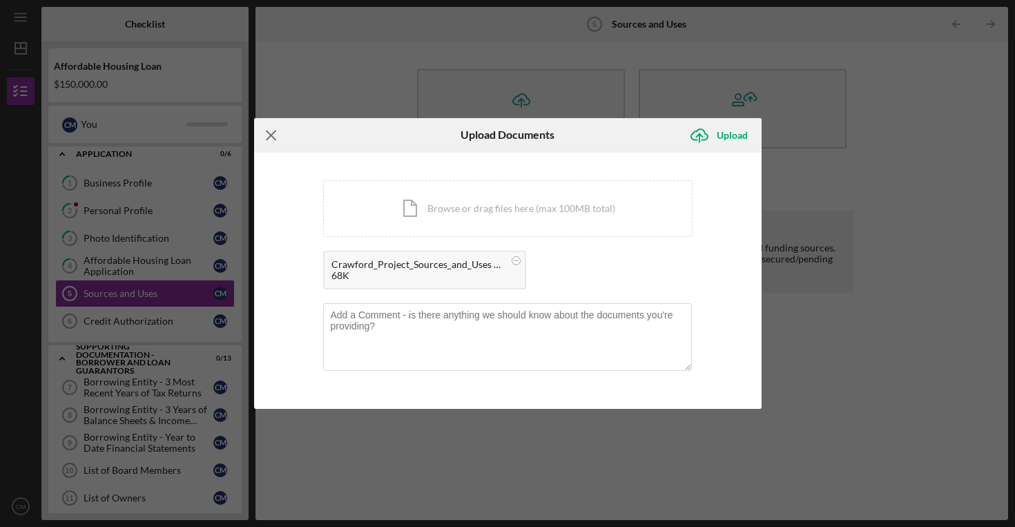
click at [273, 142] on icon "Icon/Menu Close" at bounding box center [271, 135] width 35 height 35
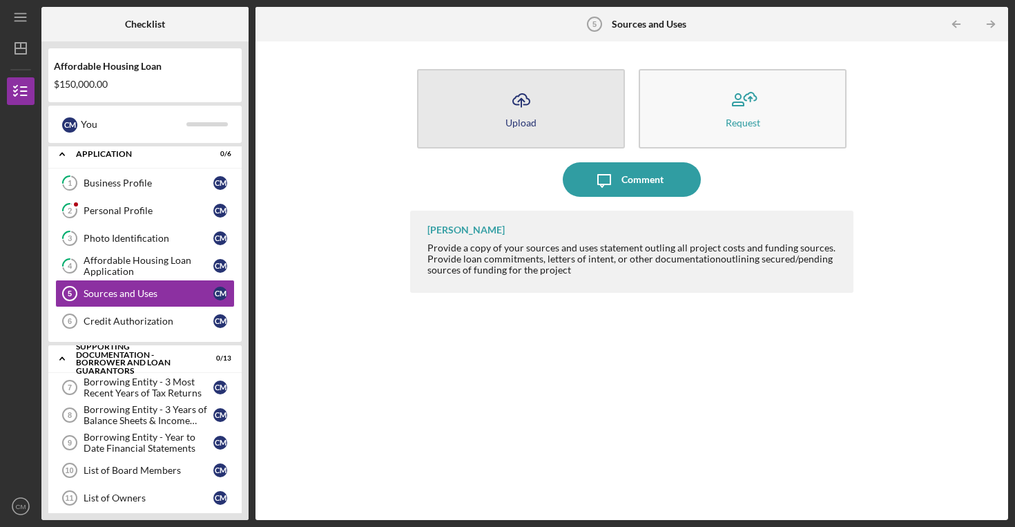
click at [517, 131] on button "Icon/Upload Upload" at bounding box center [521, 108] width 208 height 79
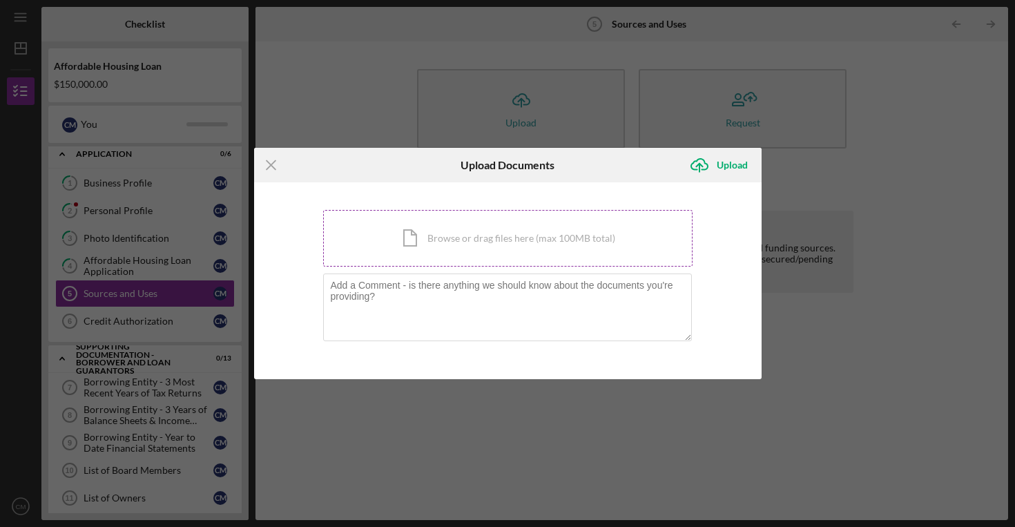
click at [476, 242] on div "Icon/Document Browse or drag files here (max 100MB total) Tap to choose files o…" at bounding box center [508, 238] width 370 height 57
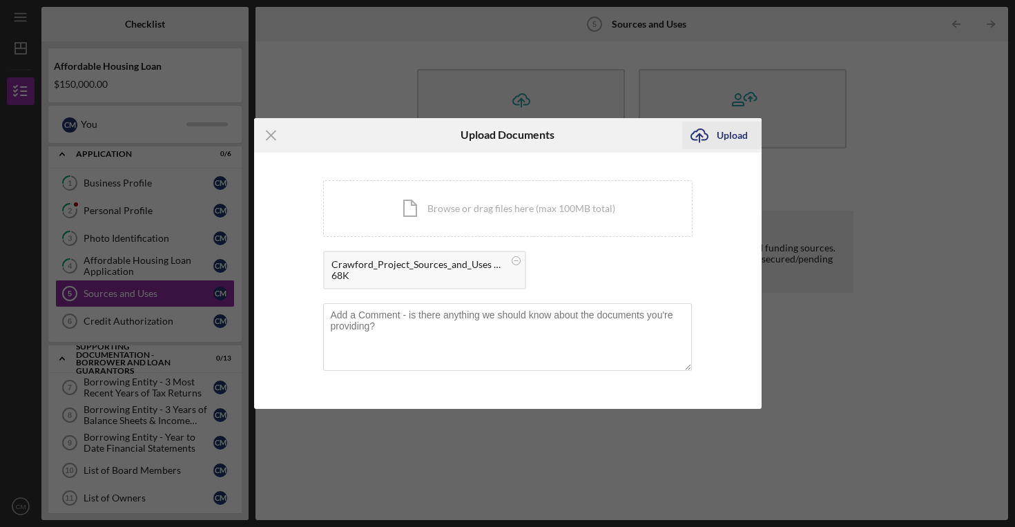
click at [724, 137] on div "Upload" at bounding box center [732, 136] width 31 height 28
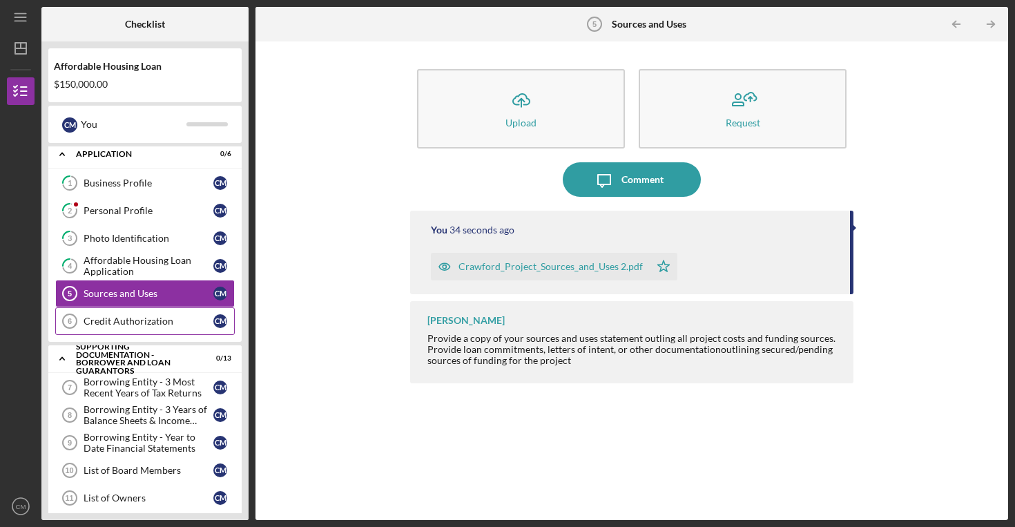
click at [149, 323] on div "Credit Authorization" at bounding box center [149, 321] width 130 height 11
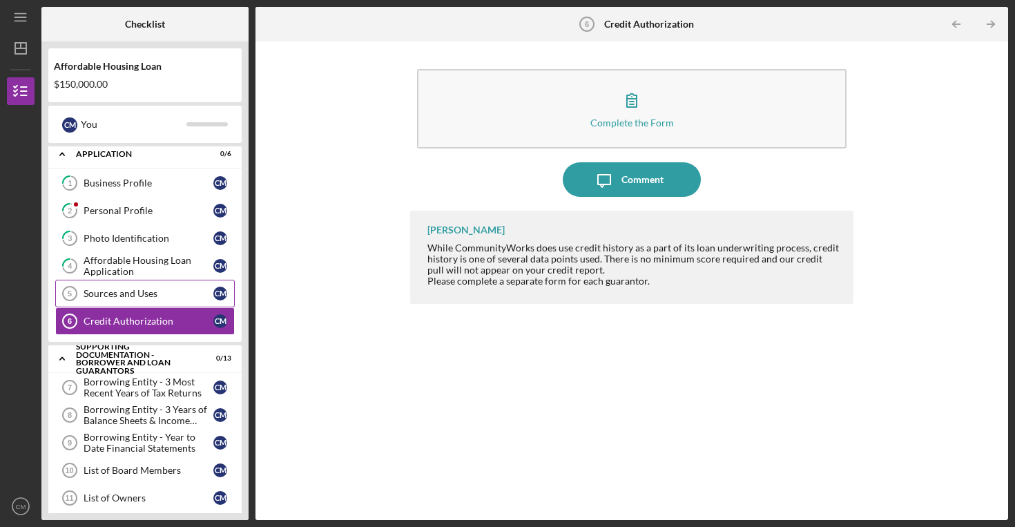
click at [143, 295] on div "Sources and Uses" at bounding box center [149, 293] width 130 height 11
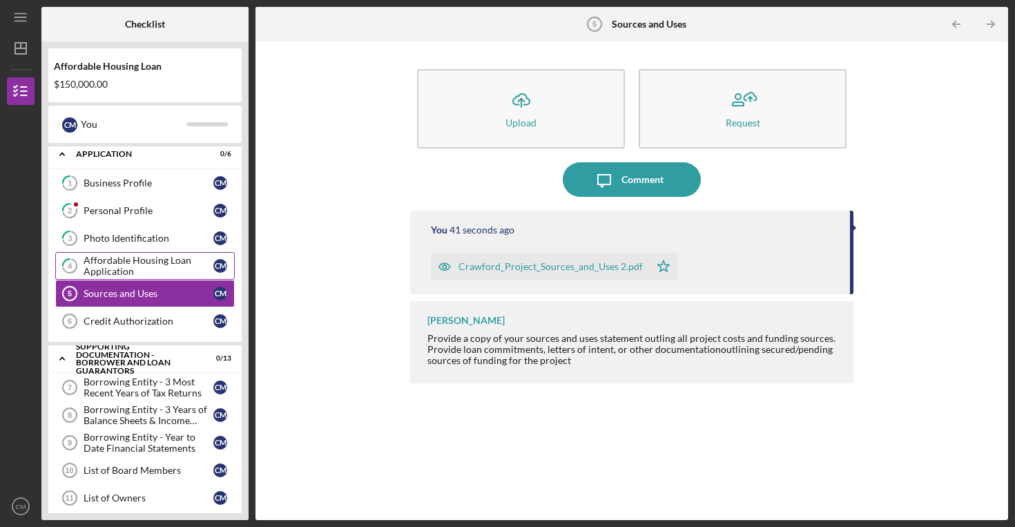
click at [157, 255] on div "Affordable Housing Loan Application" at bounding box center [149, 266] width 130 height 22
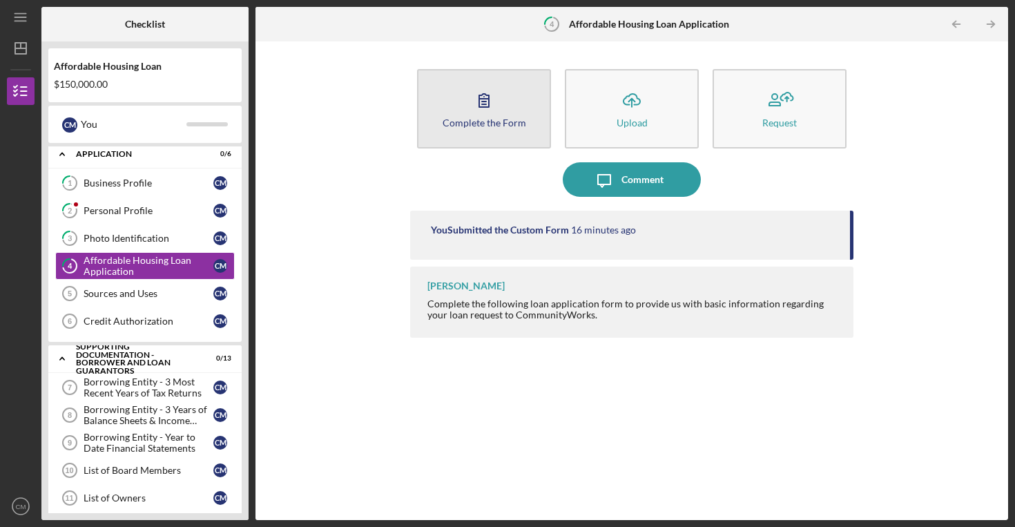
click at [507, 119] on div "Complete the Form" at bounding box center [485, 122] width 84 height 10
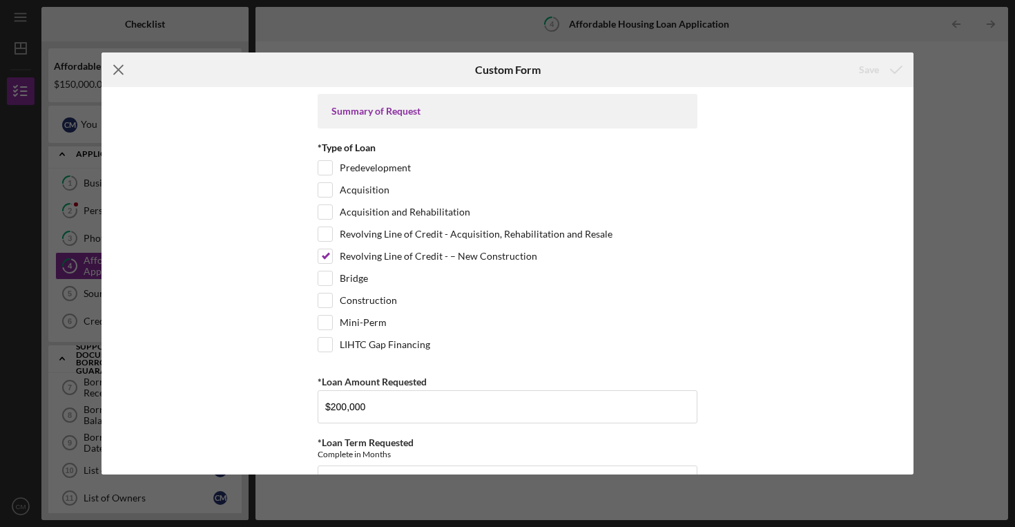
click at [119, 73] on icon "Icon/Menu Close" at bounding box center [119, 69] width 35 height 35
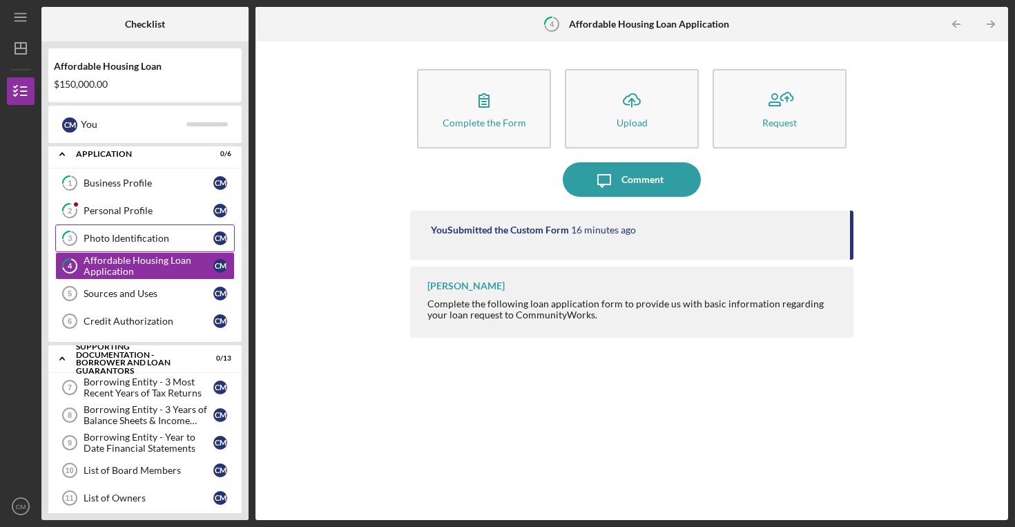
click at [123, 231] on link "3 Photo Identification C M" at bounding box center [145, 239] width 180 height 28
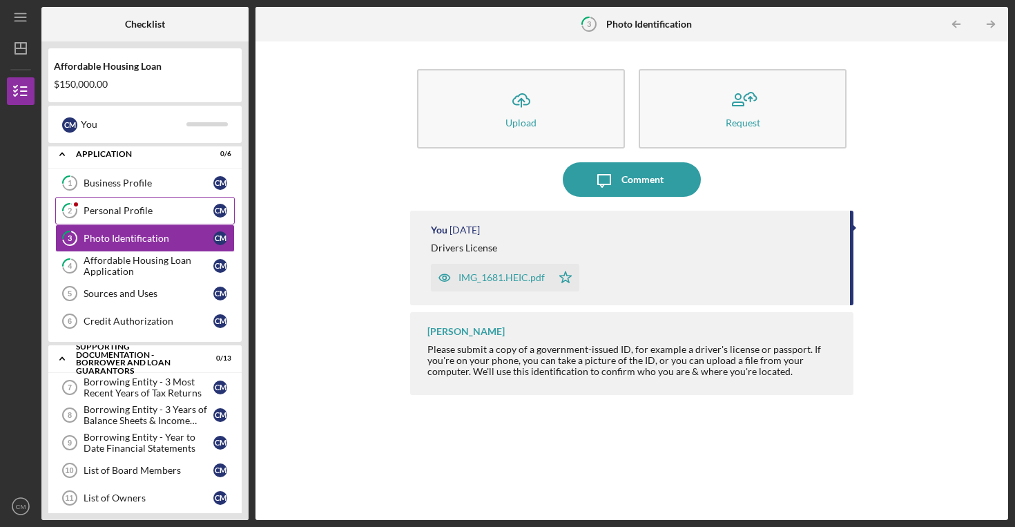
click at [111, 210] on div "Personal Profile" at bounding box center [149, 210] width 130 height 11
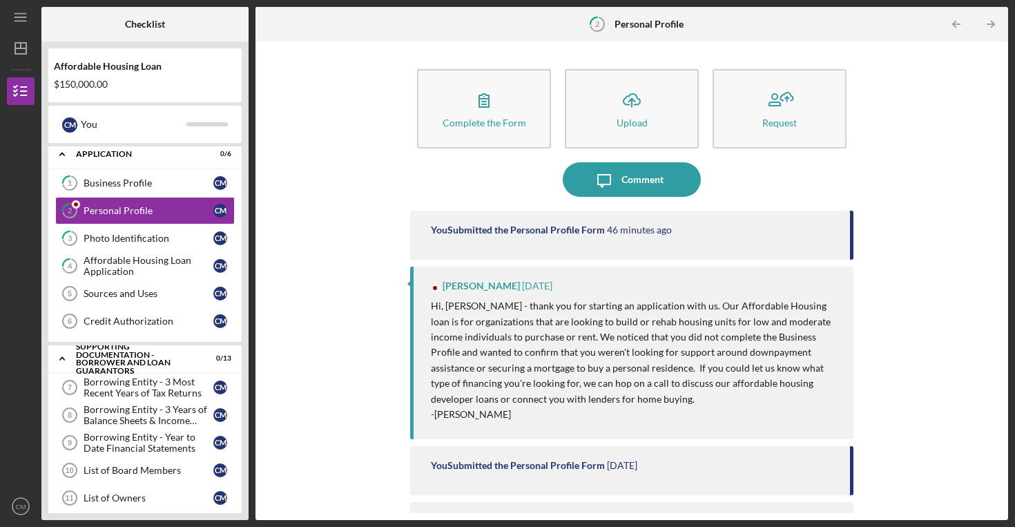
click at [399, 216] on div "Complete the Form Form Icon/Upload Upload Request Icon/Message Comment You Subm…" at bounding box center [631, 280] width 739 height 465
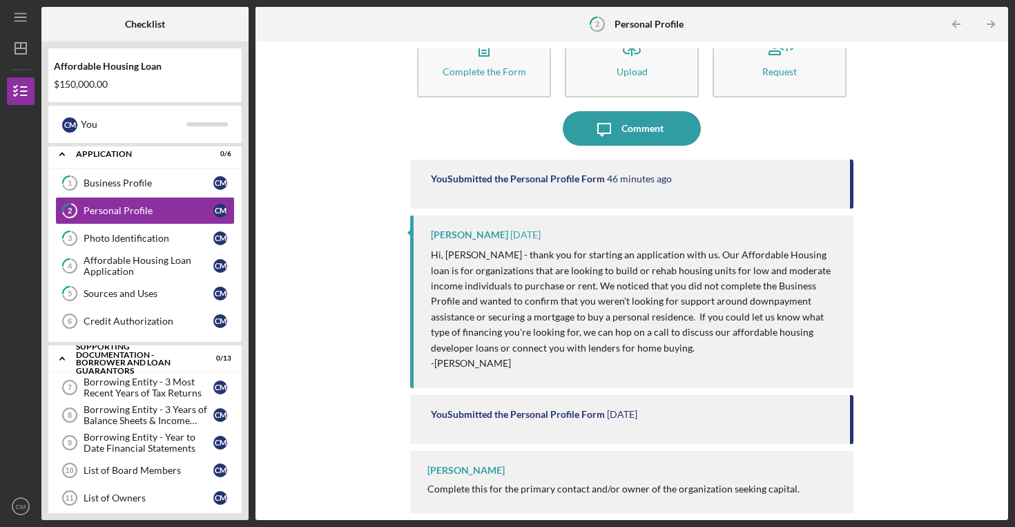
scroll to position [58, 0]
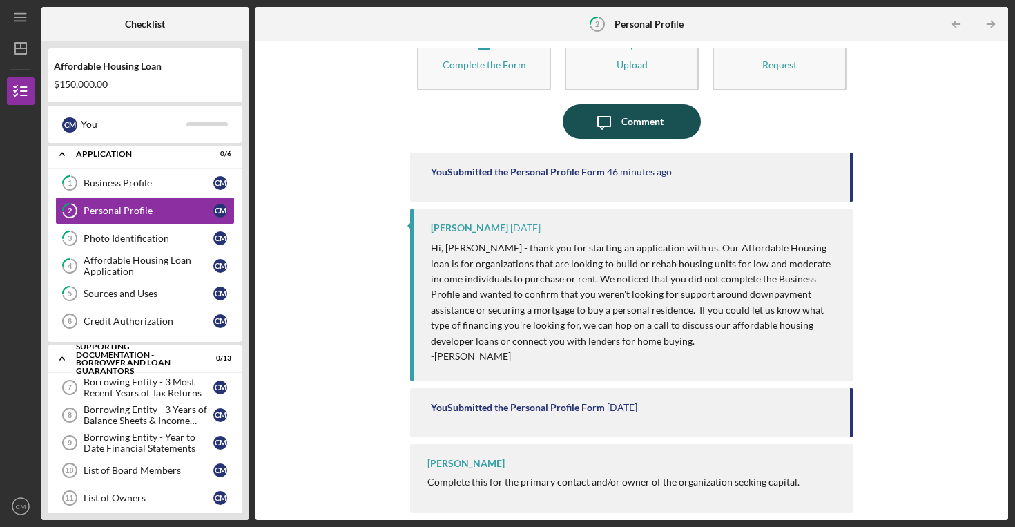
click at [639, 124] on div "Comment" at bounding box center [643, 121] width 42 height 35
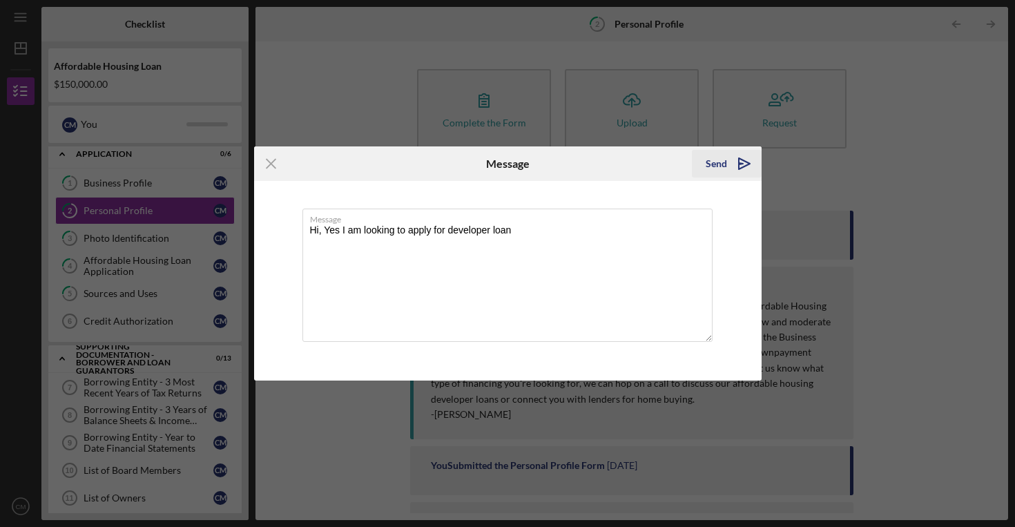
type textarea "Hi, Yes I am looking to apply for developer loan"
click at [714, 165] on div "Send" at bounding box center [716, 164] width 21 height 28
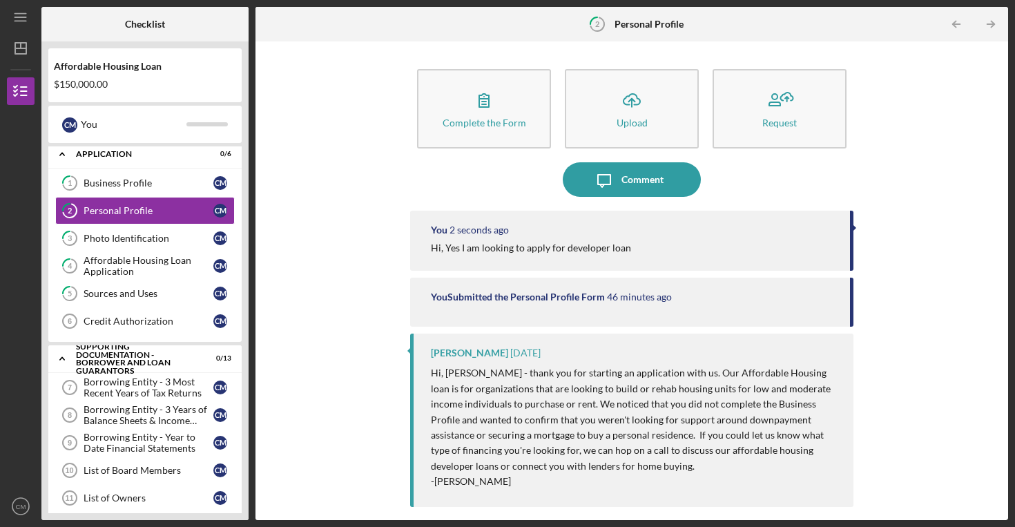
scroll to position [125, 0]
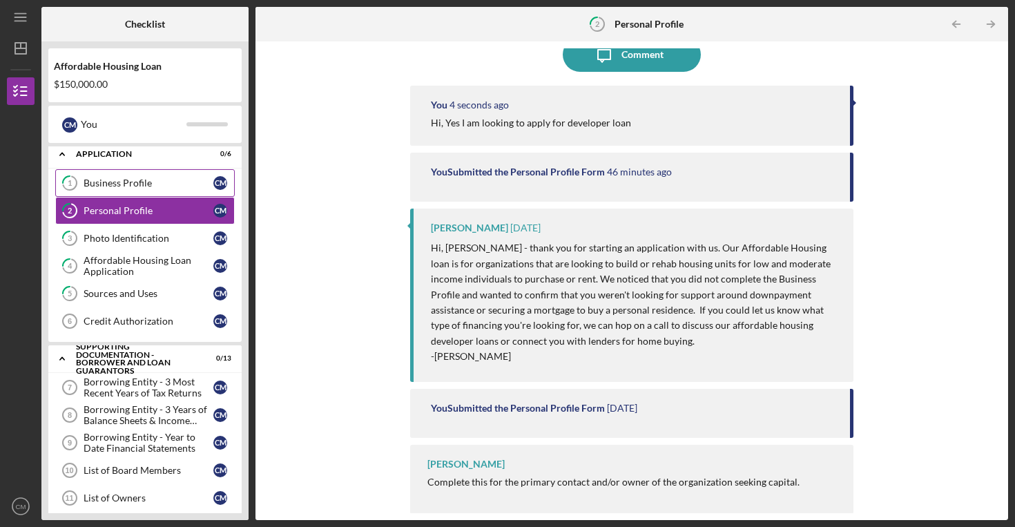
click at [145, 187] on div "Business Profile" at bounding box center [149, 183] width 130 height 11
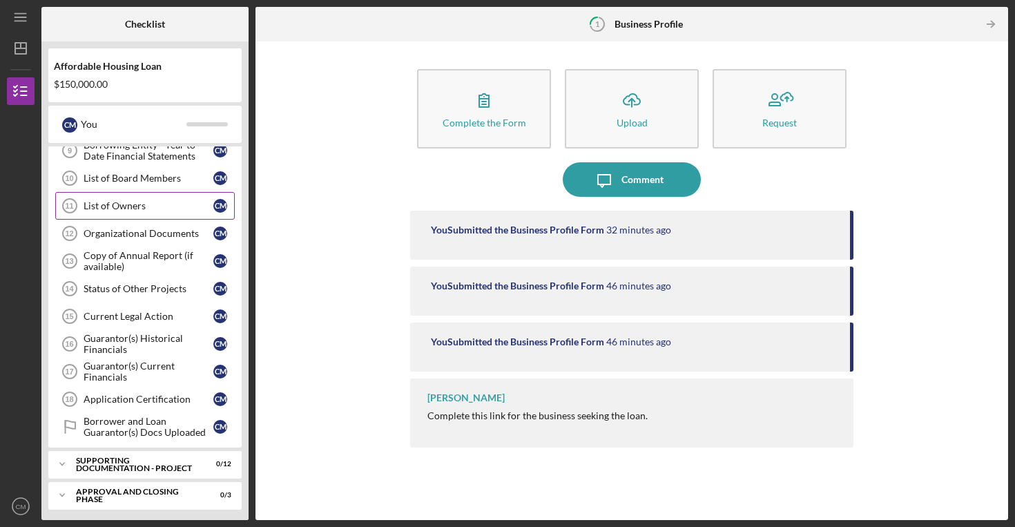
scroll to position [301, 0]
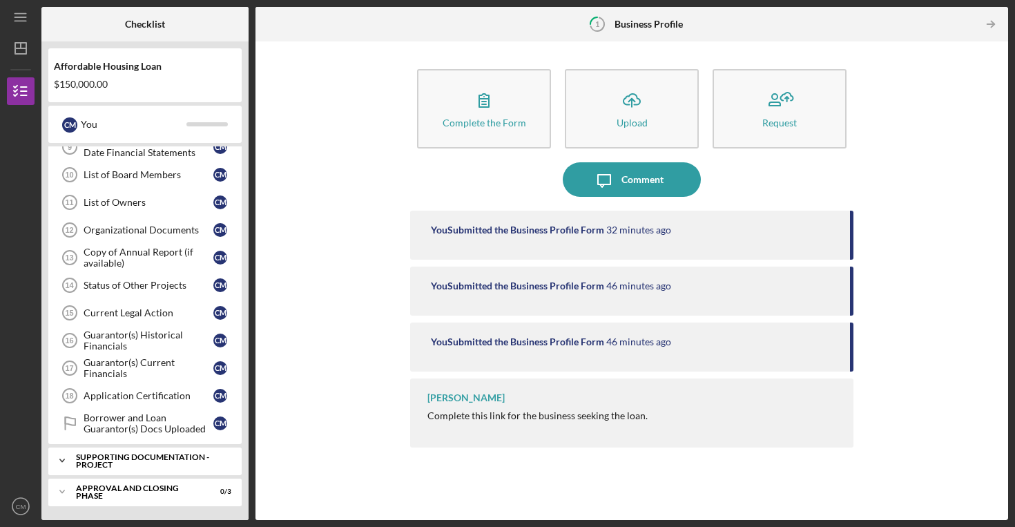
click at [139, 469] on div "Icon/Expander Supporting Documentation - Project 0 / 12" at bounding box center [144, 461] width 193 height 28
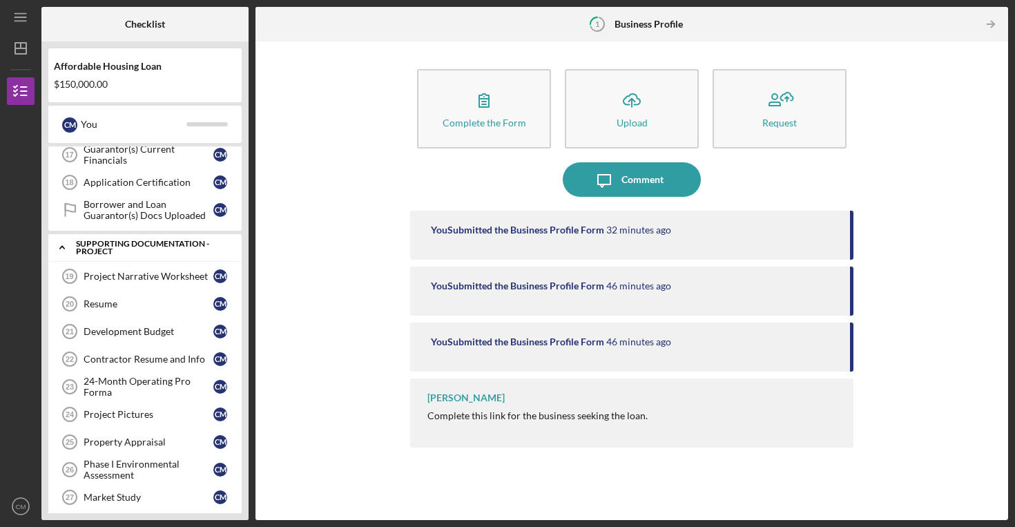
click at [113, 257] on div "Icon/Expander Supporting Documentation - Project 0 / 12" at bounding box center [144, 247] width 193 height 28
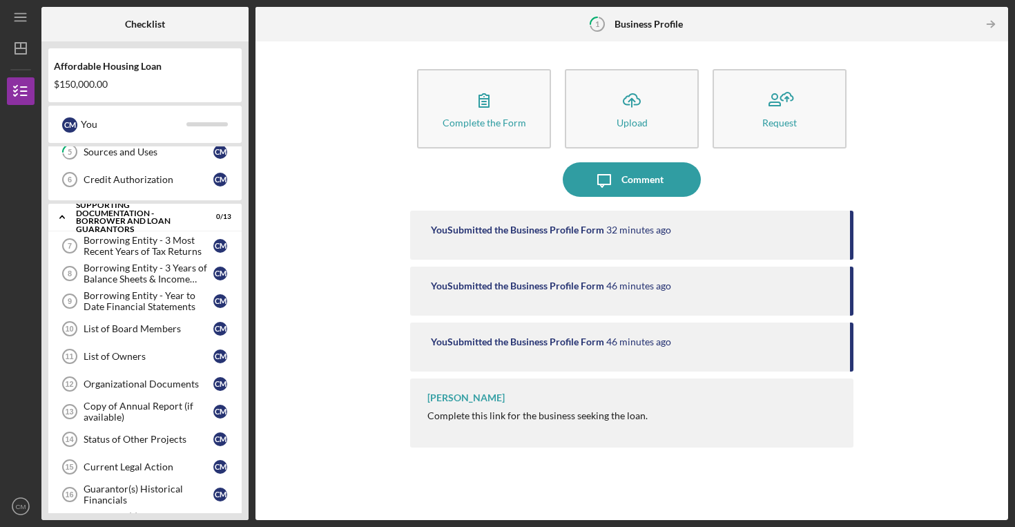
scroll to position [0, 0]
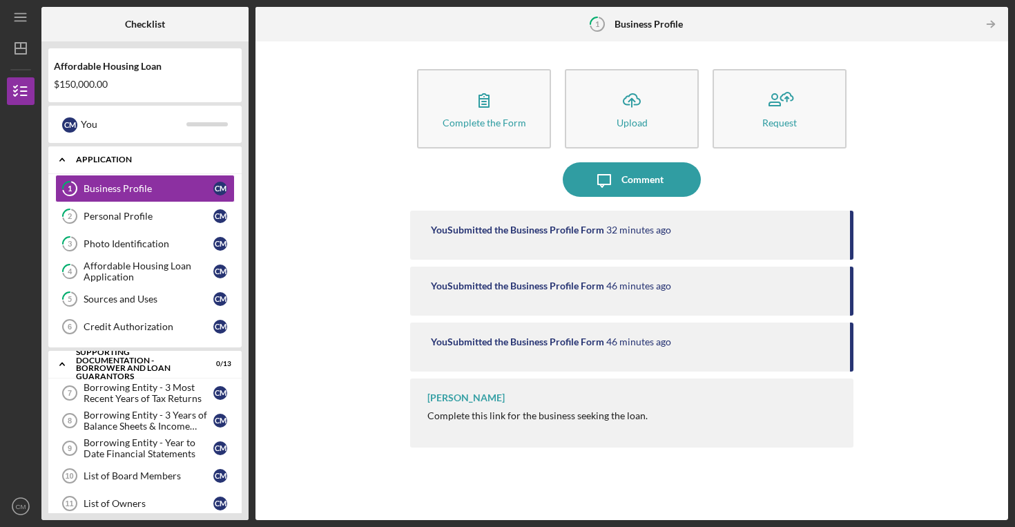
click at [111, 158] on div "Application" at bounding box center [150, 159] width 149 height 8
